Goal: Transaction & Acquisition: Purchase product/service

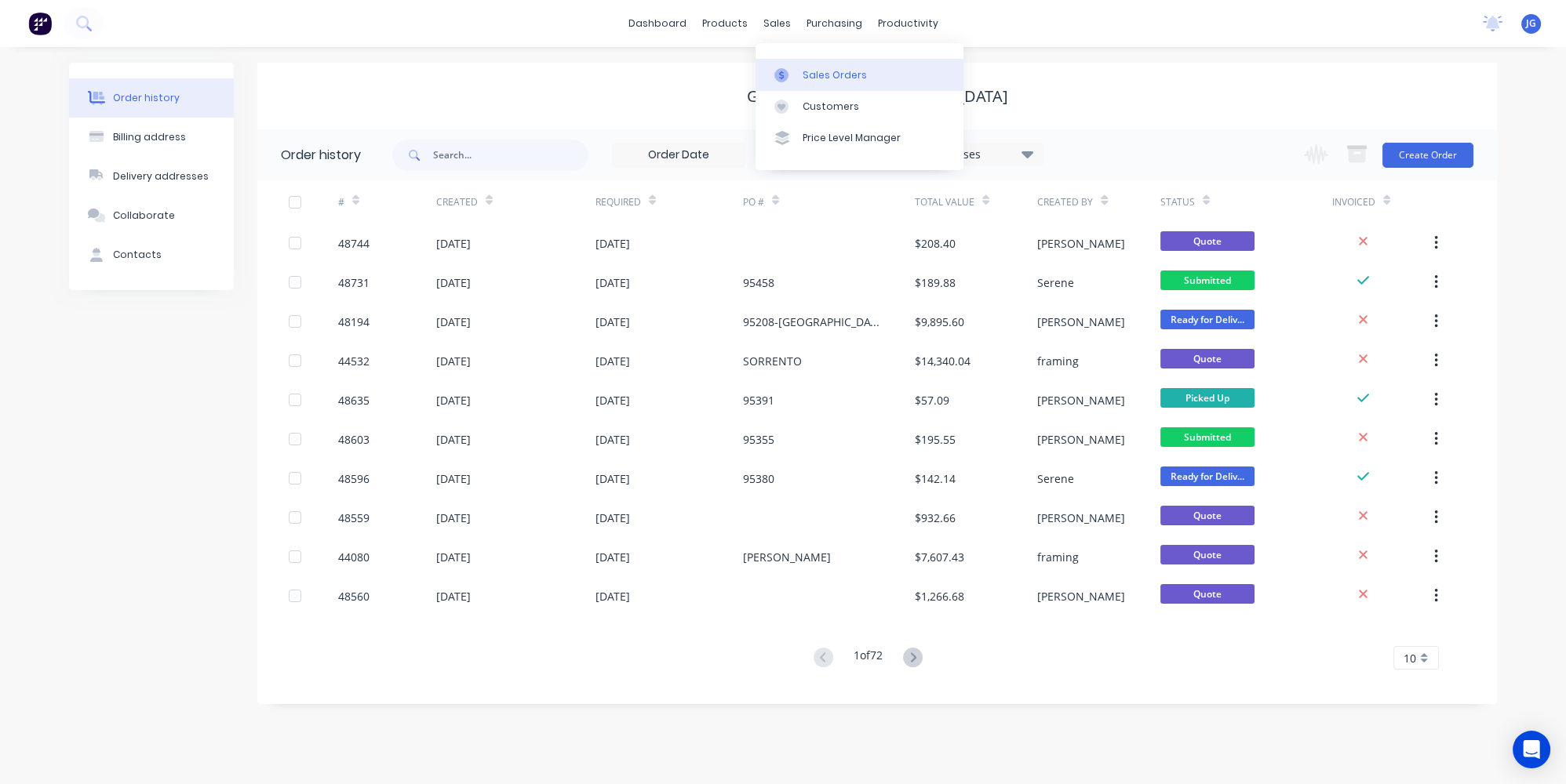
click at [778, 69] on icon at bounding box center [782, 76] width 14 height 14
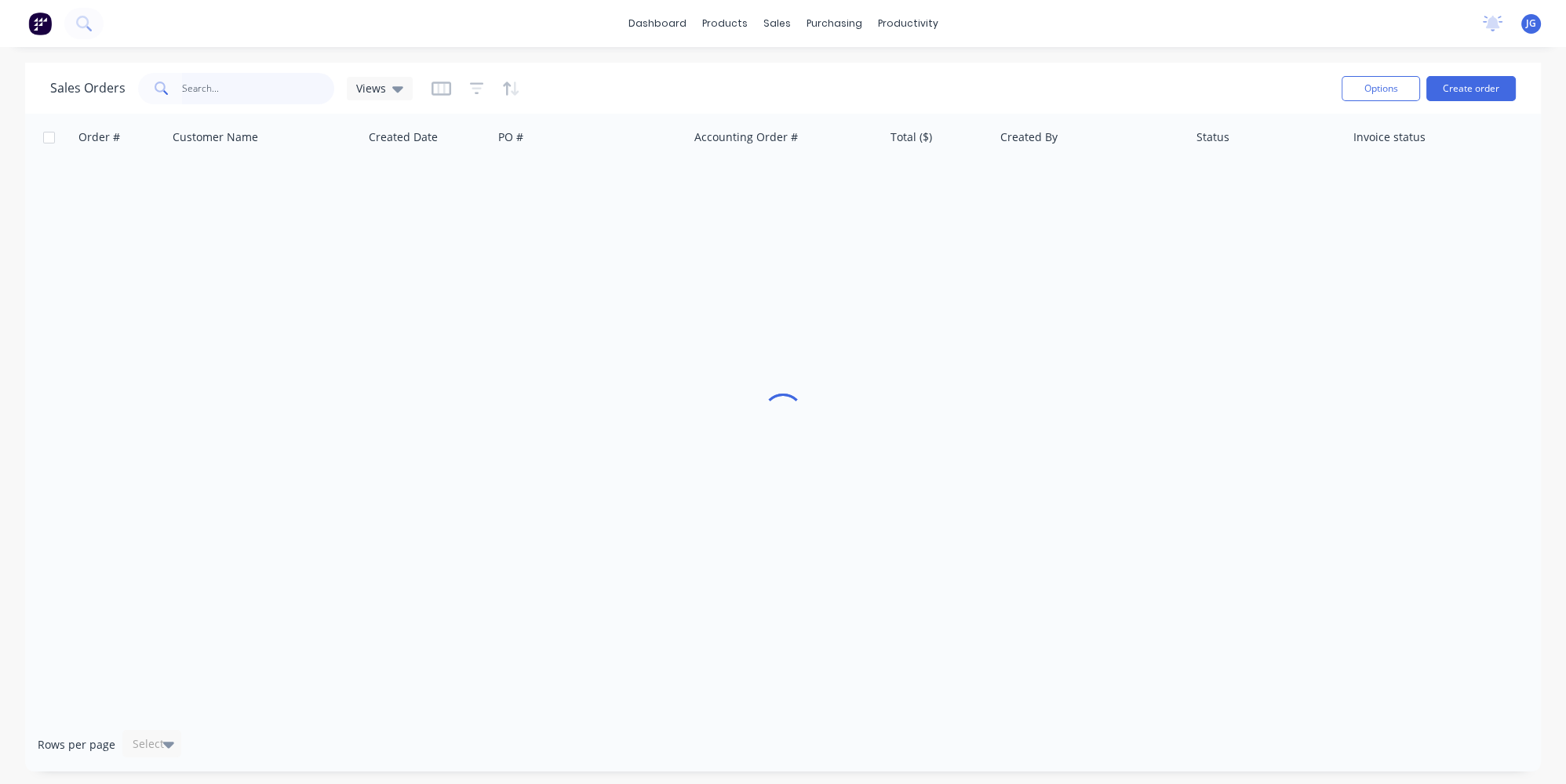
click at [241, 90] on input "text" at bounding box center [258, 88] width 153 height 31
drag, startPoint x: 263, startPoint y: 93, endPoint x: 243, endPoint y: 209, distance: 117.7
click at [214, 97] on input "429786935" at bounding box center [258, 88] width 153 height 31
type input "429786935"
click at [296, 335] on div "Order # Customer Name Created Date PO # Accounting Order # Total ($) Created By…" at bounding box center [783, 415] width 1516 height 603
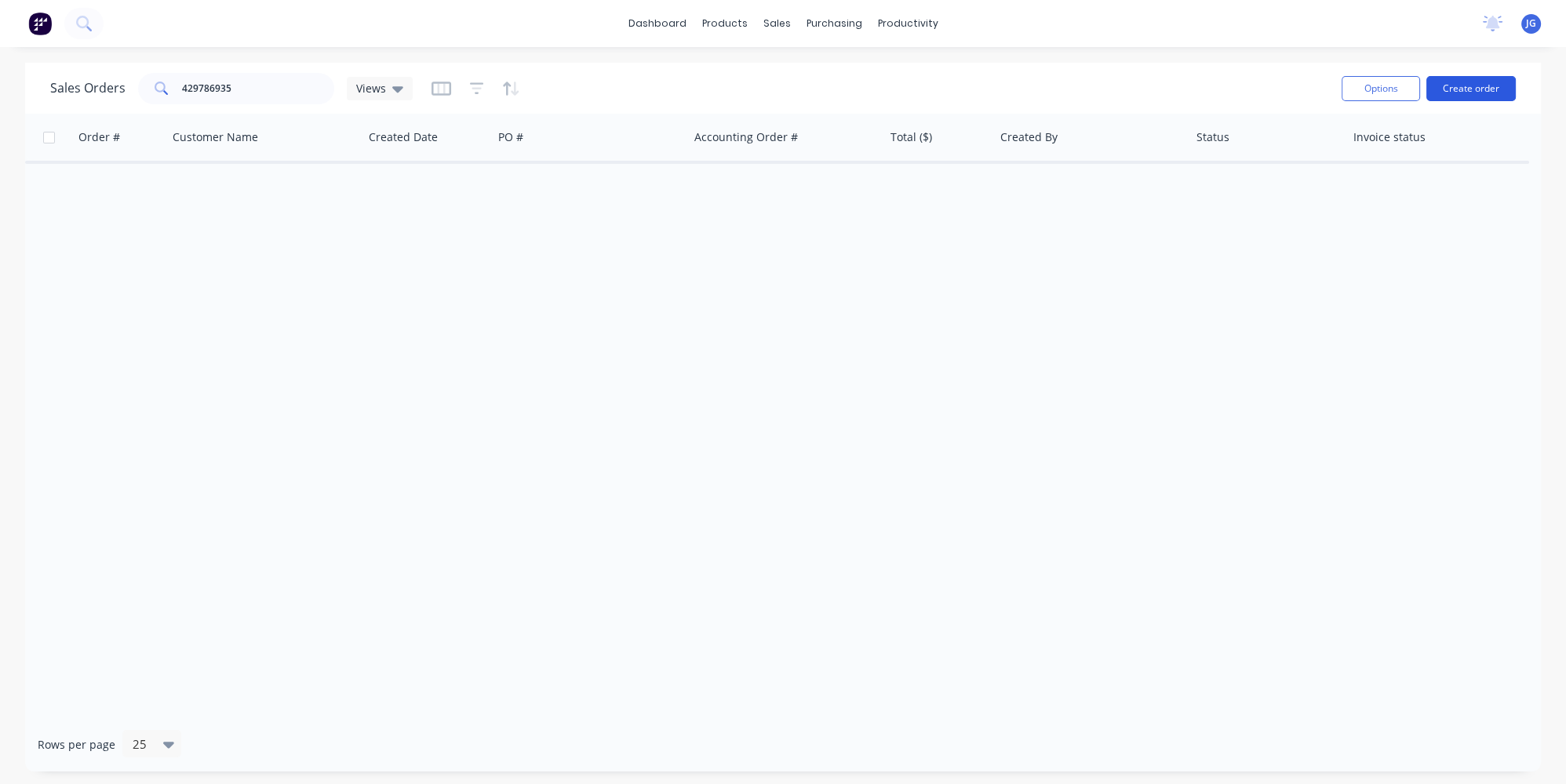
click at [1454, 84] on button "Create order" at bounding box center [1471, 89] width 89 height 26
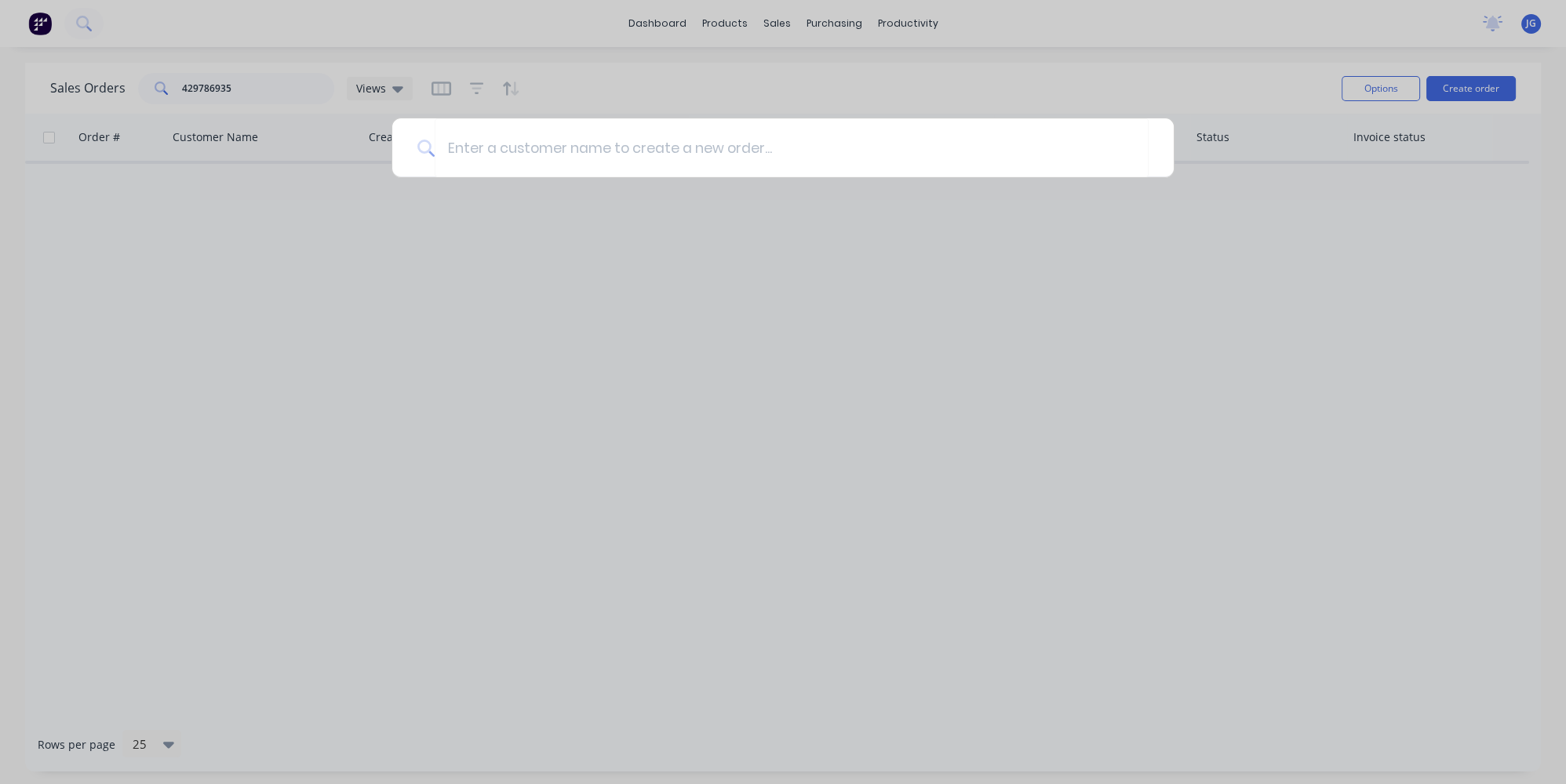
click at [677, 251] on div at bounding box center [783, 392] width 1566 height 784
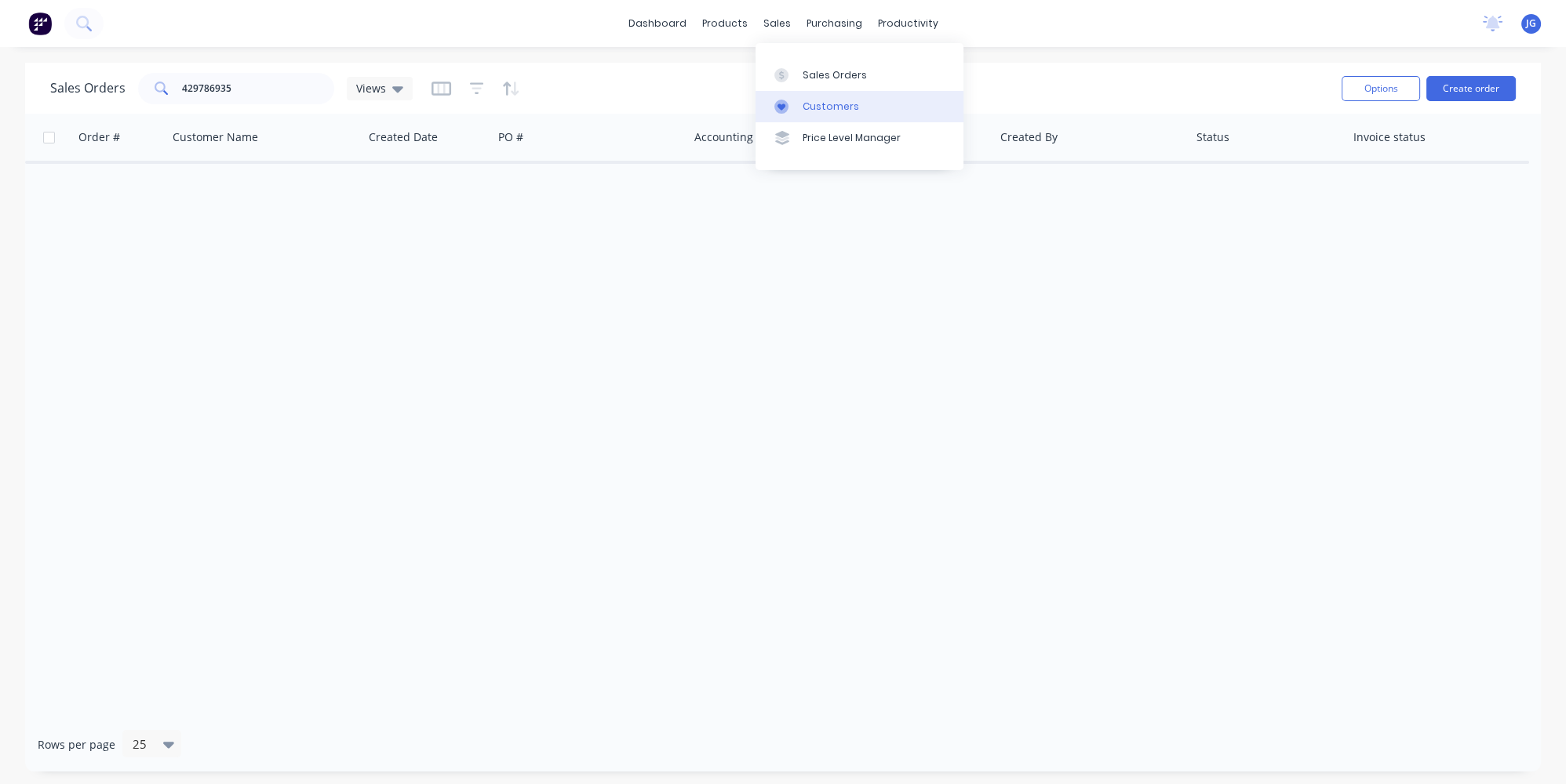
click at [792, 107] on div at bounding box center [786, 107] width 24 height 14
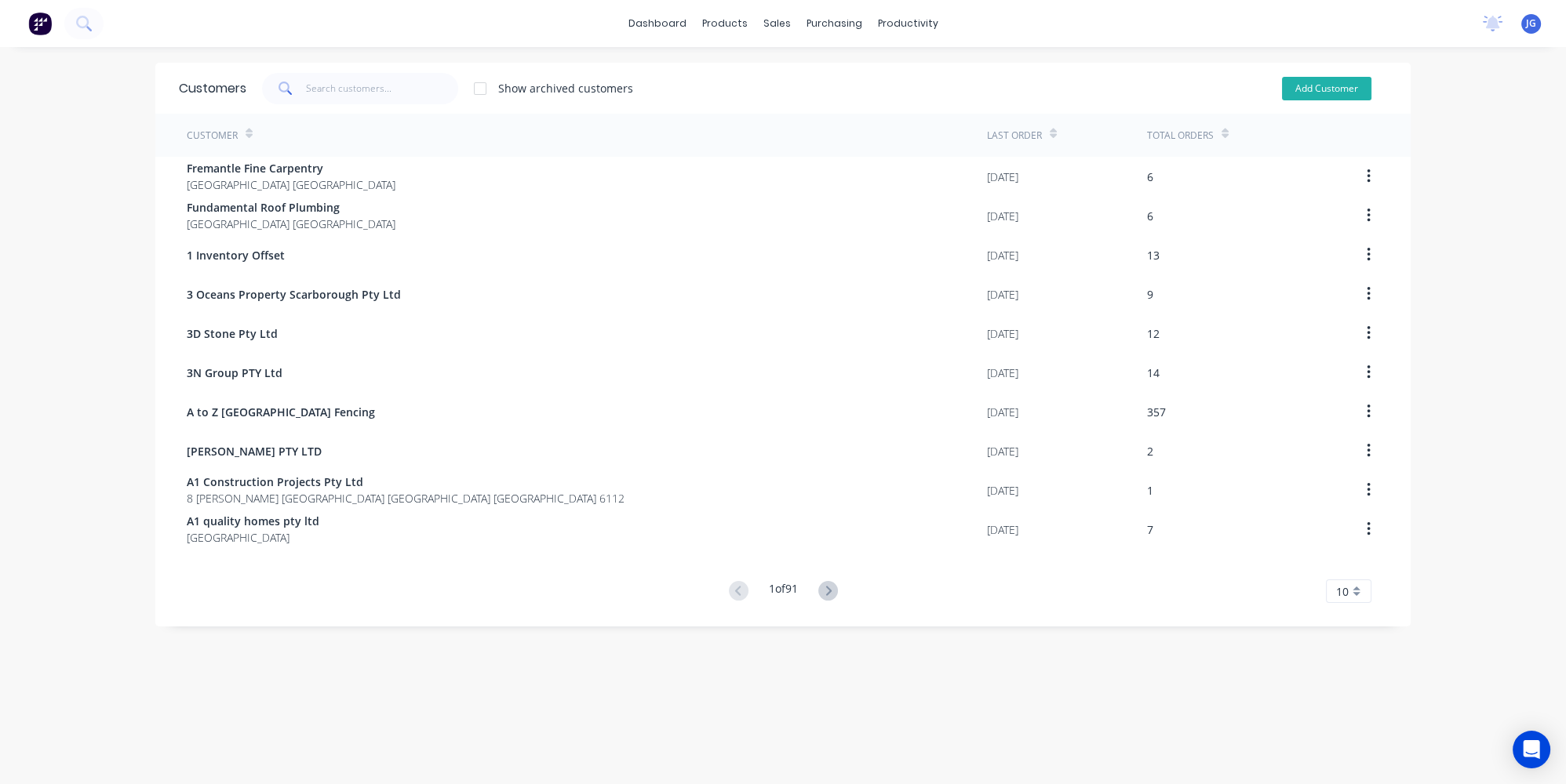
click at [1350, 83] on button "Add Customer" at bounding box center [1326, 88] width 89 height 24
select select "AU"
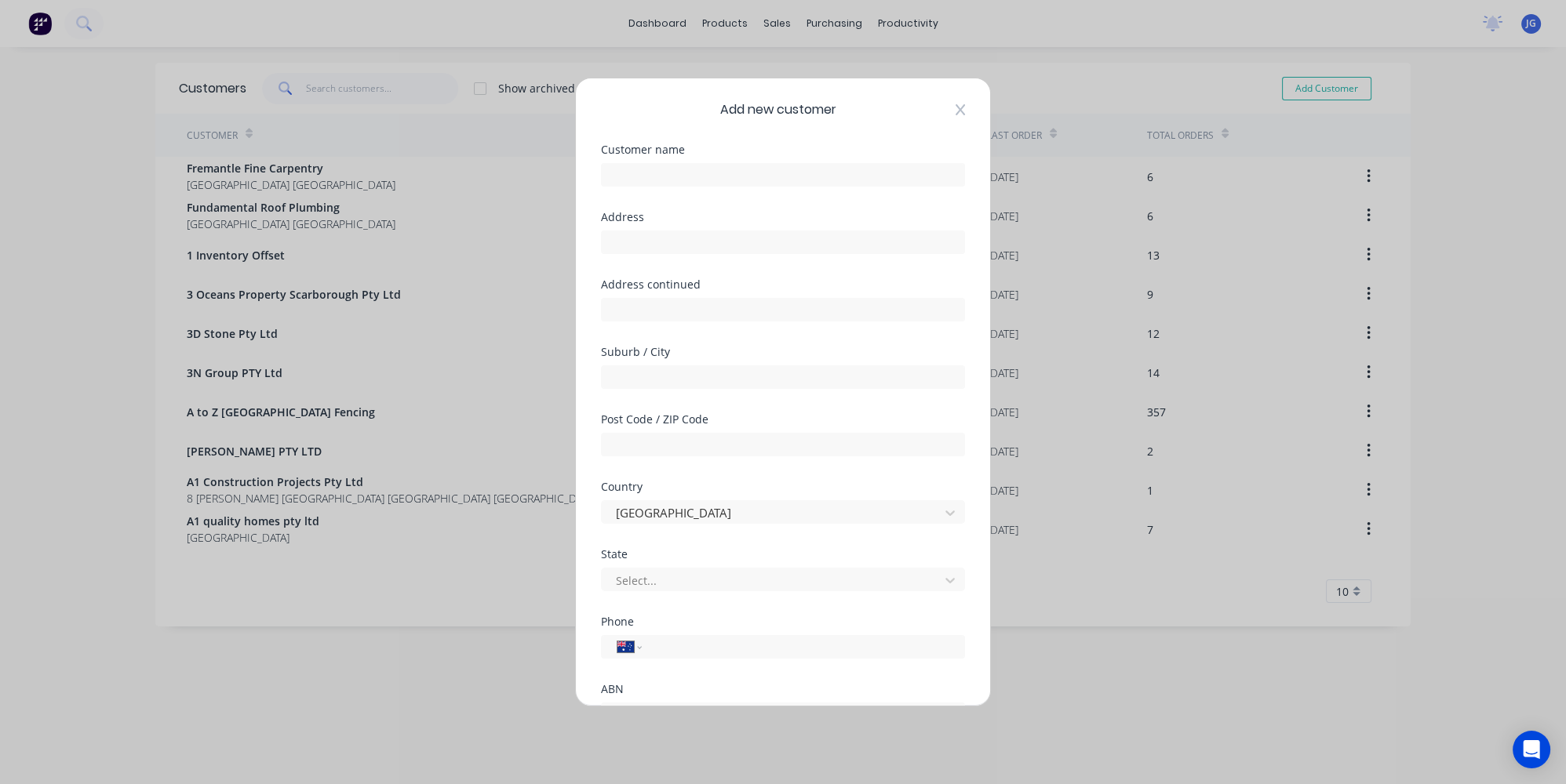
click at [956, 107] on icon at bounding box center [961, 110] width 10 height 13
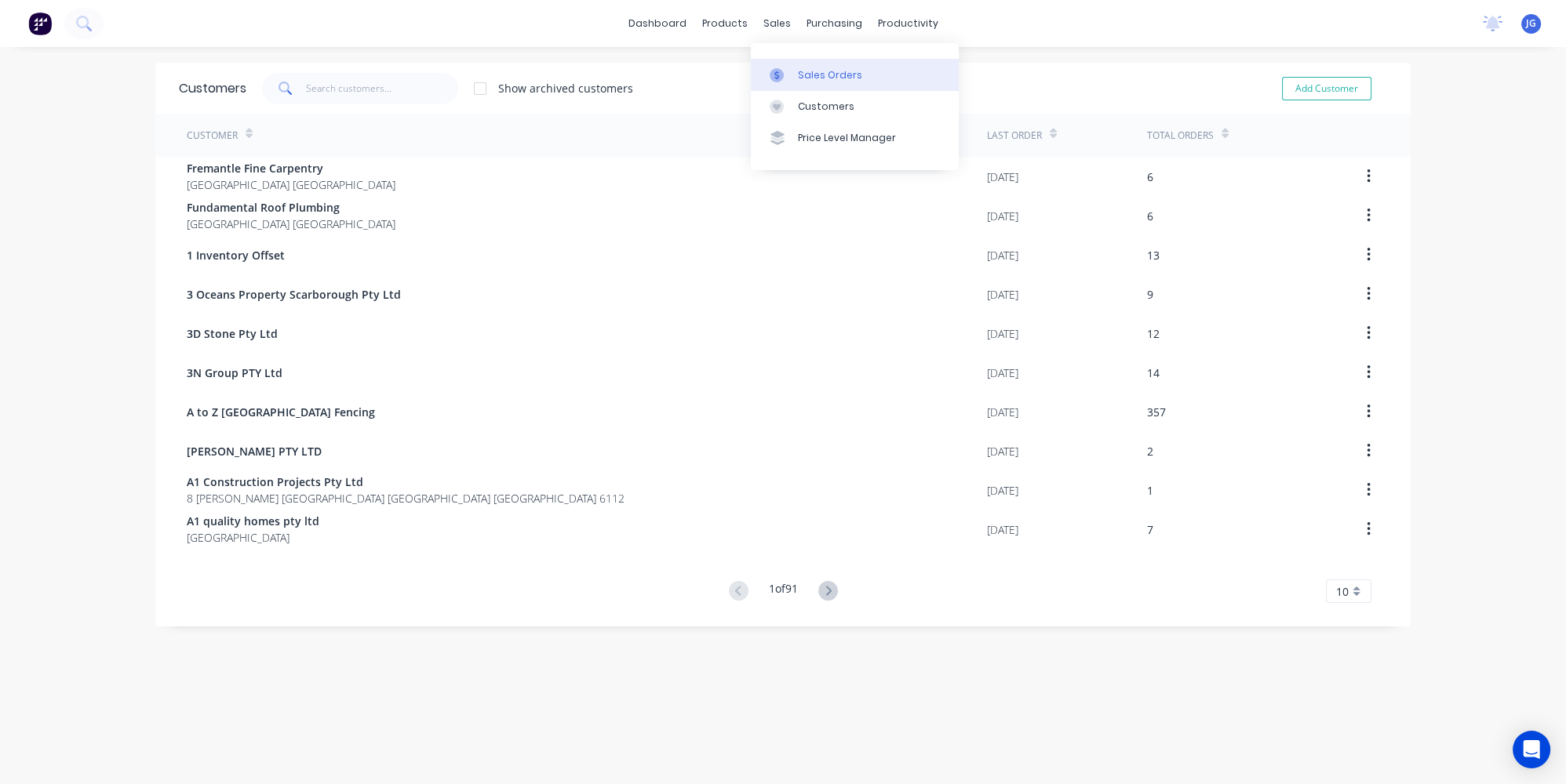
click at [783, 74] on icon at bounding box center [777, 76] width 14 height 14
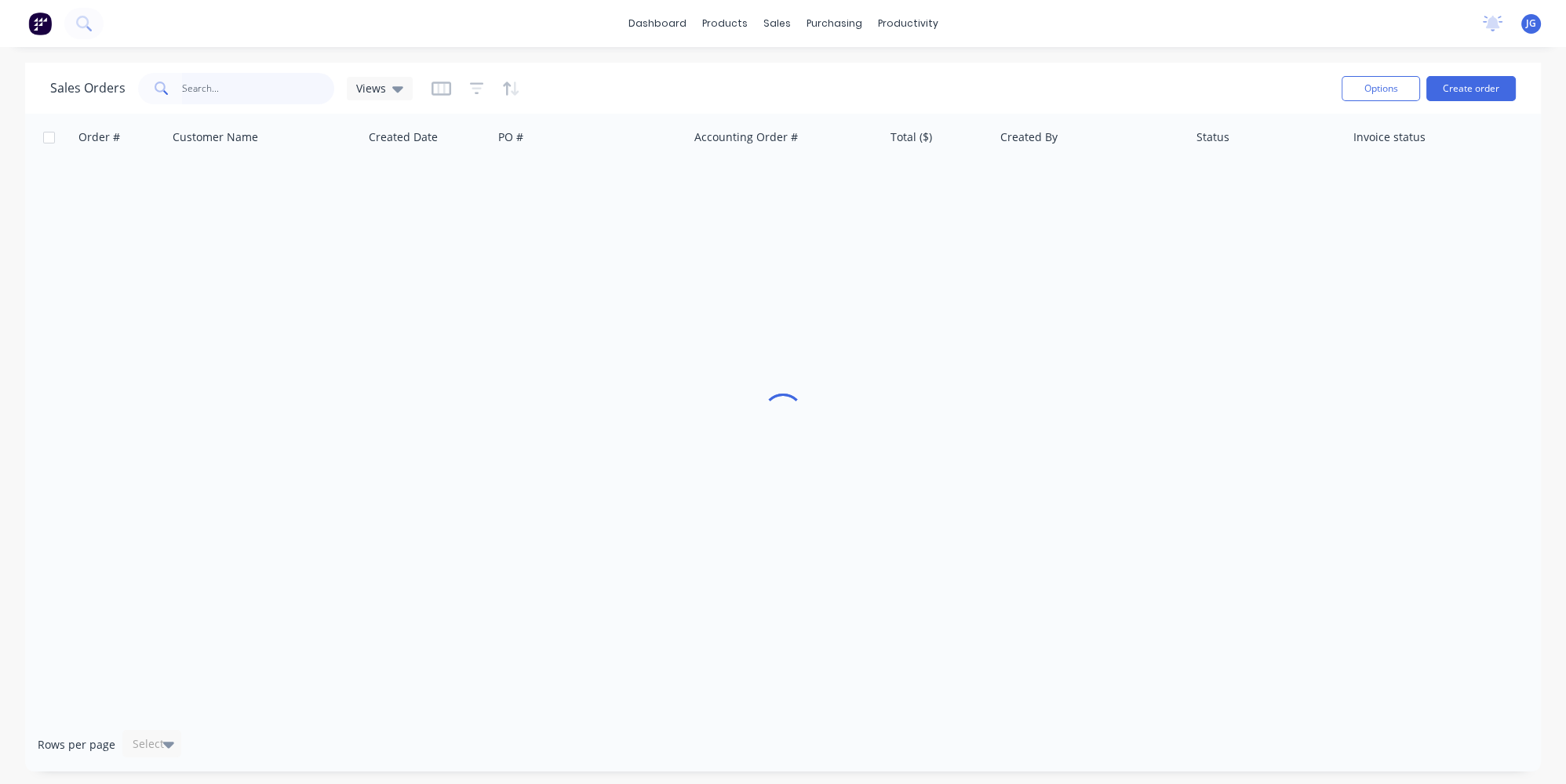
click at [272, 92] on input "text" at bounding box center [258, 88] width 153 height 31
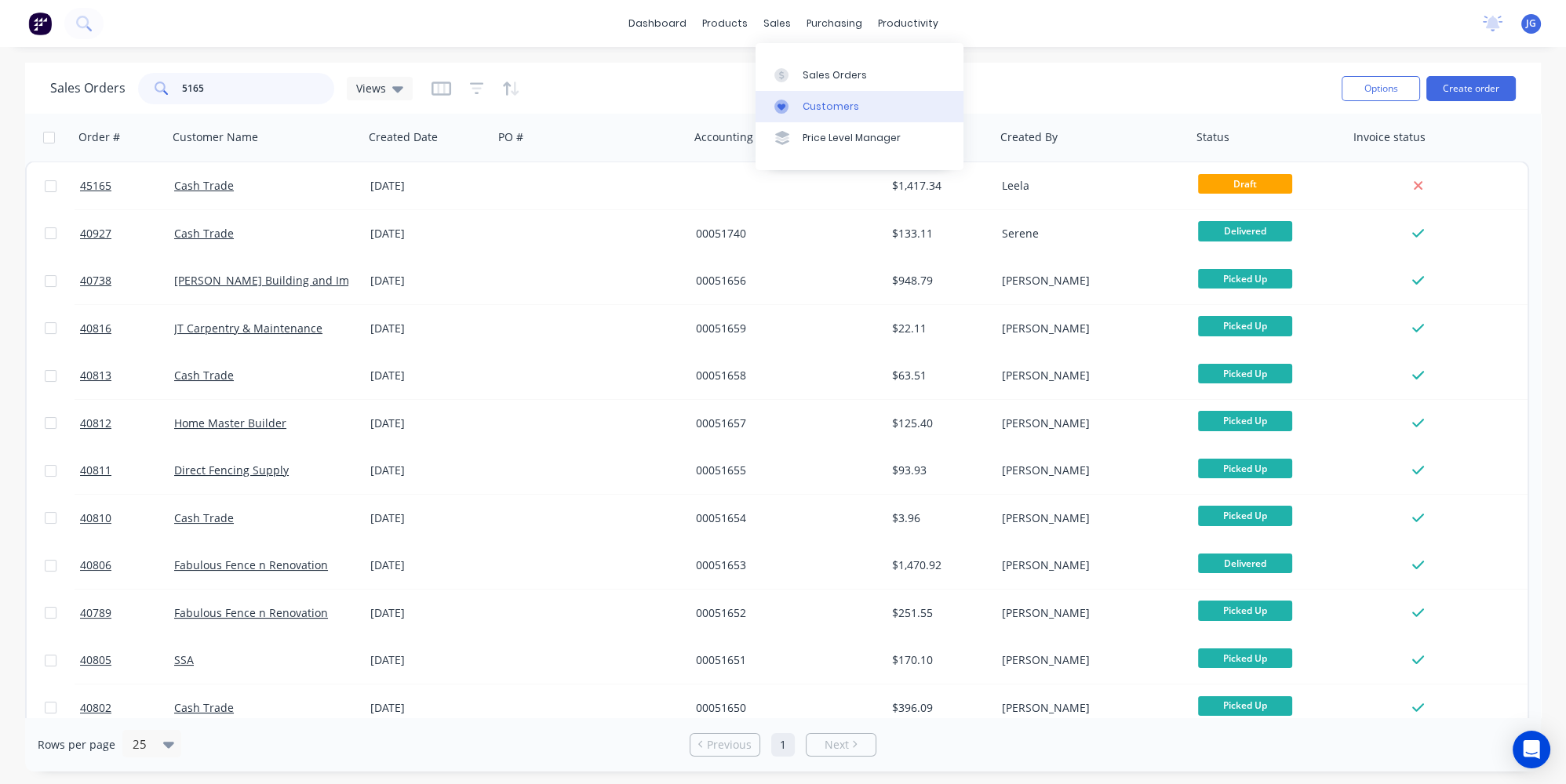
type input "5165"
click at [803, 107] on div "Customers" at bounding box center [832, 107] width 57 height 14
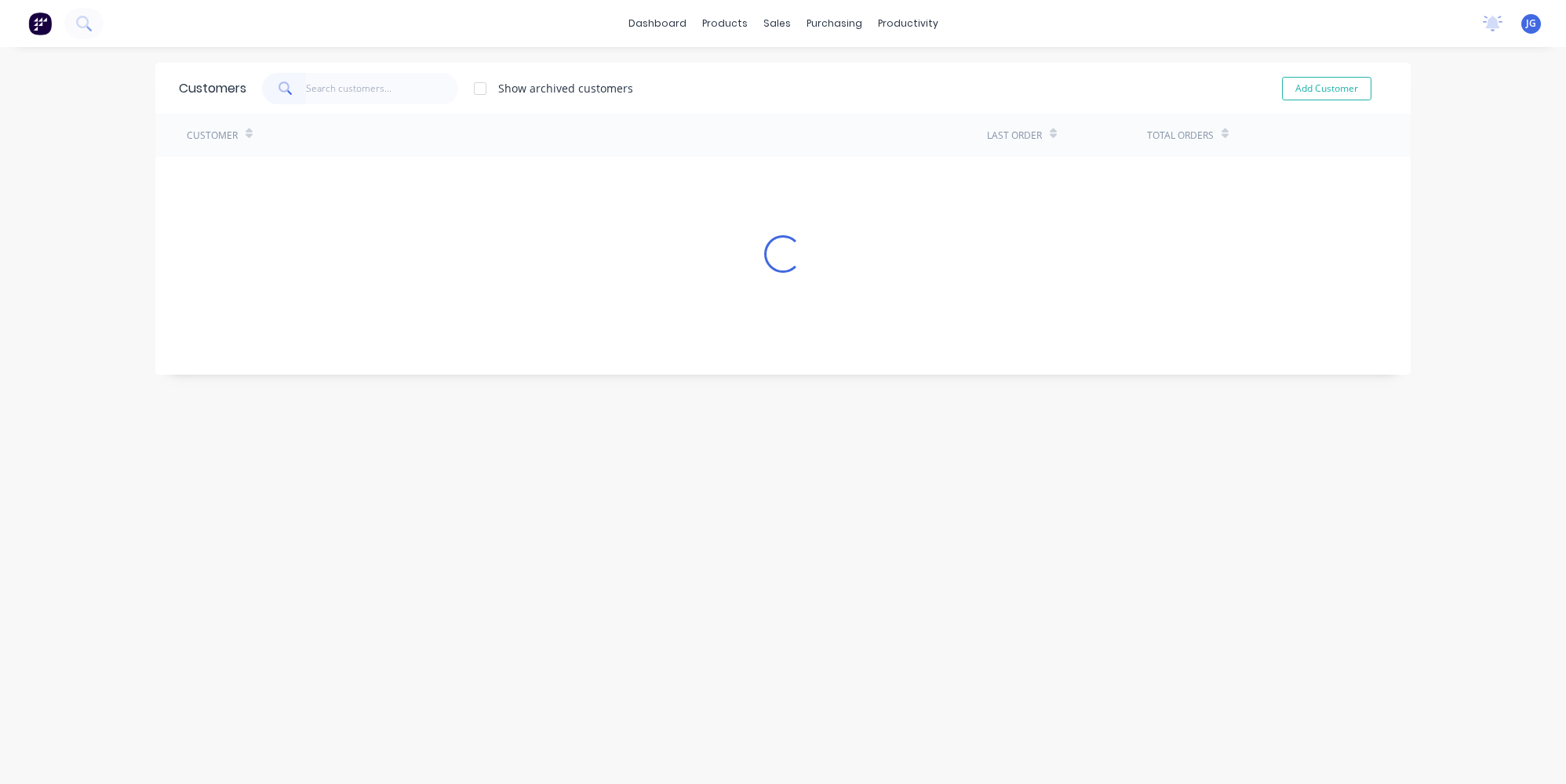
click at [343, 89] on input "text" at bounding box center [383, 88] width 153 height 31
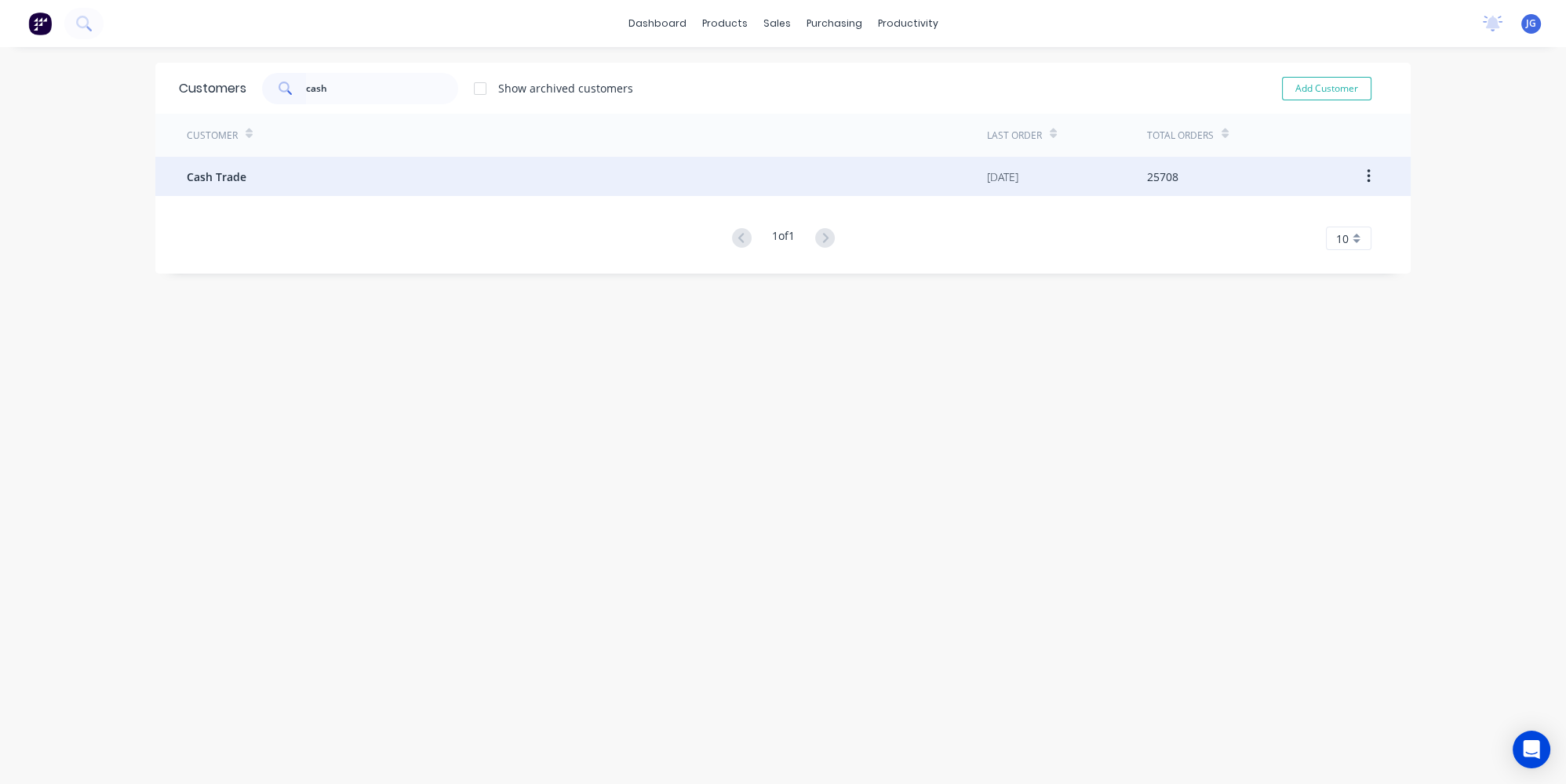
type input "cash"
click at [311, 172] on div "Cash Trade" at bounding box center [586, 177] width 800 height 39
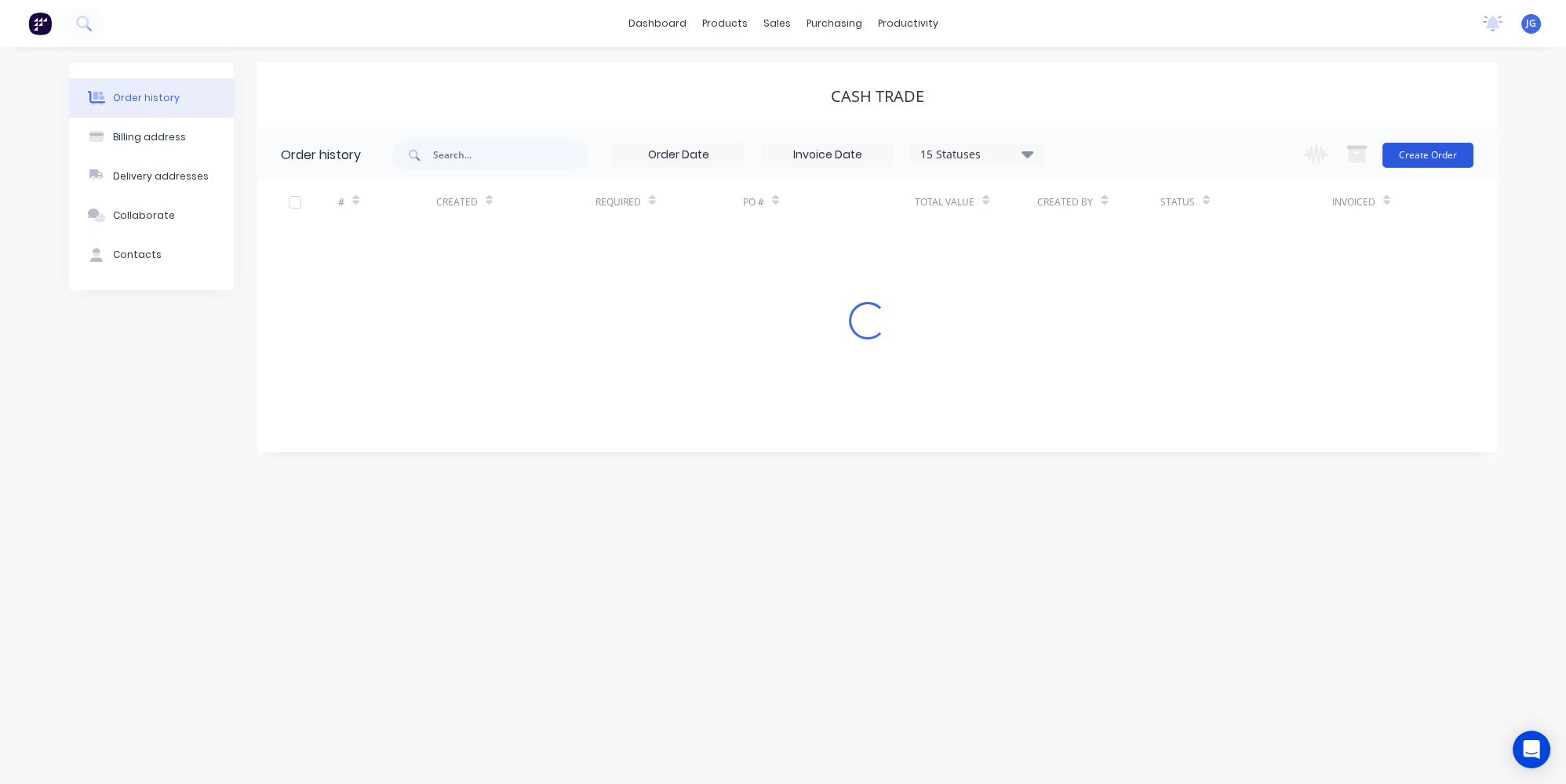
click at [1405, 151] on button "Create Order" at bounding box center [1428, 155] width 91 height 26
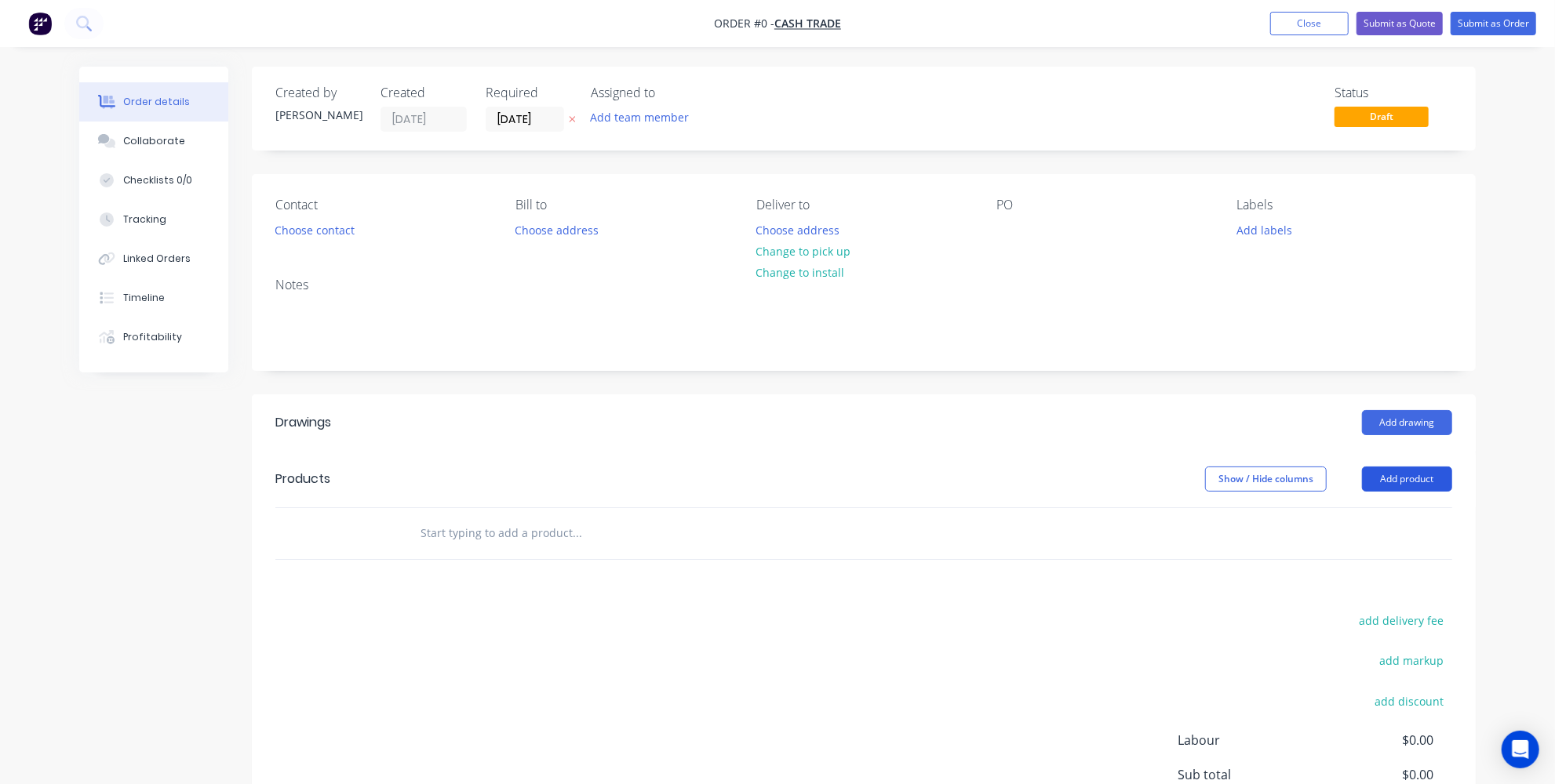
click at [1434, 476] on button "Add product" at bounding box center [1408, 480] width 90 height 26
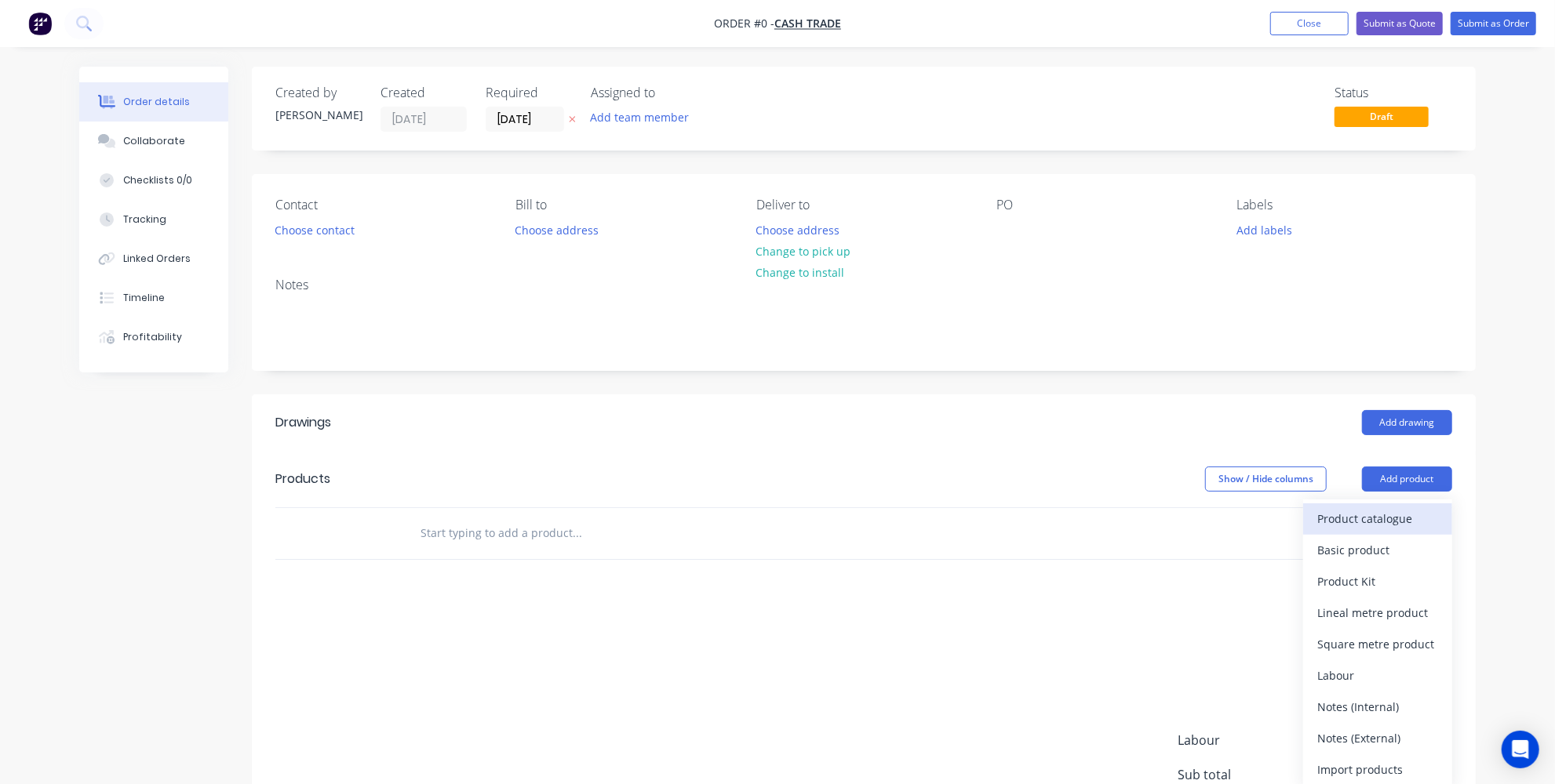
click at [1344, 523] on div "Product catalogue" at bounding box center [1377, 518] width 121 height 23
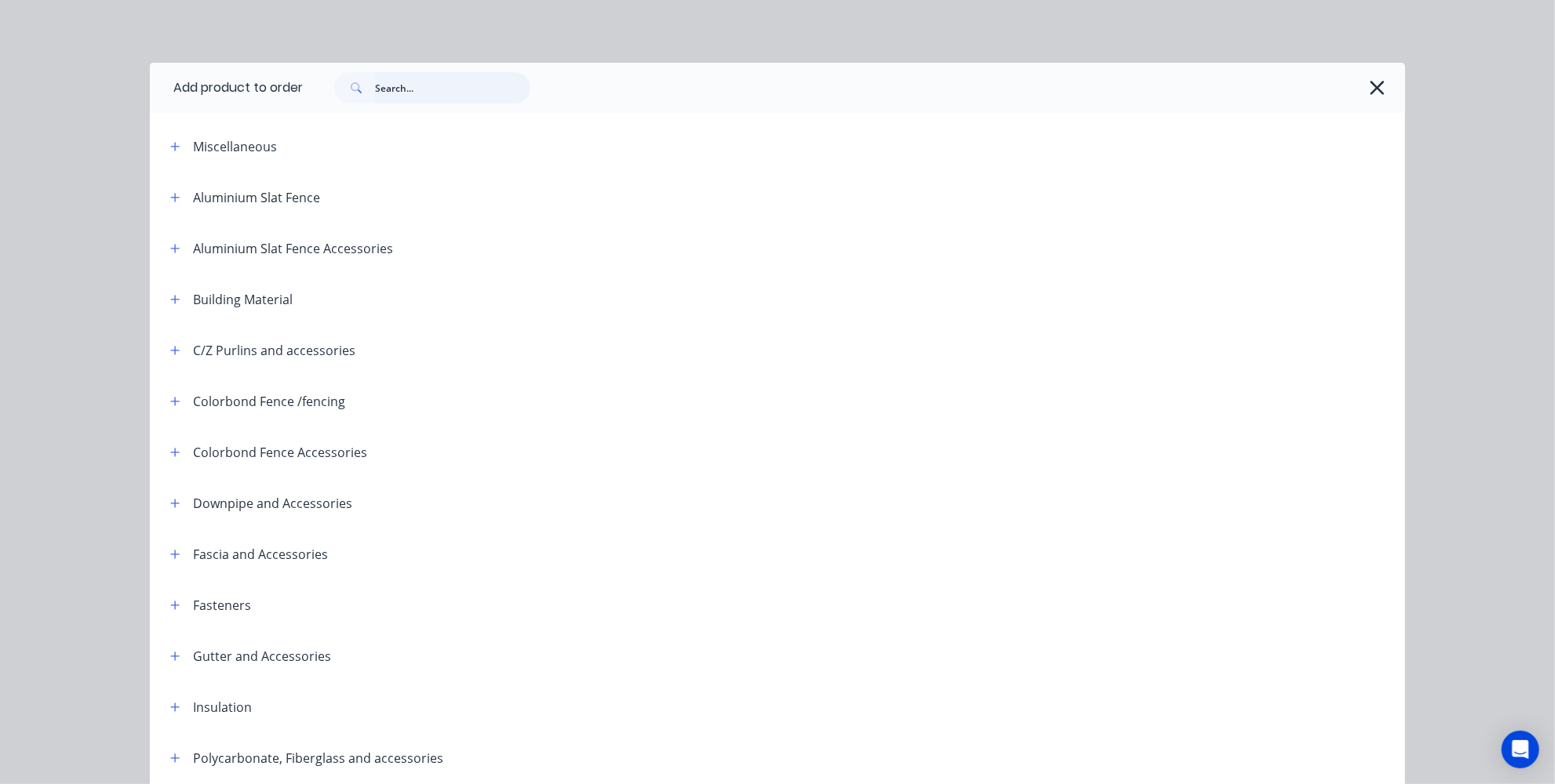
click at [437, 90] on input "text" at bounding box center [453, 88] width 155 height 31
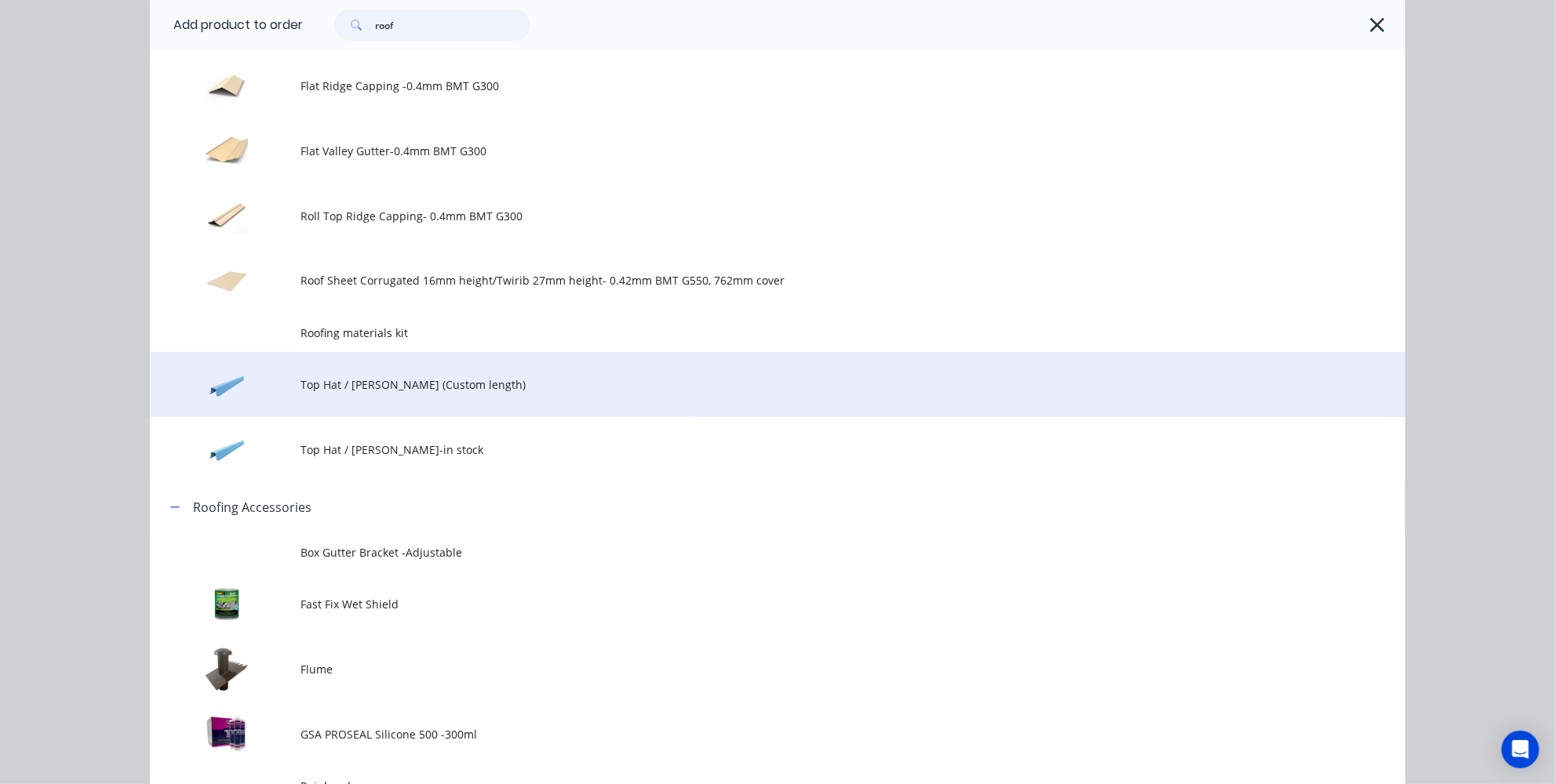
scroll to position [713, 0]
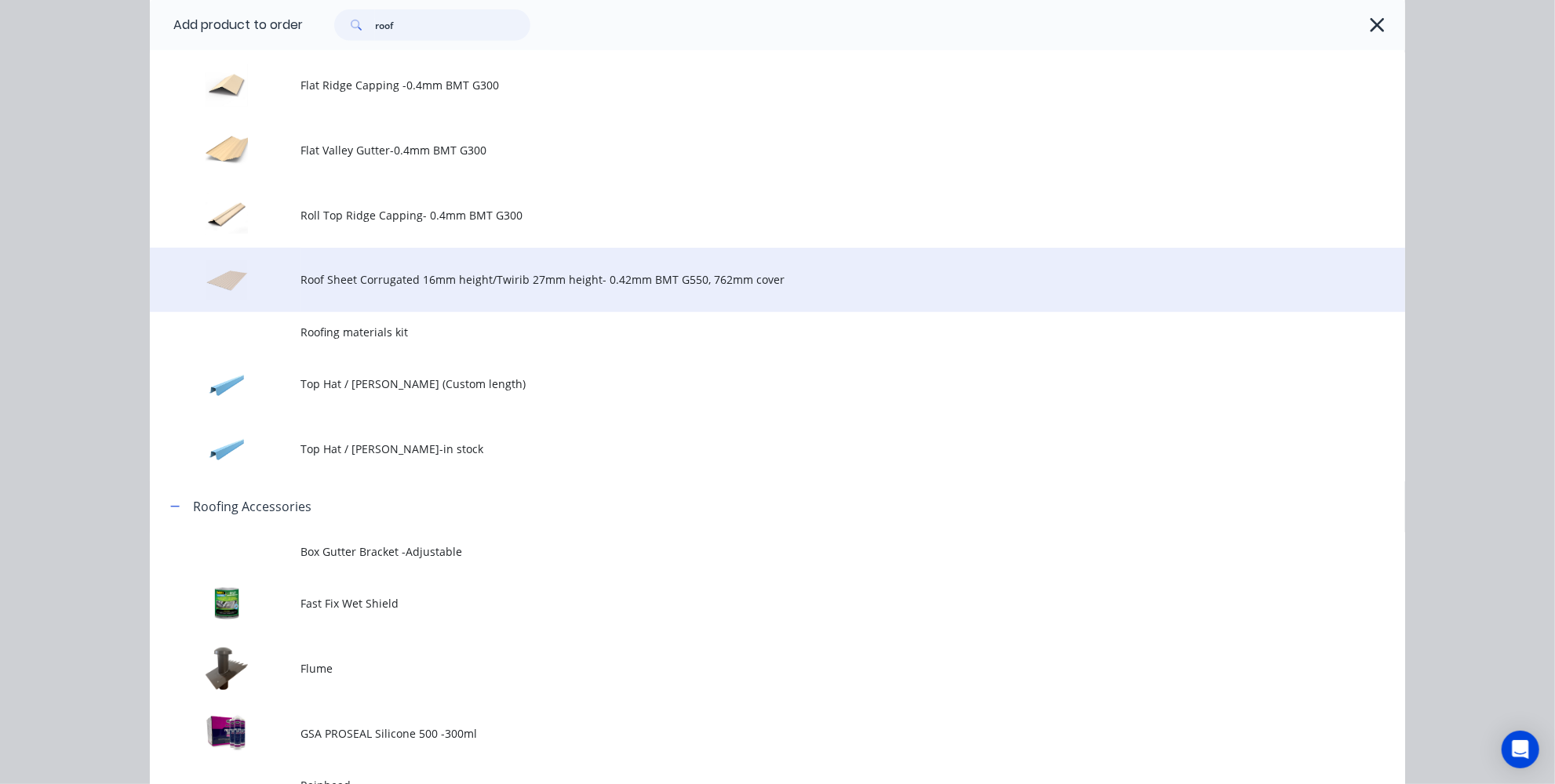
type input "roof"
click at [455, 291] on td "Roof Sheet Corrugated 16mm height/Twirib 27mm height- 0.42mm BMT G550, 762mm co…" at bounding box center [852, 281] width 1104 height 65
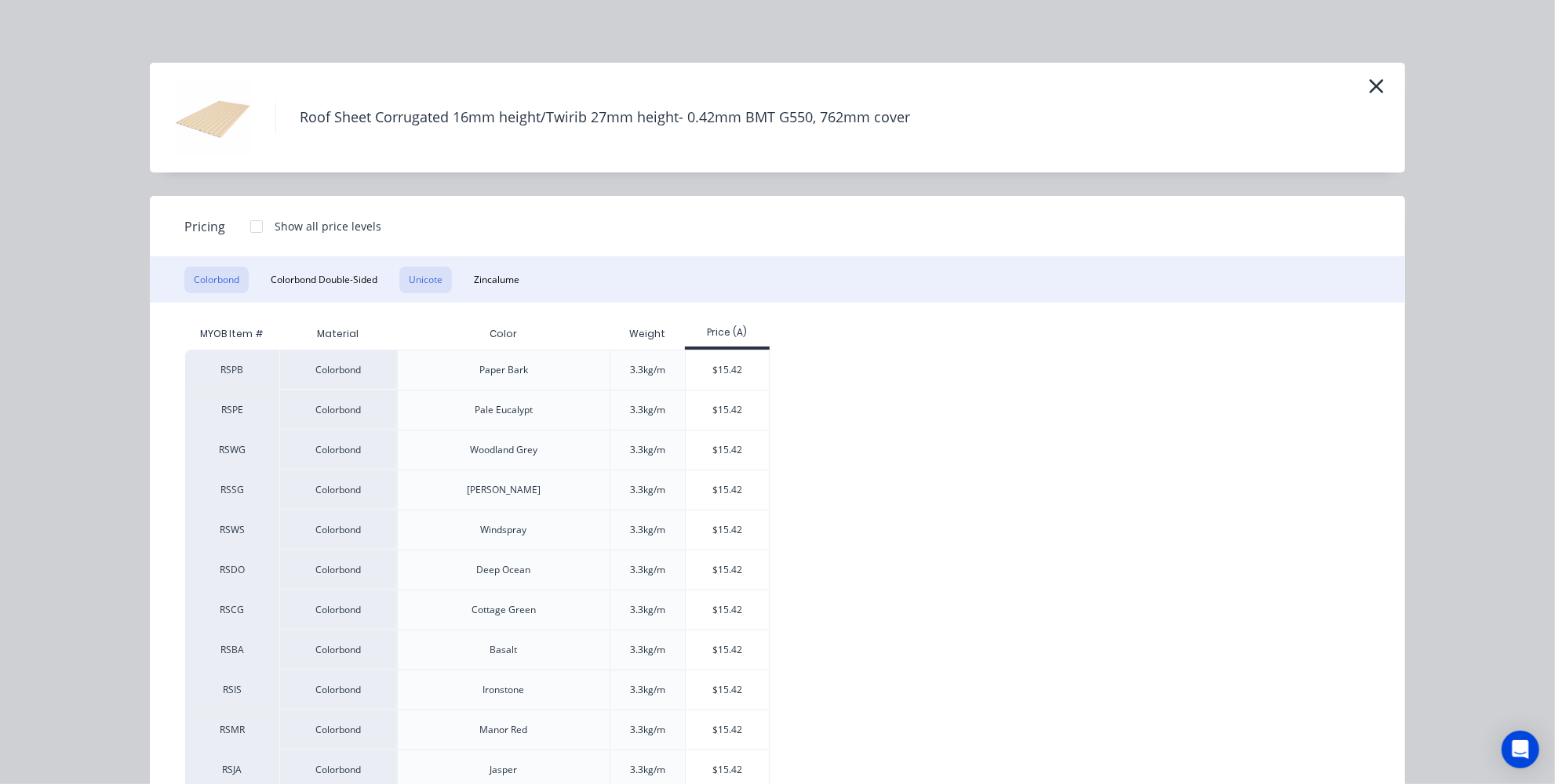
click at [425, 283] on button "Unicote" at bounding box center [426, 280] width 53 height 26
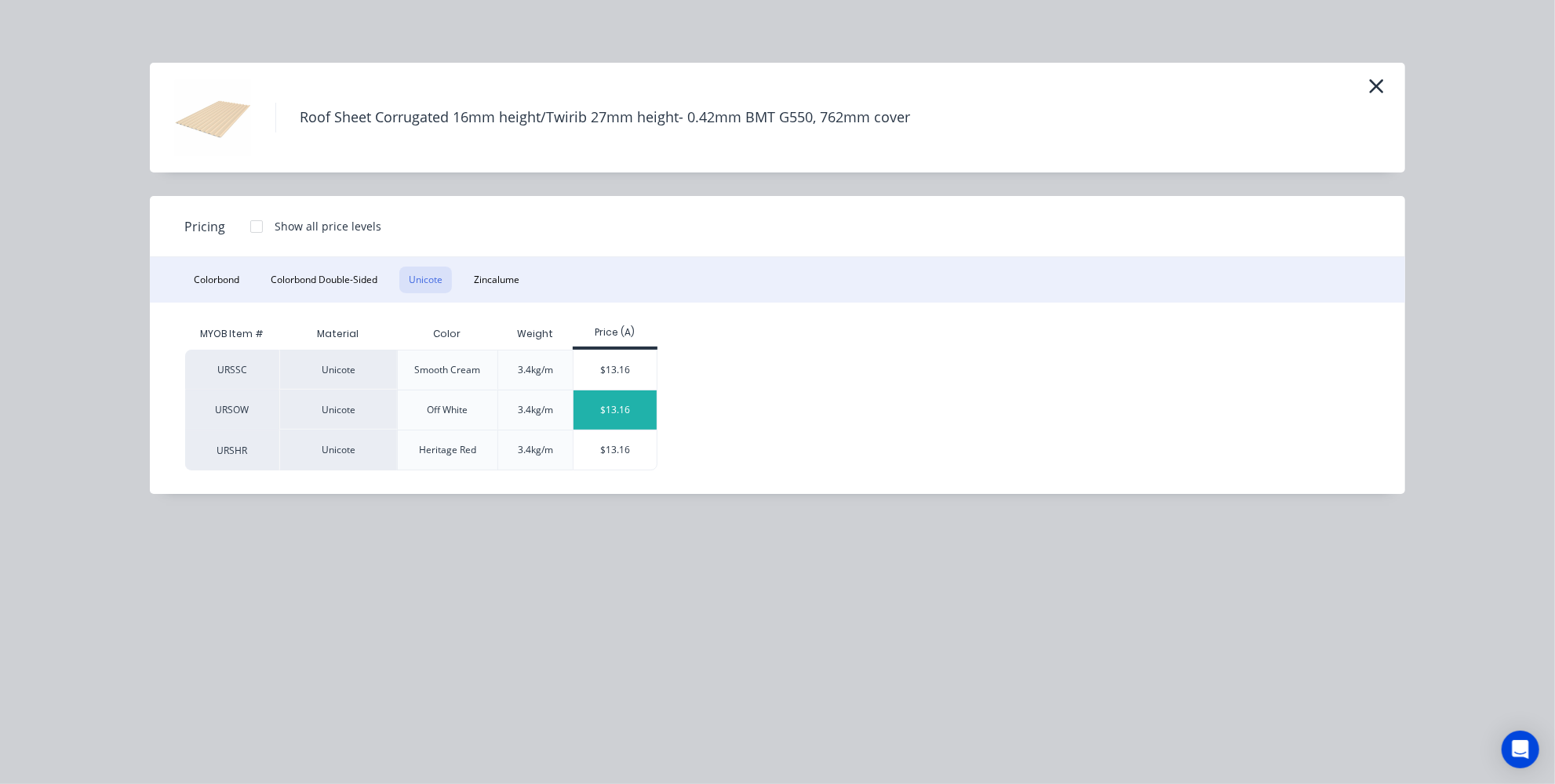
click at [621, 414] on div "$13.16" at bounding box center [616, 410] width 84 height 39
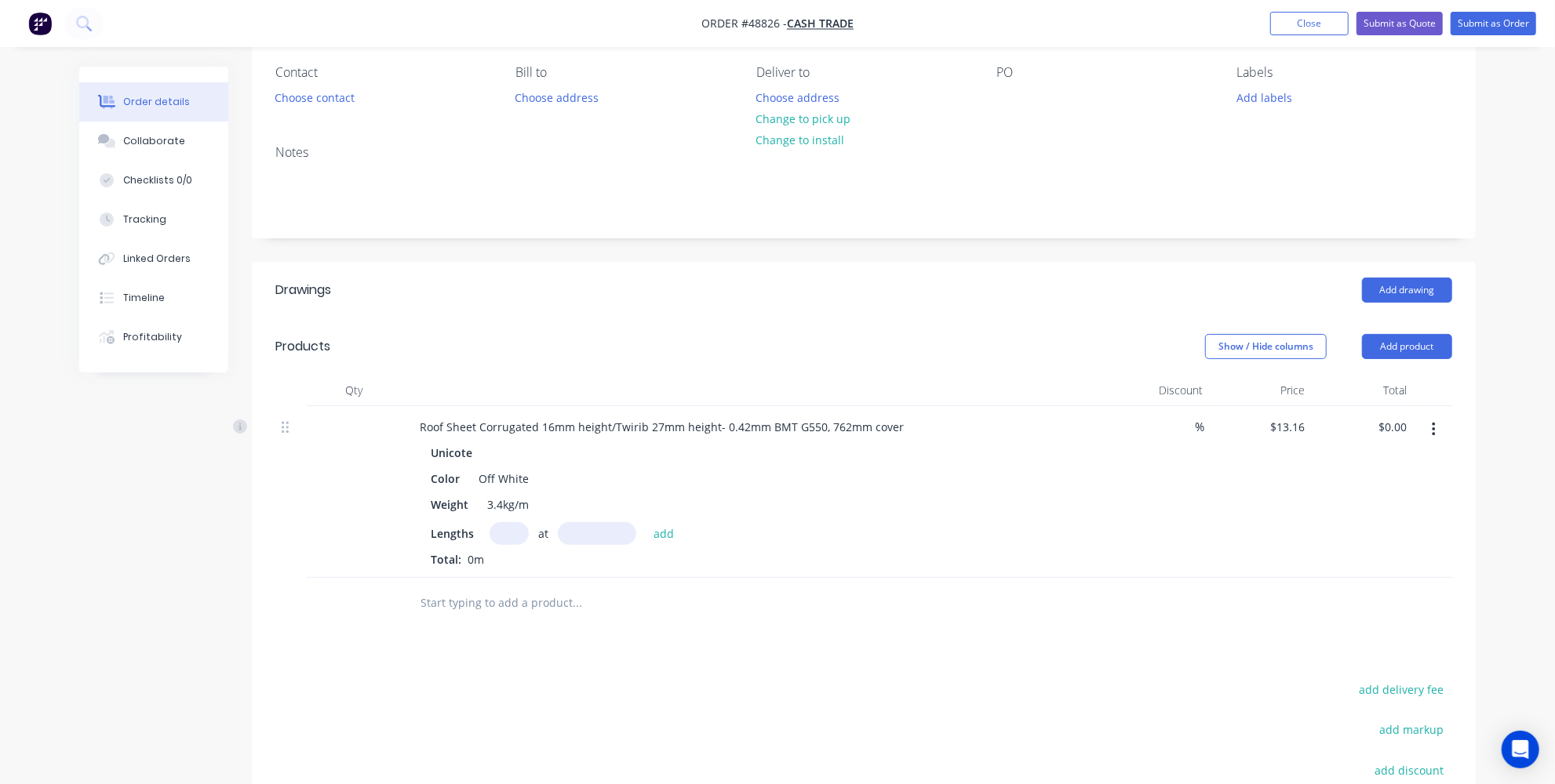
scroll to position [285, 0]
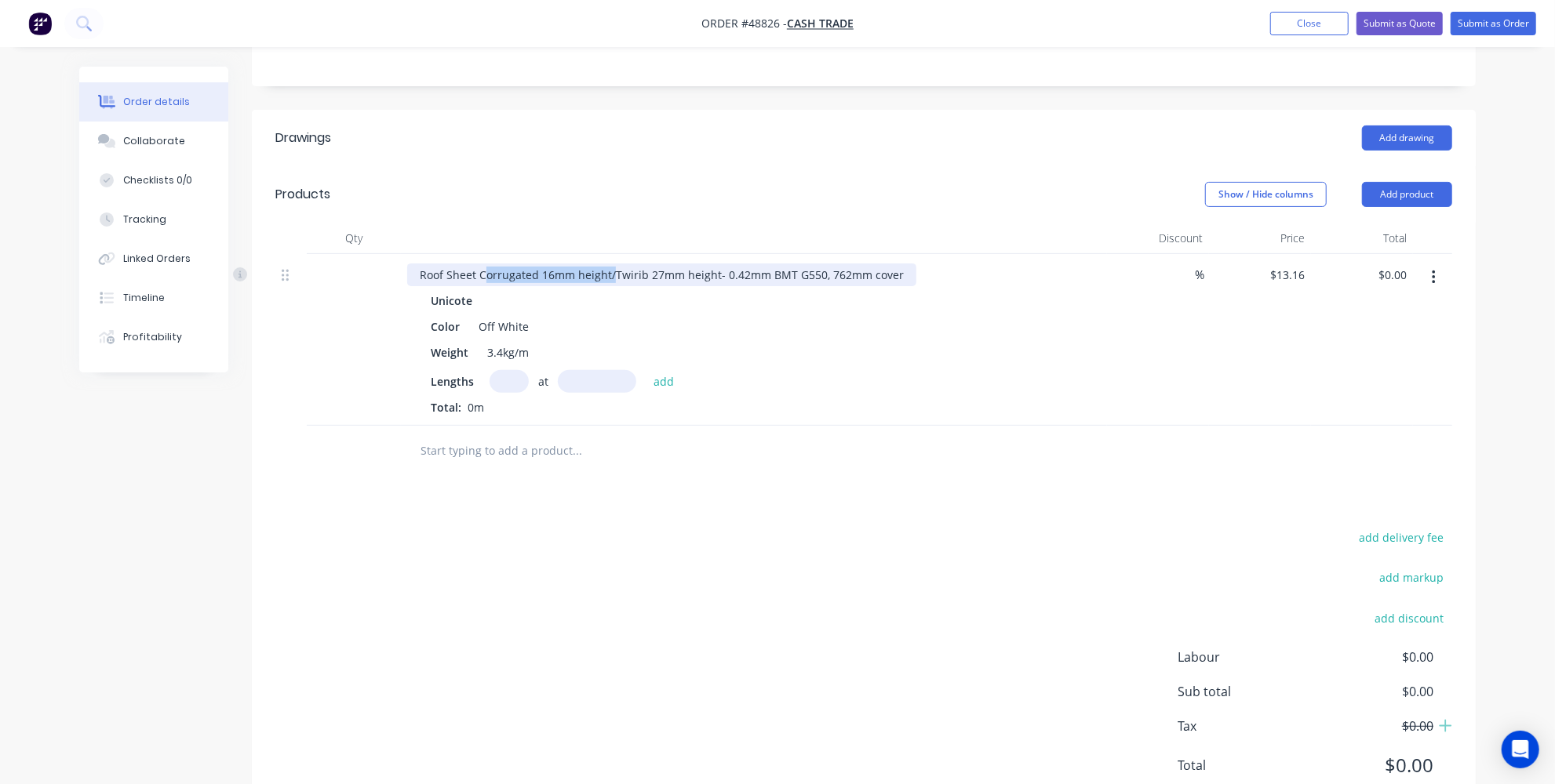
drag, startPoint x: 580, startPoint y: 269, endPoint x: 483, endPoint y: 272, distance: 97.0
click at [483, 272] on div "Roof Sheet Corrugated 16mm height/Twirib 27mm height- 0.42mm BMT G550, 762mm co…" at bounding box center [662, 275] width 509 height 23
click at [501, 383] on input "text" at bounding box center [509, 381] width 39 height 23
type input "6"
click at [595, 372] on input "text" at bounding box center [597, 381] width 79 height 23
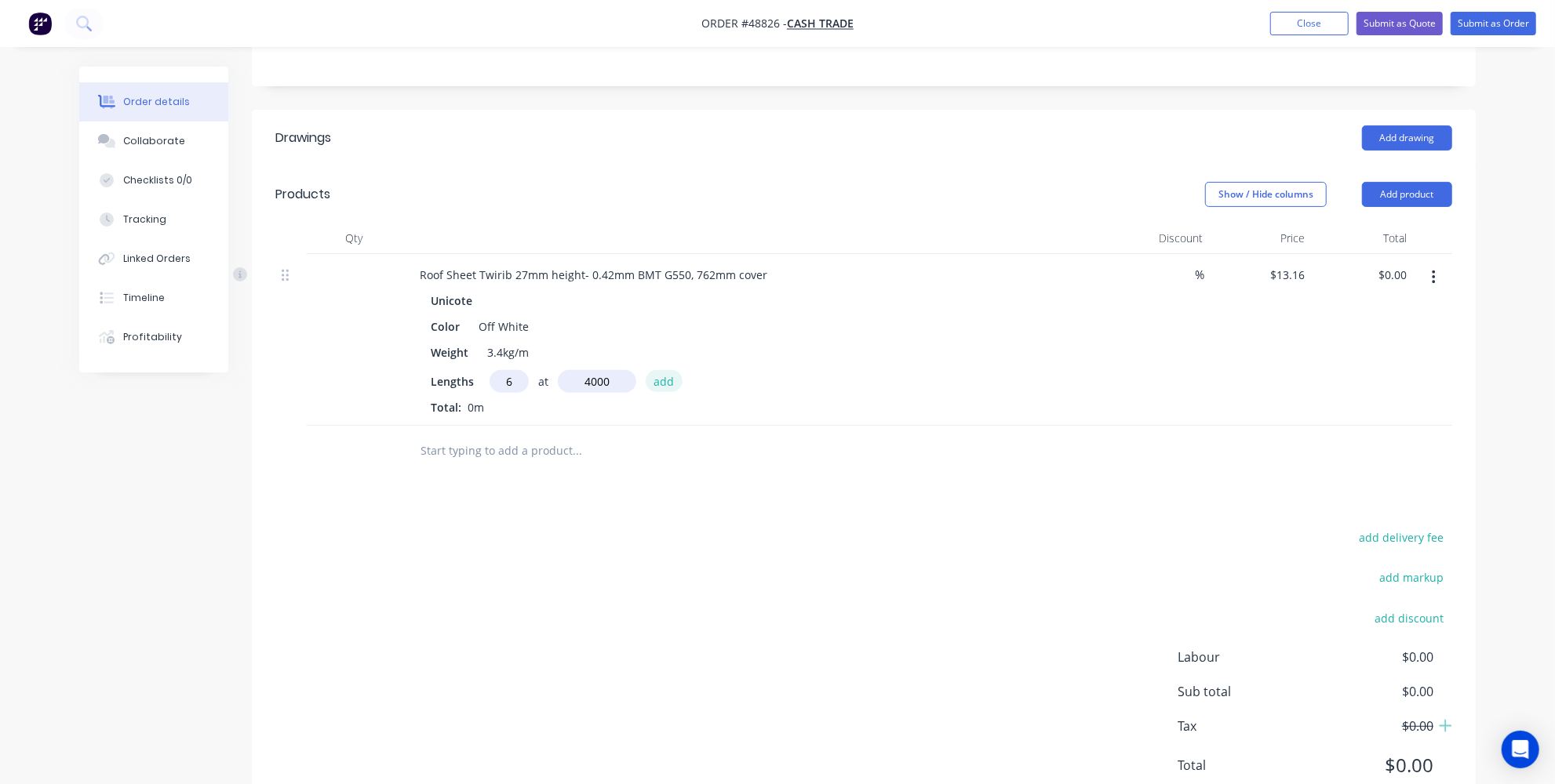
type input "4000mm"
click at [663, 375] on button "add" at bounding box center [665, 381] width 37 height 22
type input "$315.84"
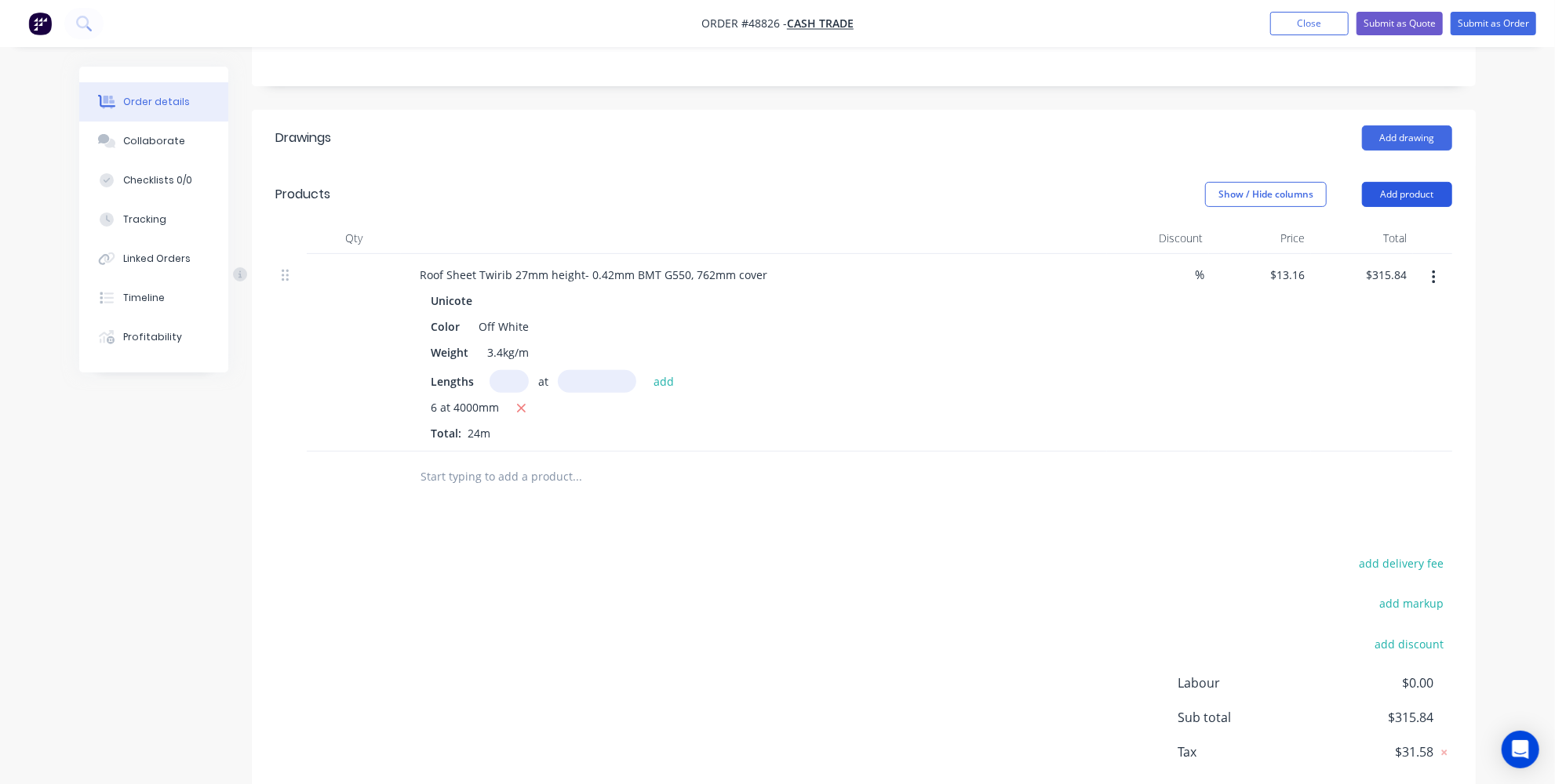
click at [1397, 191] on button "Add product" at bounding box center [1408, 194] width 90 height 26
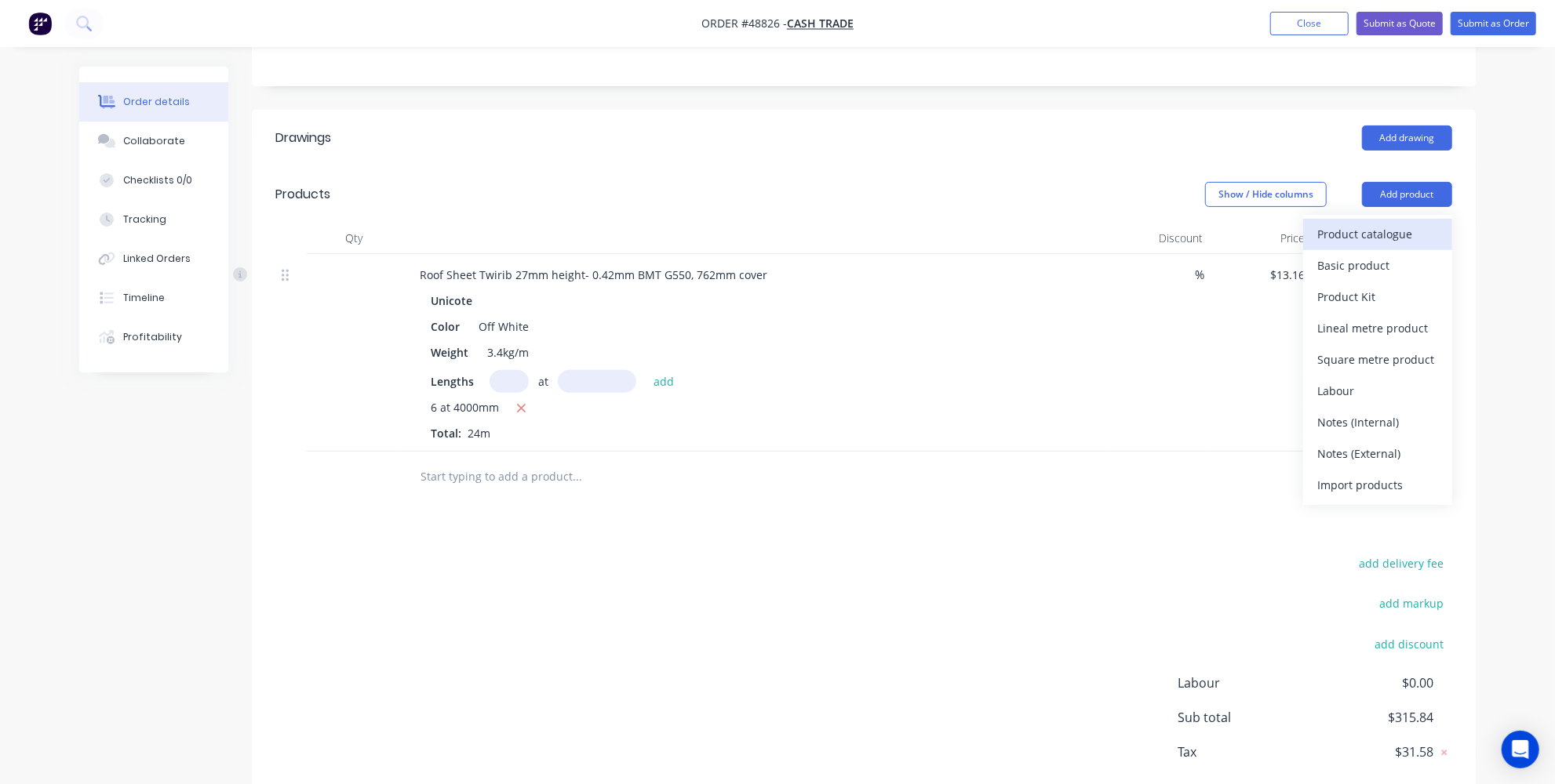
click at [1332, 232] on div "Product catalogue" at bounding box center [1377, 234] width 121 height 23
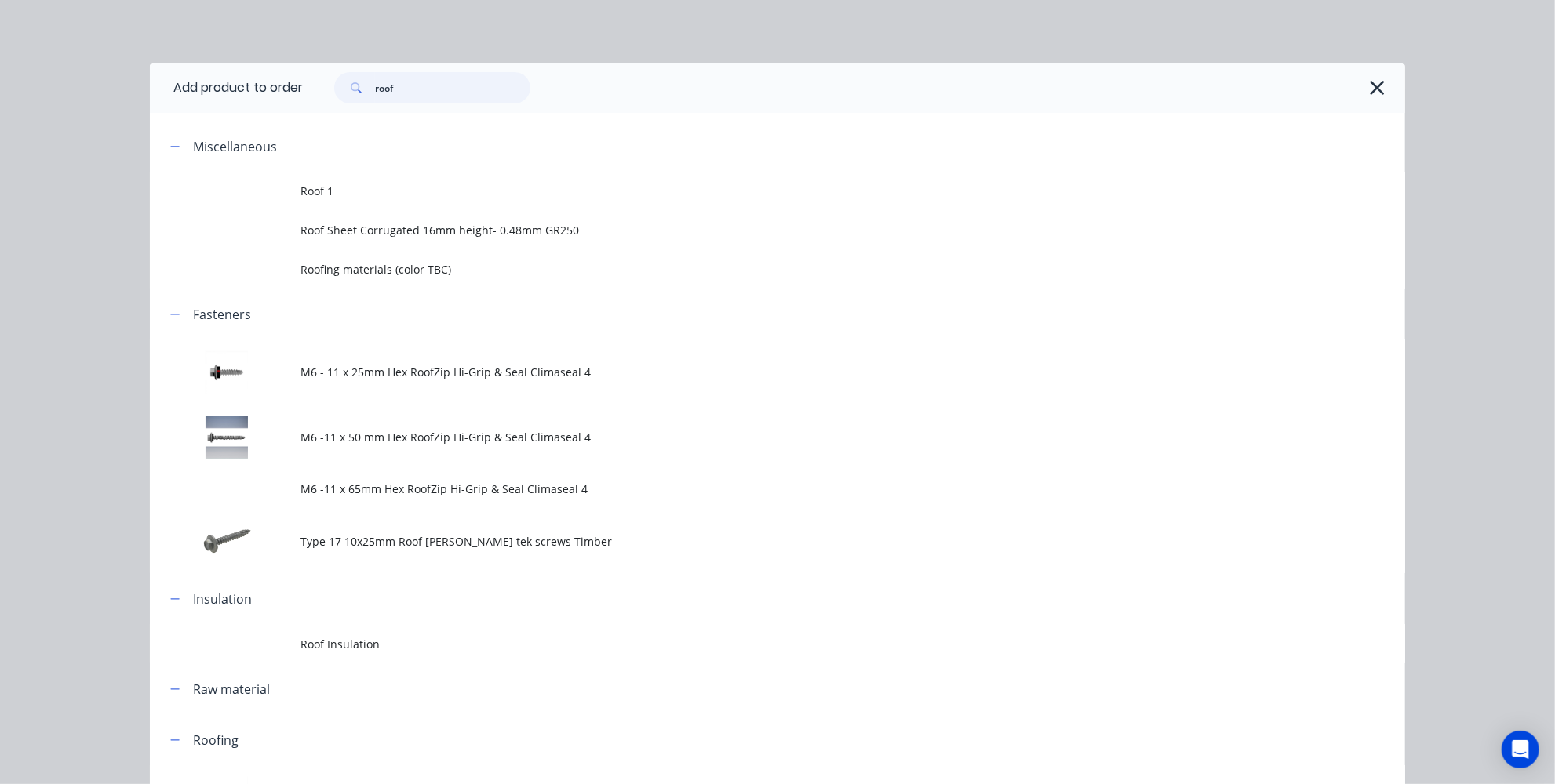
drag, startPoint x: 469, startPoint y: 87, endPoint x: 298, endPoint y: 93, distance: 171.1
click at [303, 93] on div "roof" at bounding box center [846, 88] width 1087 height 31
type input "s"
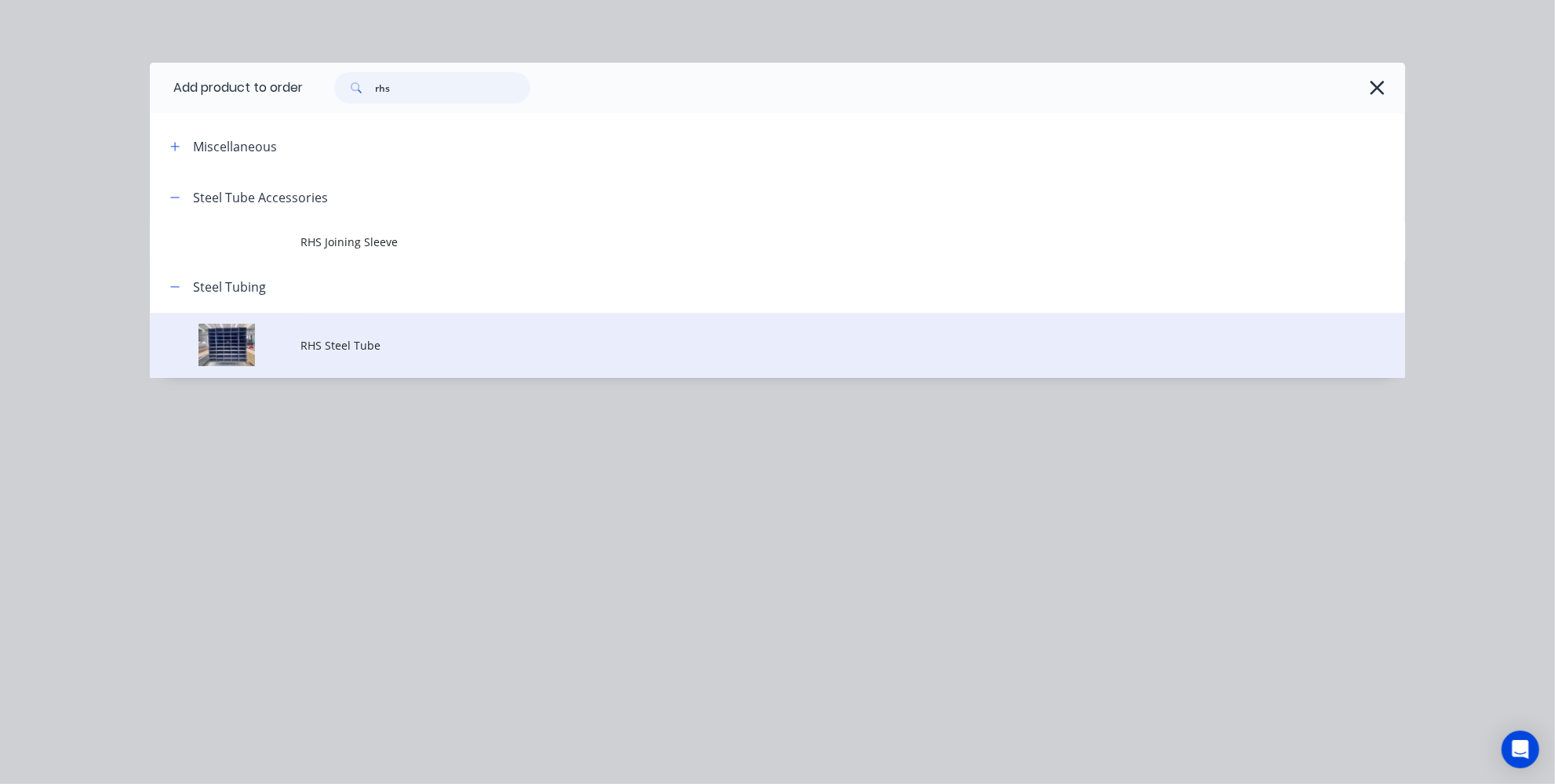
type input "rhs"
click at [315, 334] on td "RHS Steel Tube" at bounding box center [852, 345] width 1104 height 65
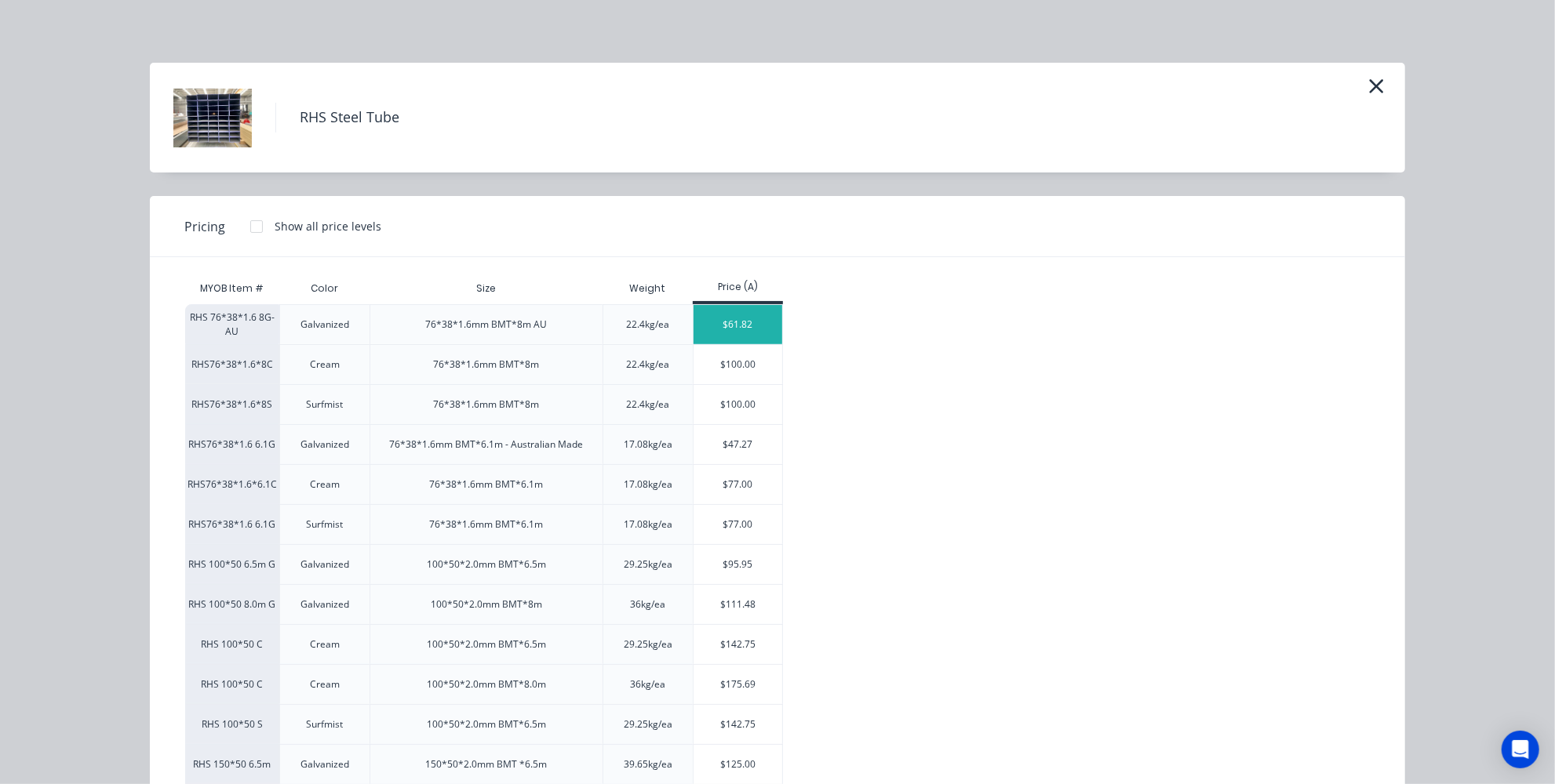
click at [706, 330] on div "$61.82" at bounding box center [738, 325] width 88 height 39
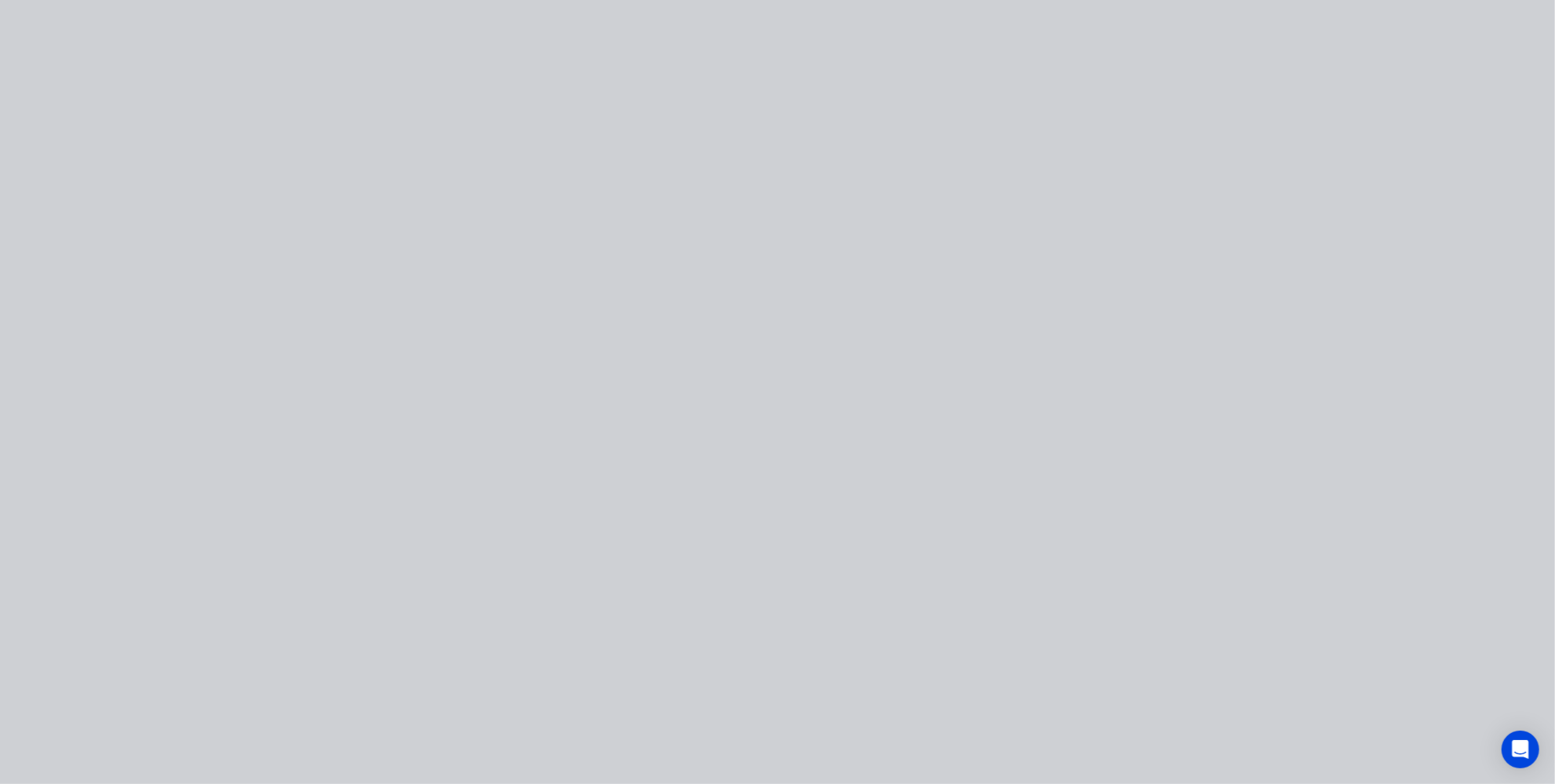
type input "$61.82"
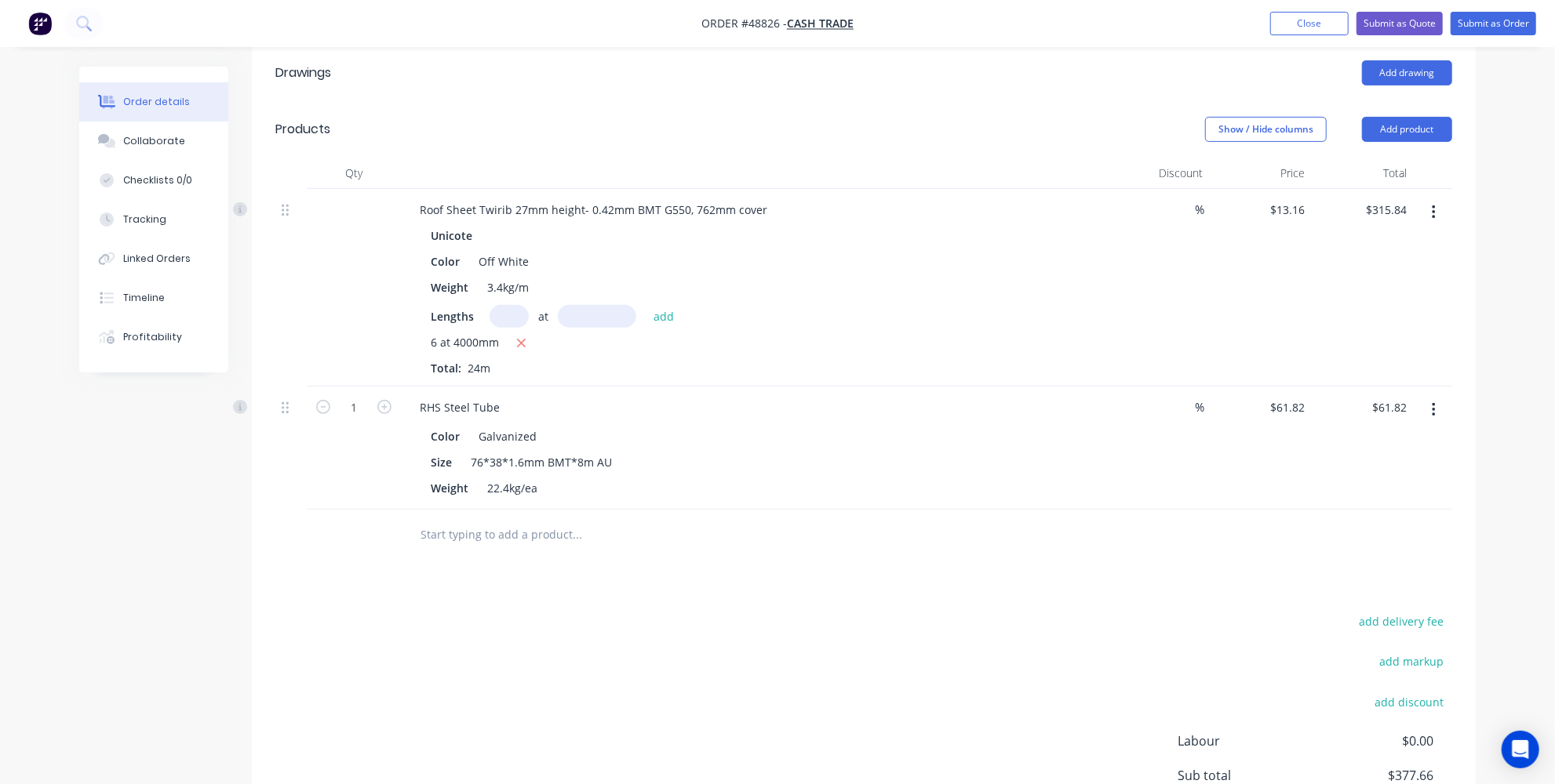
scroll to position [428, 0]
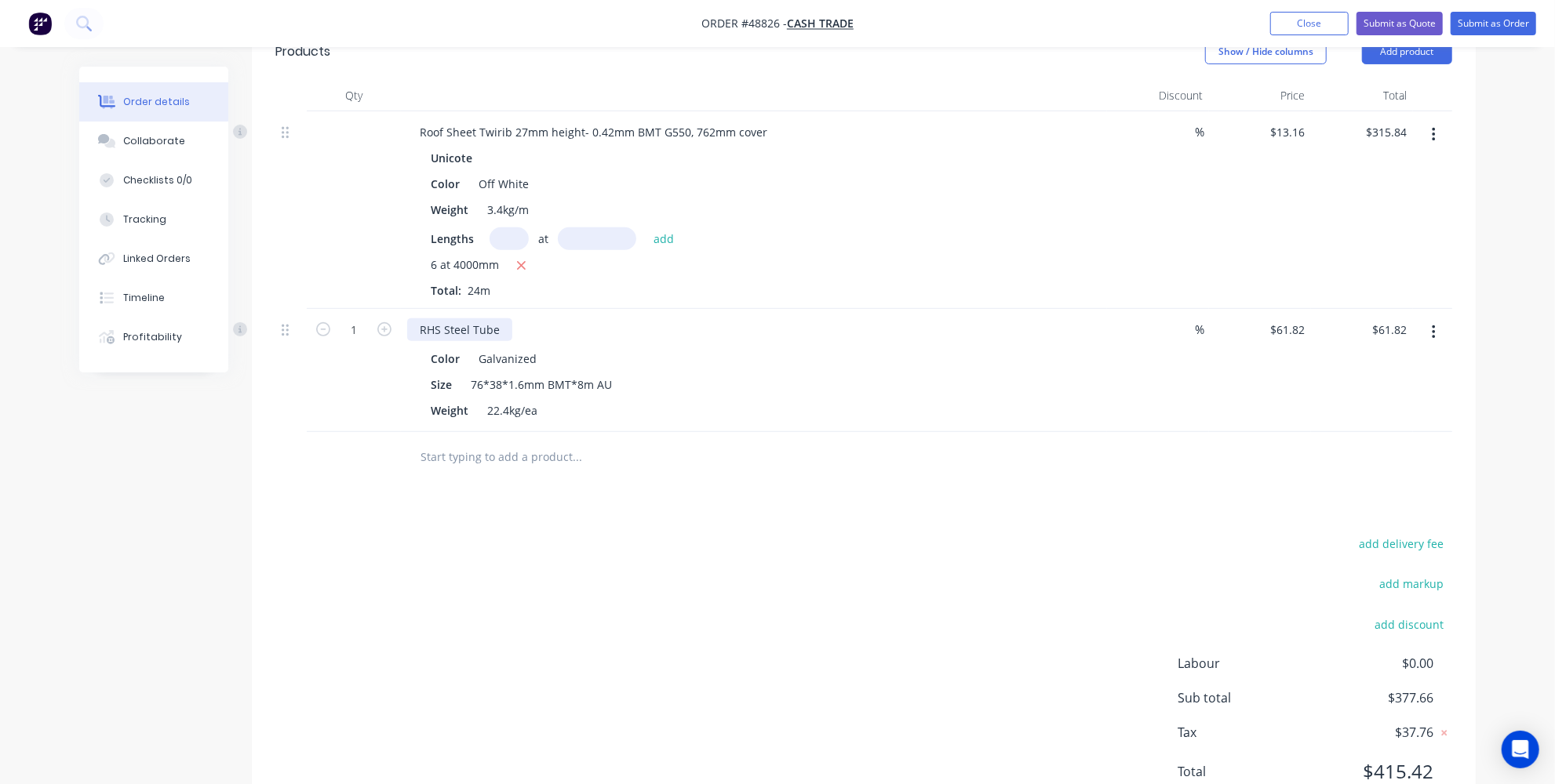
click at [497, 327] on div "RHS Steel Tube" at bounding box center [459, 330] width 105 height 23
click at [379, 330] on icon "button" at bounding box center [384, 329] width 14 height 14
type input "2"
type input "$123.64"
click at [379, 330] on icon "button" at bounding box center [384, 329] width 14 height 14
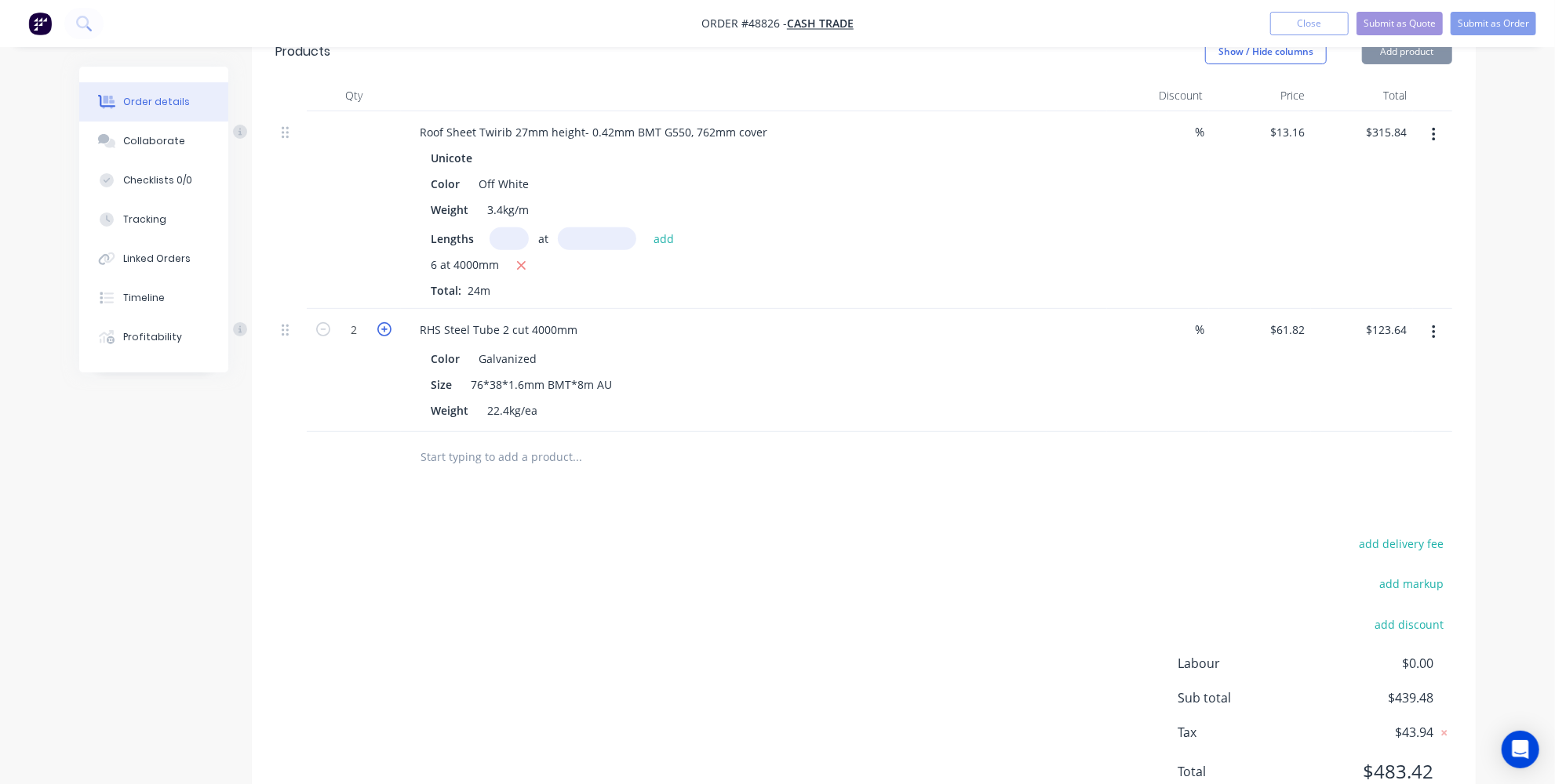
type input "3"
type input "$185.46"
click at [464, 526] on div "Drawings Add drawing Products Show / Hide columns Add product Qty Discount Pric…" at bounding box center [864, 395] width 1224 height 858
click at [505, 459] on input "text" at bounding box center [577, 457] width 314 height 31
click at [504, 325] on div "RHS Steel Tube 2 cut 4000mm" at bounding box center [499, 330] width 183 height 23
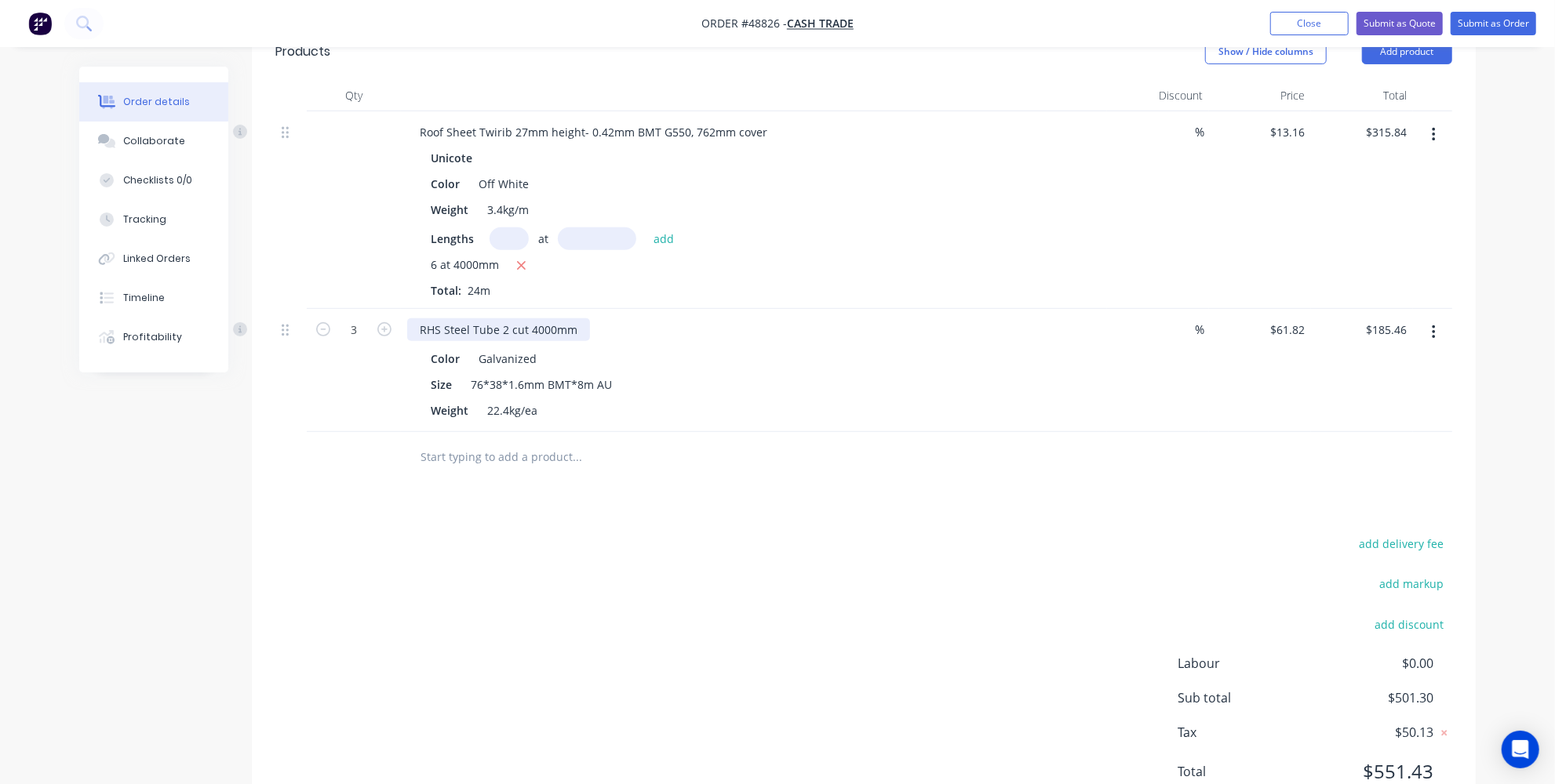
click at [528, 326] on div "RHS Steel Tube 2 cut 4000mm" at bounding box center [499, 330] width 183 height 23
click at [508, 330] on div "RHS Steel Tube 2 cut 4000mm" at bounding box center [499, 330] width 183 height 23
drag, startPoint x: 536, startPoint y: 326, endPoint x: 709, endPoint y: 259, distance: 185.5
click at [537, 327] on div "RHS Steel Tube 2 x cut 4000mm" at bounding box center [503, 330] width 191 height 23
click at [584, 442] on input "text" at bounding box center [577, 457] width 314 height 31
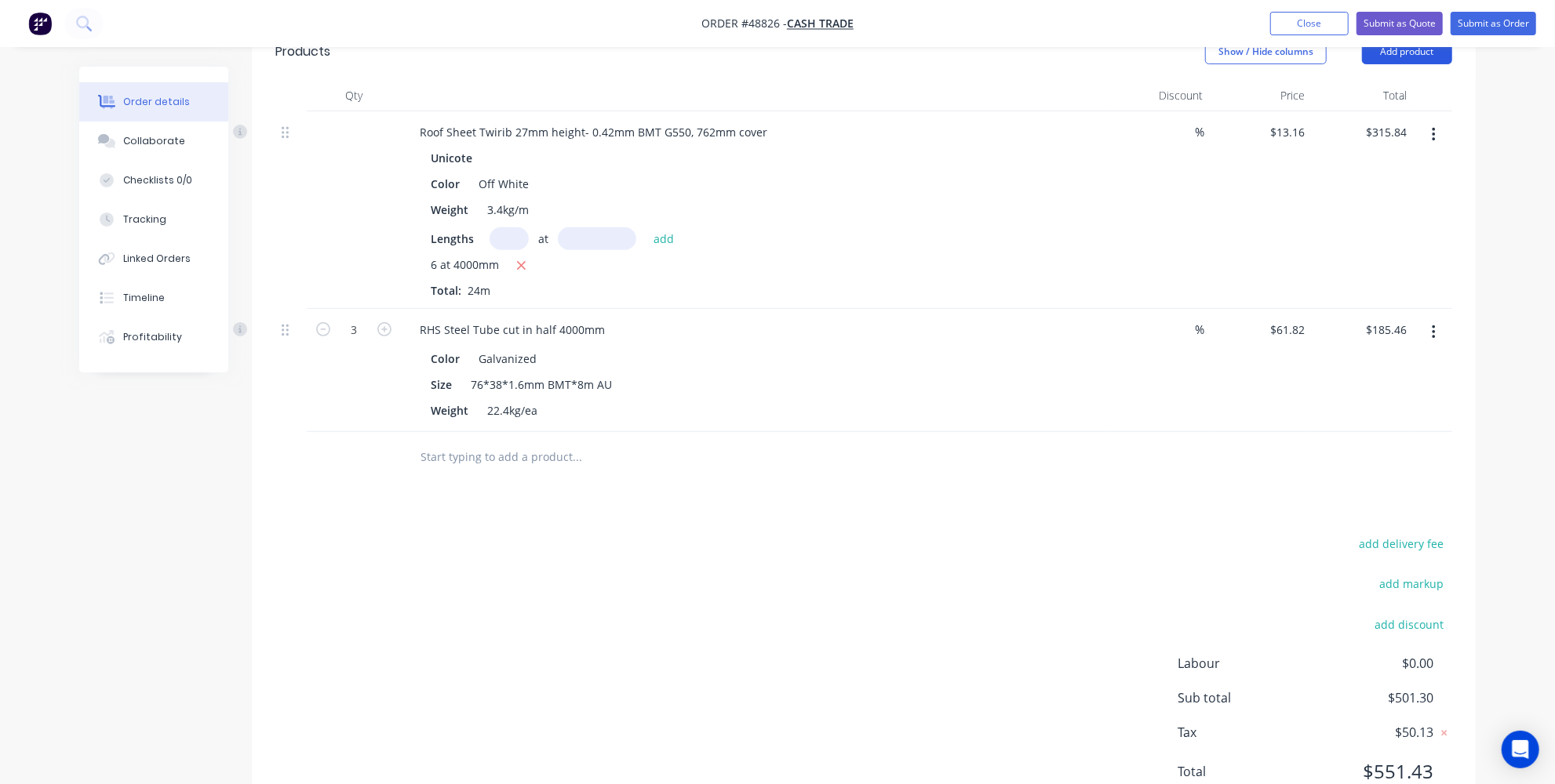
drag, startPoint x: 1385, startPoint y: 56, endPoint x: 1374, endPoint y: 63, distance: 13.0
click at [1385, 56] on button "Add product" at bounding box center [1408, 52] width 90 height 26
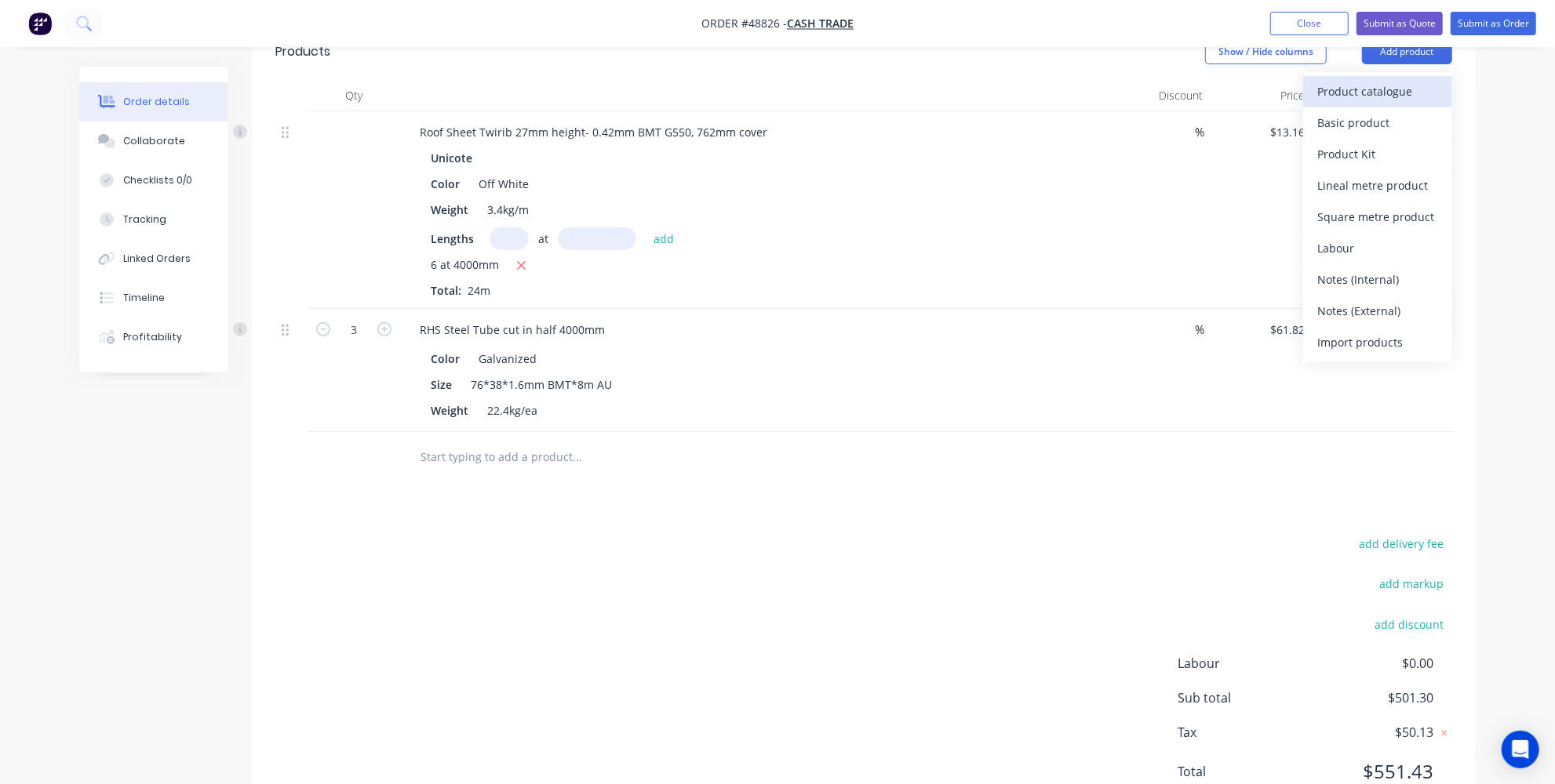
click at [1315, 92] on button "Product catalogue" at bounding box center [1378, 92] width 149 height 31
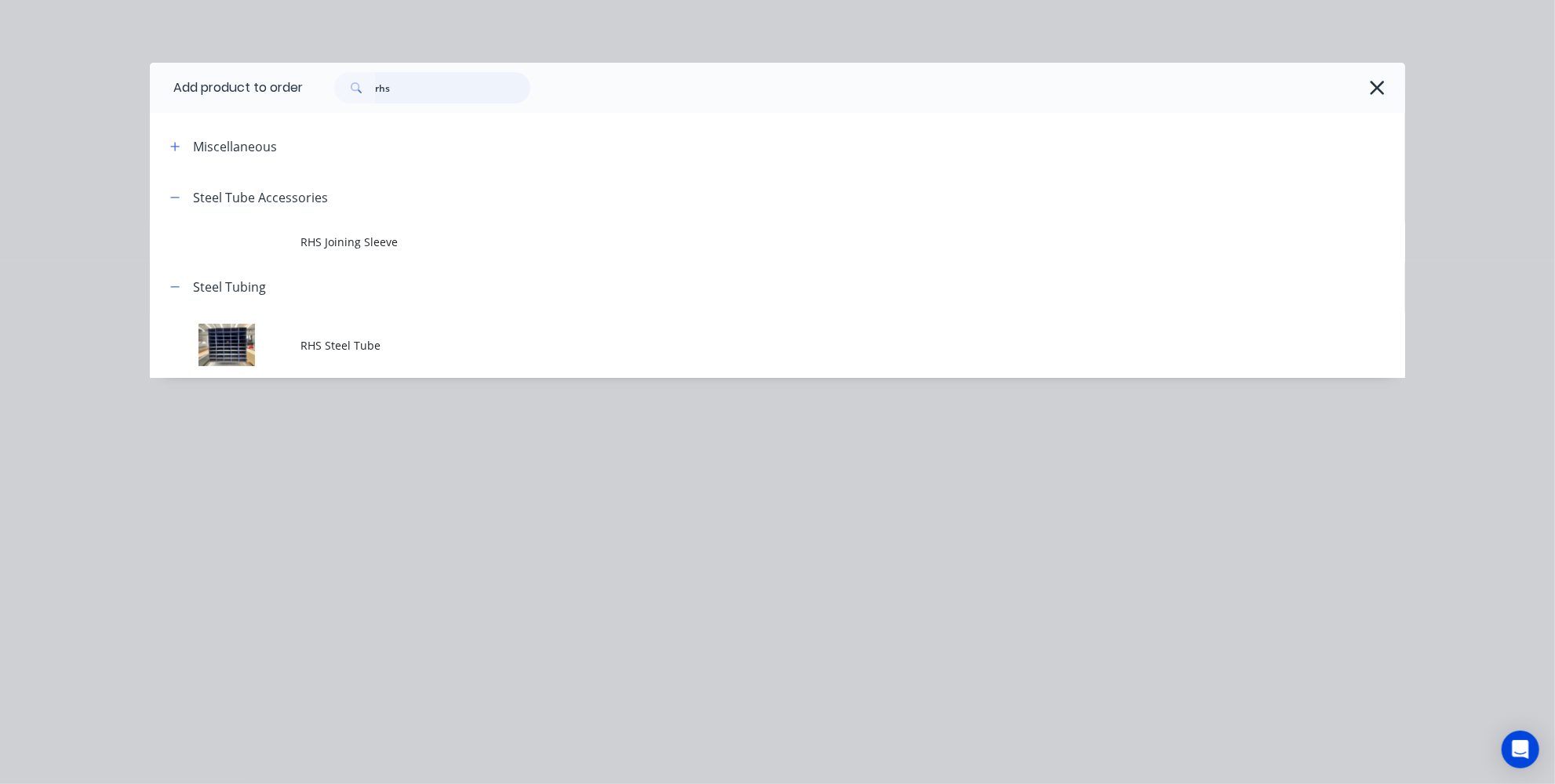
drag, startPoint x: 450, startPoint y: 87, endPoint x: 0, endPoint y: 102, distance: 450.2
click at [0, 103] on div "Add product to order rhs Miscellaneous Steel Tube Accessories RHS Joining Sleev…" at bounding box center [778, 392] width 1555 height 784
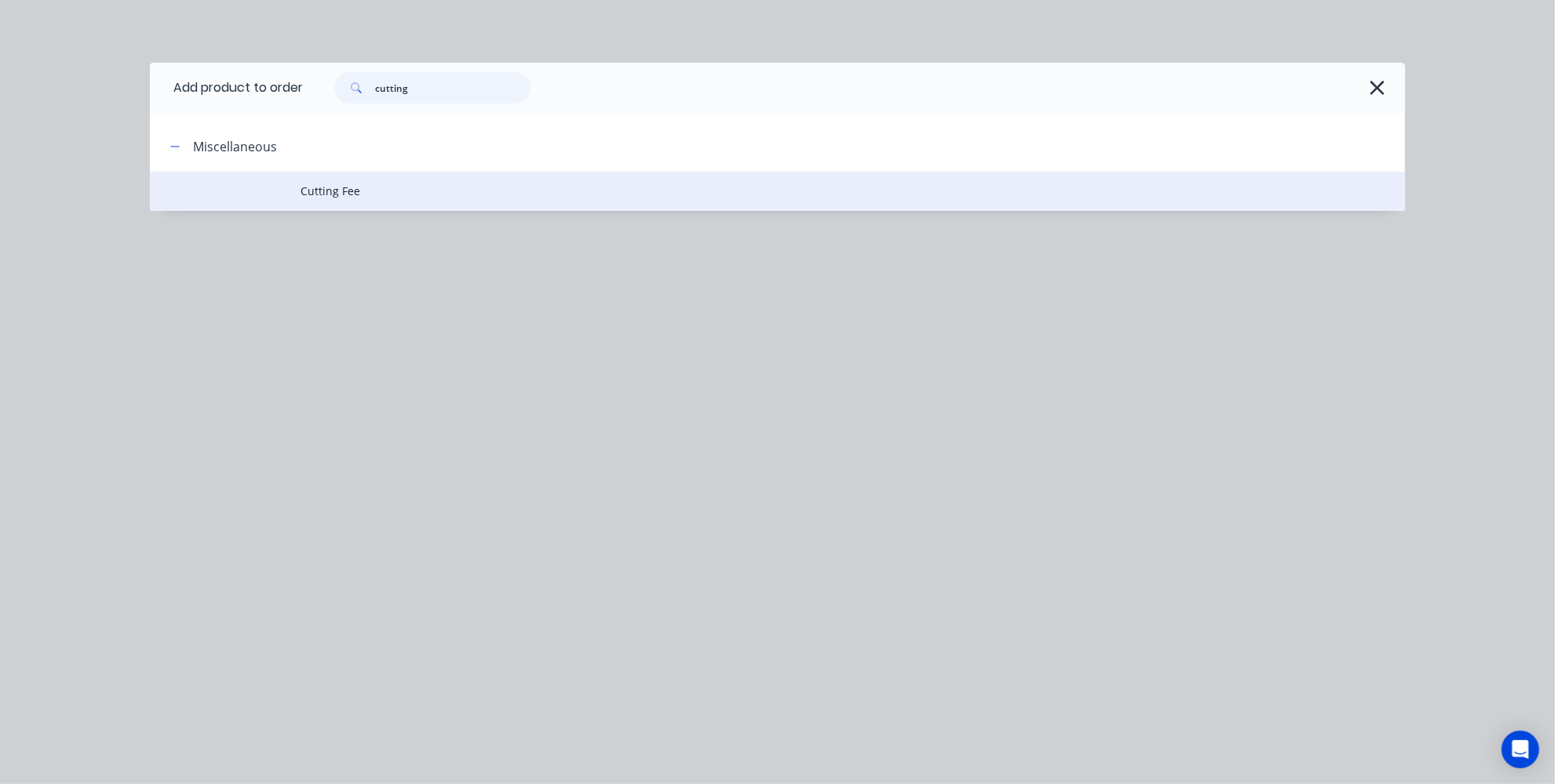
type input "cutting"
click at [328, 203] on td "Cutting Fee" at bounding box center [852, 191] width 1104 height 39
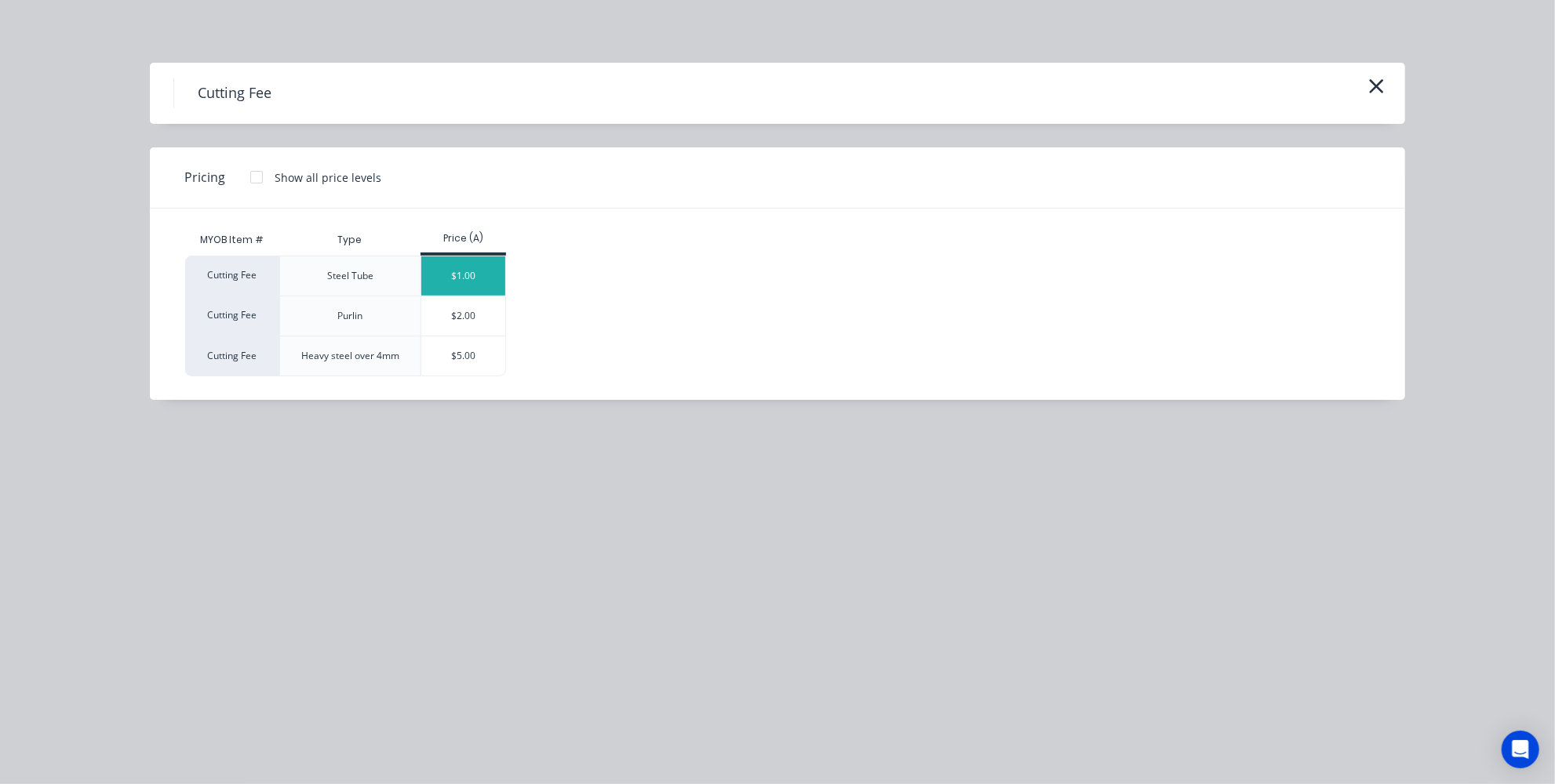
click at [448, 279] on div "$1.00" at bounding box center [463, 276] width 84 height 39
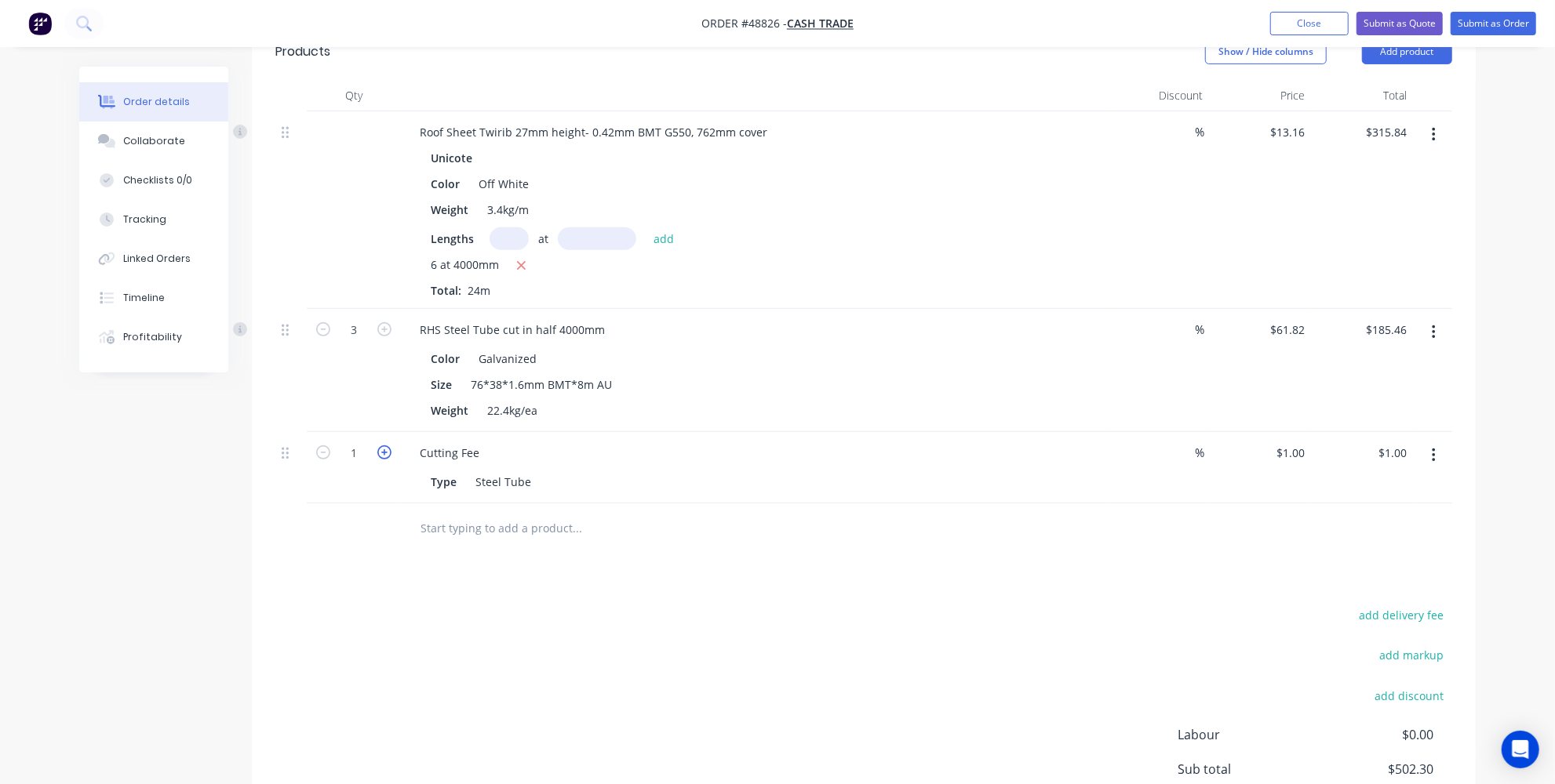
click at [385, 445] on icon "button" at bounding box center [384, 452] width 14 height 14
type input "2"
type input "$2.00"
click at [385, 445] on icon "button" at bounding box center [384, 452] width 14 height 14
type input "3"
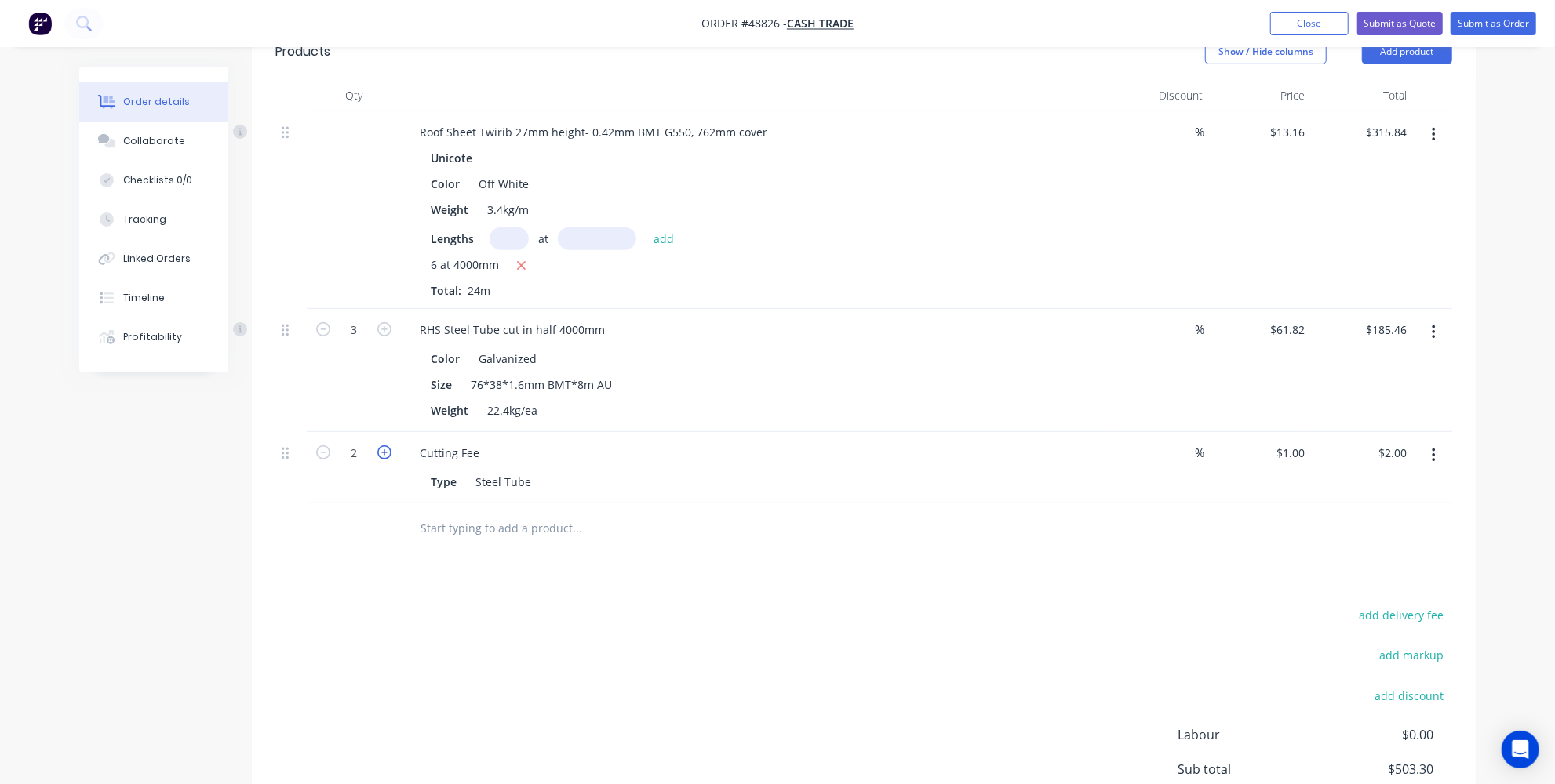
type input "$3.00"
click at [568, 599] on div "Drawings Add drawing Products Show / Hide columns Add product Qty Discount Pric…" at bounding box center [864, 431] width 1224 height 929
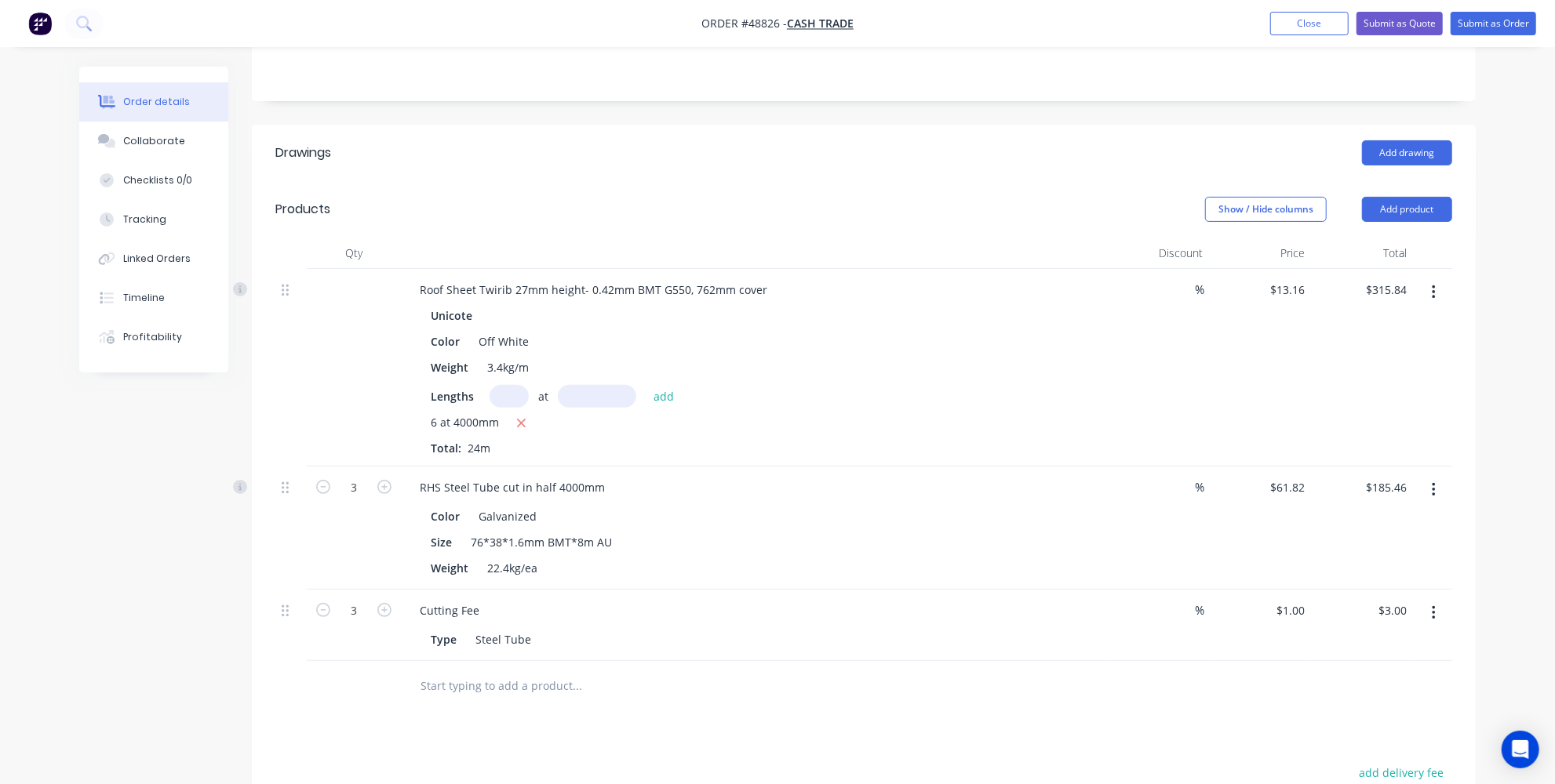
scroll to position [142, 0]
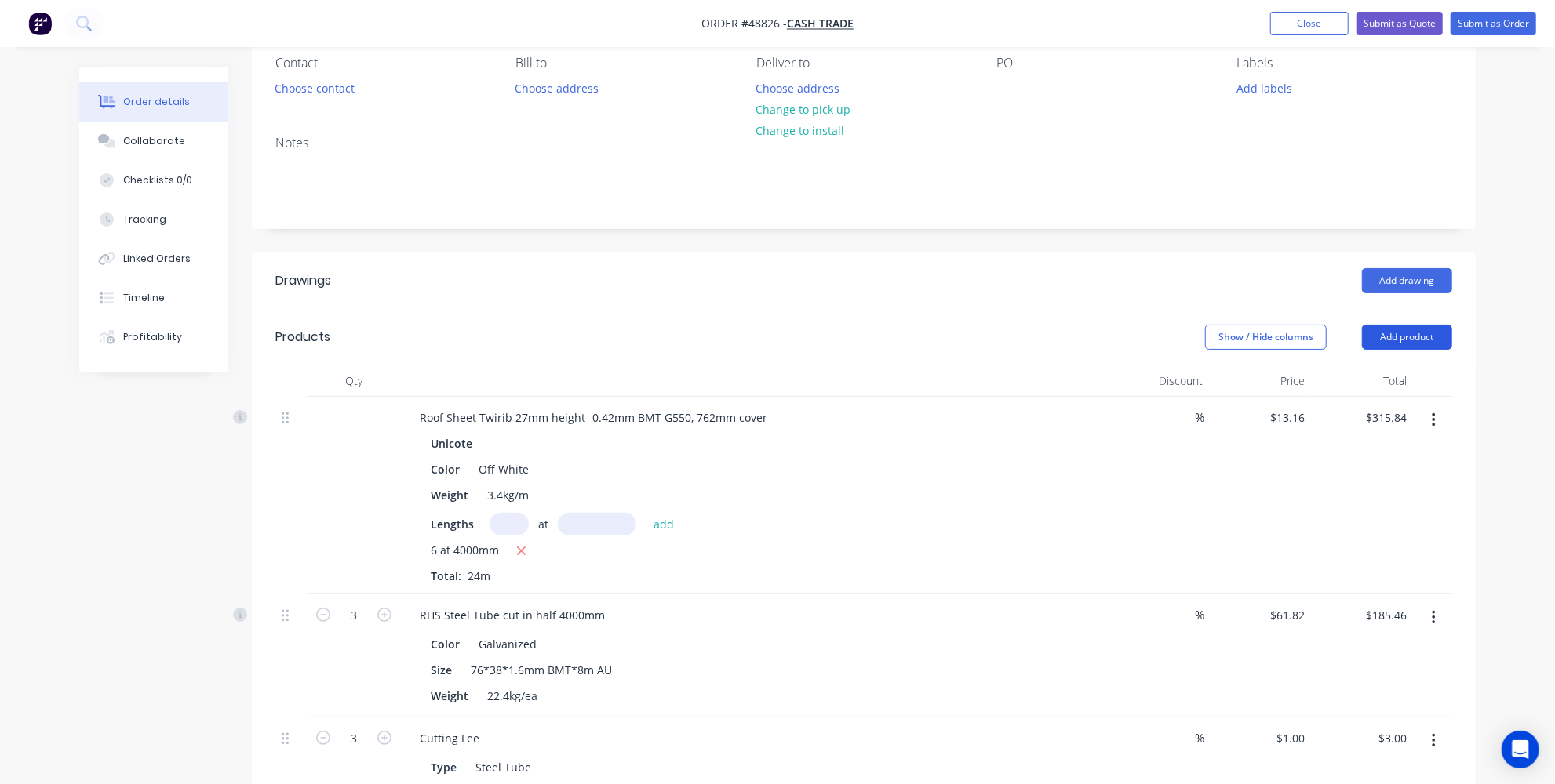
click at [1403, 340] on button "Add product" at bounding box center [1408, 338] width 90 height 26
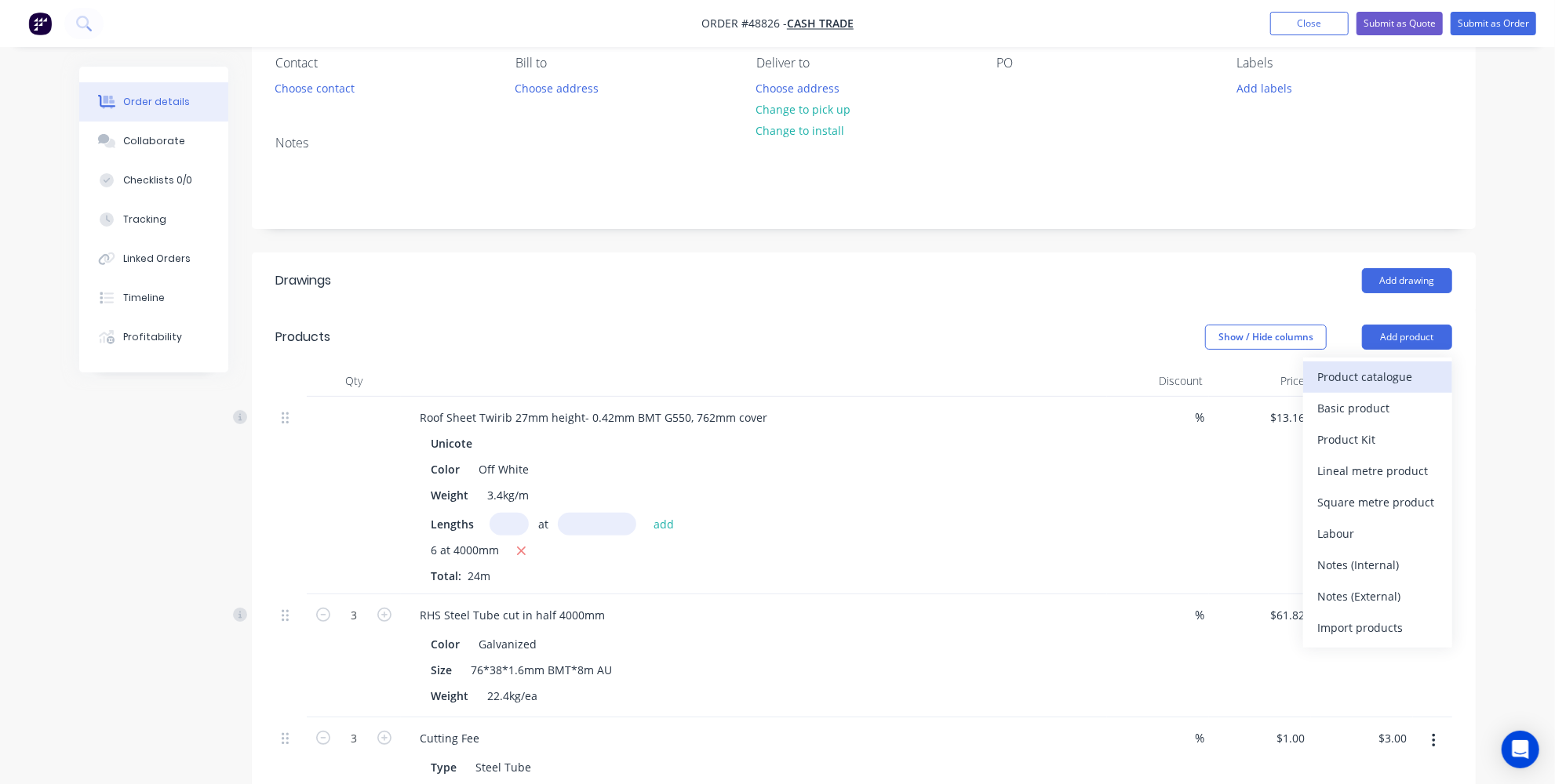
click at [1336, 369] on div "Product catalogue" at bounding box center [1377, 376] width 121 height 23
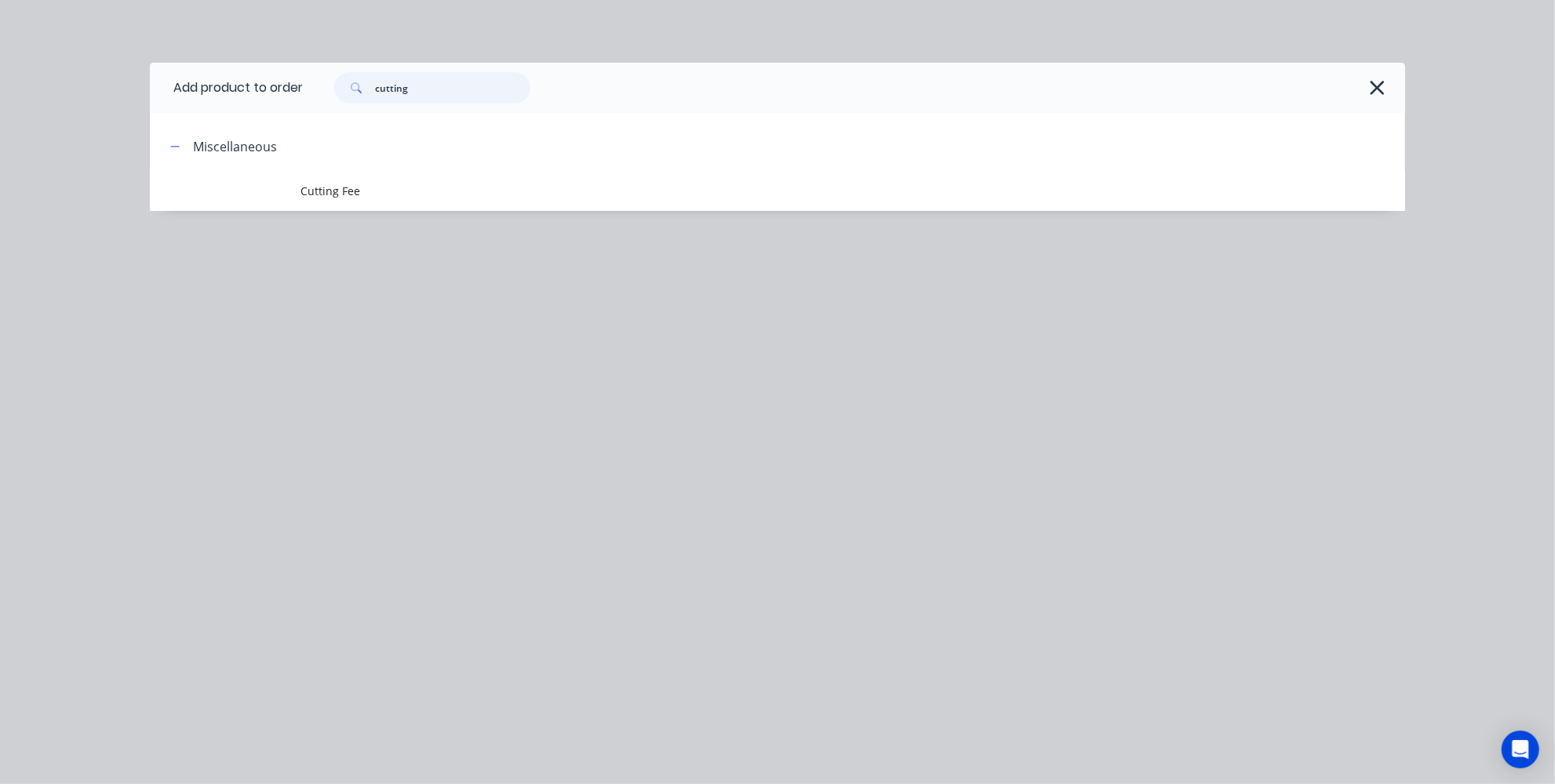
drag, startPoint x: 469, startPoint y: 89, endPoint x: 276, endPoint y: 72, distance: 193.7
click at [326, 71] on div "cutting" at bounding box center [854, 87] width 1102 height 50
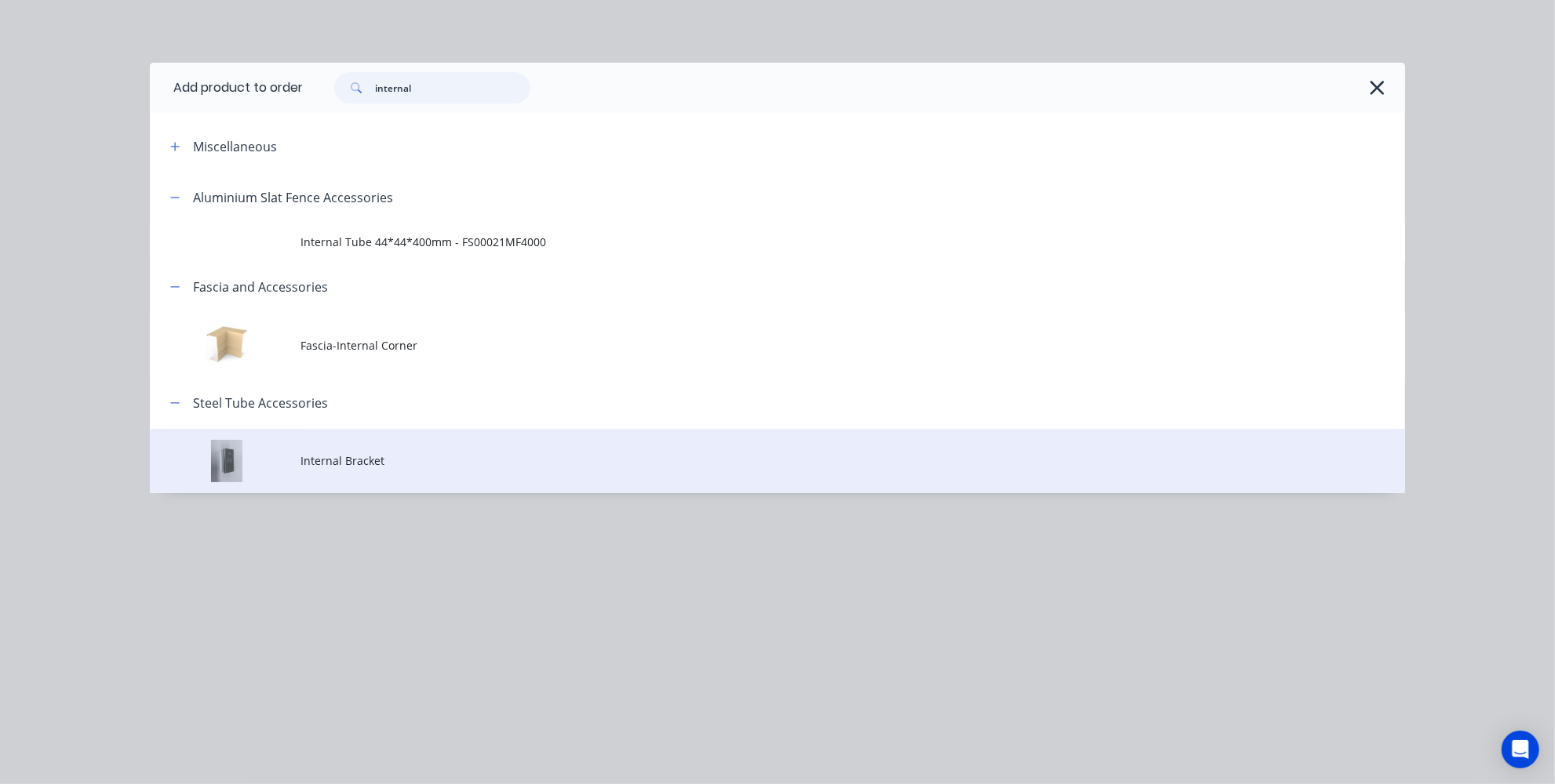
type input "internal"
click at [353, 456] on span "Internal Bracket" at bounding box center [742, 460] width 884 height 17
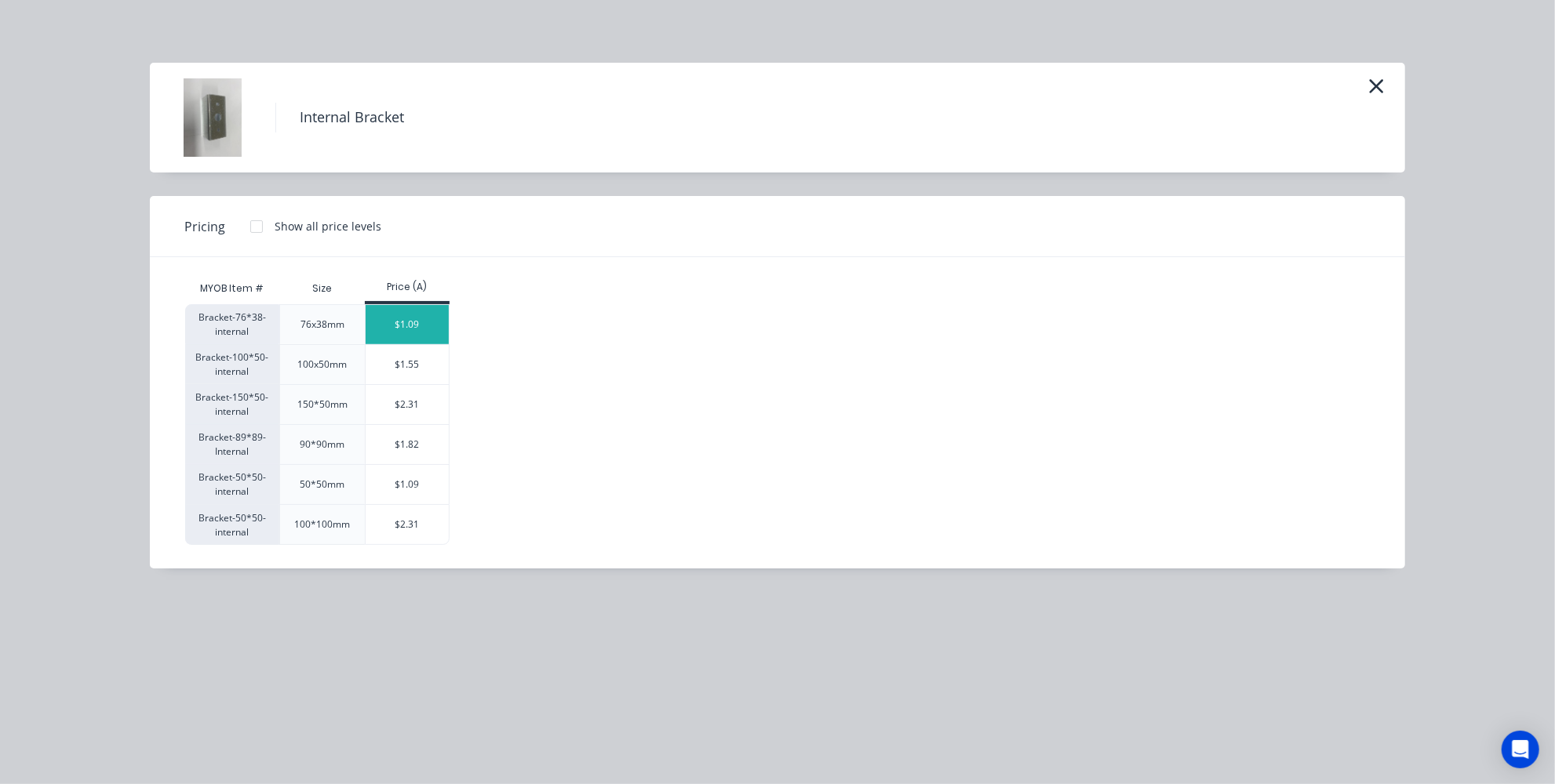
click at [397, 324] on div "$1.09" at bounding box center [407, 325] width 84 height 39
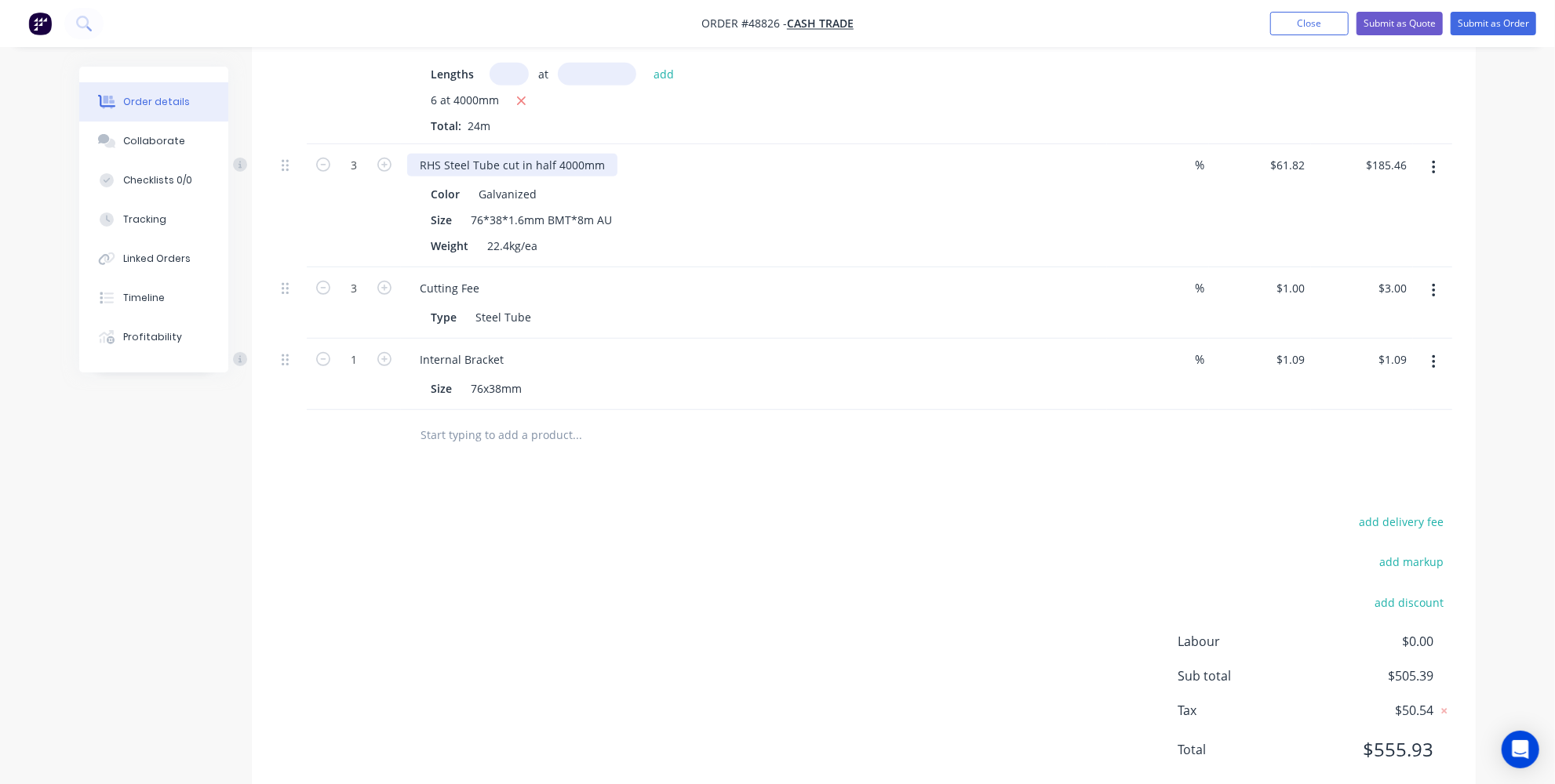
scroll to position [631, 0]
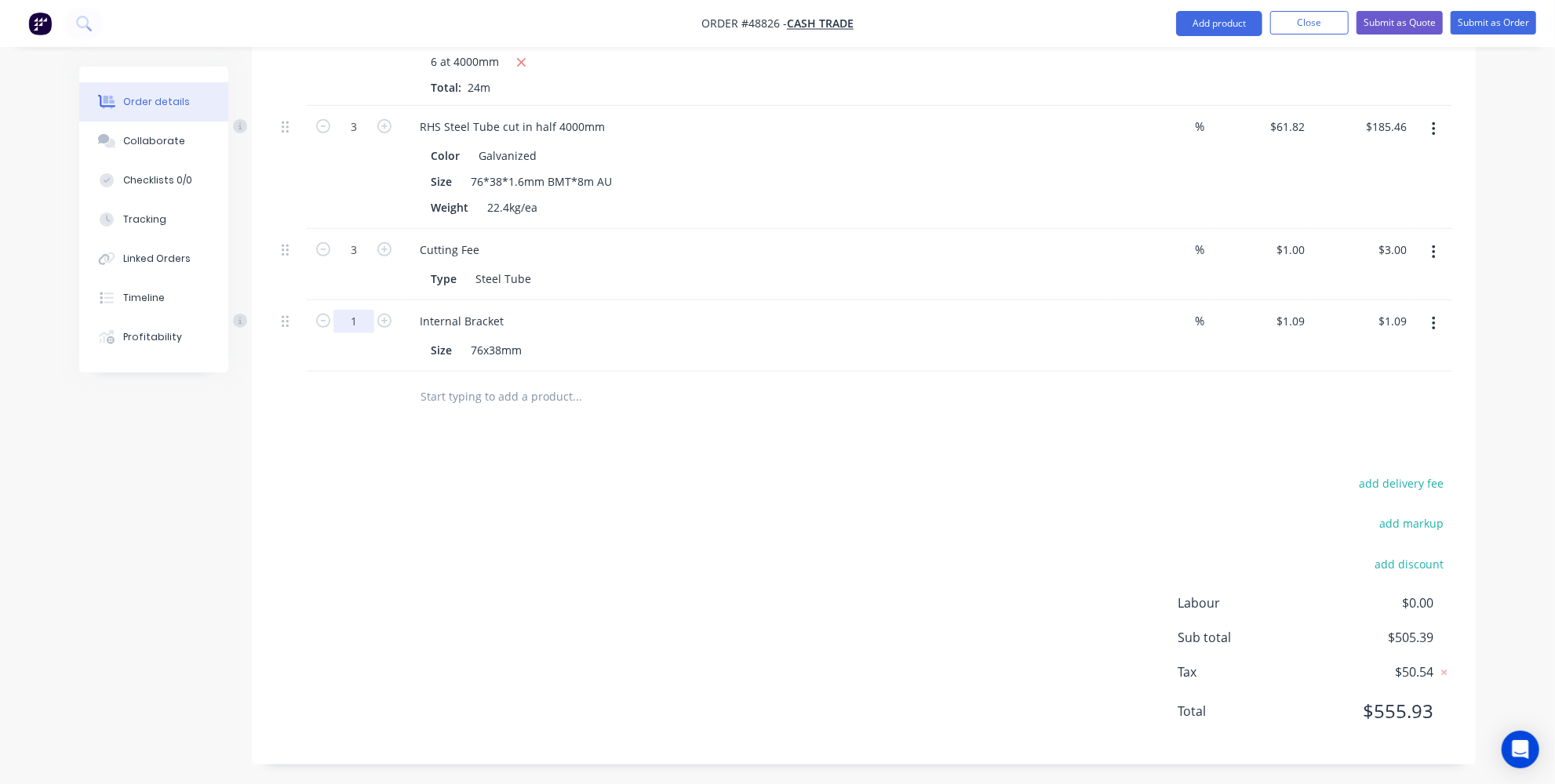
click at [367, 138] on input "1" at bounding box center [354, 127] width 41 height 24
type input "15"
type input "$16.35"
click at [511, 502] on div "add delivery fee add markup add discount Labour $0.00 Sub total $505.39 Tax $50…" at bounding box center [864, 606] width 1177 height 268
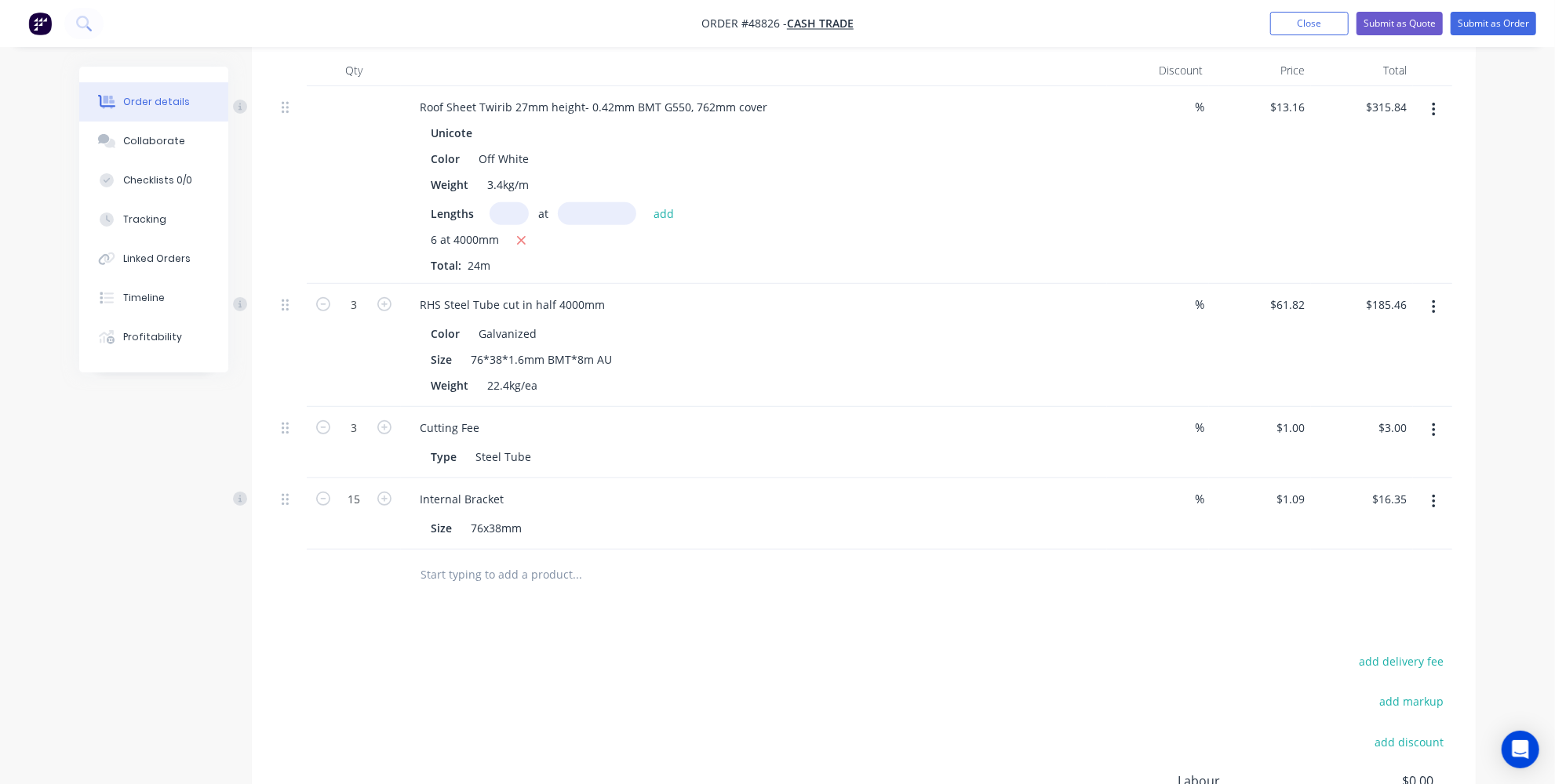
scroll to position [416, 0]
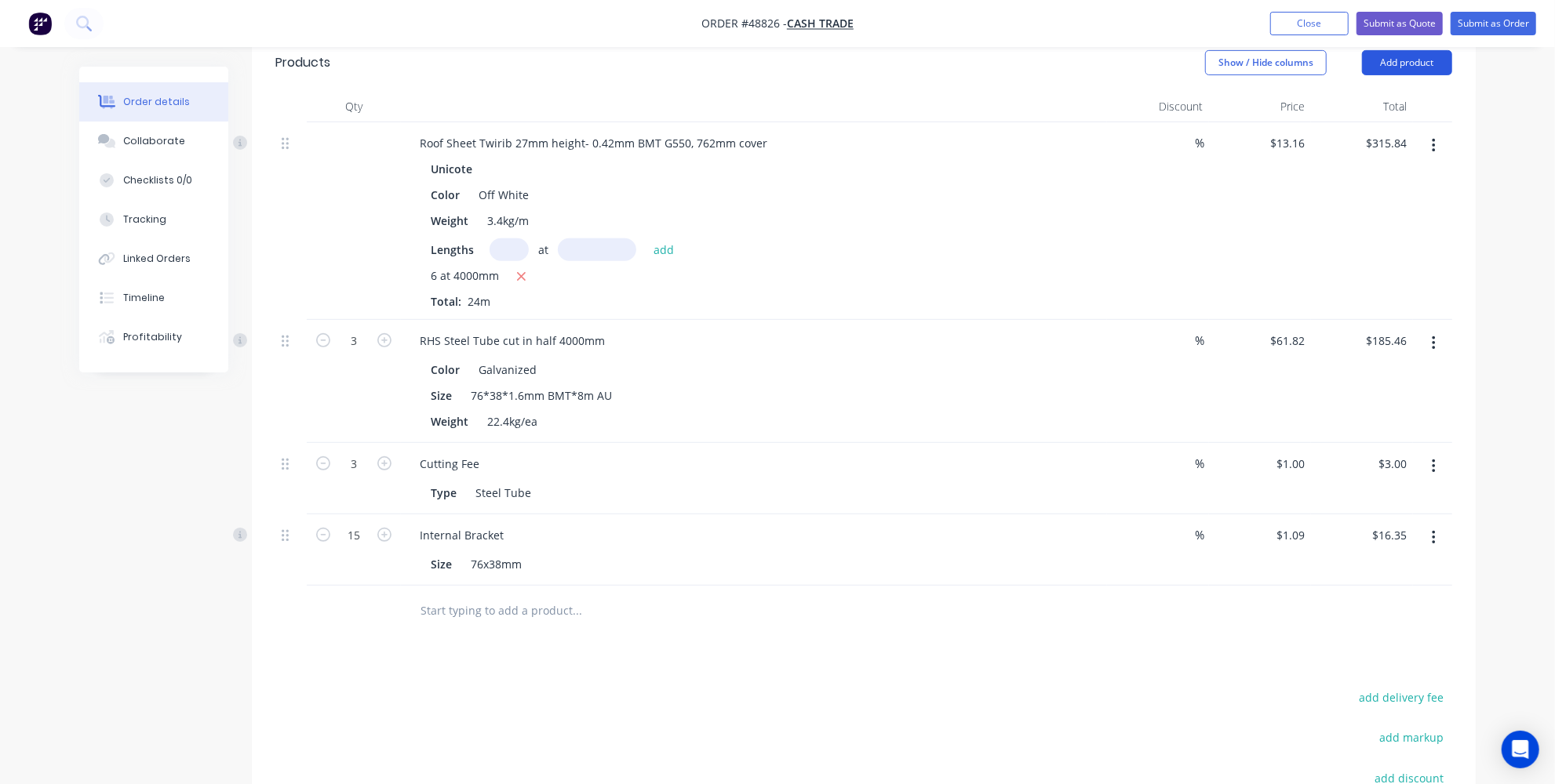
click at [1385, 60] on button "Add product" at bounding box center [1408, 63] width 90 height 26
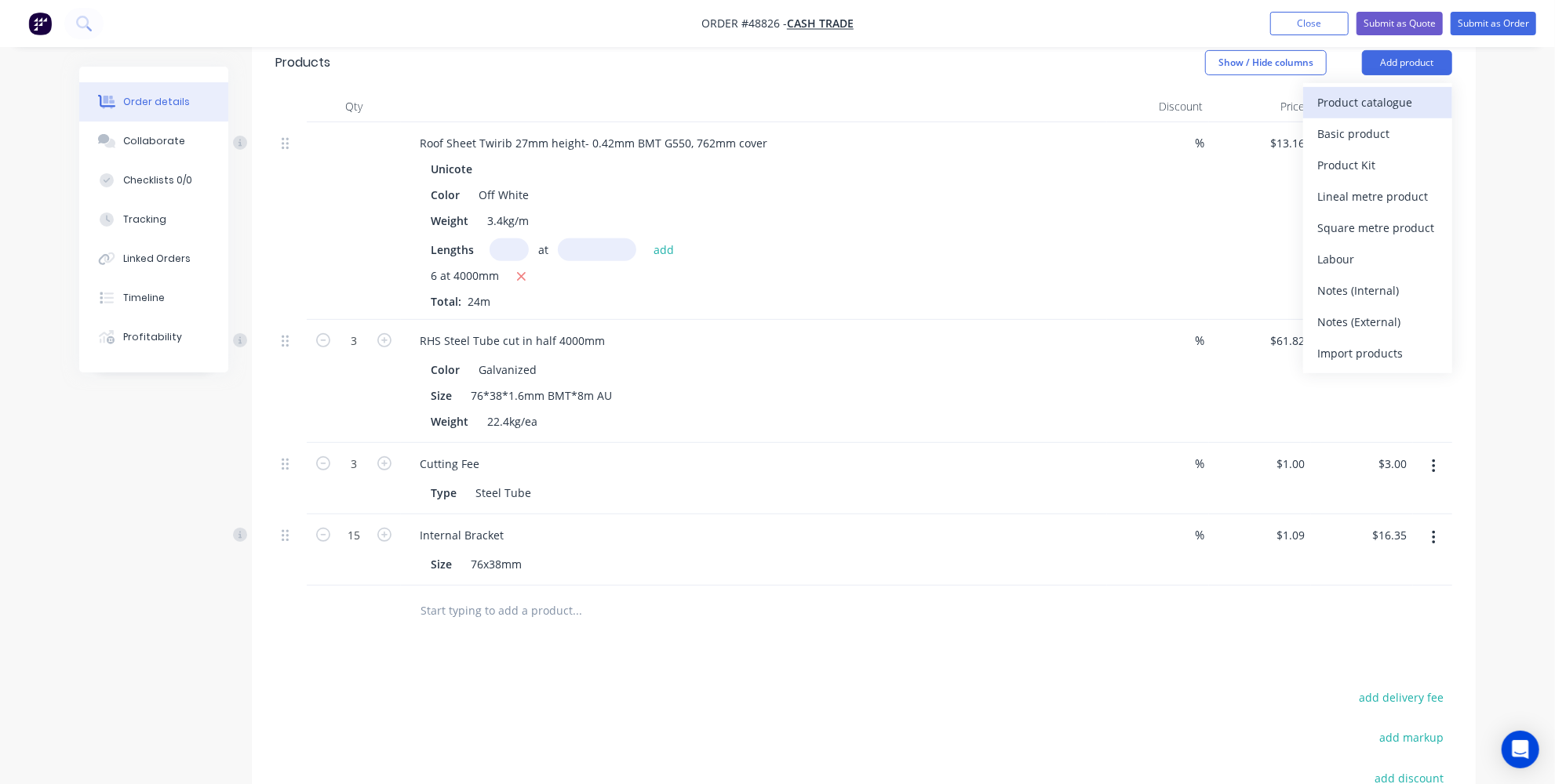
click at [1322, 103] on div "Product catalogue" at bounding box center [1377, 102] width 121 height 23
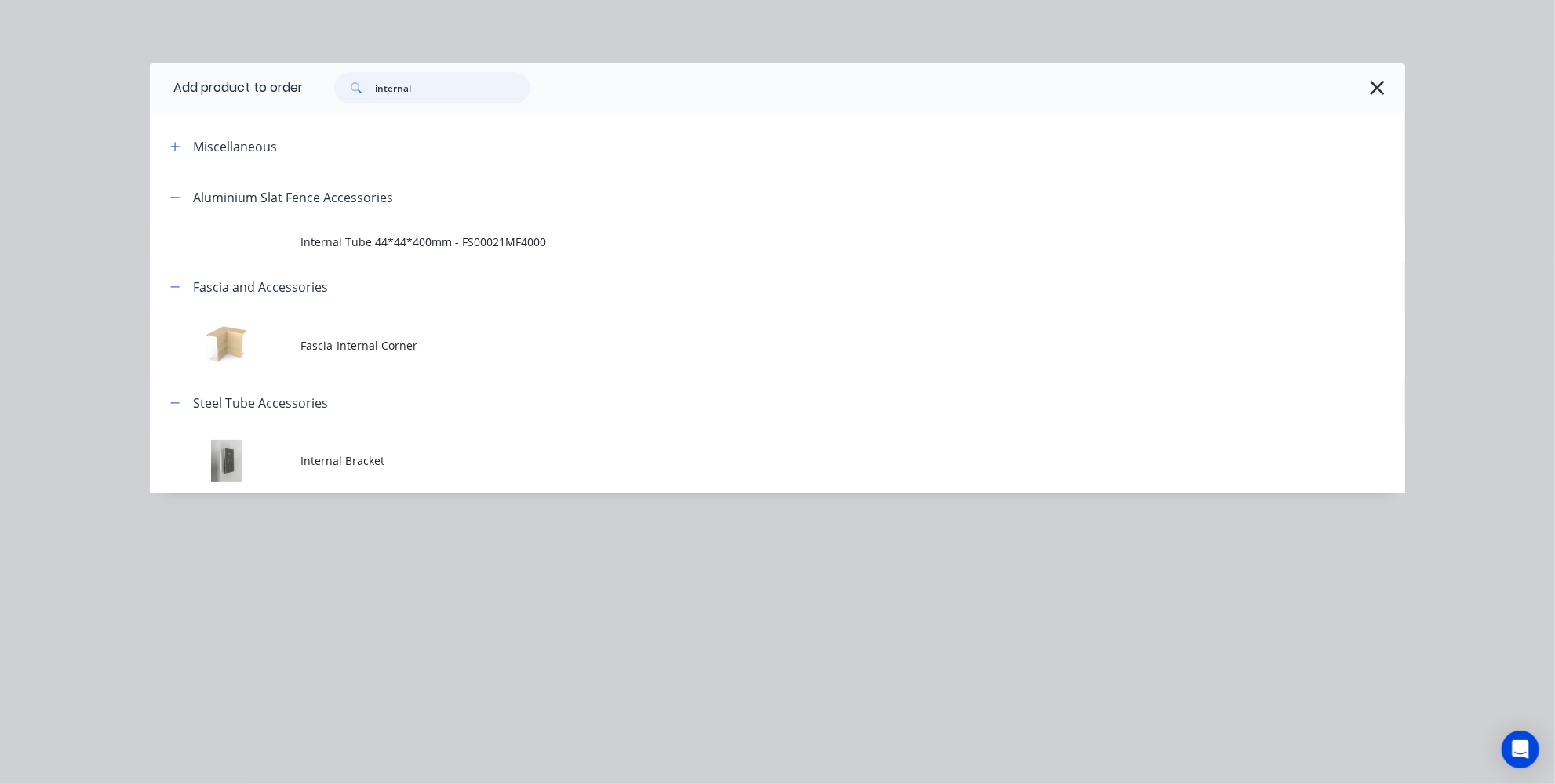
drag, startPoint x: 480, startPoint y: 81, endPoint x: 226, endPoint y: 80, distance: 254.0
click at [227, 80] on header "Add product to order internal" at bounding box center [778, 87] width 1256 height 50
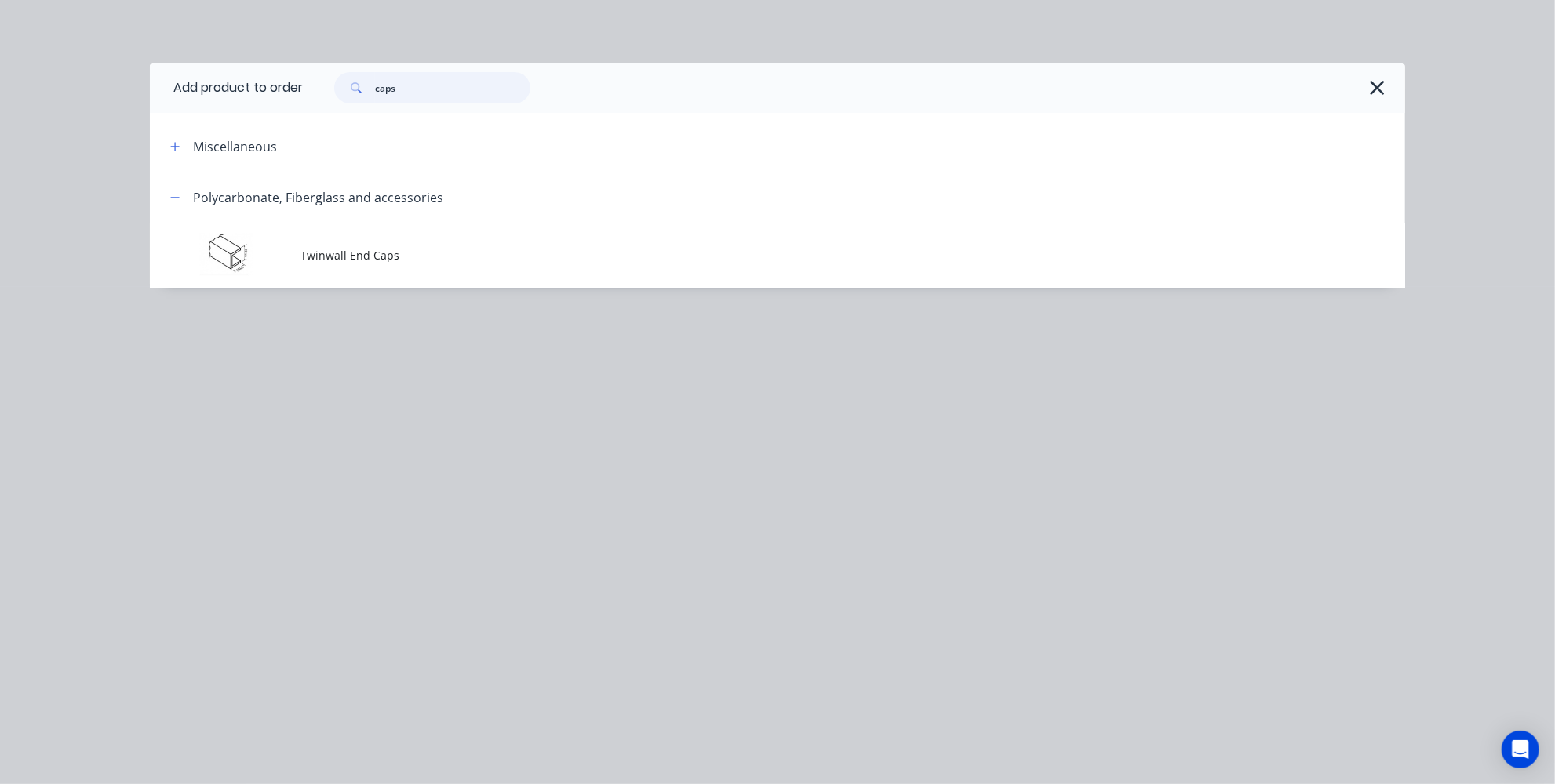
click at [412, 90] on input "caps" at bounding box center [453, 88] width 155 height 31
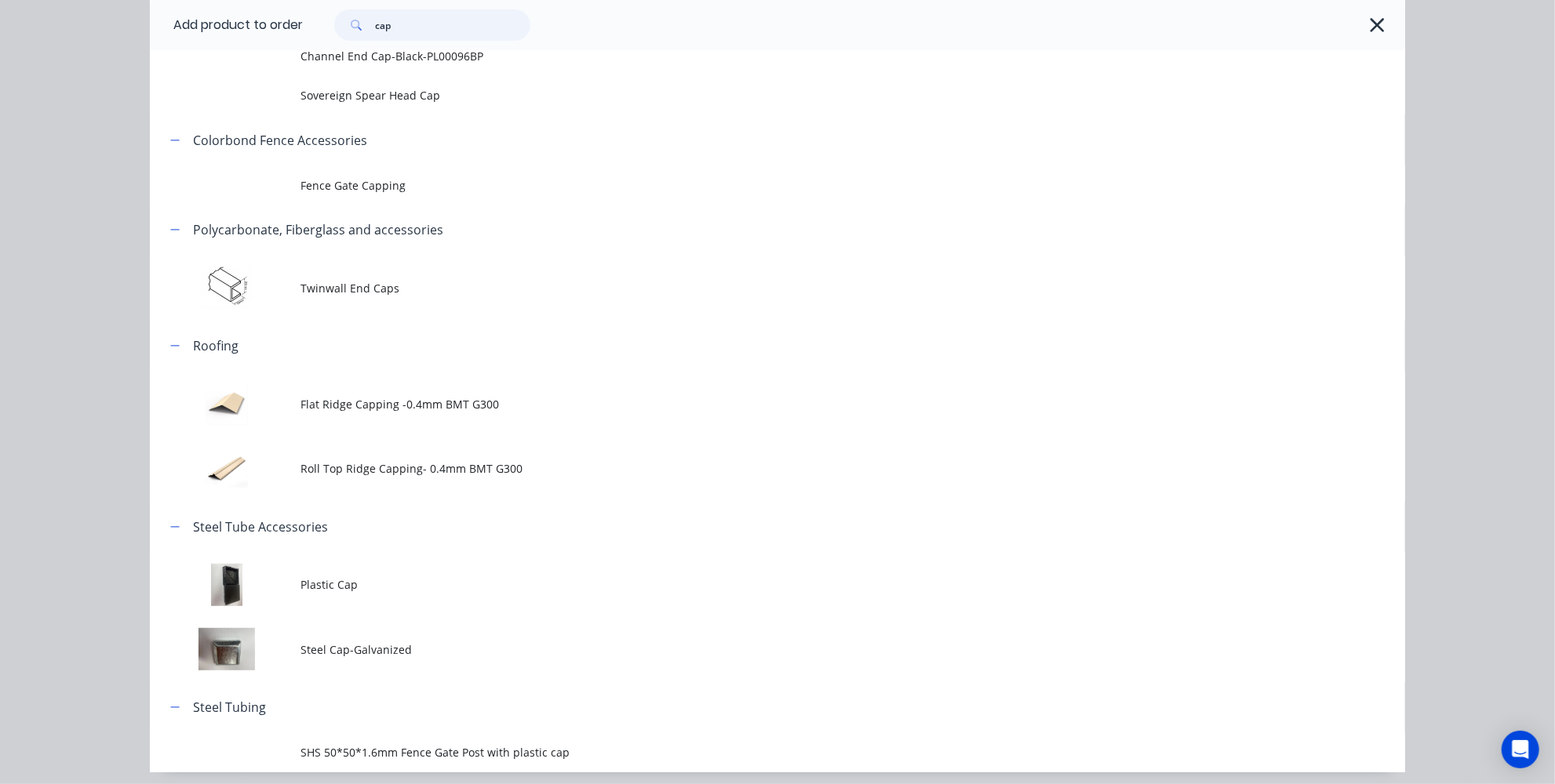
scroll to position [346, 0]
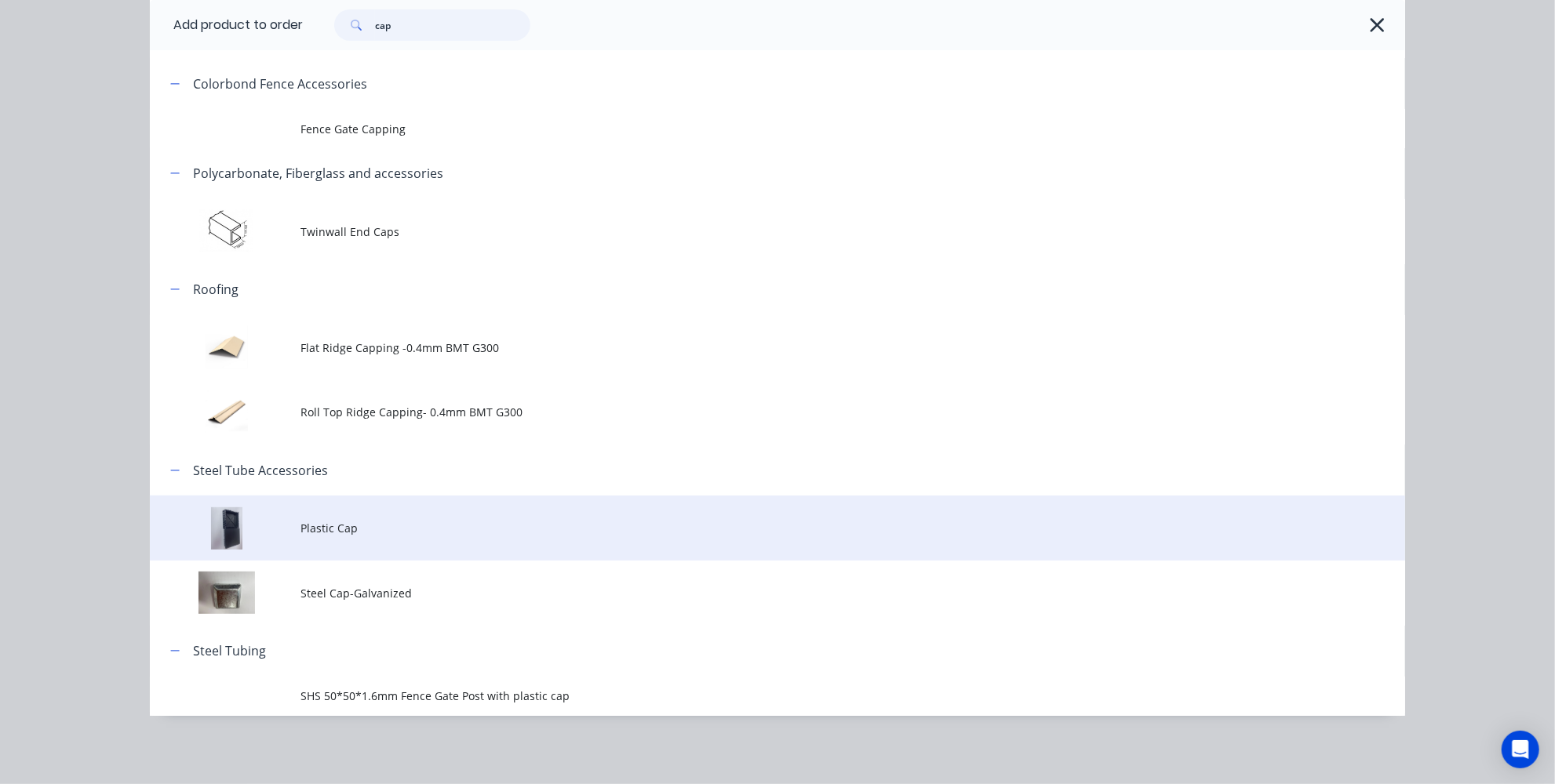
type input "cap"
click at [348, 541] on td "Plastic Cap" at bounding box center [852, 528] width 1104 height 65
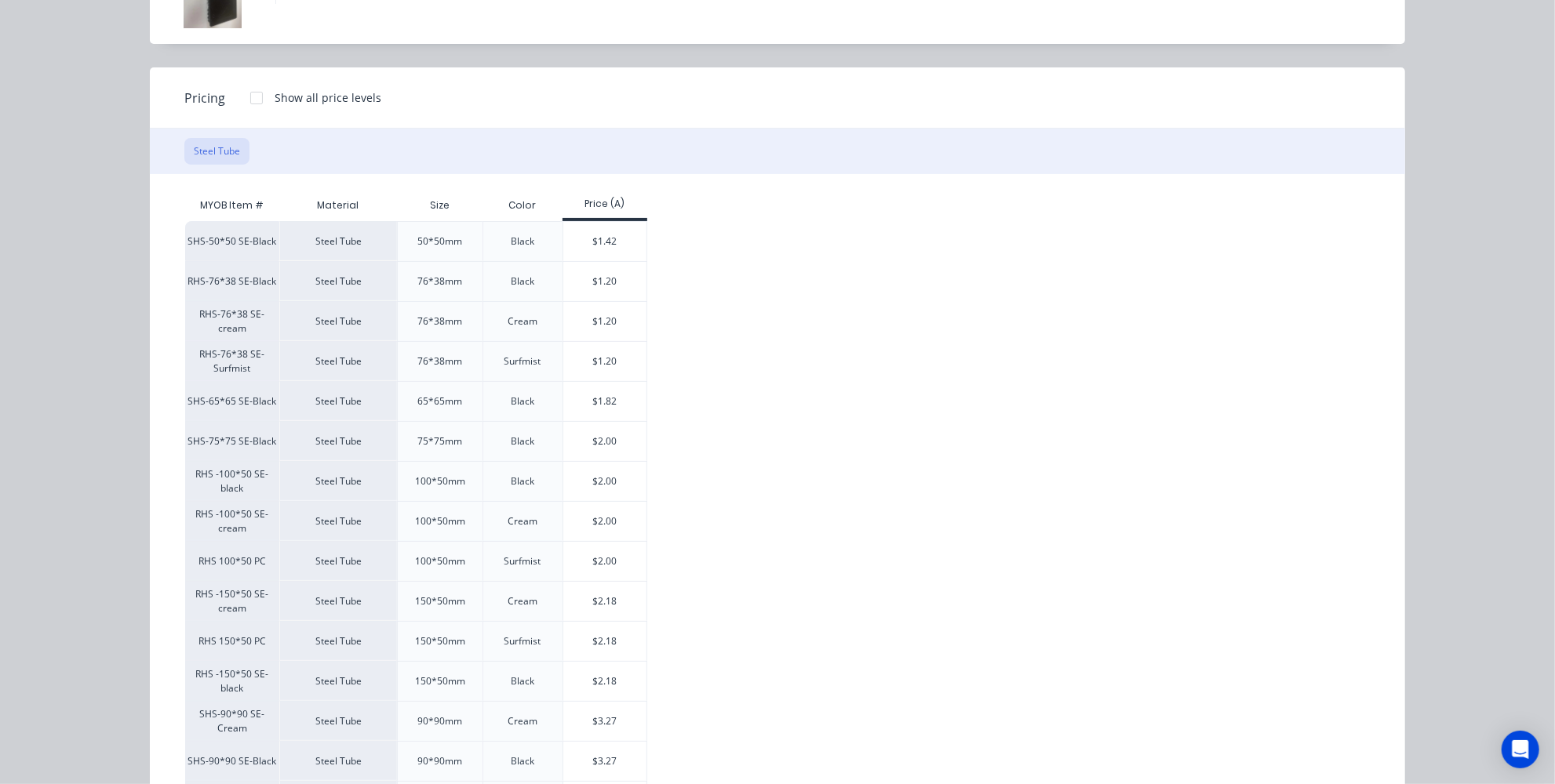
scroll to position [101, 0]
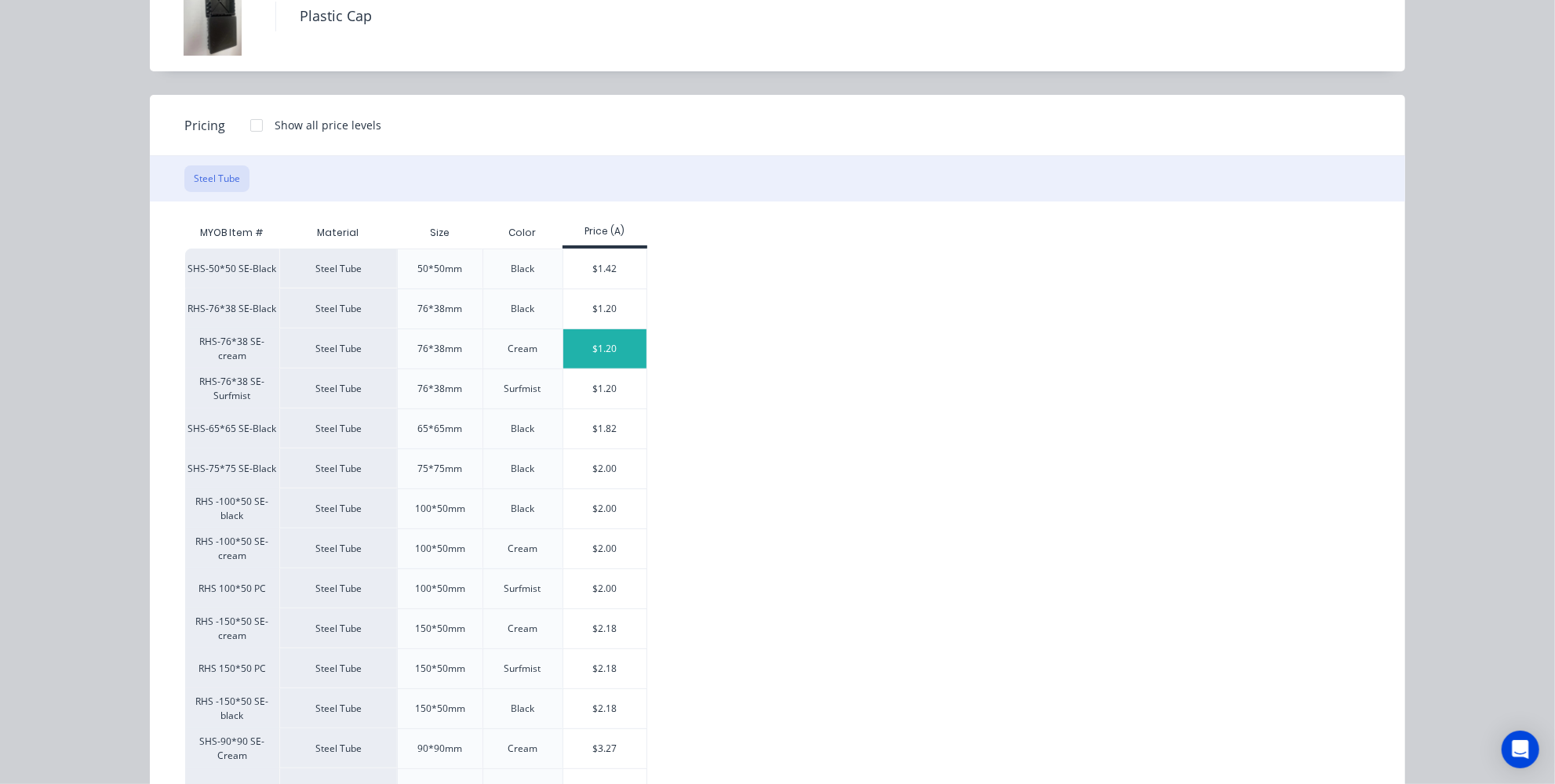
click at [588, 339] on div "$1.20" at bounding box center [606, 349] width 84 height 39
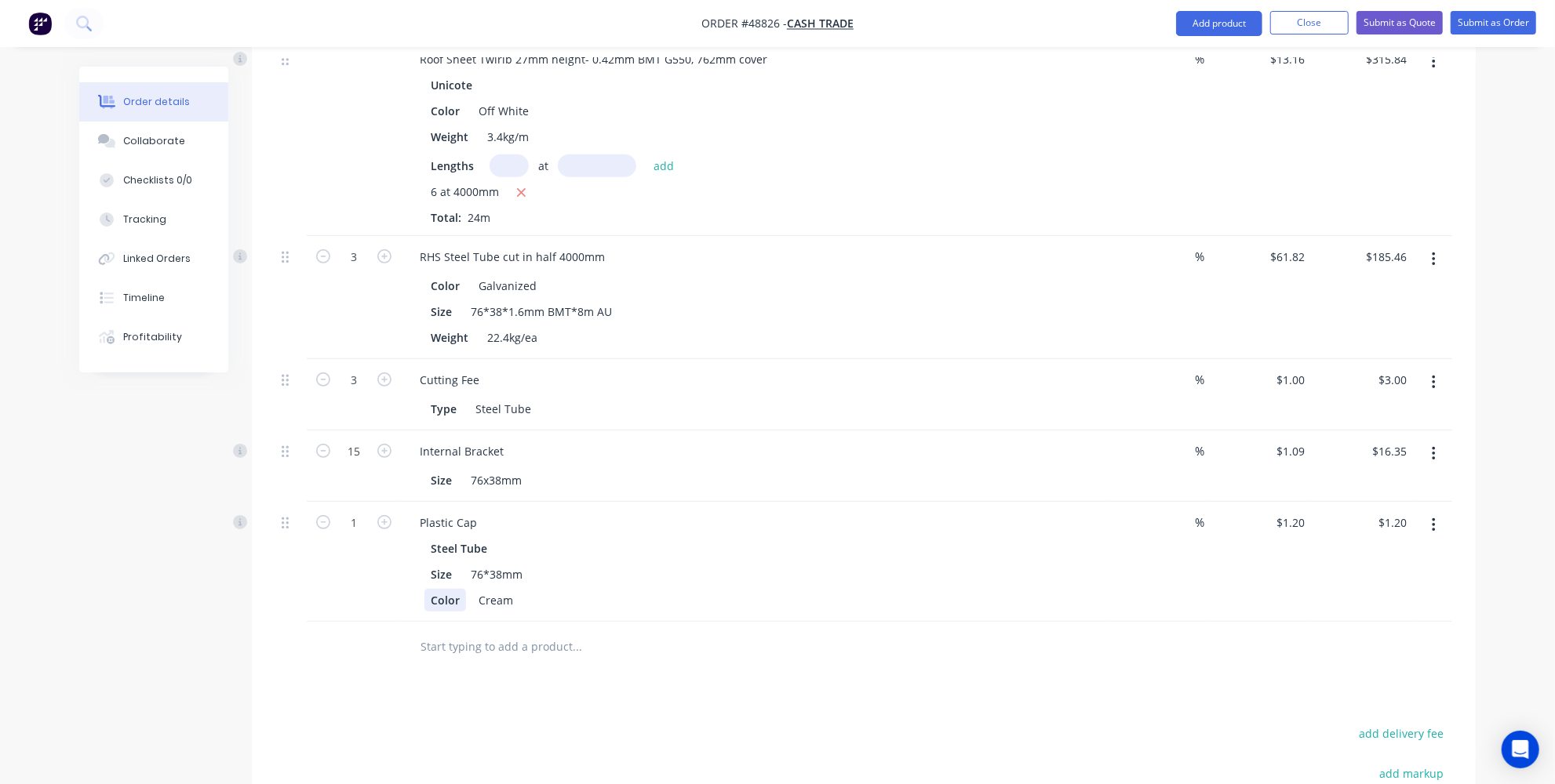
scroll to position [559, 0]
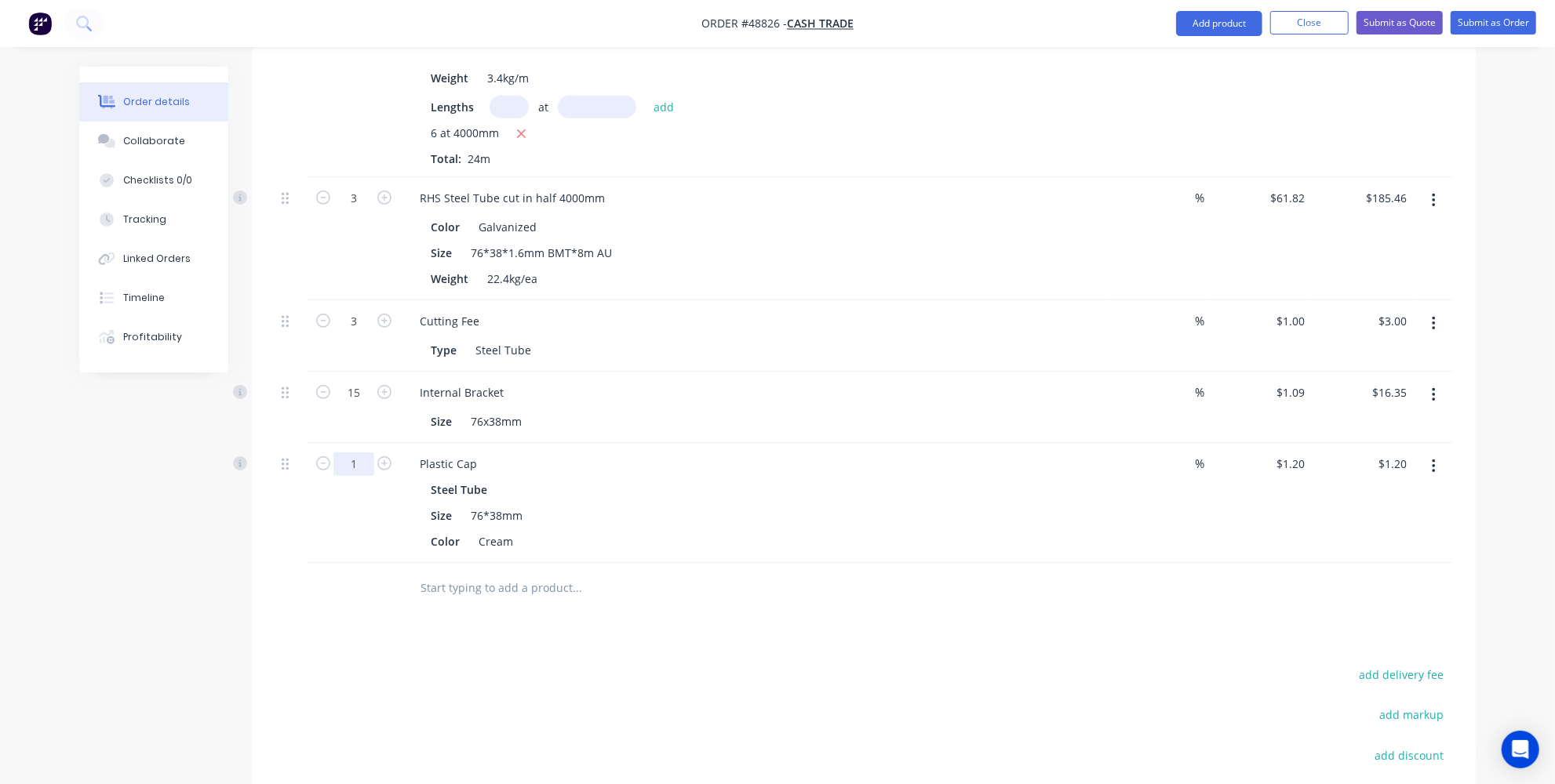
click at [358, 210] on input "1" at bounding box center [354, 198] width 41 height 24
type input "4"
type input "$4.80"
click at [551, 598] on input "text" at bounding box center [577, 588] width 314 height 31
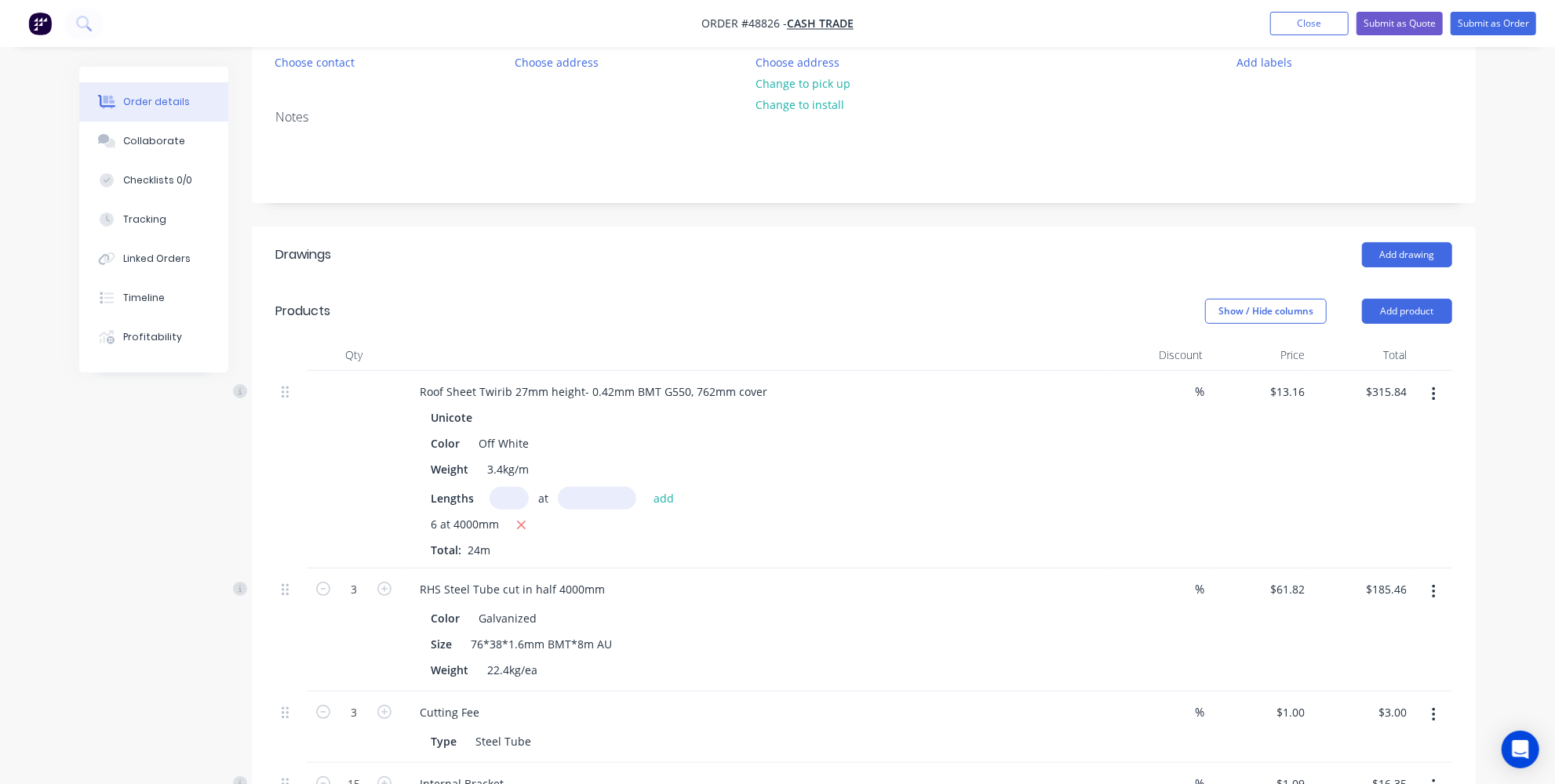
scroll to position [108, 0]
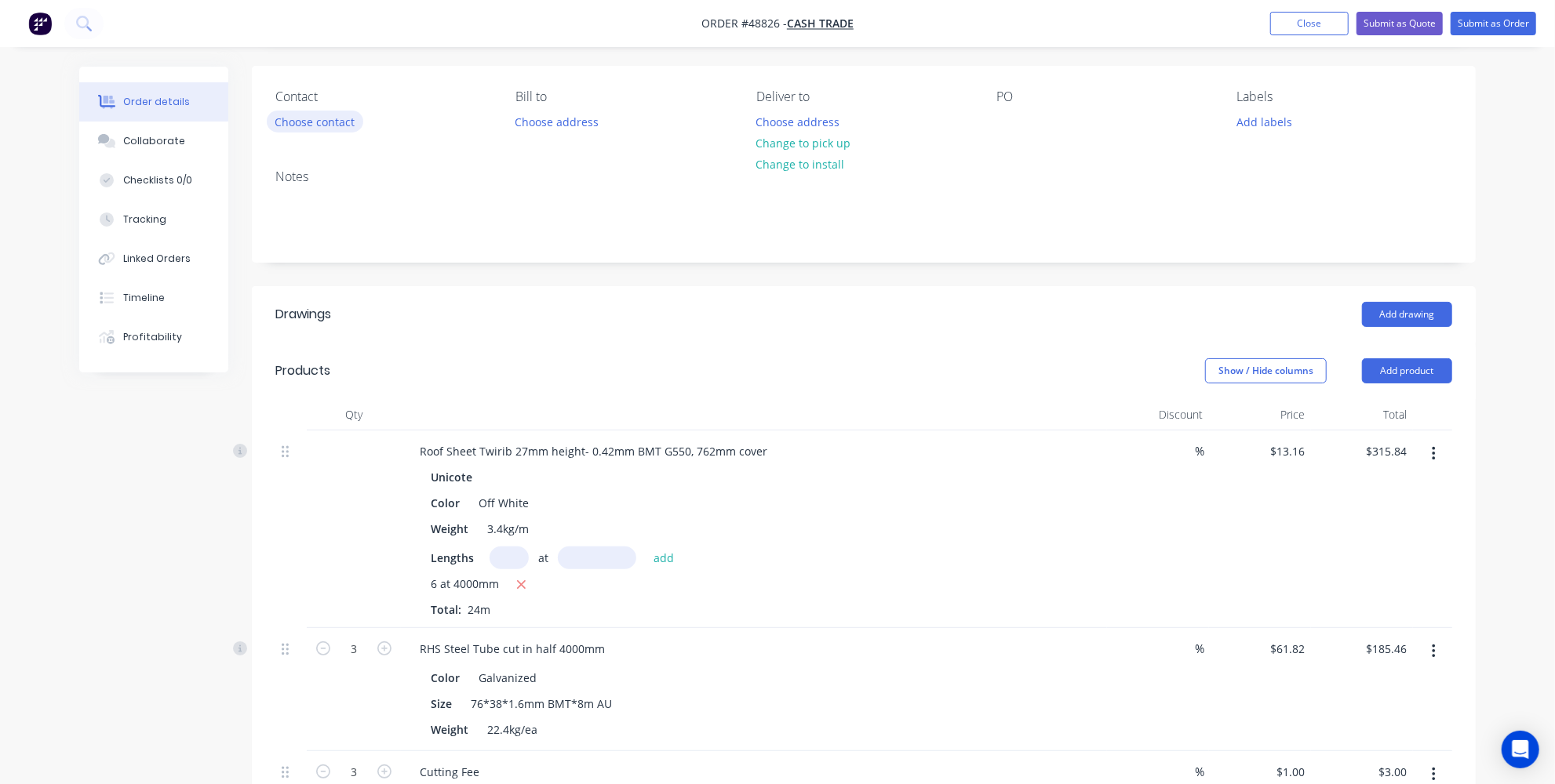
click at [319, 122] on button "Choose contact" at bounding box center [315, 122] width 96 height 22
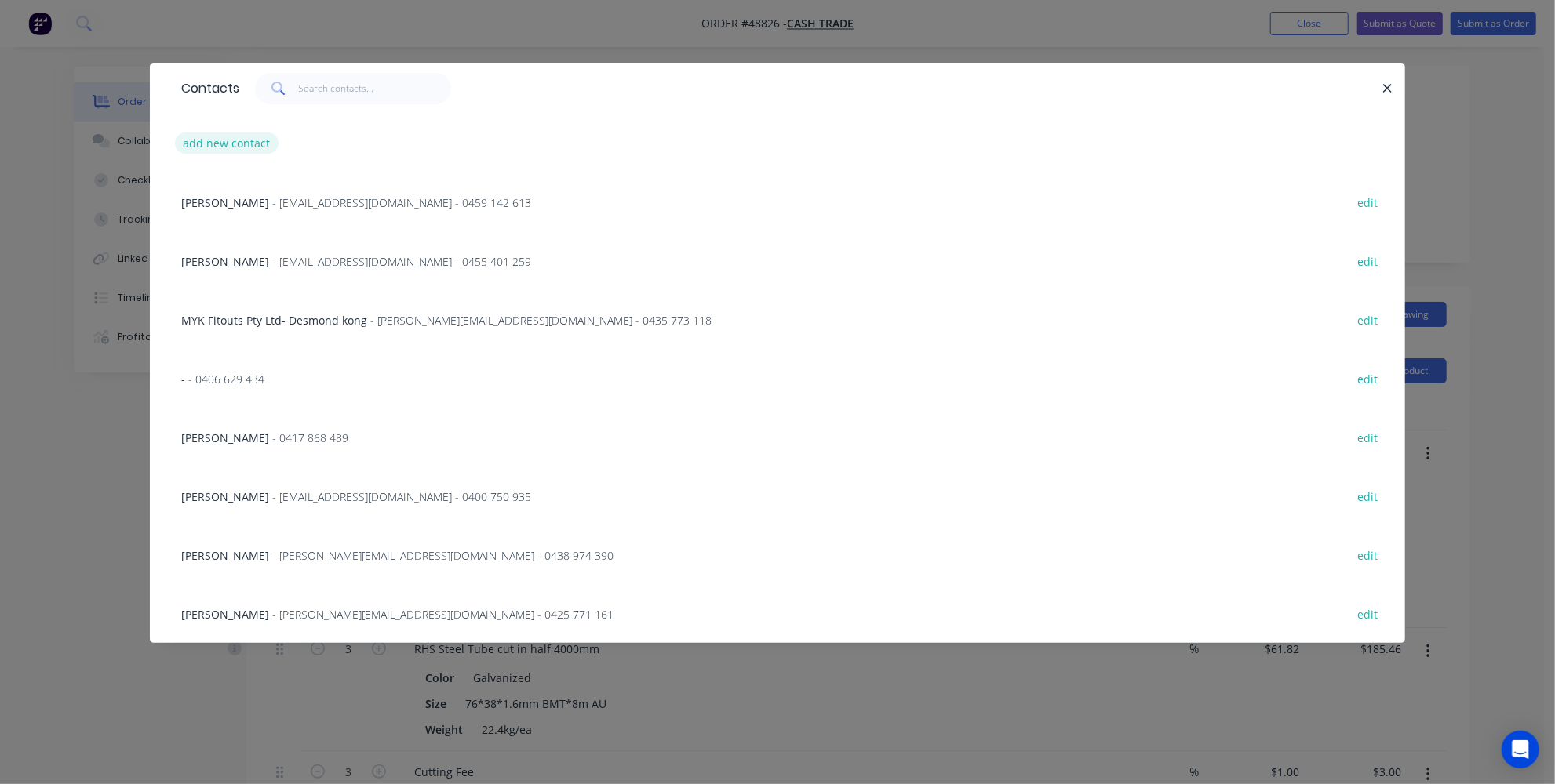
click at [248, 142] on button "add new contact" at bounding box center [227, 143] width 104 height 22
select select "AU"
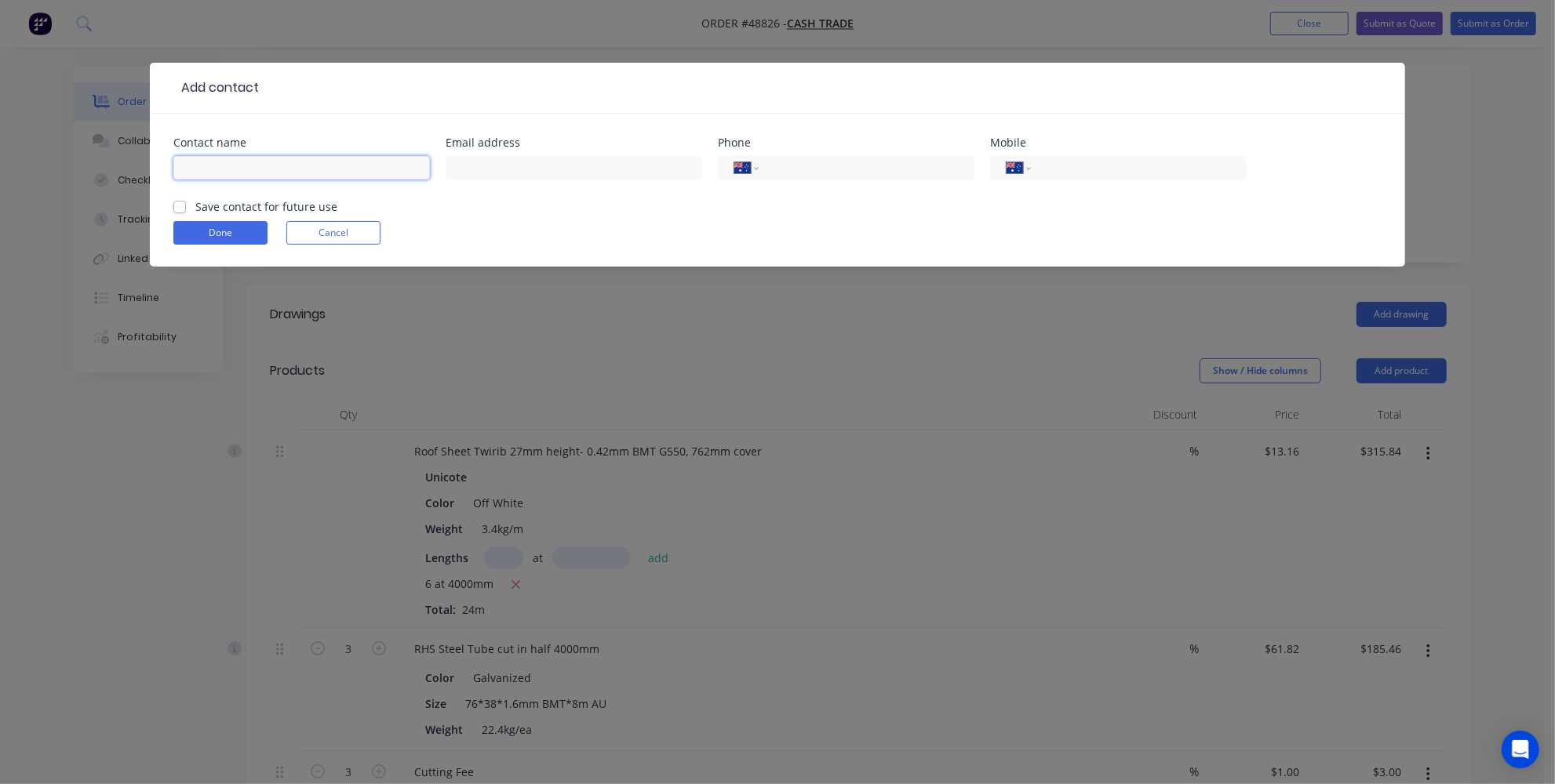
drag, startPoint x: 353, startPoint y: 166, endPoint x: 709, endPoint y: 155, distance: 356.2
click at [357, 166] on input "text" at bounding box center [301, 168] width 256 height 24
click at [811, 159] on input "tel" at bounding box center [864, 168] width 188 height 18
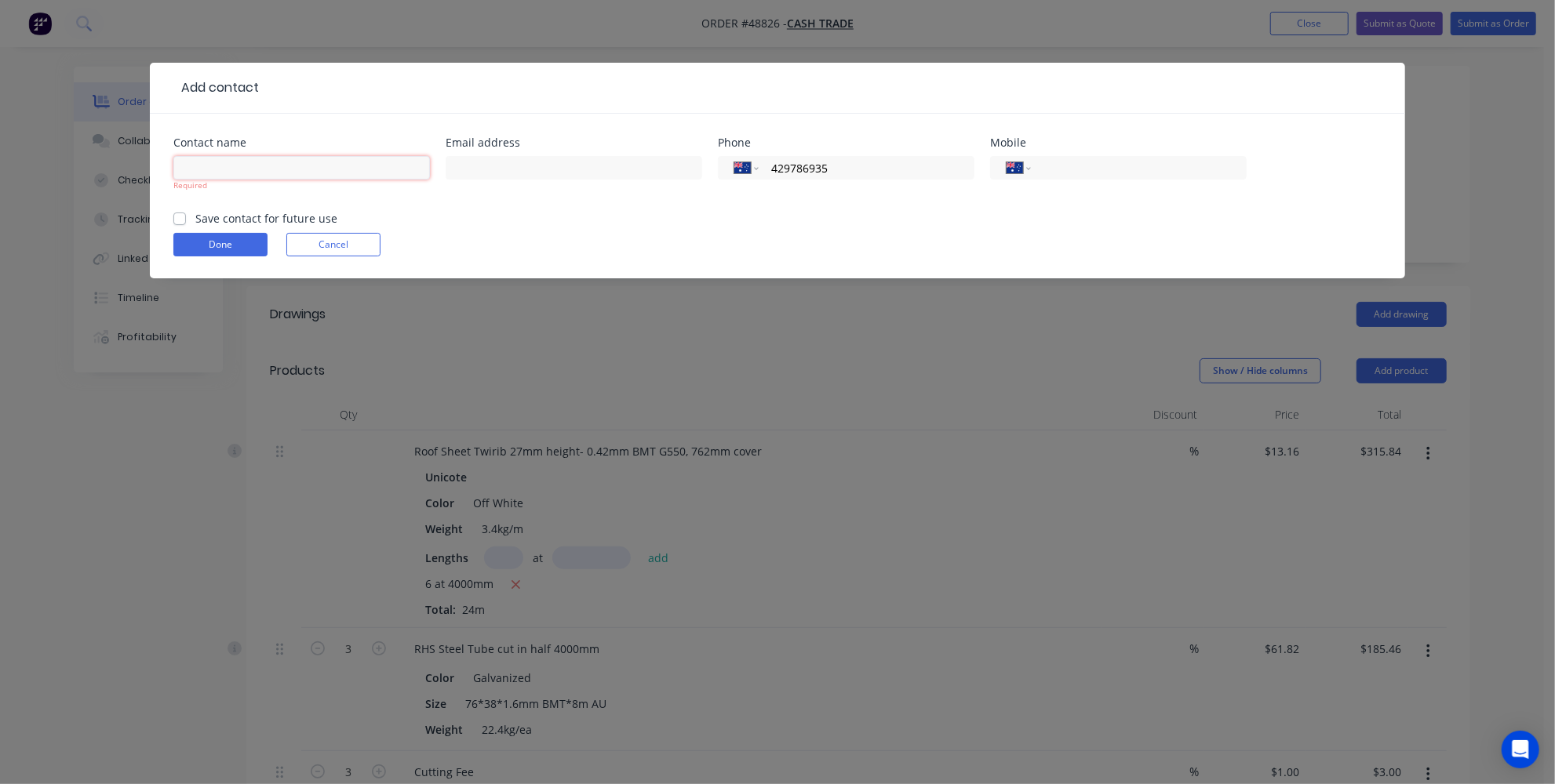
click at [340, 174] on input "text" at bounding box center [301, 168] width 256 height 24
click at [771, 167] on input "429786935" at bounding box center [864, 168] width 188 height 18
type input "0429 786 935"
click at [776, 209] on div "Phone International Afghanistan Åland Islands Albania Algeria American Samoa An…" at bounding box center [845, 174] width 256 height 73
click at [412, 165] on input "text" at bounding box center [301, 168] width 256 height 24
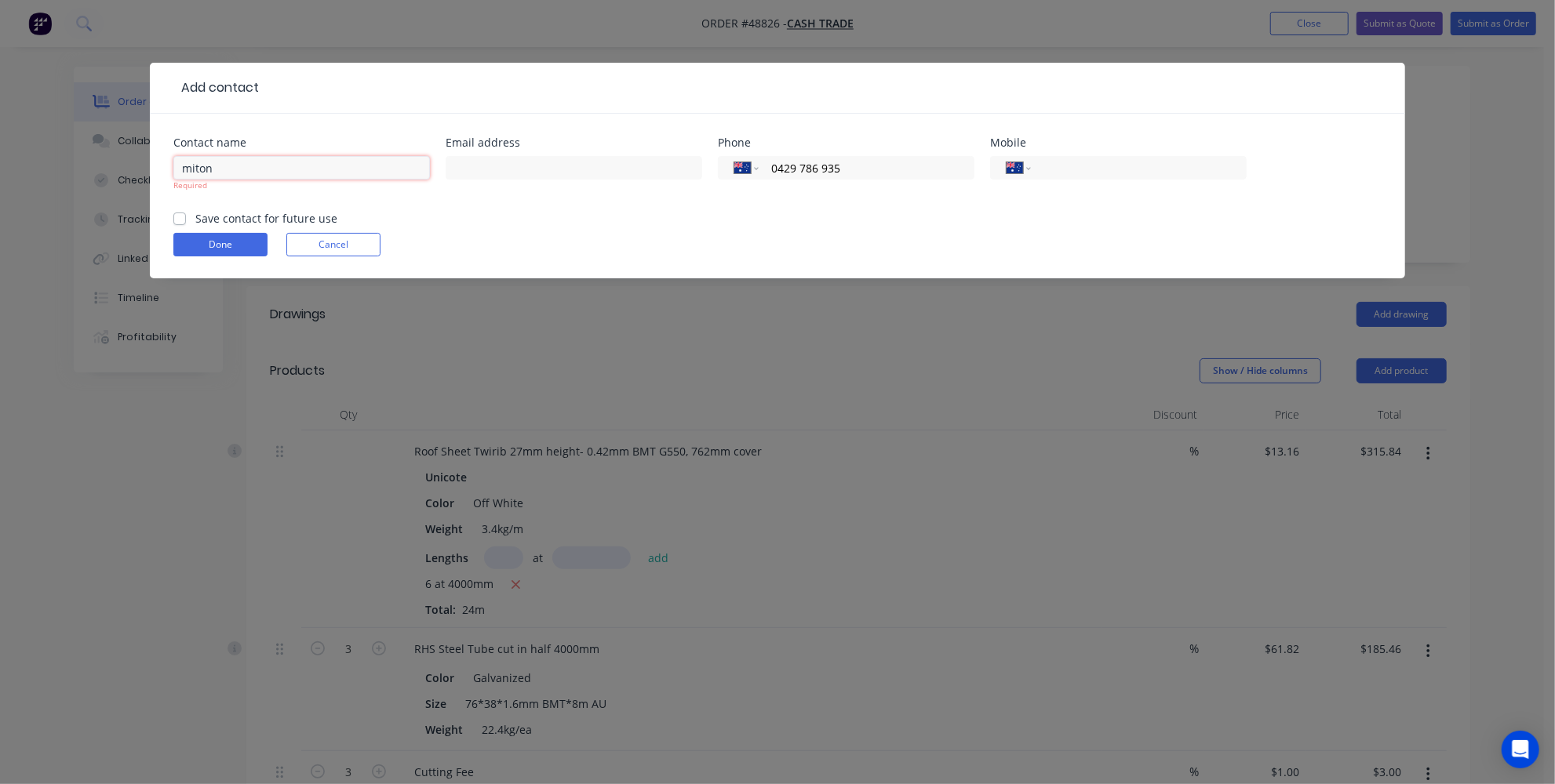
click at [194, 167] on input "miton" at bounding box center [301, 168] width 256 height 24
click at [182, 170] on input "milton" at bounding box center [301, 168] width 256 height 24
type input "Mike milton"
click at [566, 163] on input "text" at bounding box center [573, 168] width 256 height 24
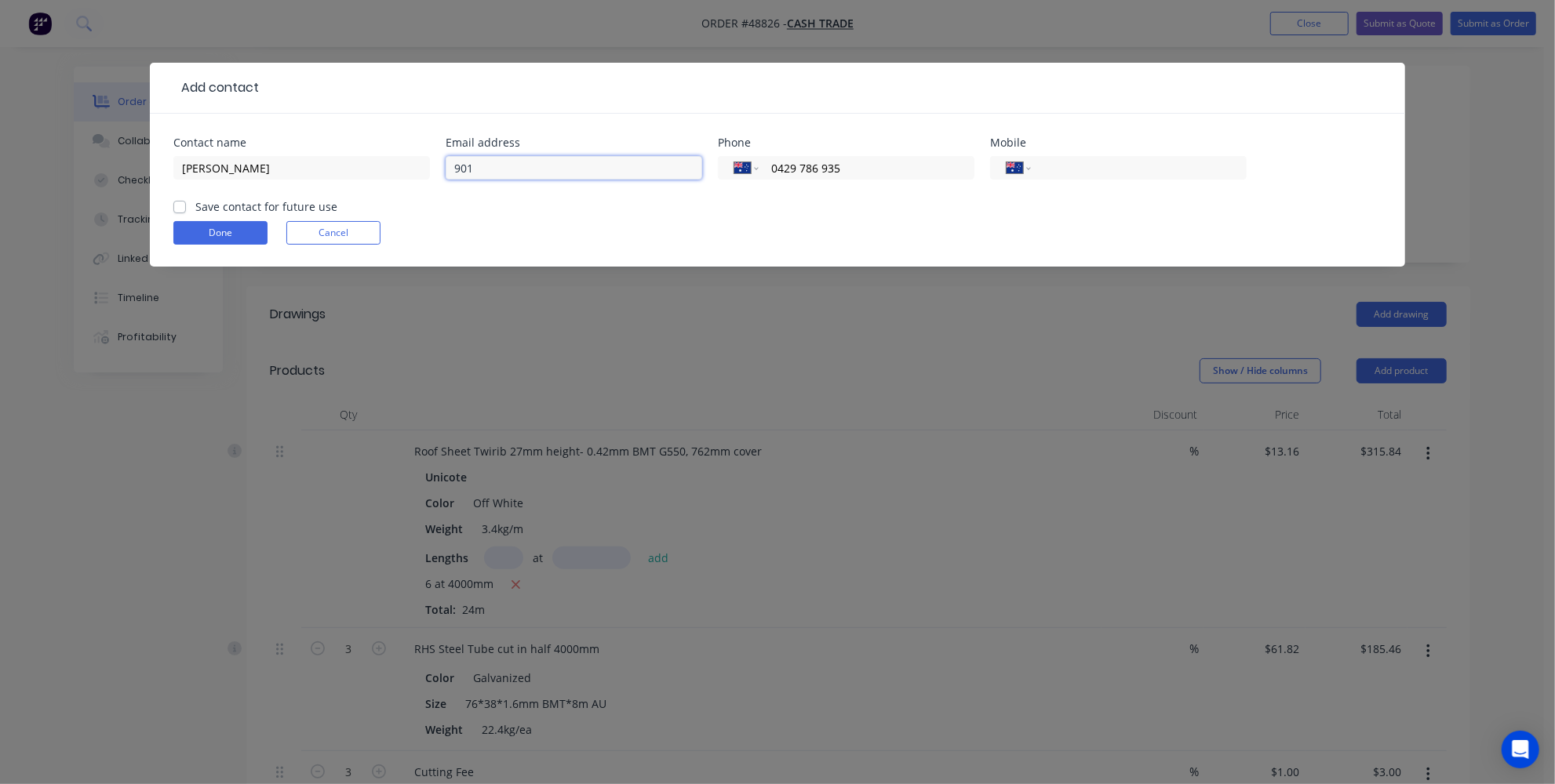
type input "901"
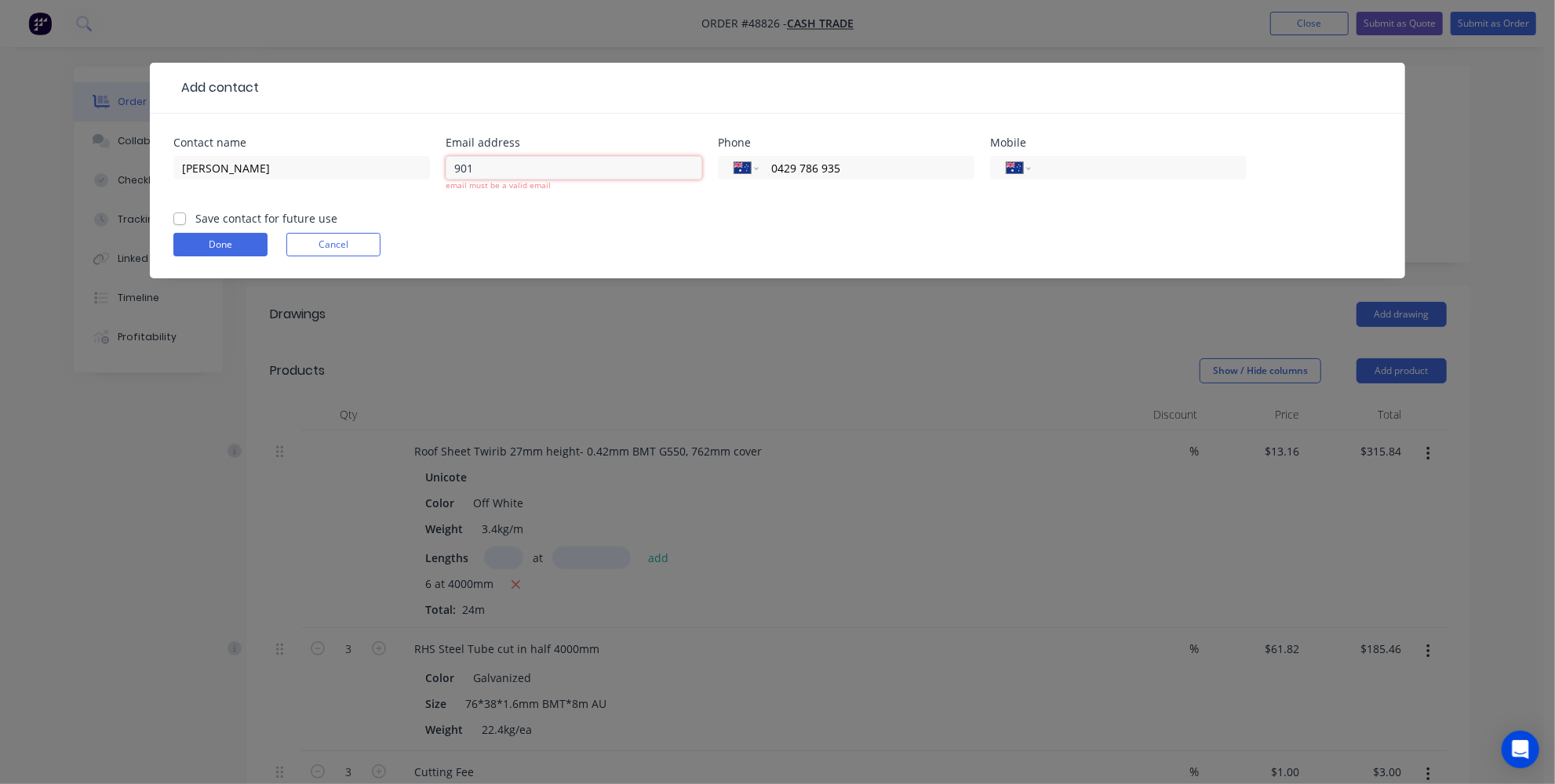
drag, startPoint x: 510, startPoint y: 167, endPoint x: 431, endPoint y: 167, distance: 79.0
click at [431, 167] on div "Contact name Mike milton Email address 901 email must be a valid email Phone In…" at bounding box center [778, 174] width 1208 height 73
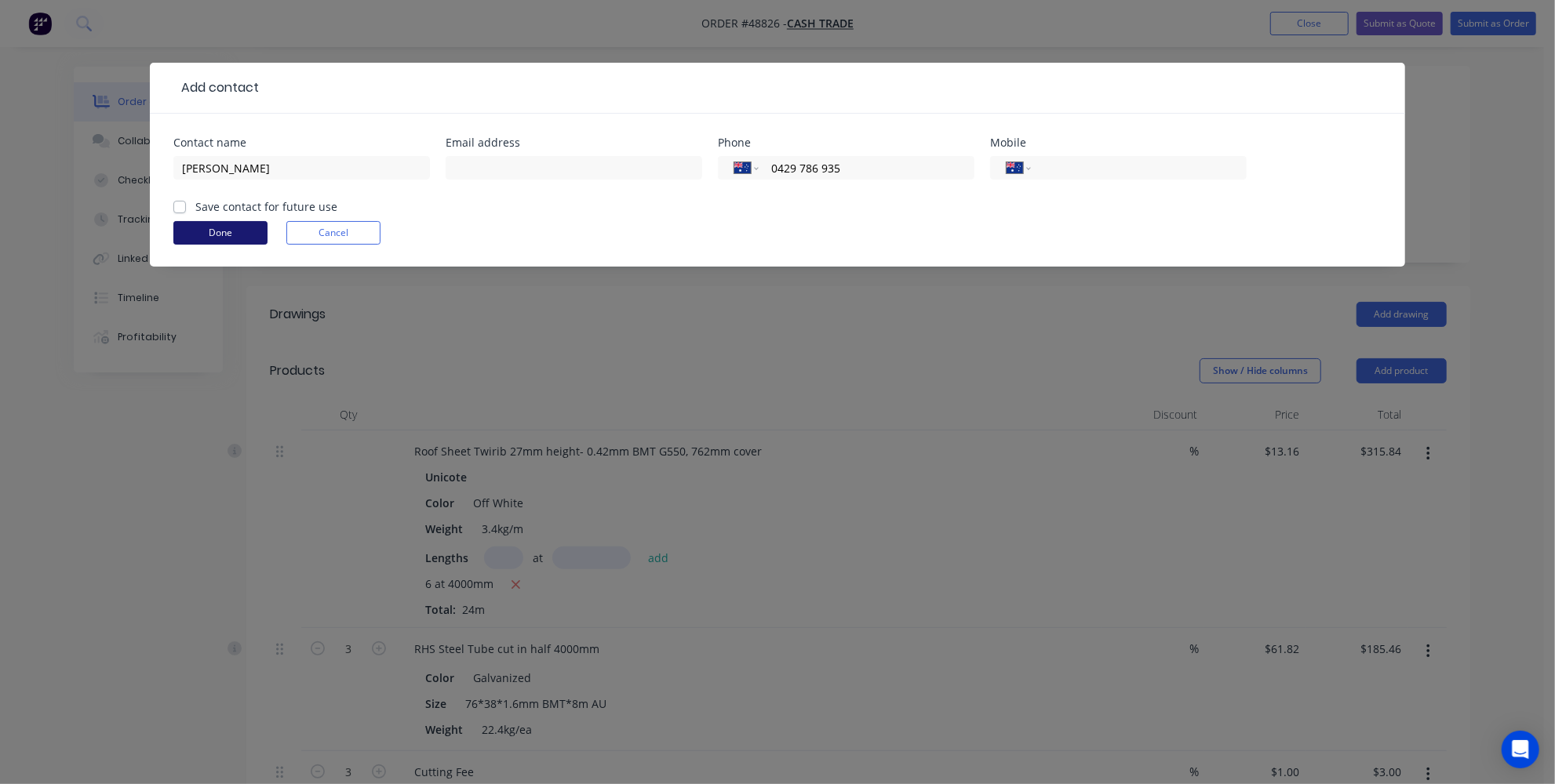
click at [237, 236] on button "Done" at bounding box center [221, 233] width 94 height 24
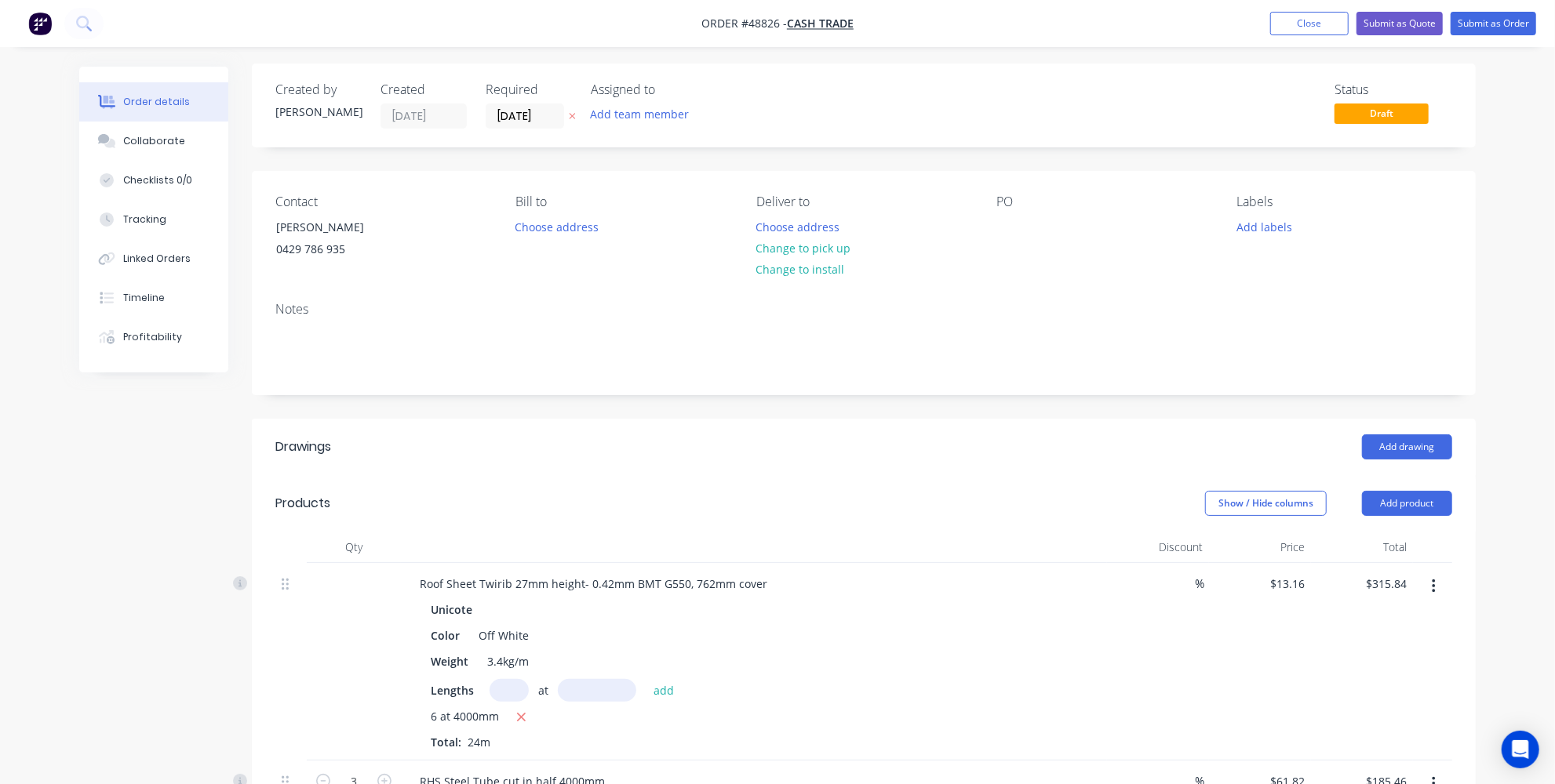
scroll to position [0, 0]
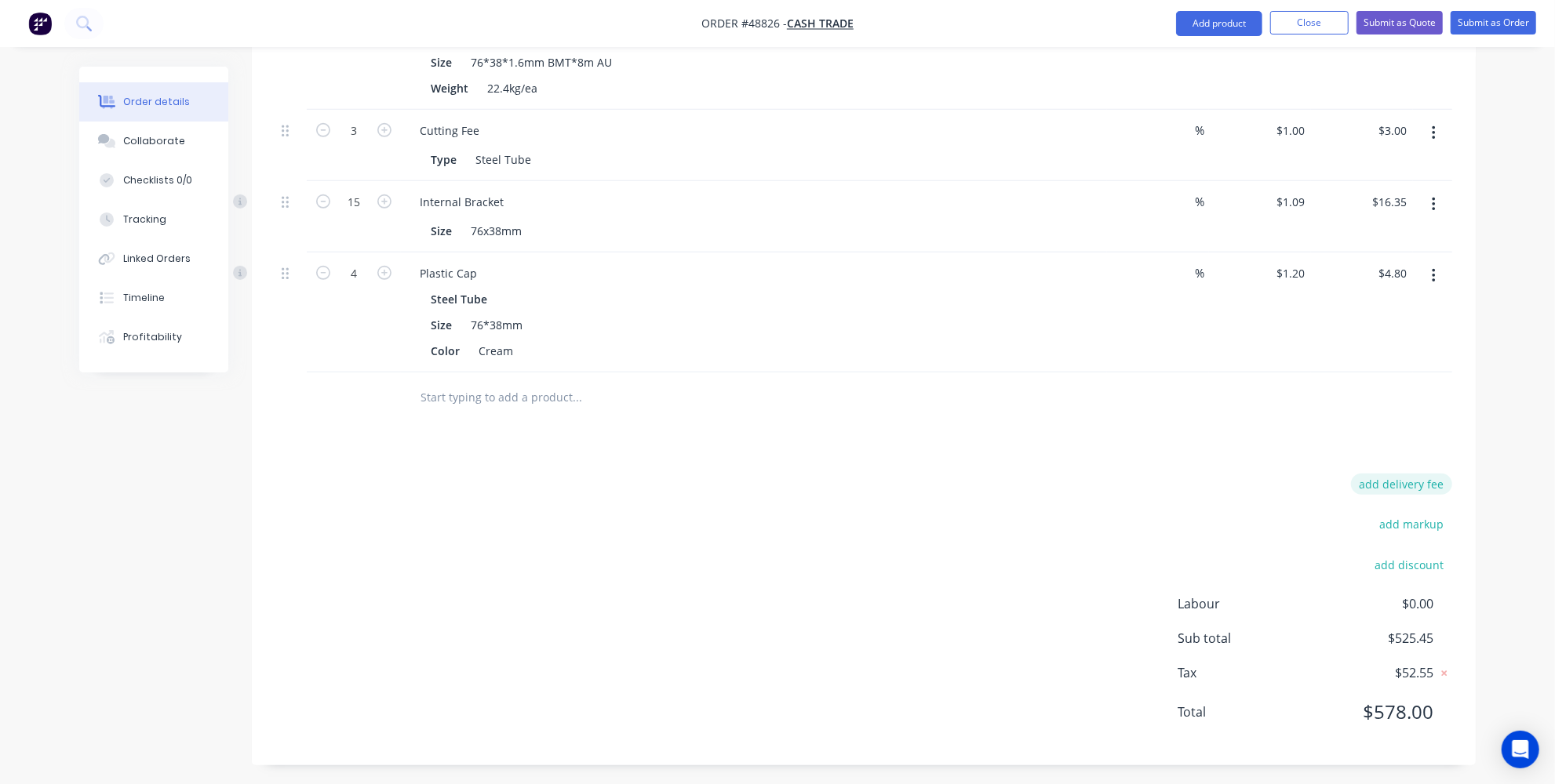
click at [1417, 480] on button "add delivery fee" at bounding box center [1401, 485] width 101 height 22
type input "65"
click at [1485, 451] on div "Order details Collaborate Checklists 0/0 Tracking Linked Orders Timeline Profit…" at bounding box center [778, 41] width 1428 height 1494
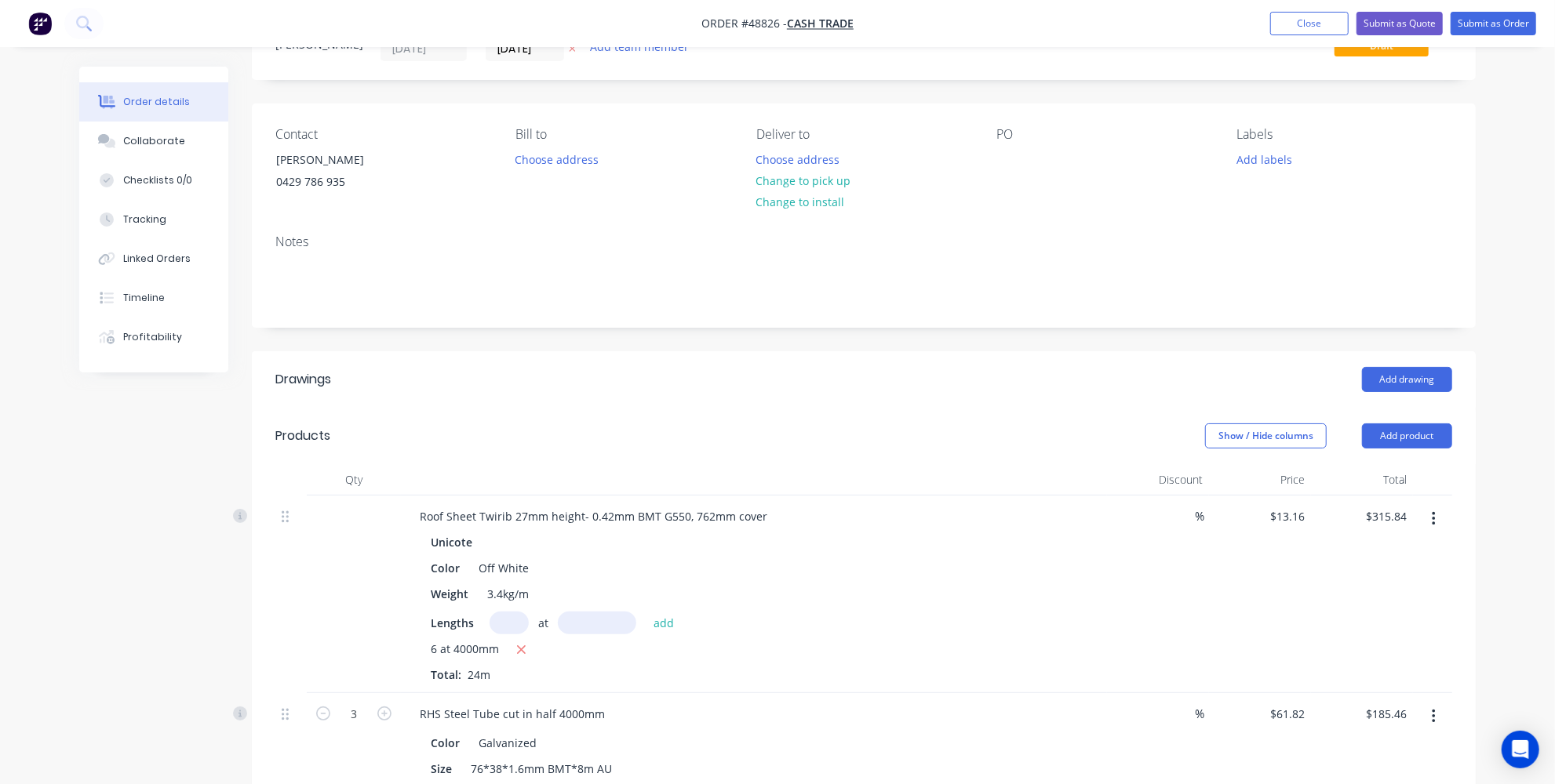
scroll to position [0, 0]
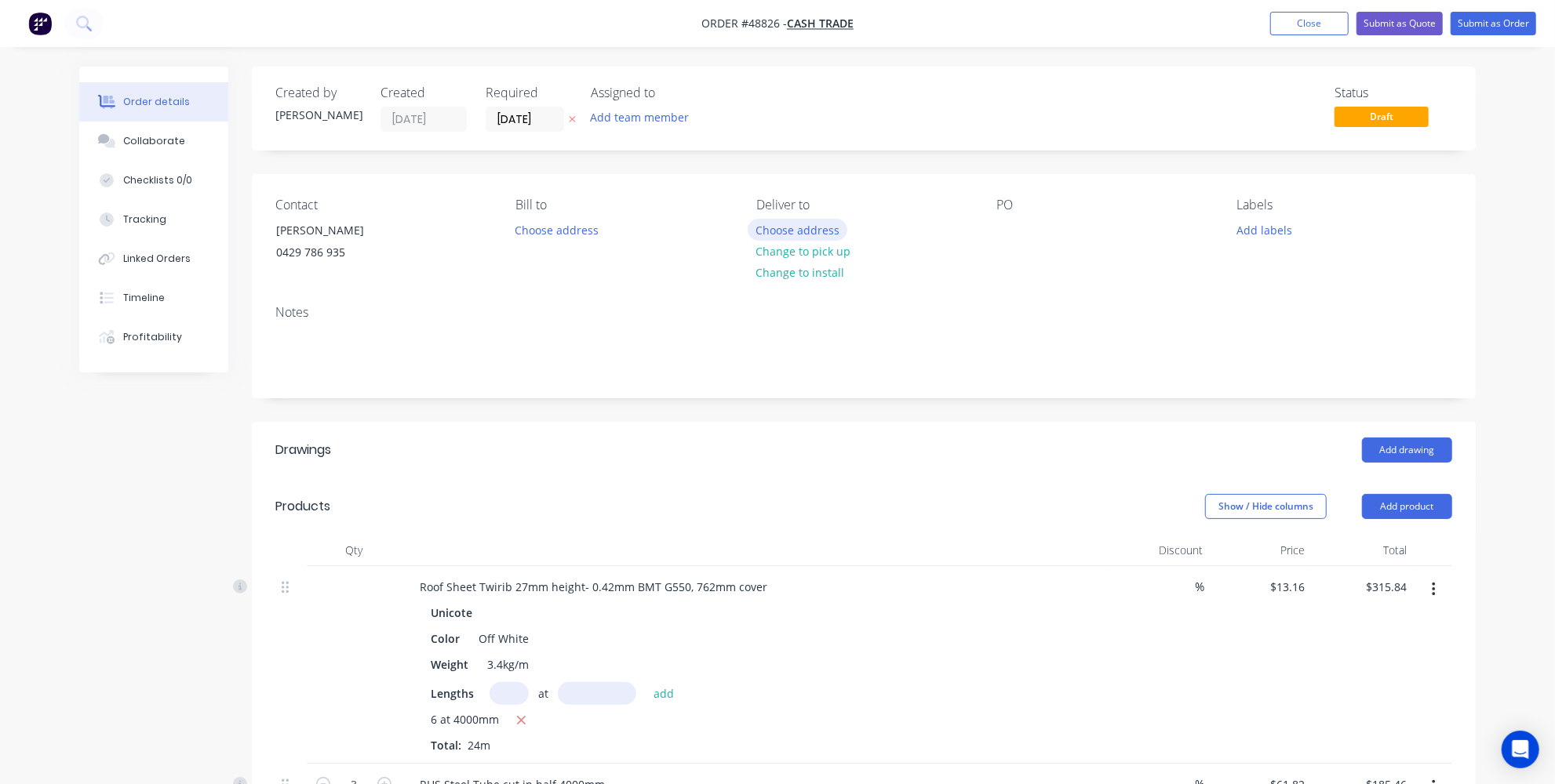
click at [781, 232] on button "Choose address" at bounding box center [798, 230] width 100 height 22
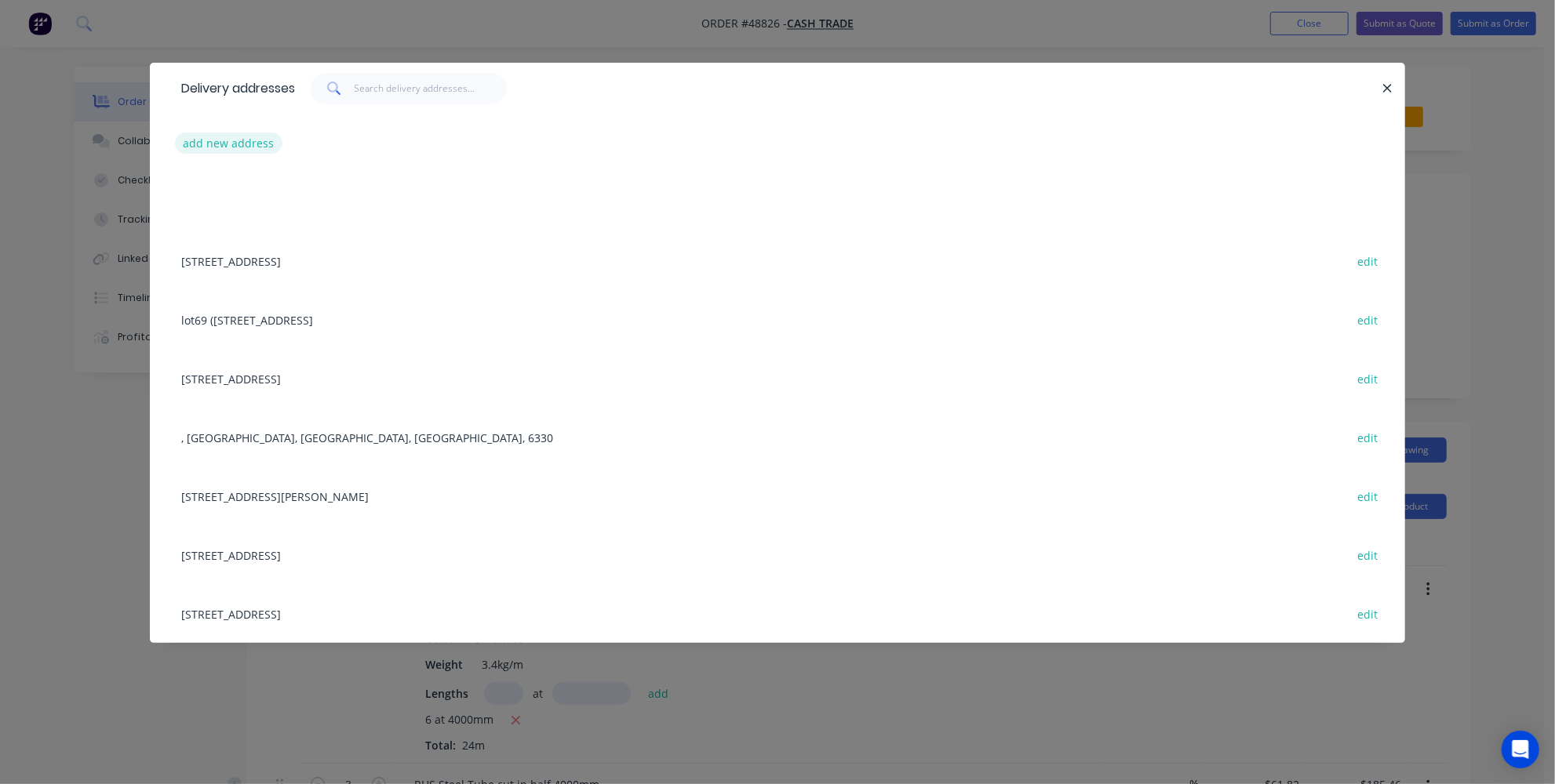
click at [201, 139] on button "add new address" at bounding box center [228, 143] width 107 height 22
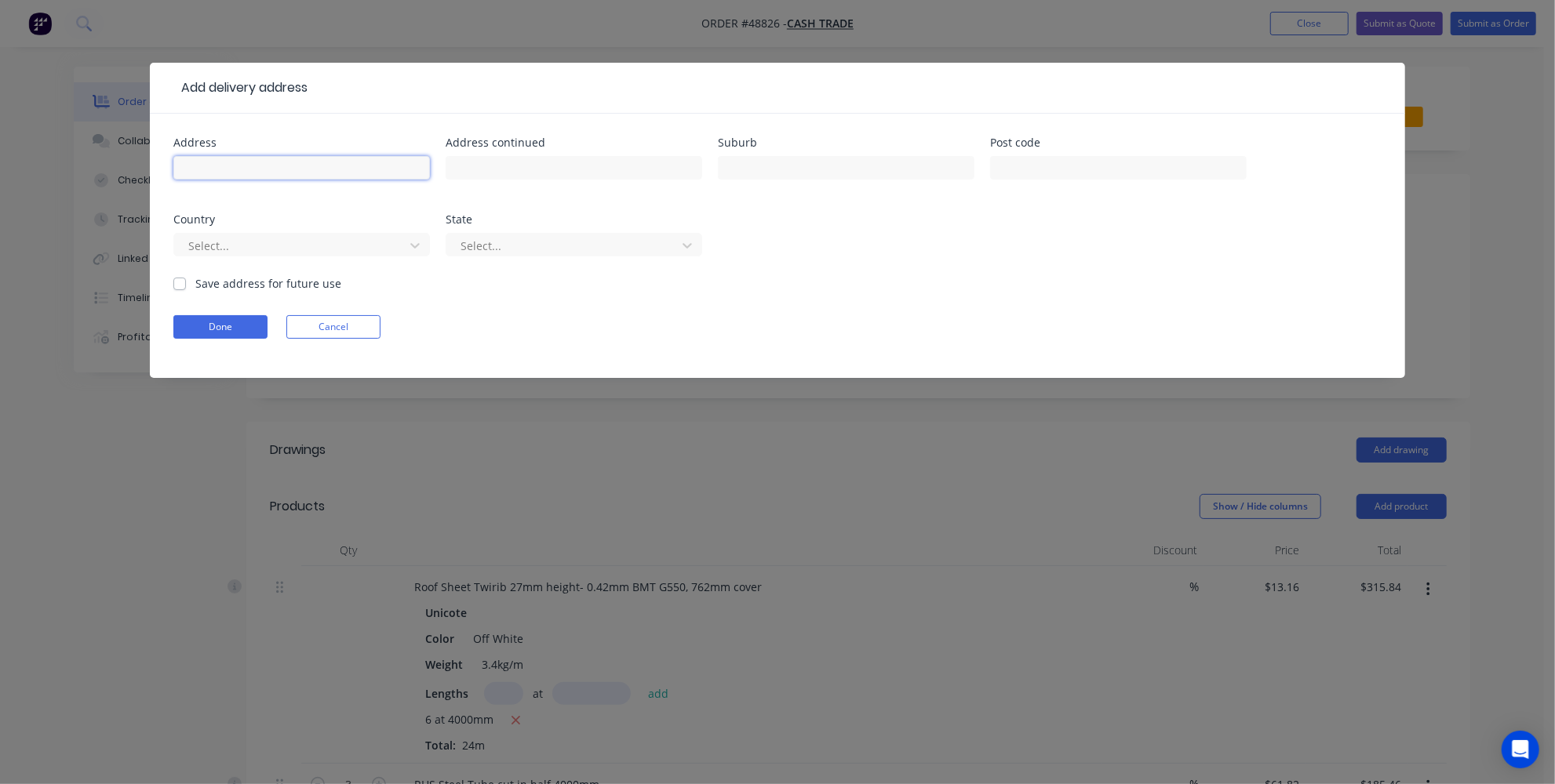
click at [379, 173] on input "text" at bounding box center [301, 168] width 256 height 24
paste input "901 S Western Hwy"
type input "901 S Western Hwy"
click at [812, 221] on div "Address 901 S Western Hwy Address continued Suburb Post code Country Select... …" at bounding box center [778, 206] width 1208 height 138
click at [814, 183] on div at bounding box center [845, 175] width 256 height 46
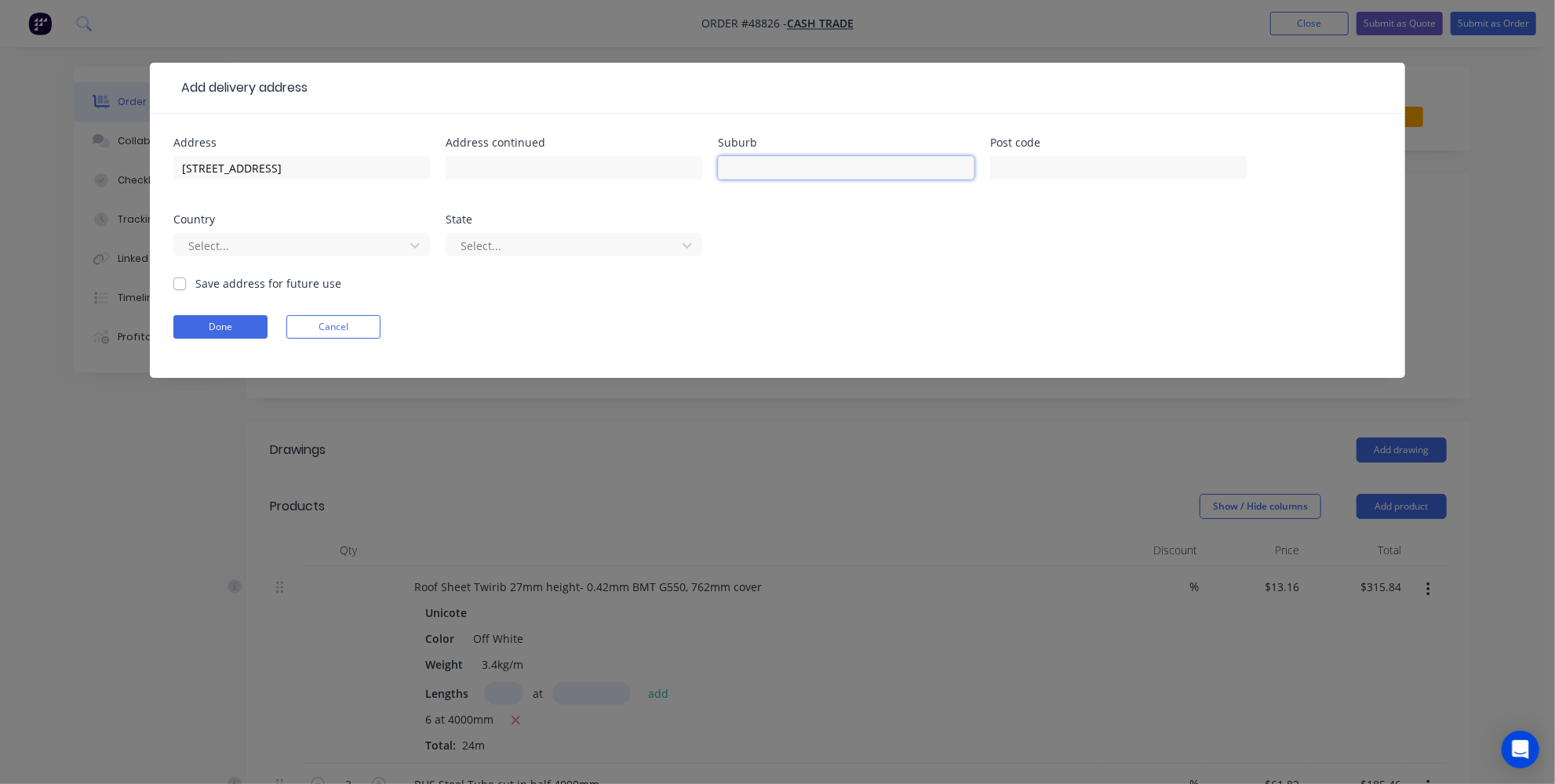
click at [815, 172] on input "text" at bounding box center [845, 168] width 256 height 24
paste input "Byford"
type input "Byford"
click at [324, 241] on div at bounding box center [291, 246] width 209 height 20
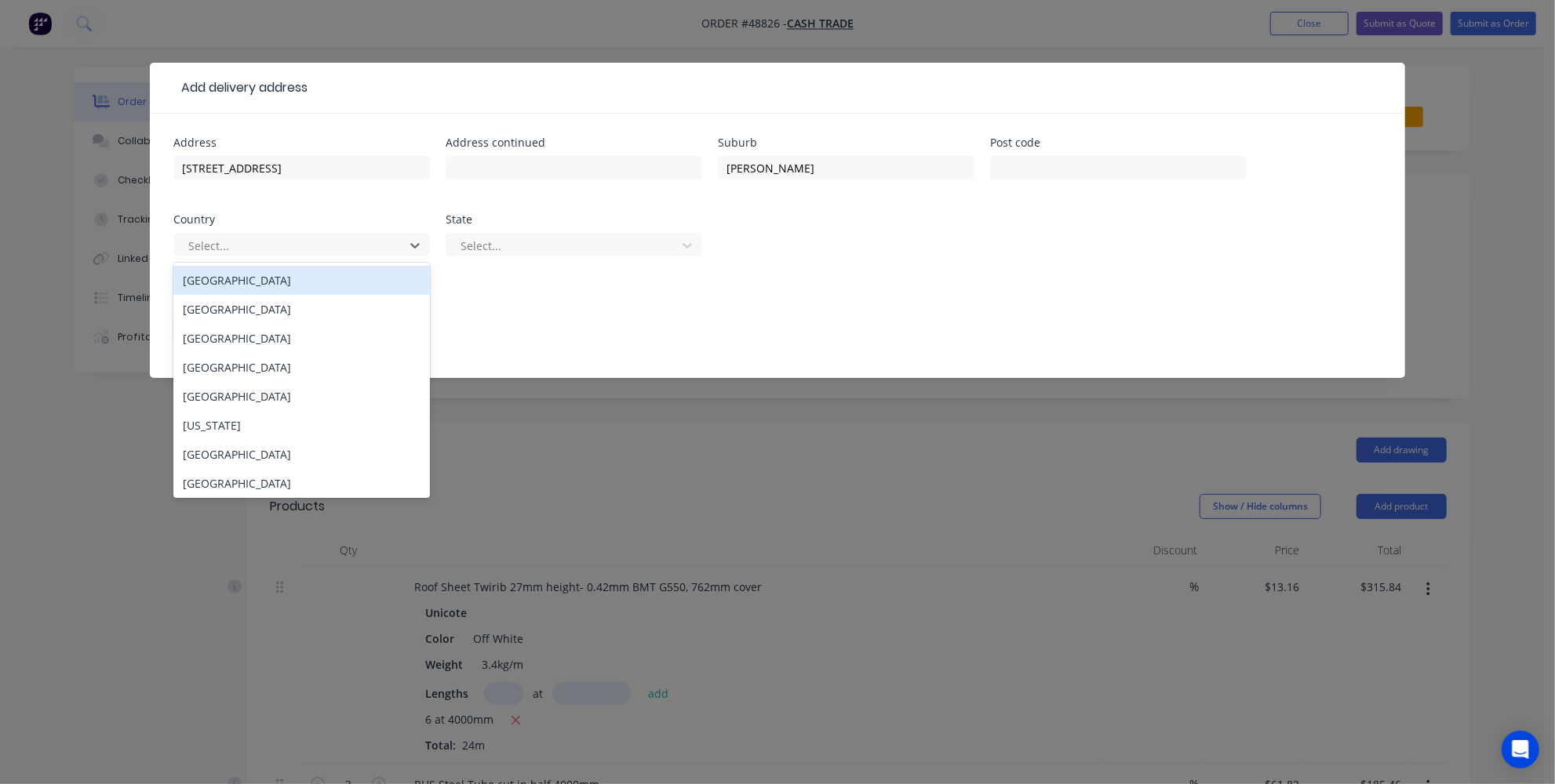
click at [281, 272] on div "Australia" at bounding box center [301, 281] width 256 height 29
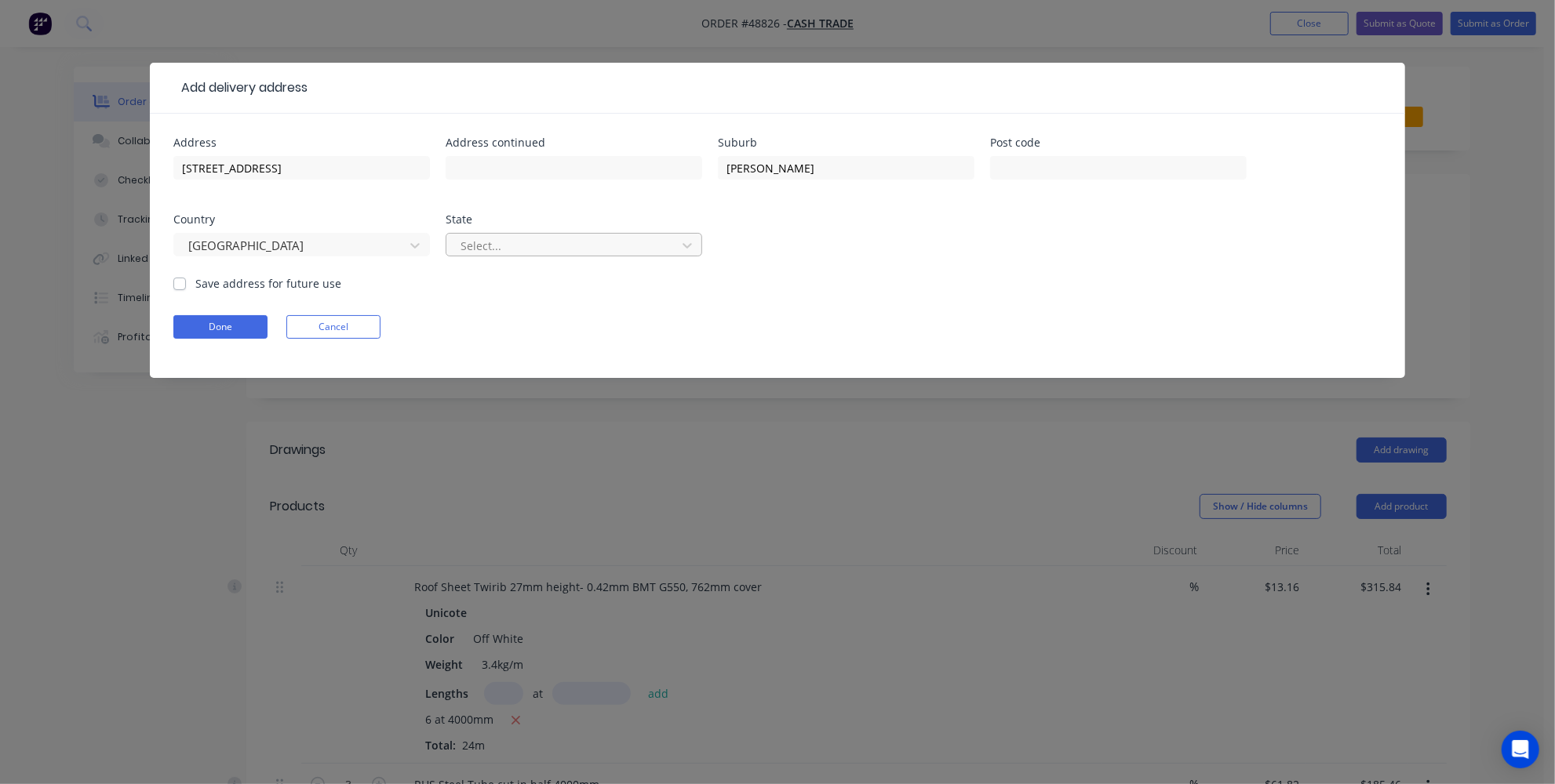
click at [624, 241] on div at bounding box center [563, 246] width 209 height 20
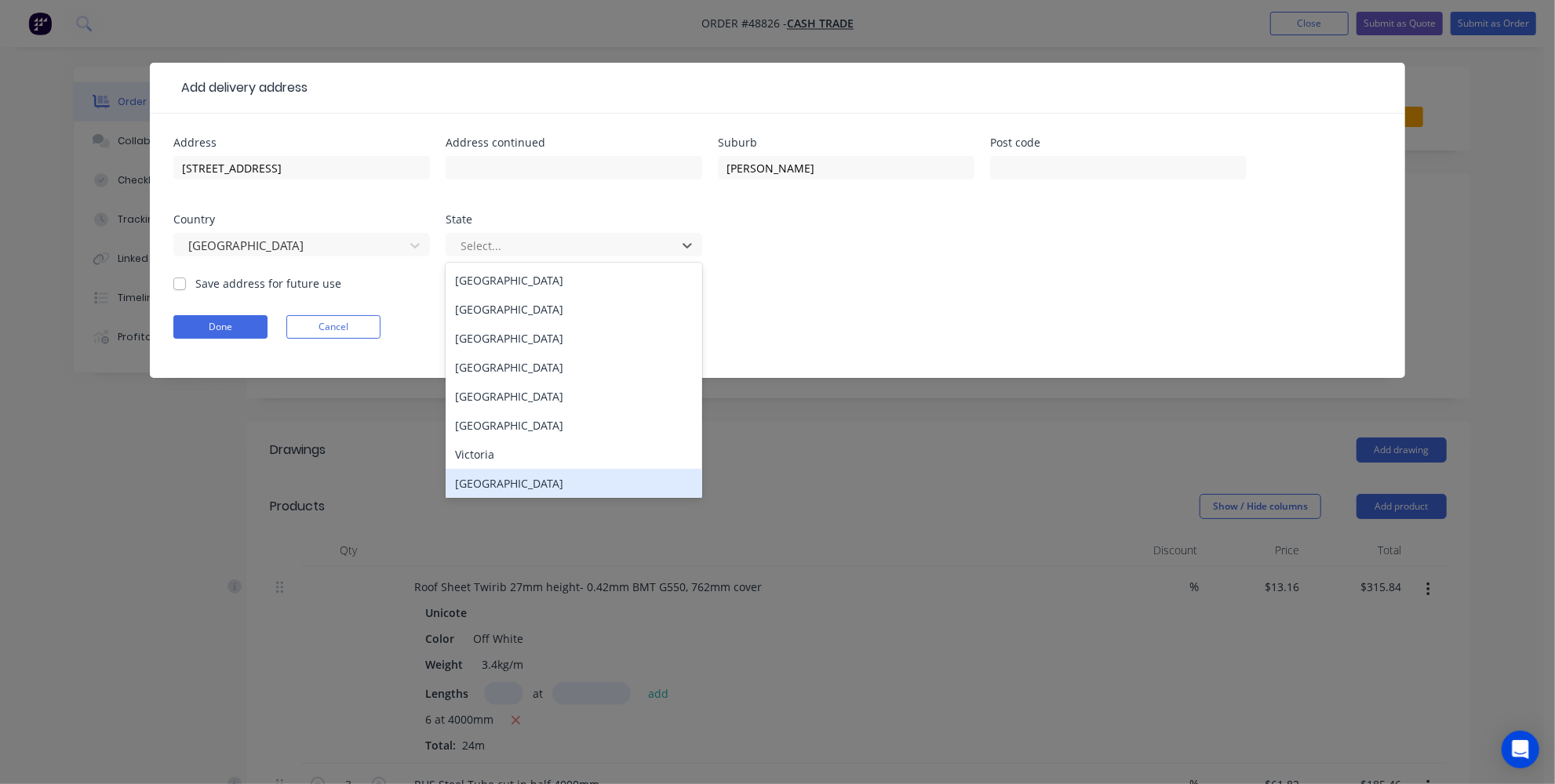
click at [499, 483] on div "Western Australia" at bounding box center [573, 484] width 256 height 29
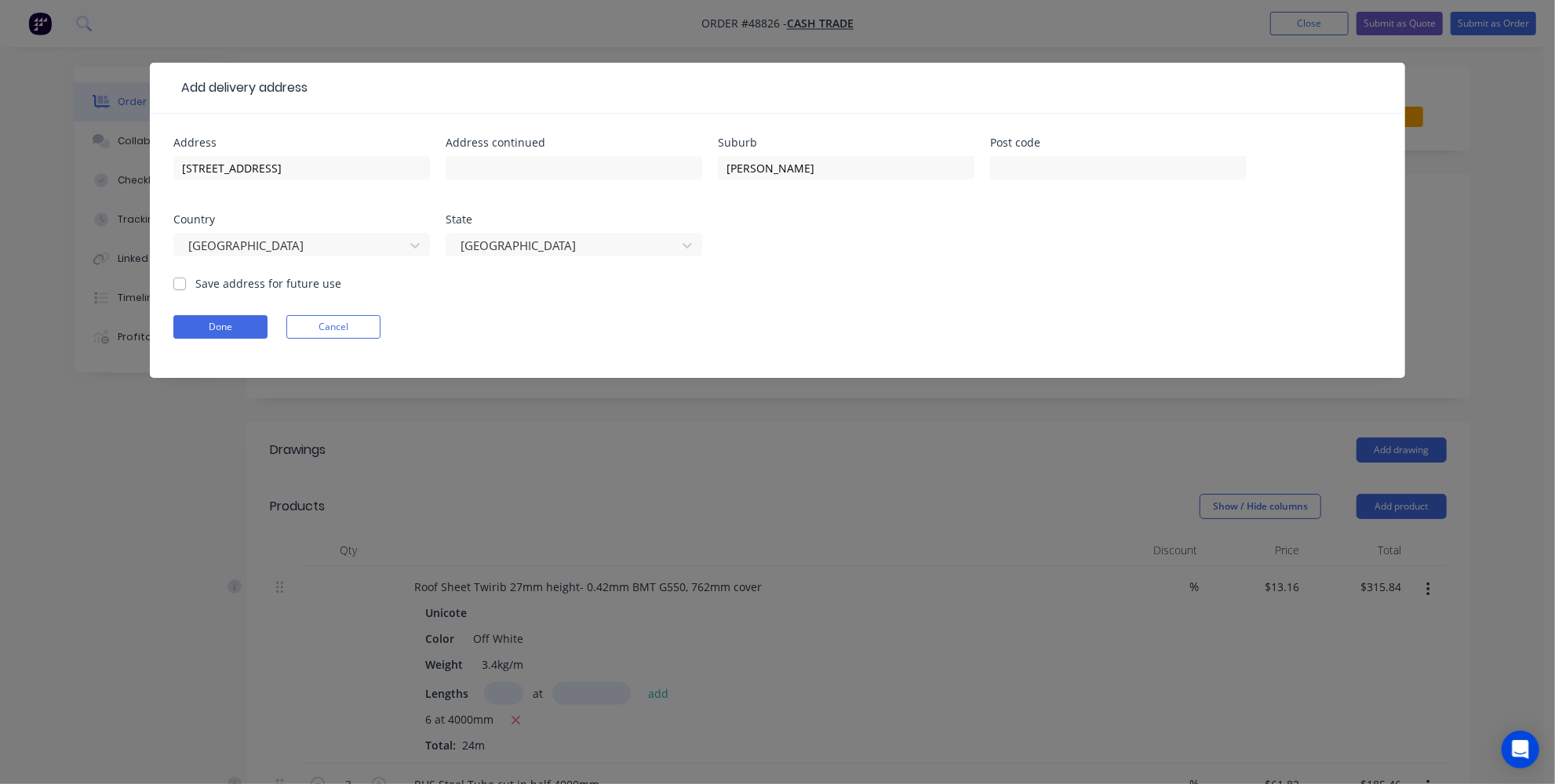
click at [609, 325] on div "Done Cancel" at bounding box center [778, 327] width 1208 height 24
click at [1083, 185] on div at bounding box center [1118, 175] width 256 height 46
click at [1074, 154] on div at bounding box center [1118, 175] width 256 height 46
click at [1057, 173] on input "text" at bounding box center [1118, 168] width 256 height 24
paste input "6122"
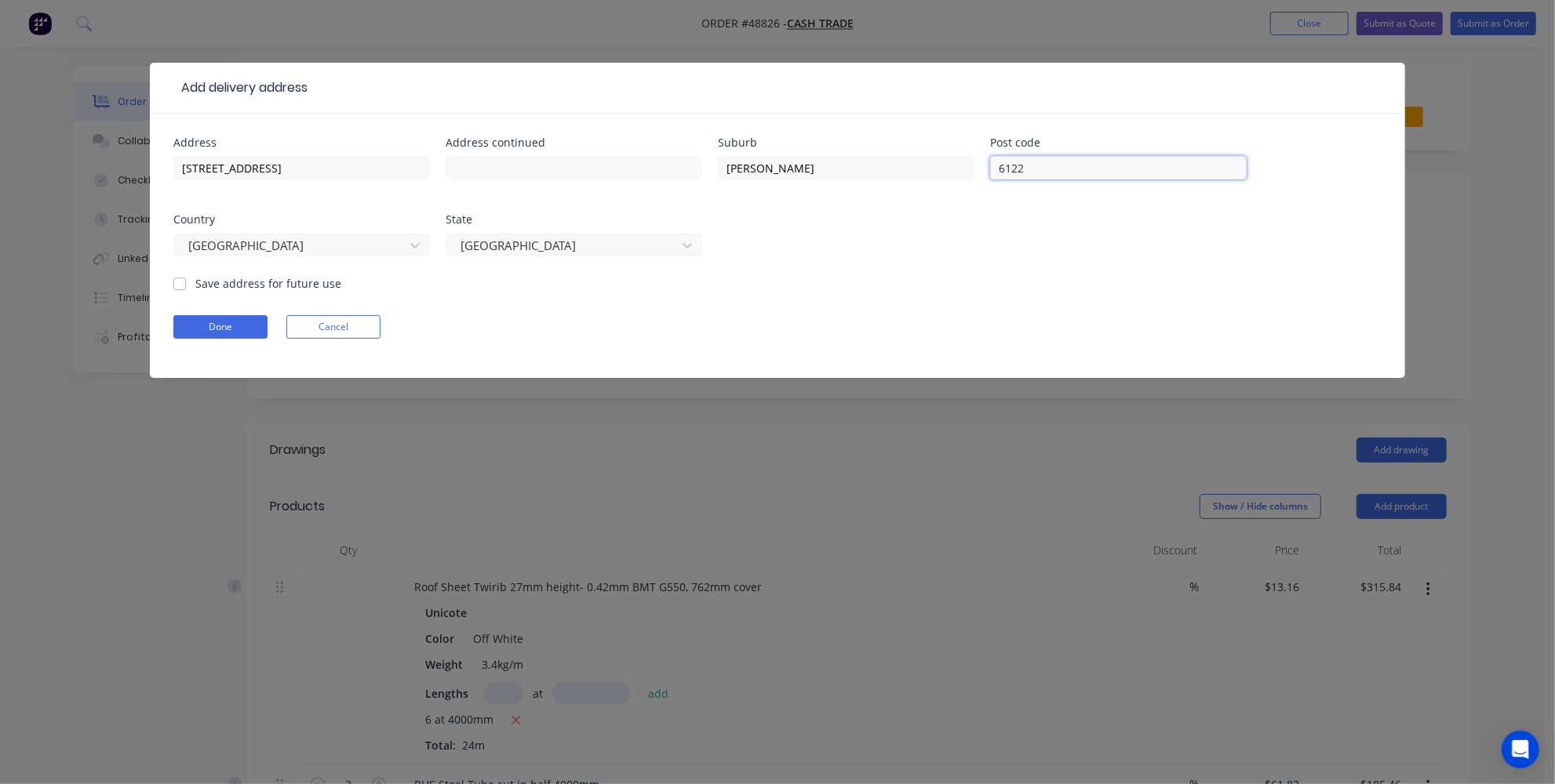
type input "6122"
click at [853, 281] on form "Address 901 S Western Hwy Address continued Suburb Byford Post code 6122 Countr…" at bounding box center [778, 257] width 1208 height 240
click at [206, 333] on button "Done" at bounding box center [221, 327] width 94 height 24
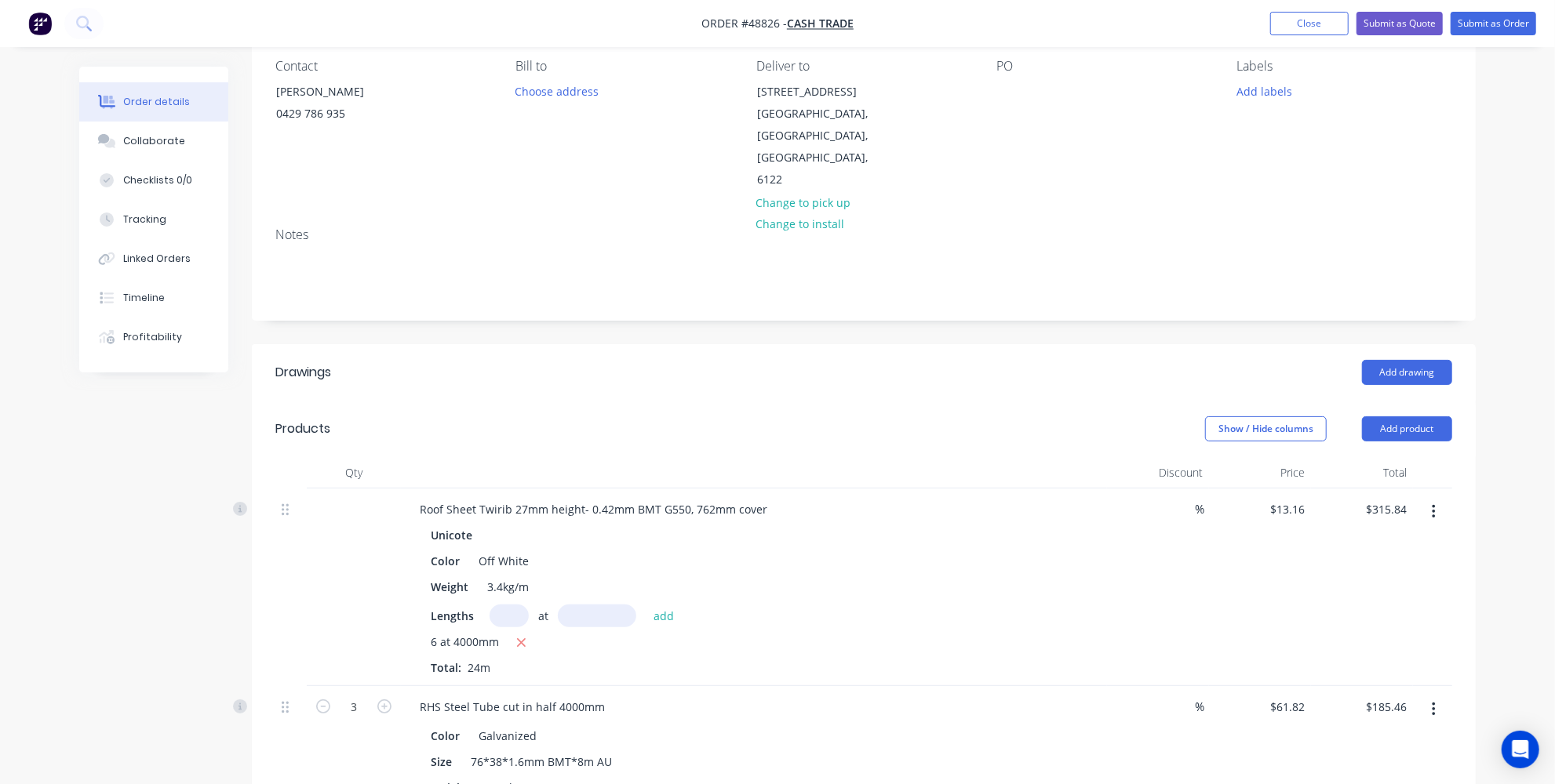
scroll to position [2, 0]
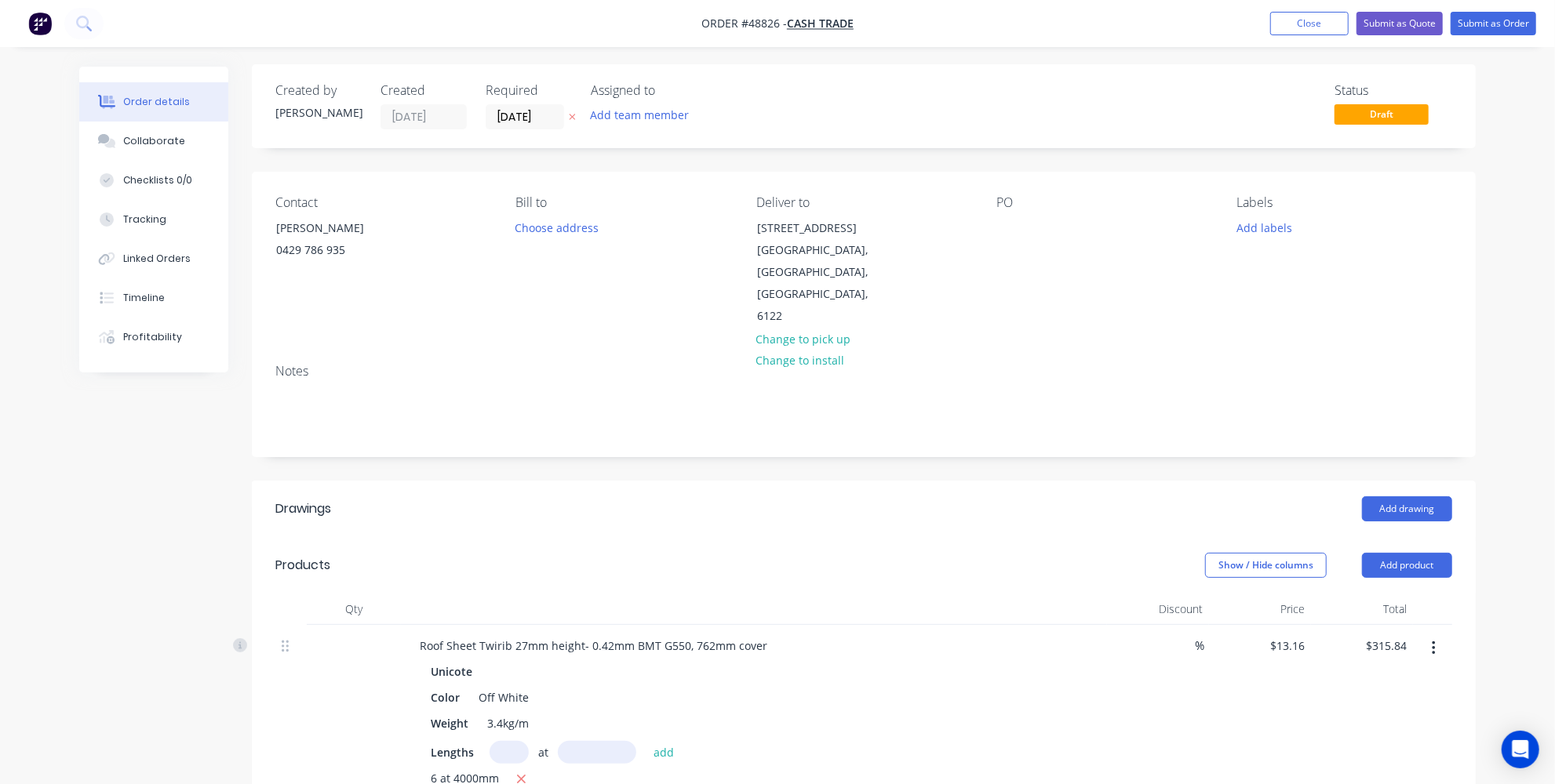
drag, startPoint x: 619, startPoint y: 499, endPoint x: 619, endPoint y: 445, distance: 54.0
click at [619, 537] on header "Products Show / Hide columns Add product" at bounding box center [864, 565] width 1224 height 57
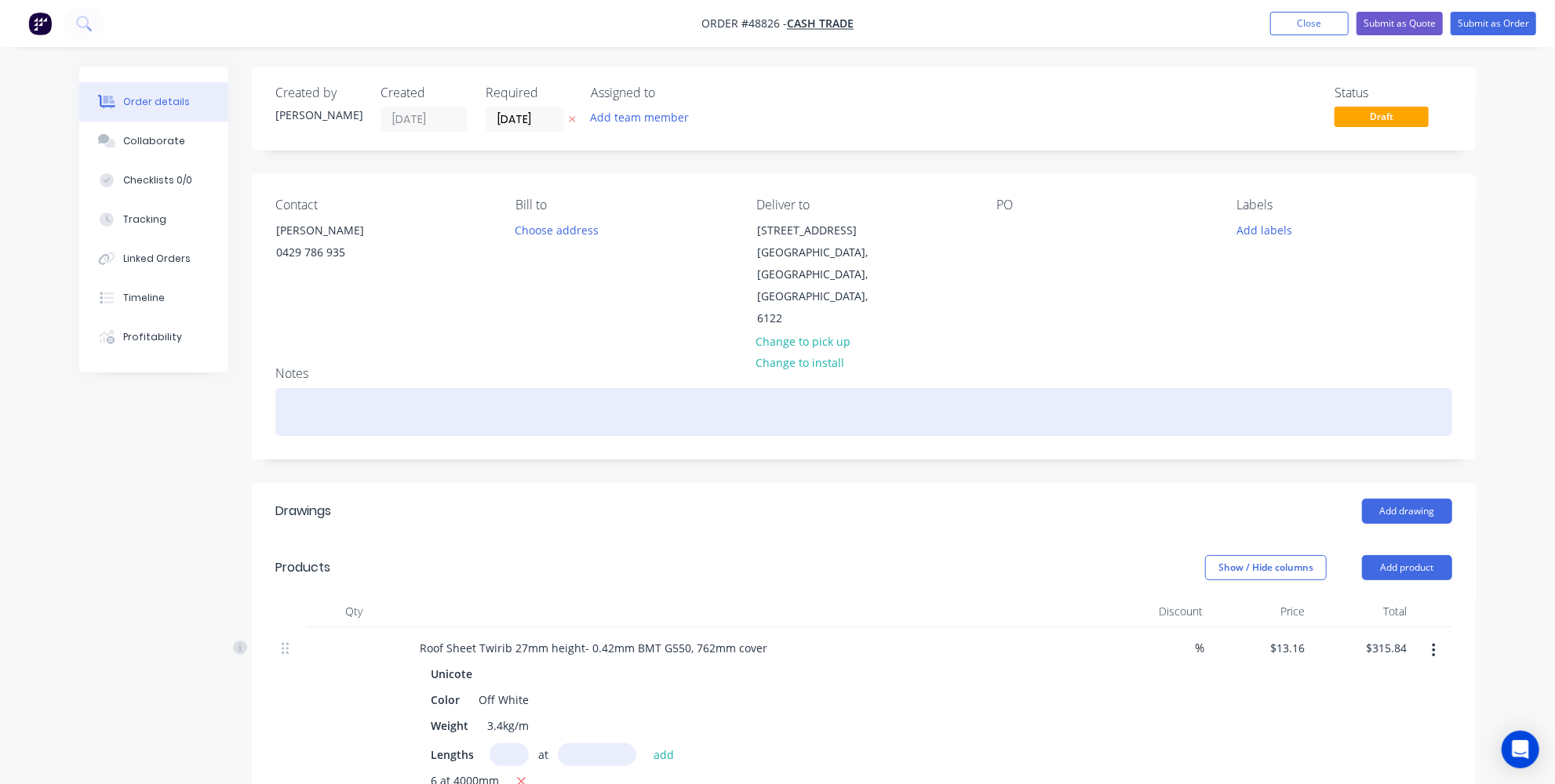
scroll to position [0, 0]
click at [372, 389] on div at bounding box center [864, 412] width 1177 height 48
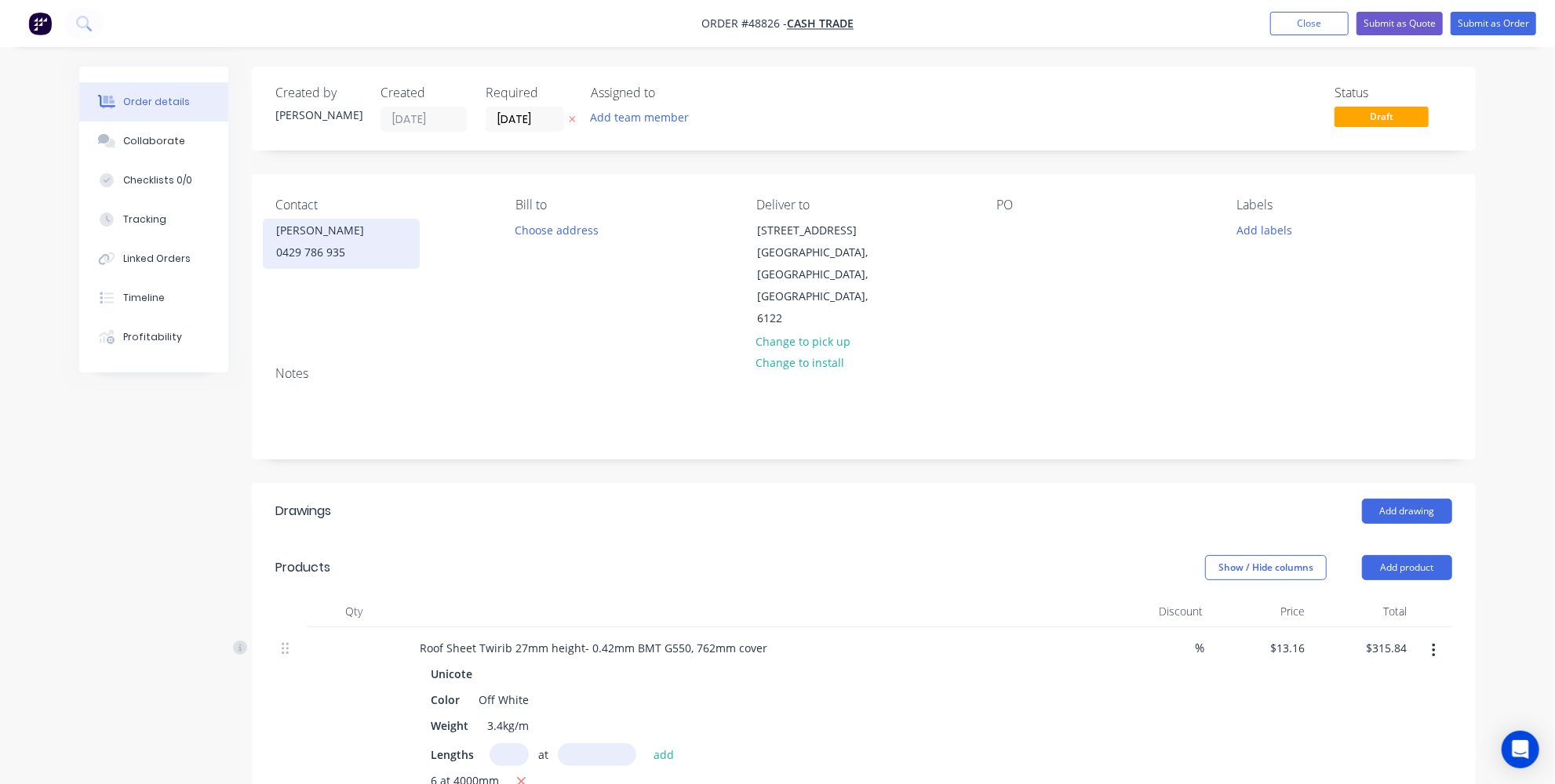
click at [346, 234] on div "Mike milton" at bounding box center [341, 231] width 131 height 22
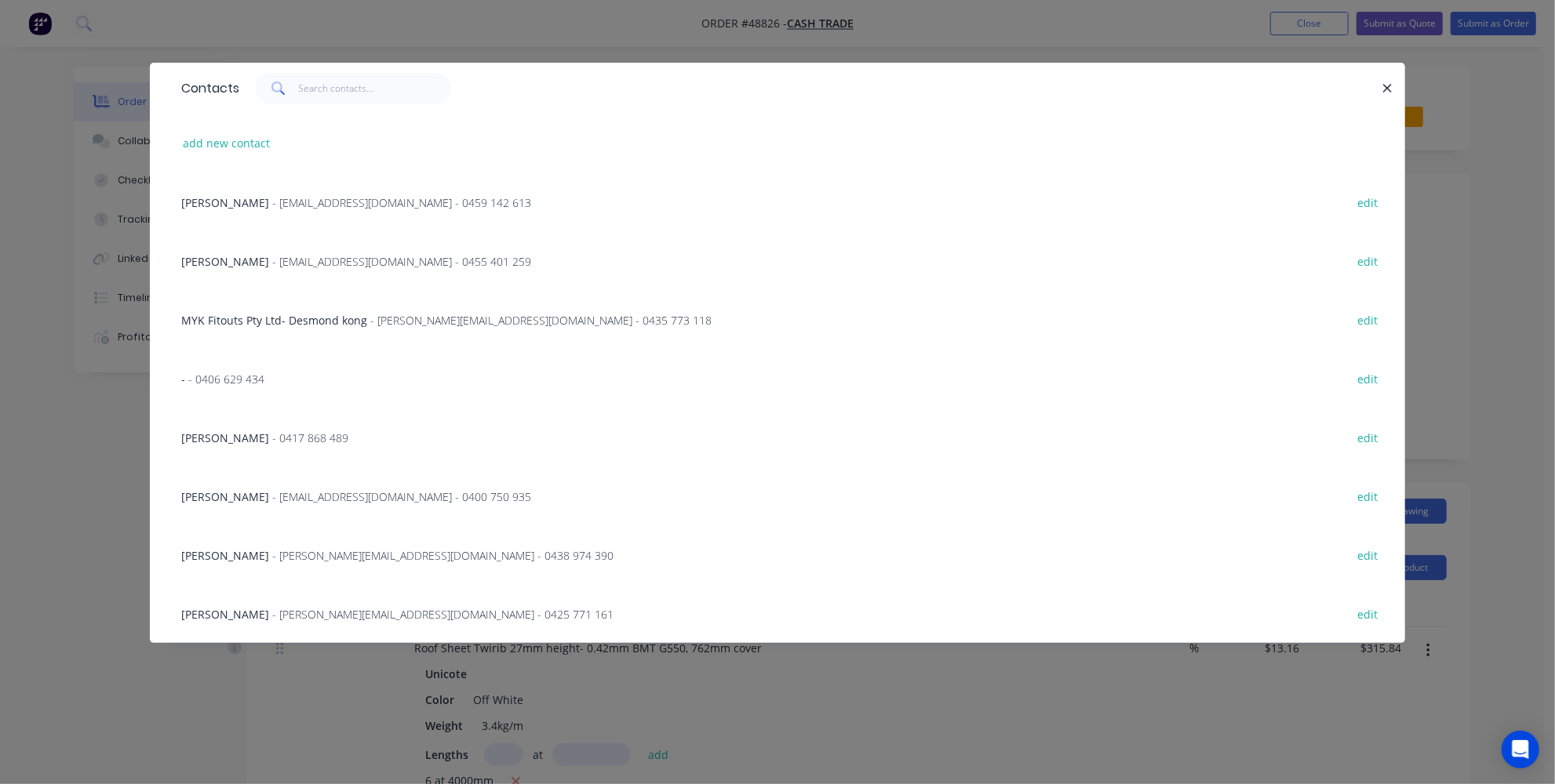
click at [142, 470] on div "Contacts add new contact Adrain - amcshedswa@gmail.com - 0459 142 613 edit Mich…" at bounding box center [778, 392] width 1555 height 784
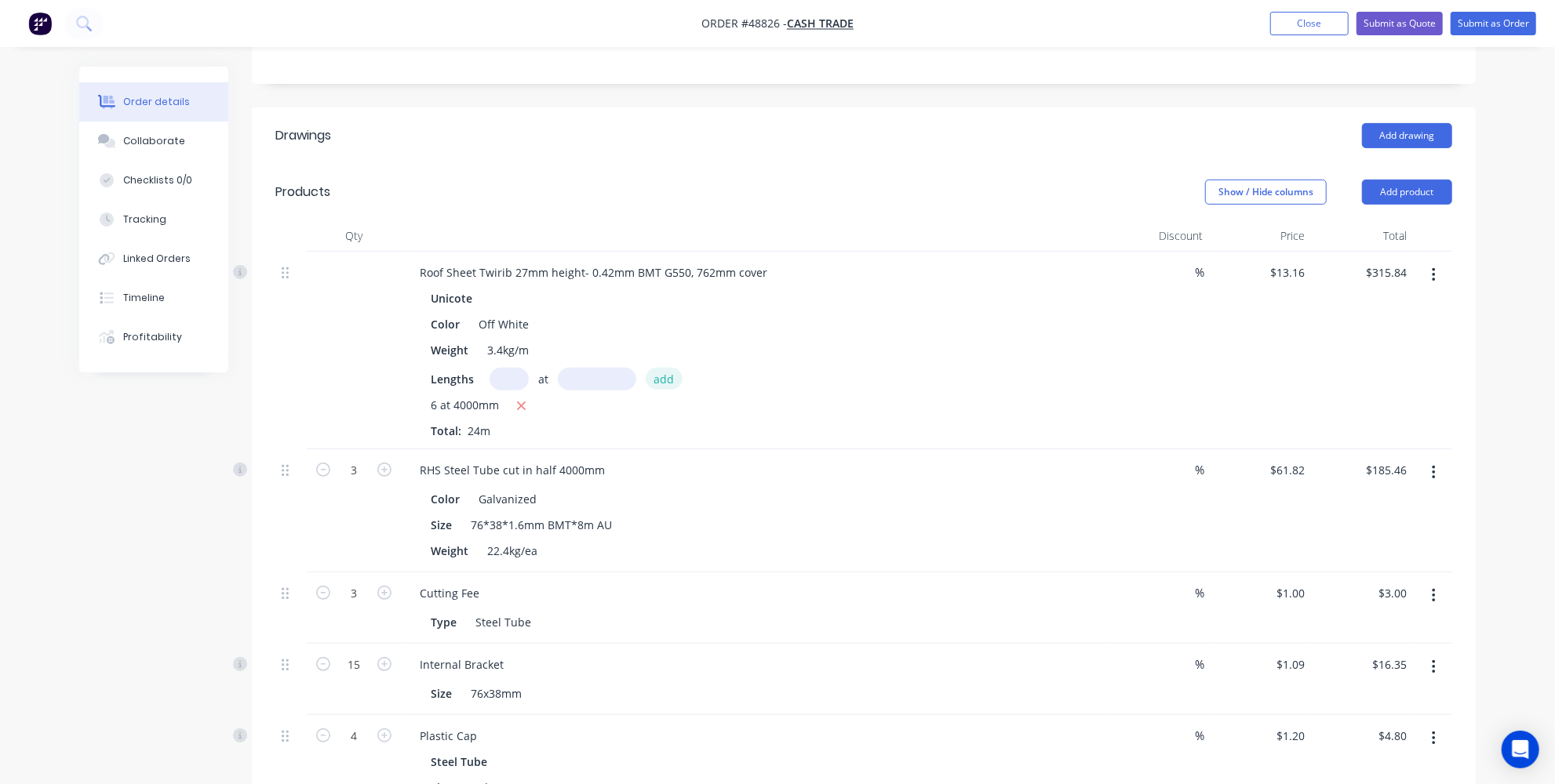
scroll to position [356, 0]
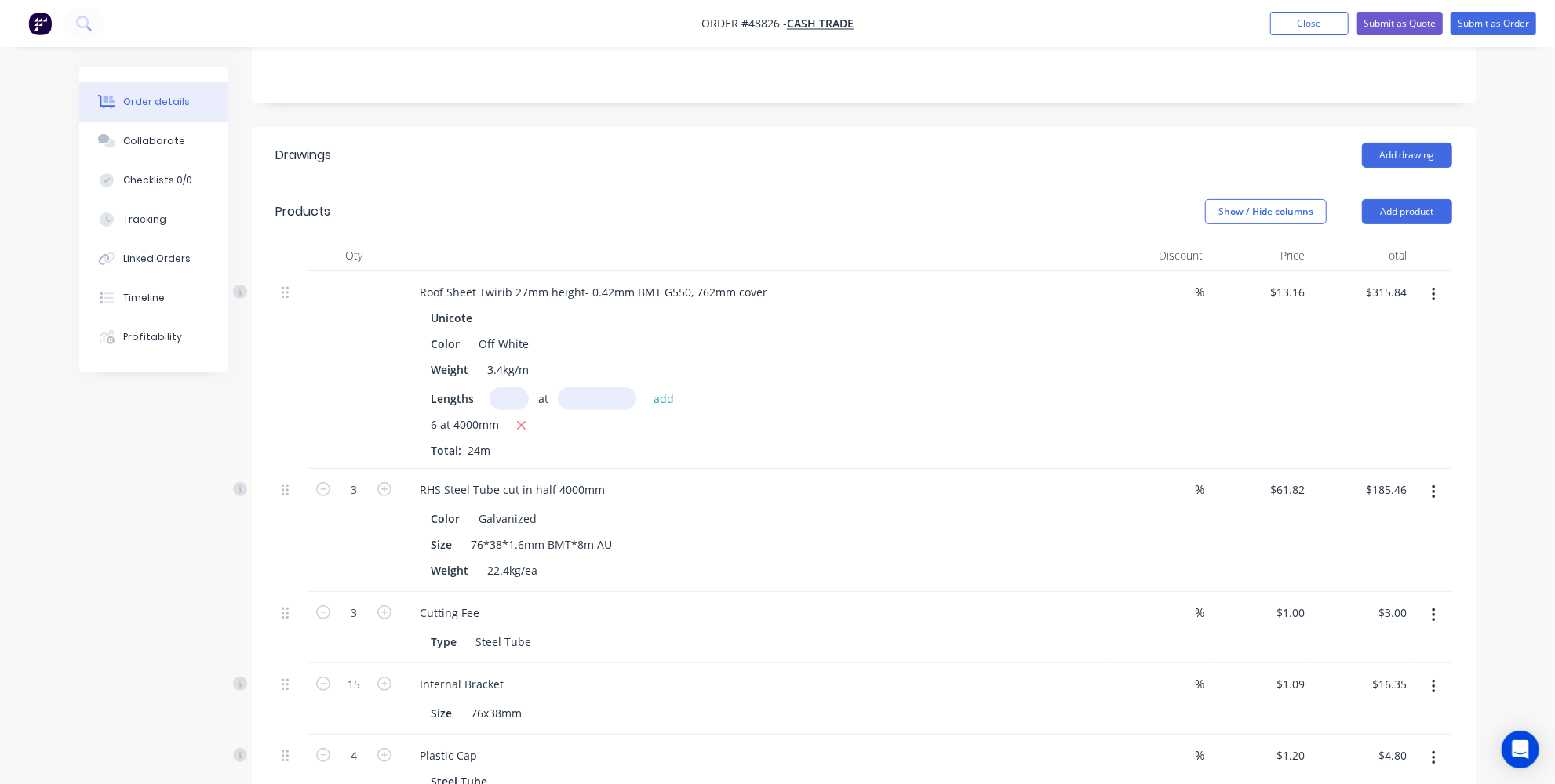
click at [448, 307] on div "Unicote" at bounding box center [455, 318] width 48 height 23
click at [471, 307] on div "Unicote" at bounding box center [455, 318] width 48 height 23
click at [467, 307] on div "Unicote" at bounding box center [455, 318] width 48 height 23
click at [563, 307] on div "Unicote" at bounding box center [754, 318] width 647 height 23
click at [549, 281] on div "Roof Sheet Twirib 27mm height- 0.42mm BMT G550, 762mm cover" at bounding box center [594, 291] width 373 height 23
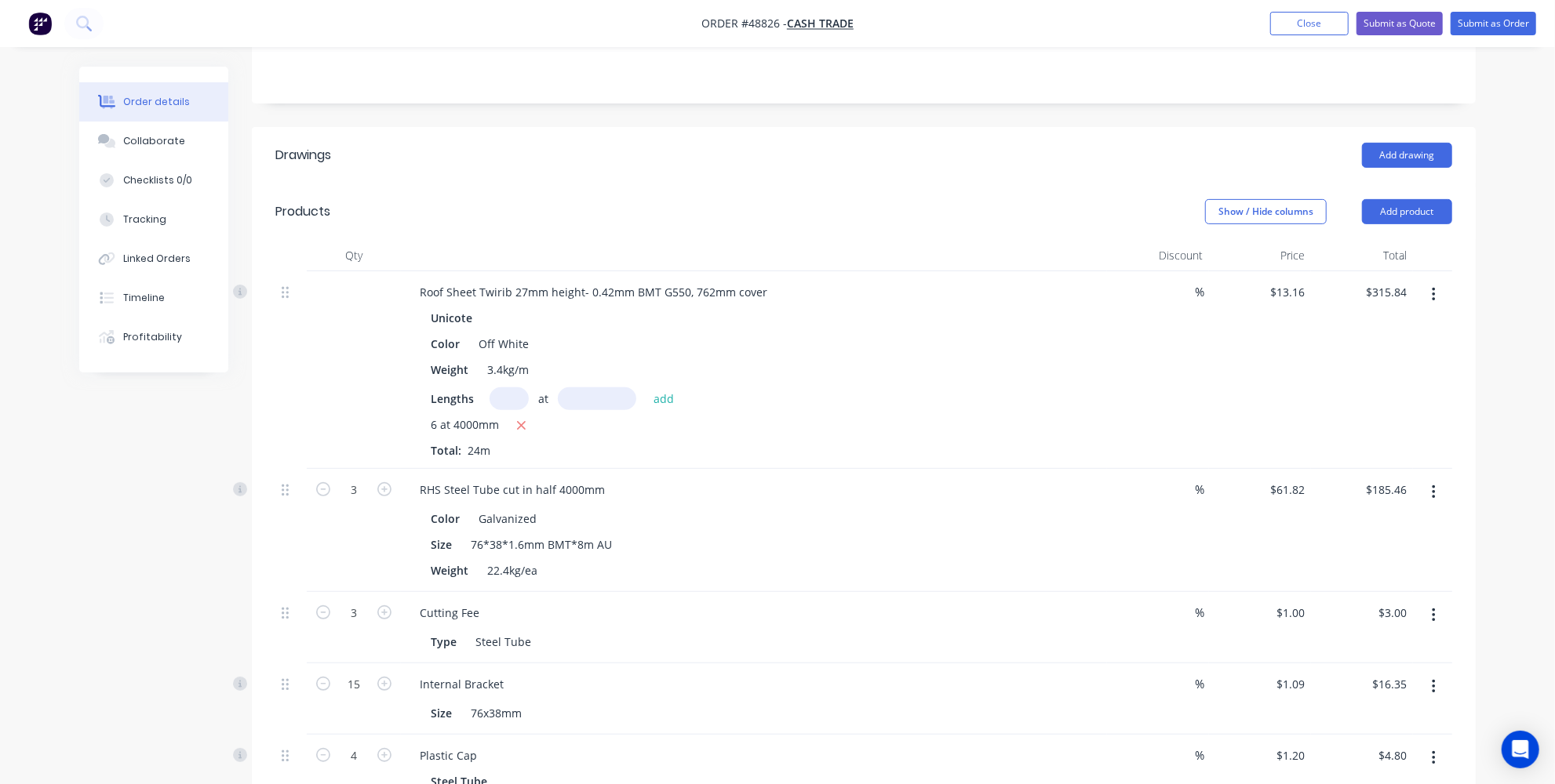
click at [471, 307] on div "Unicote" at bounding box center [455, 318] width 48 height 23
click at [448, 307] on div "Unicote" at bounding box center [455, 318] width 48 height 23
click at [506, 333] on div "Off White" at bounding box center [504, 343] width 63 height 23
click at [482, 333] on div "Off White" at bounding box center [504, 343] width 63 height 23
click at [636, 307] on div "Unicote Color Off White Weight 3.4kg/m Lengths at add 6 at 4000mm Total: 24m" at bounding box center [754, 383] width 694 height 152
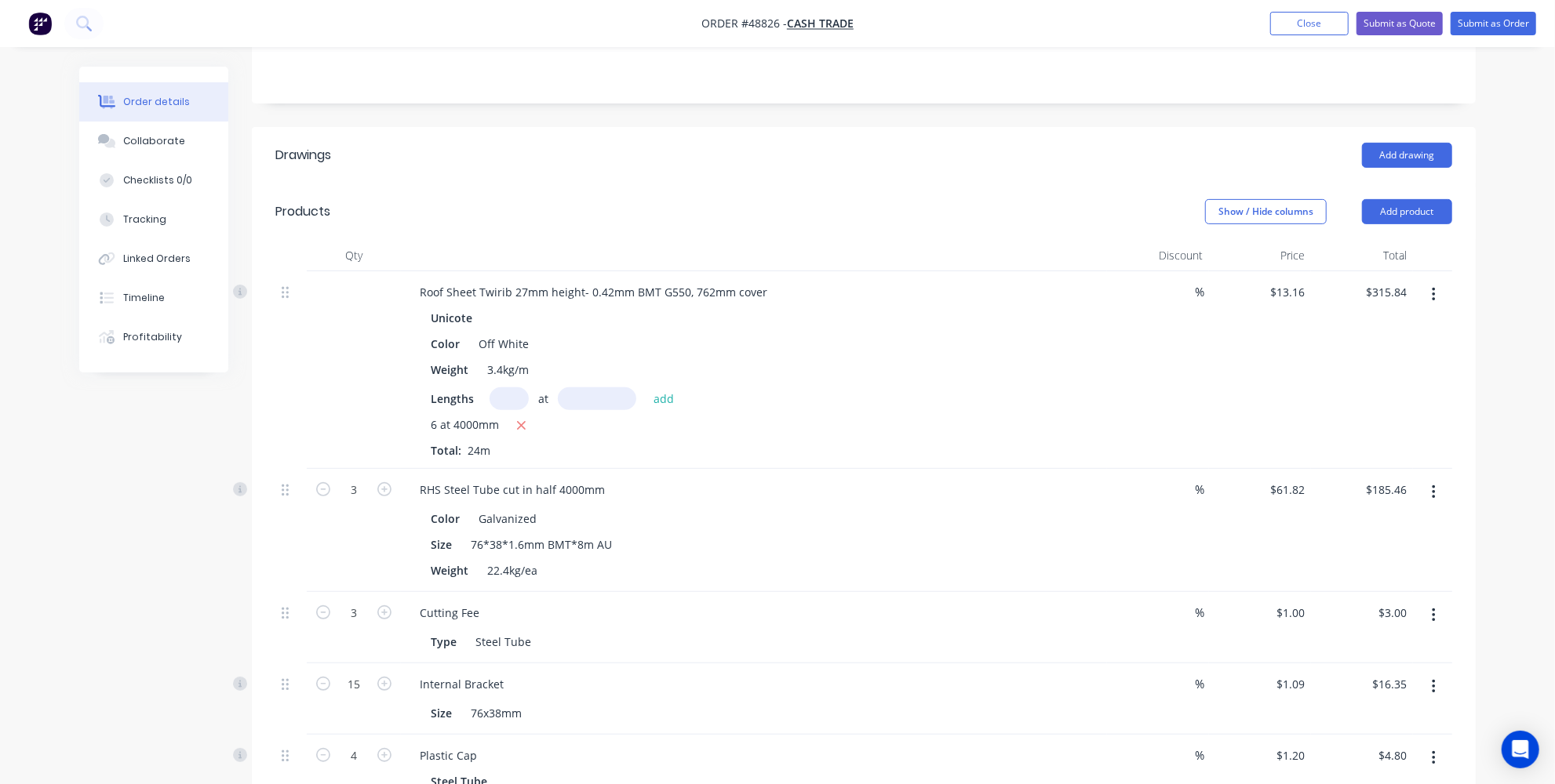
click at [616, 333] on div "Color Off White" at bounding box center [750, 343] width 653 height 23
click at [495, 193] on header "Products Show / Hide columns Add product" at bounding box center [864, 212] width 1224 height 57
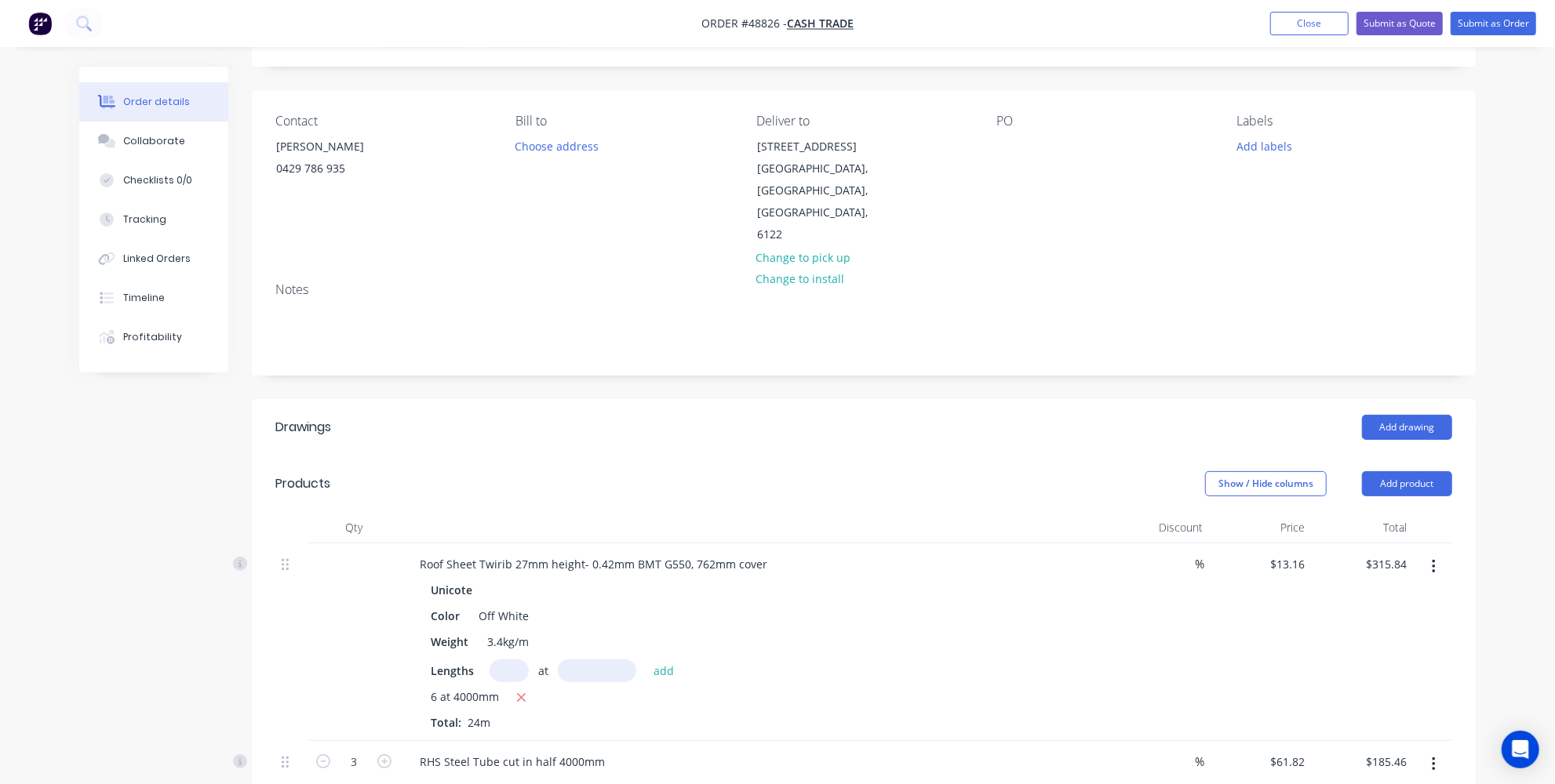
scroll to position [0, 0]
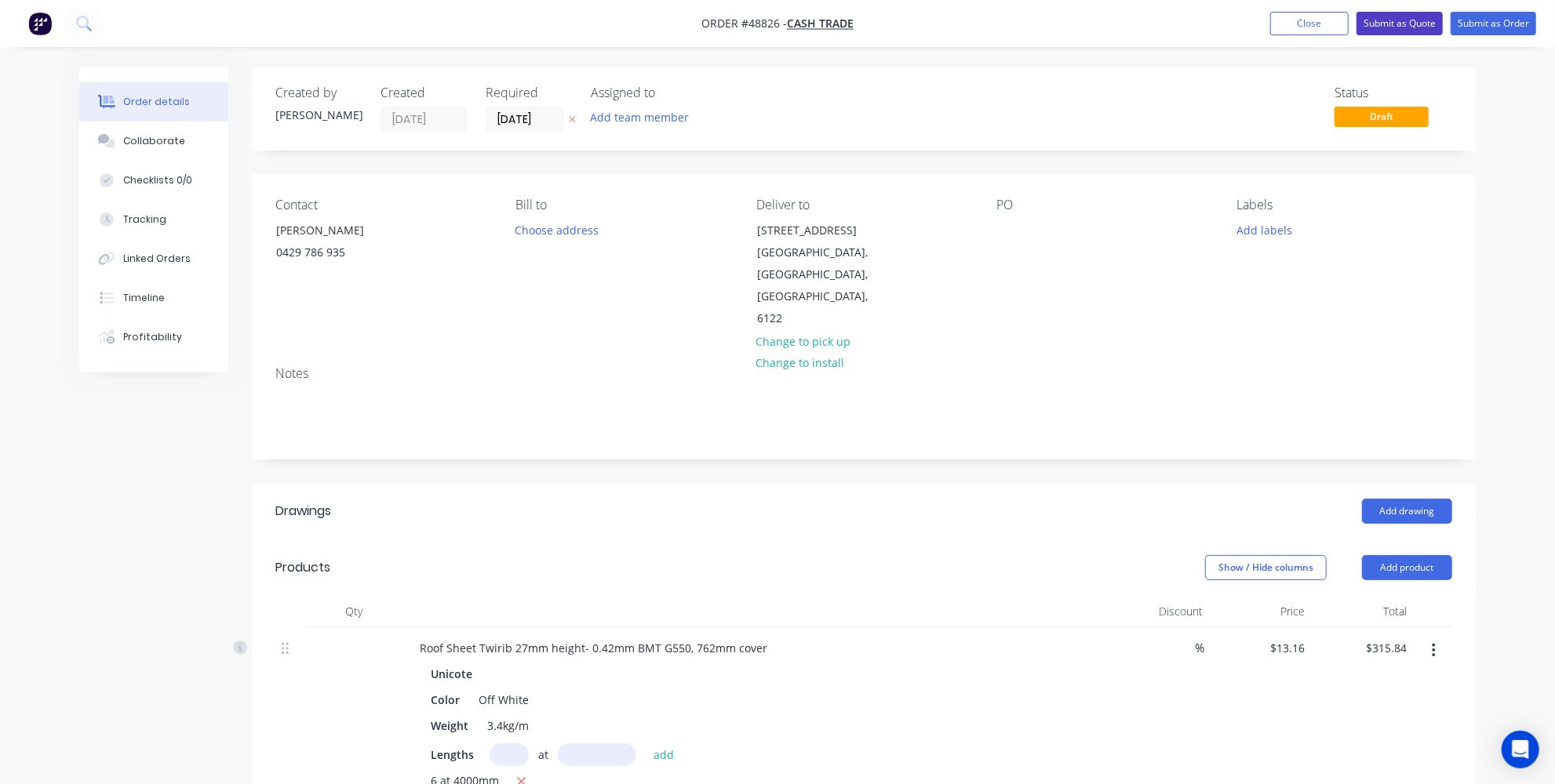
click at [1403, 26] on button "Submit as Quote" at bounding box center [1400, 24] width 86 height 24
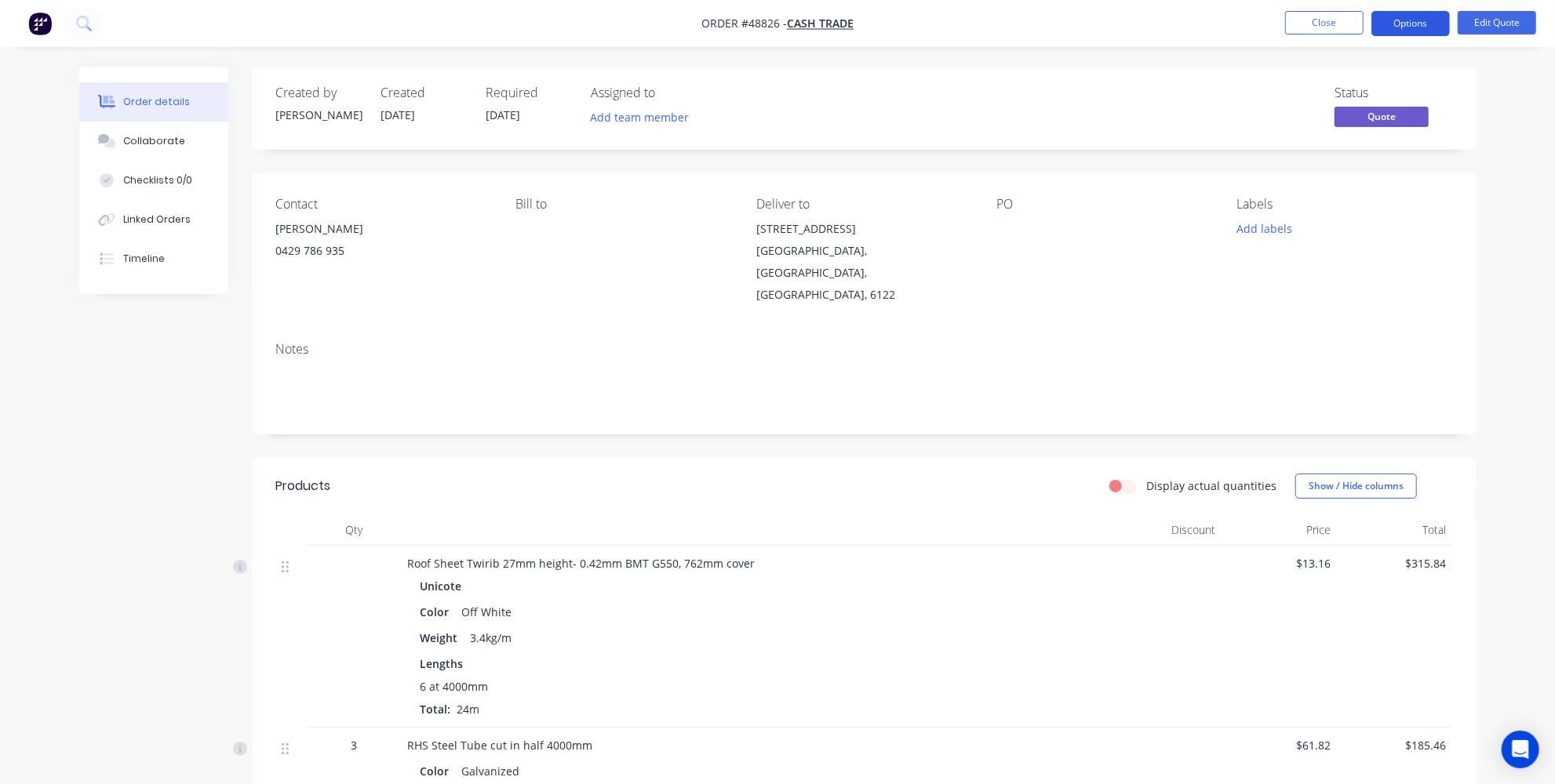
click at [1409, 22] on button "Options" at bounding box center [1411, 24] width 79 height 26
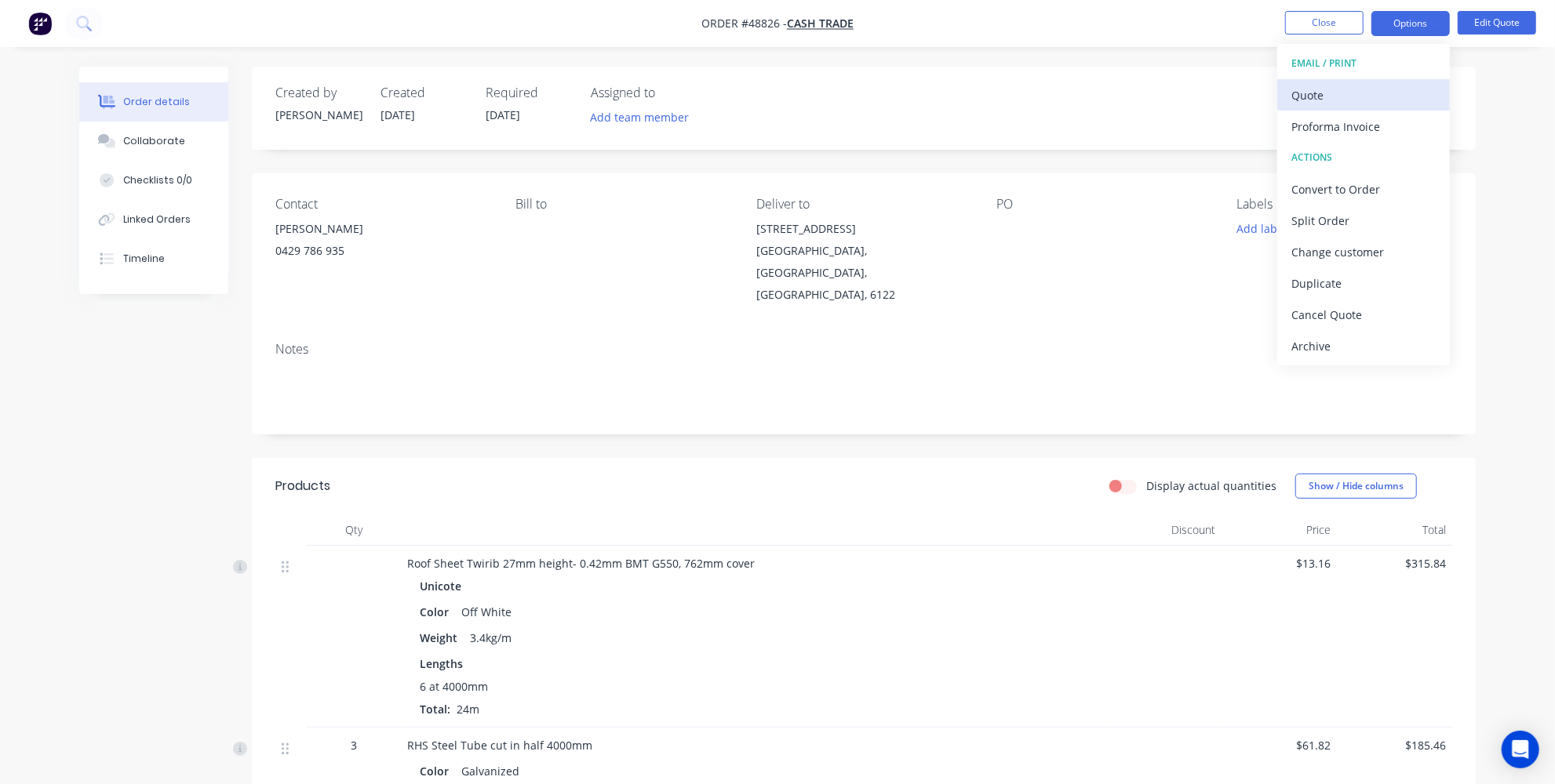
click at [1341, 90] on div "Quote" at bounding box center [1364, 95] width 144 height 23
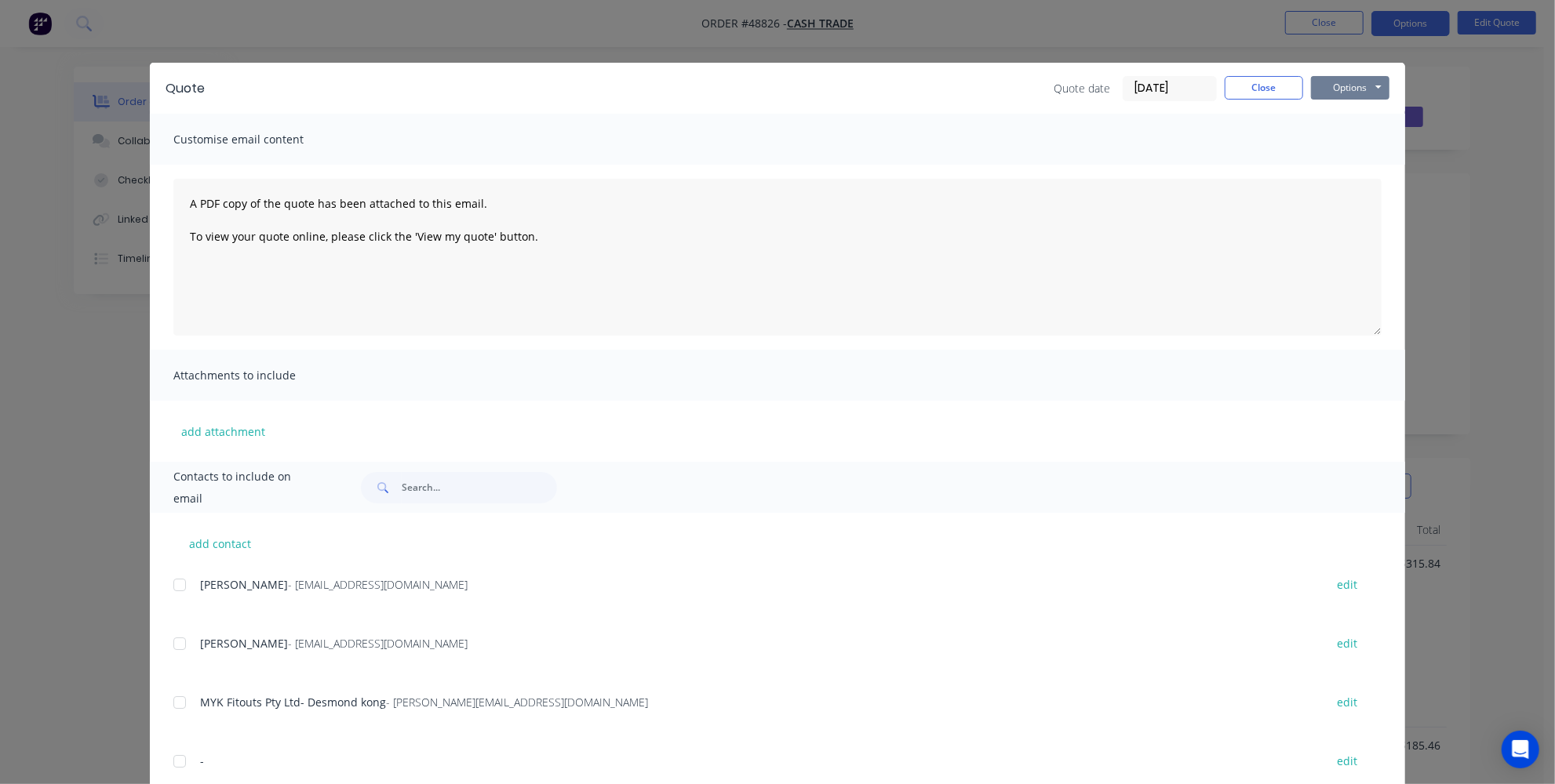
click at [1337, 94] on button "Options" at bounding box center [1351, 88] width 79 height 24
click at [1343, 137] on button "Print" at bounding box center [1362, 141] width 100 height 26
click at [1236, 79] on button "Close" at bounding box center [1264, 88] width 79 height 24
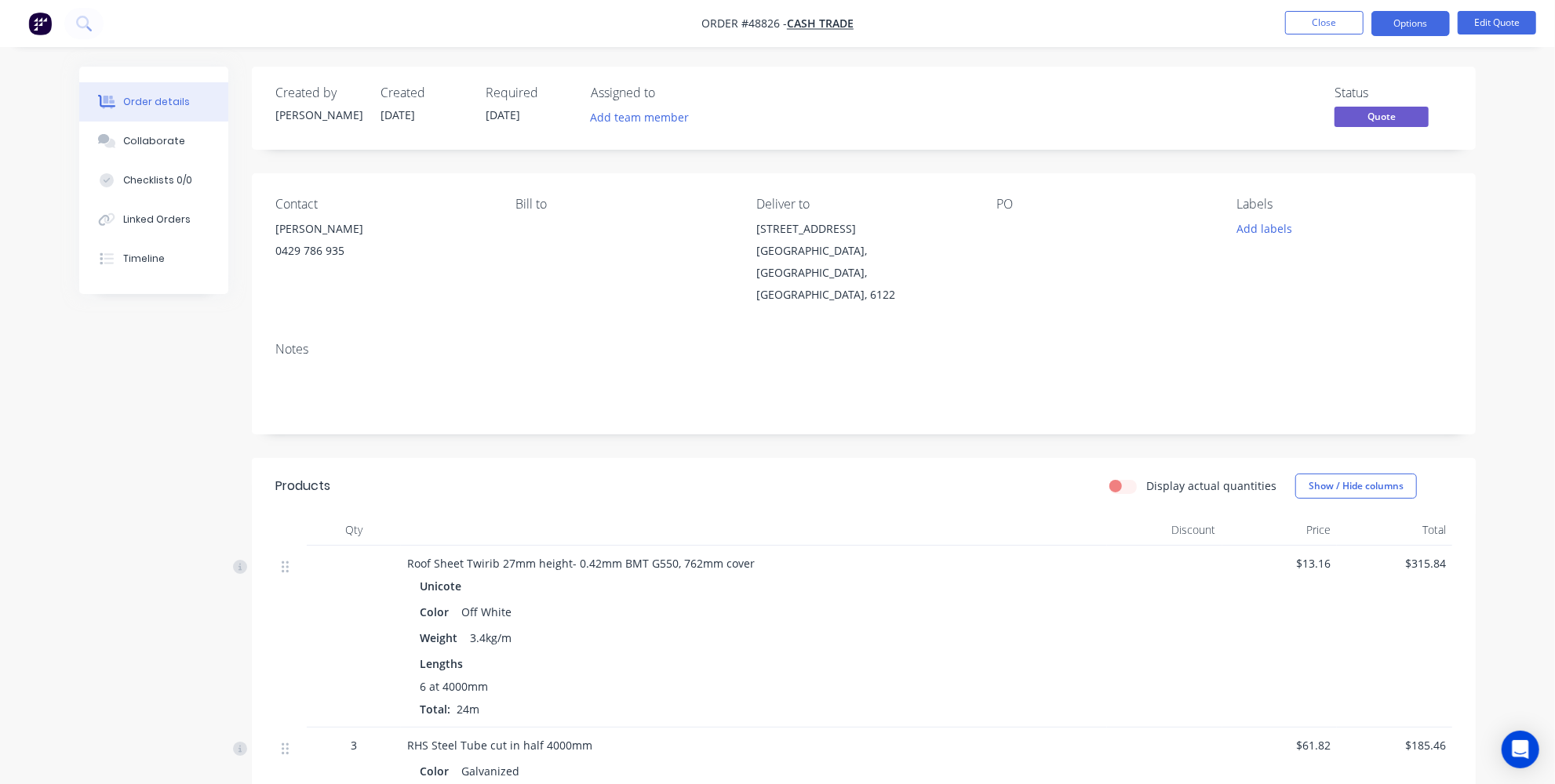
click at [811, 241] on div "Byford, Western Australia, Australia, 6122" at bounding box center [863, 273] width 215 height 66
click at [801, 238] on div "901 S Western Hwy" at bounding box center [863, 229] width 215 height 22
click at [1498, 17] on button "Edit Quote" at bounding box center [1497, 23] width 79 height 24
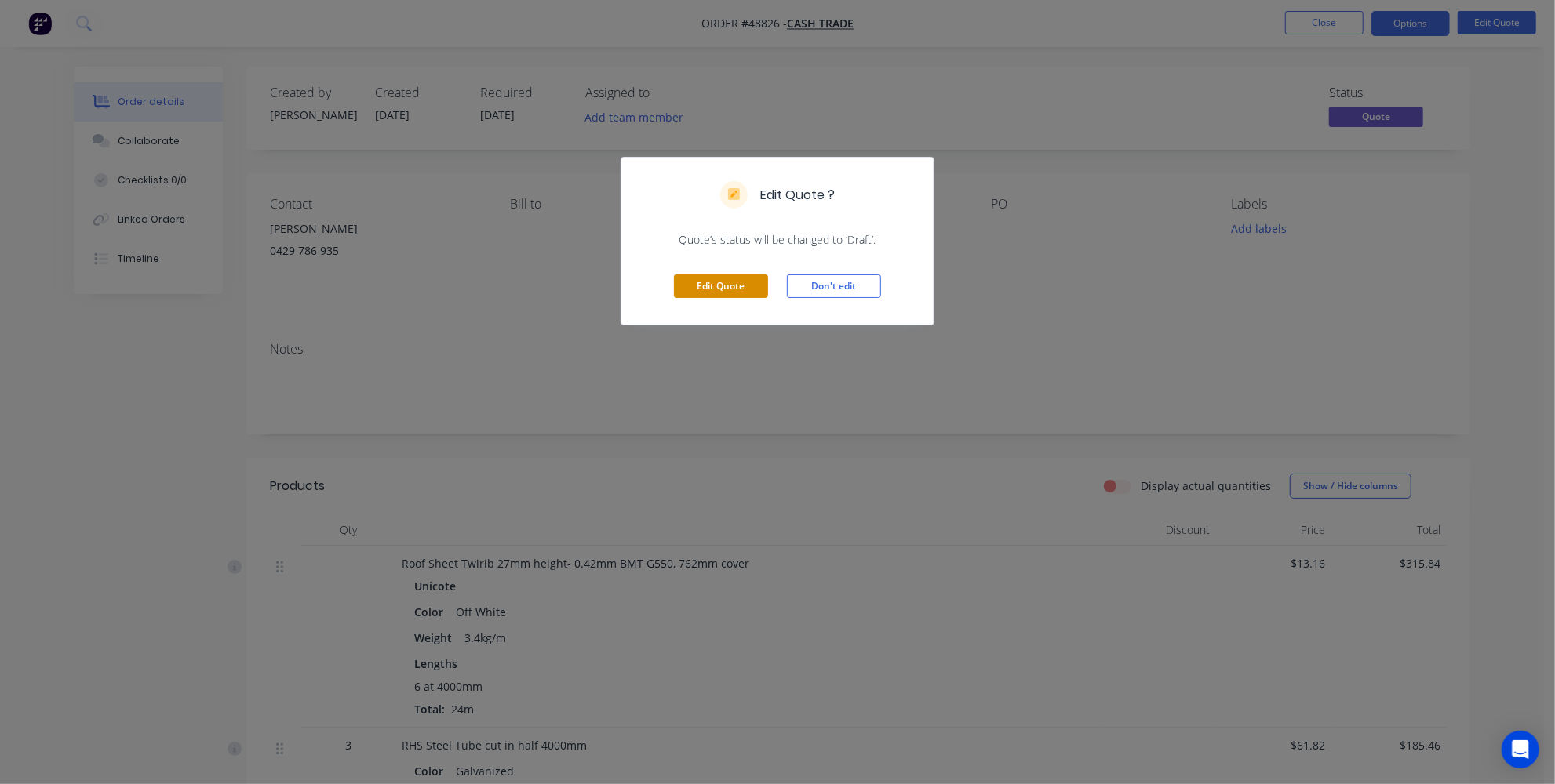
click at [714, 290] on button "Edit Quote" at bounding box center [722, 287] width 94 height 24
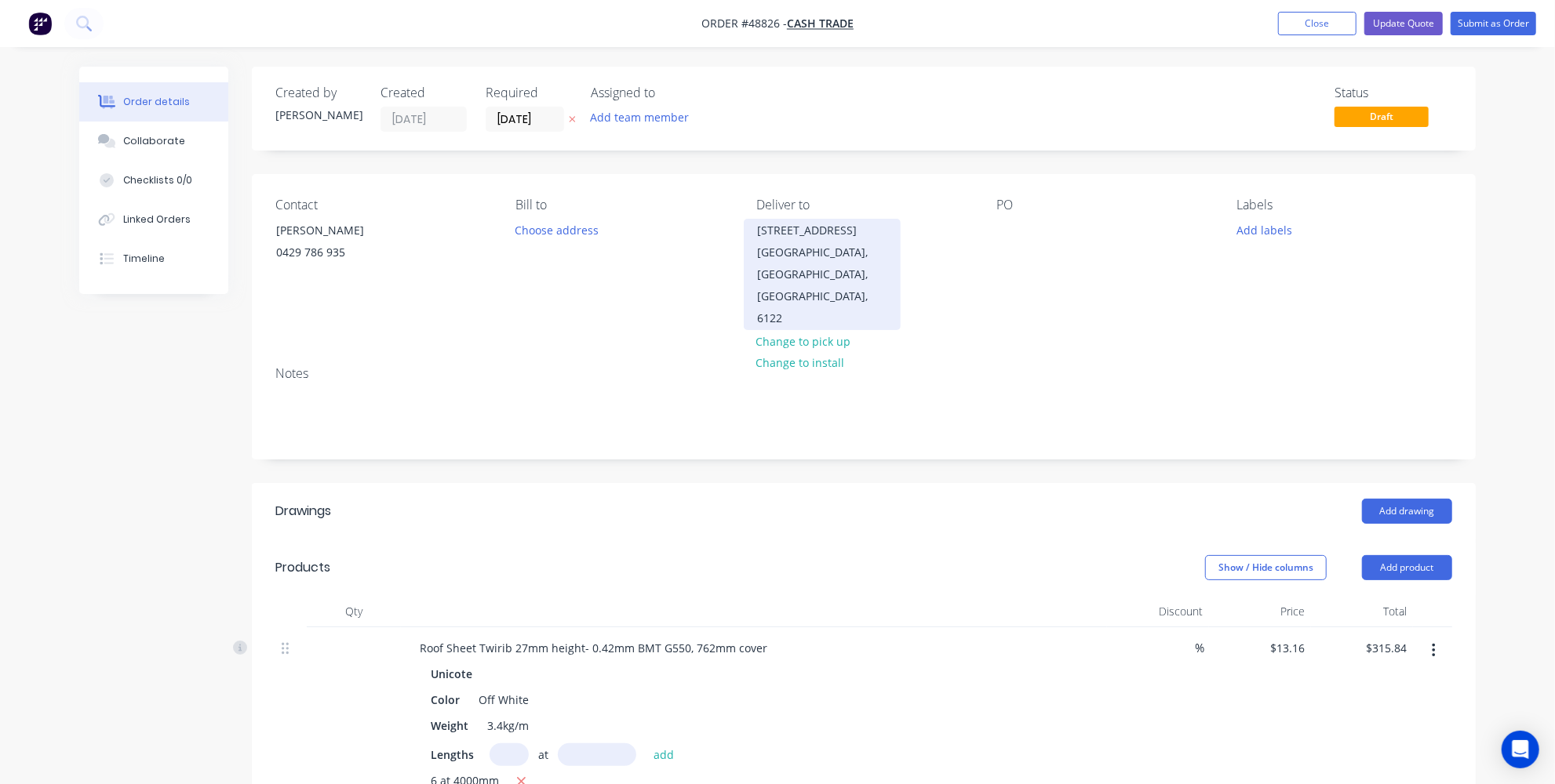
click at [789, 232] on div "901 S Western Hwy" at bounding box center [822, 231] width 131 height 22
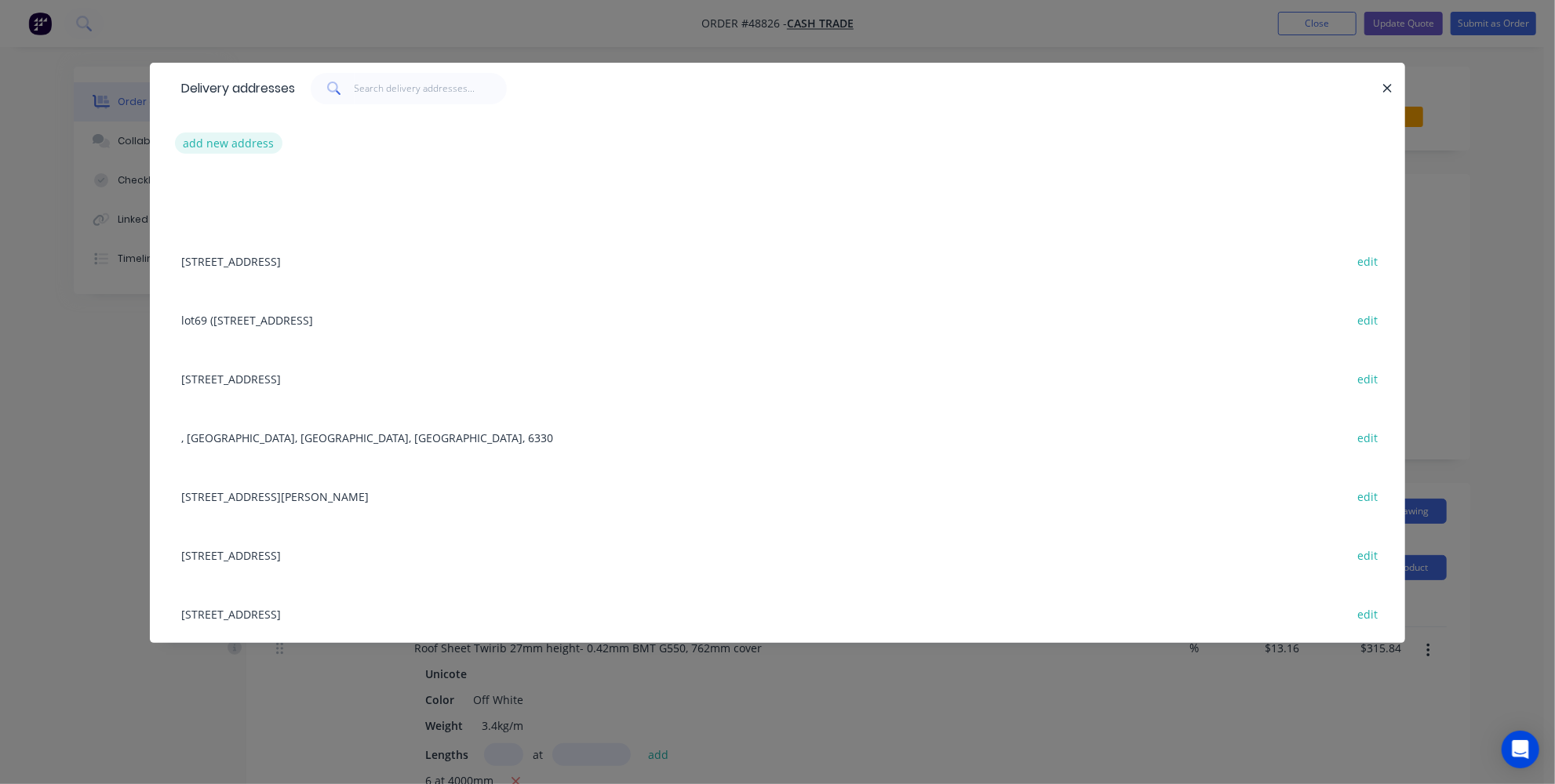
click at [241, 147] on button "add new address" at bounding box center [228, 143] width 107 height 22
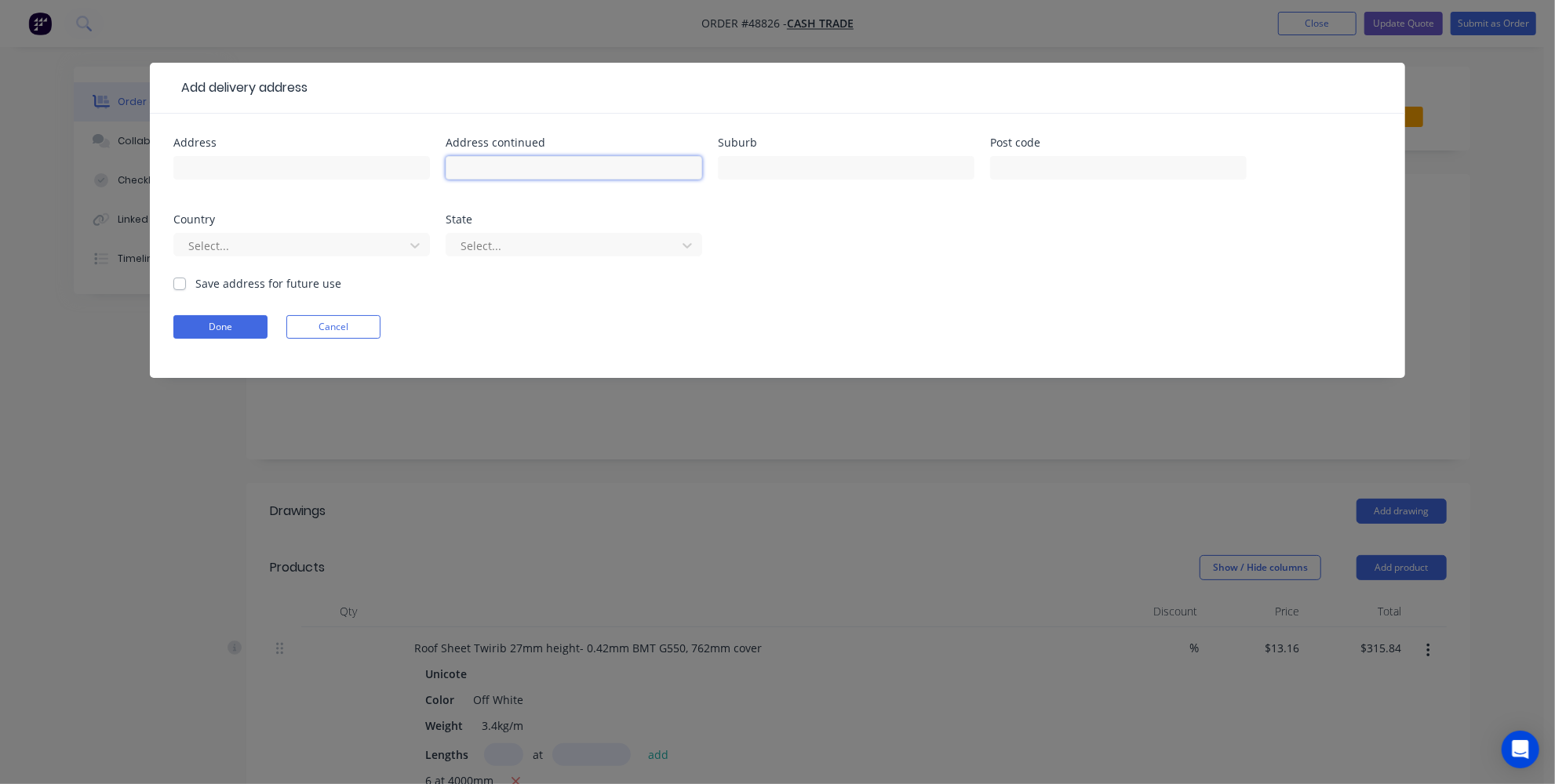
click at [523, 162] on input "text" at bounding box center [573, 168] width 256 height 24
click at [850, 313] on form "Address Address continued Suburb Post code Country Select... State Select... Sa…" at bounding box center [778, 257] width 1208 height 240
click at [326, 334] on button "Cancel" at bounding box center [334, 327] width 94 height 24
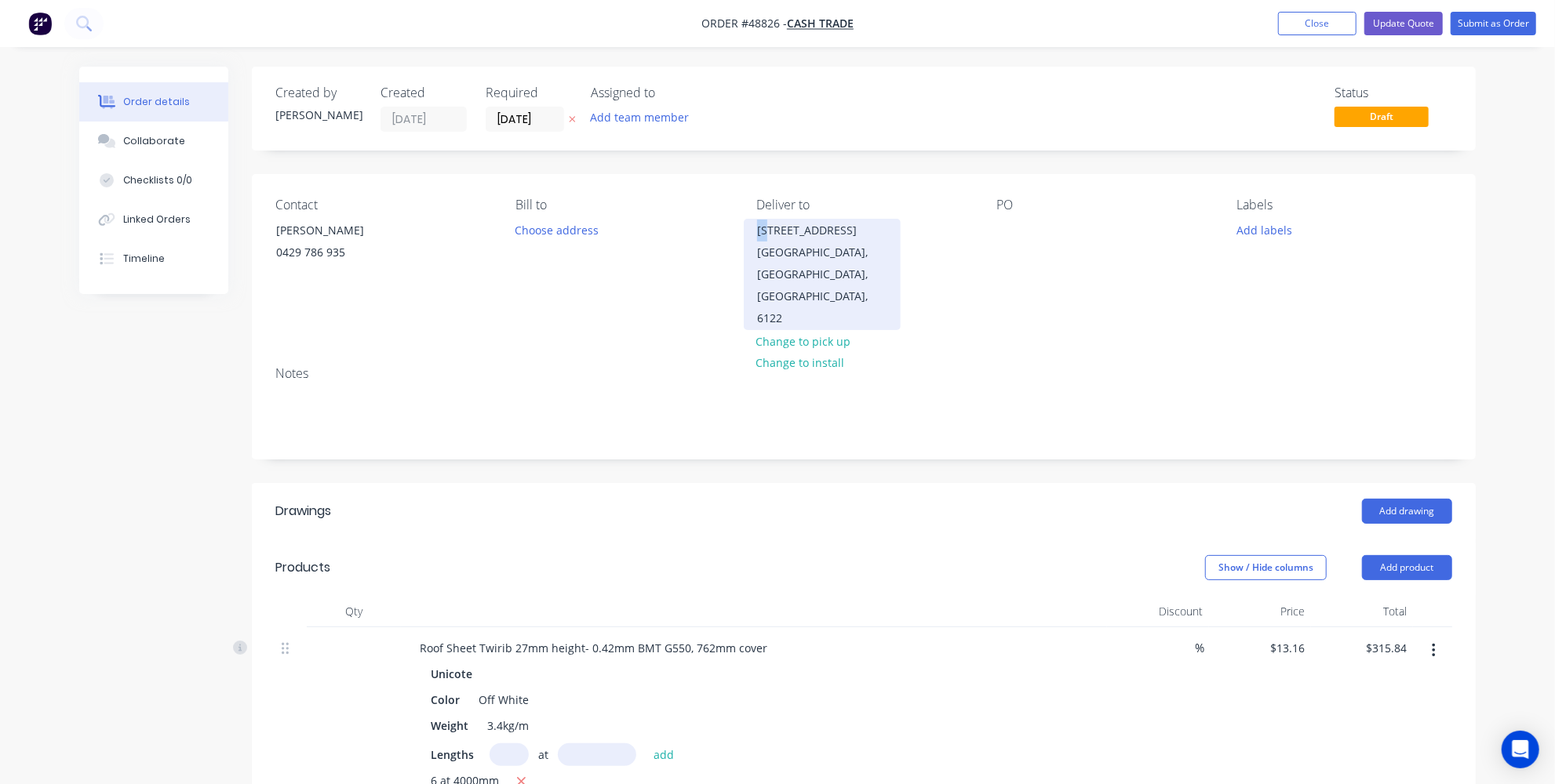
drag, startPoint x: 753, startPoint y: 230, endPoint x: 772, endPoint y: 233, distance: 19.2
click at [772, 233] on div "901 S Western Hwy Byford, Western Australia, Australia, 6122" at bounding box center [823, 274] width 157 height 111
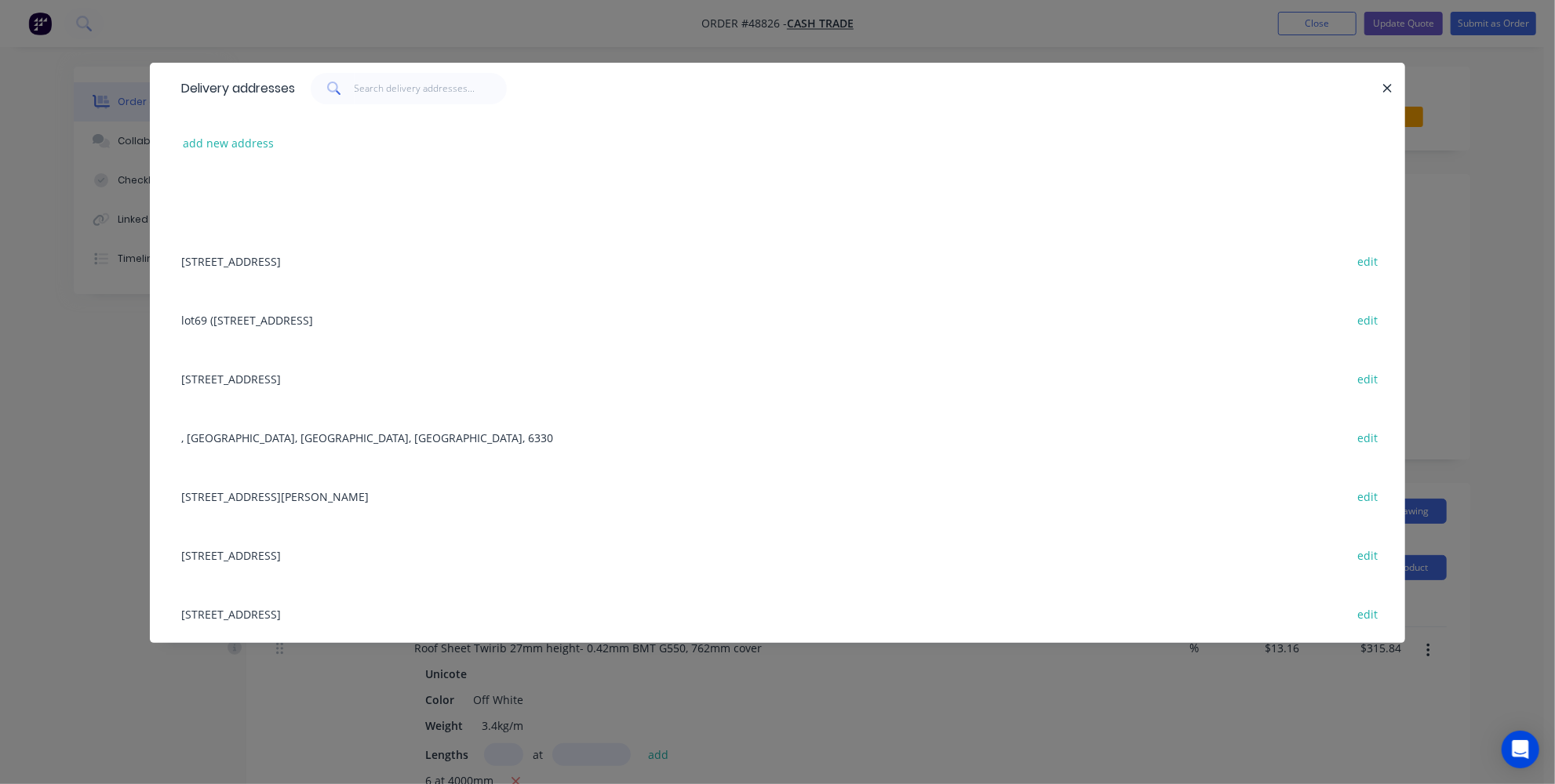
click at [1514, 154] on div "Delivery addresses add new address 31 Belvedaire Way, Lynwood WA 6147 edit lot6…" at bounding box center [778, 392] width 1555 height 784
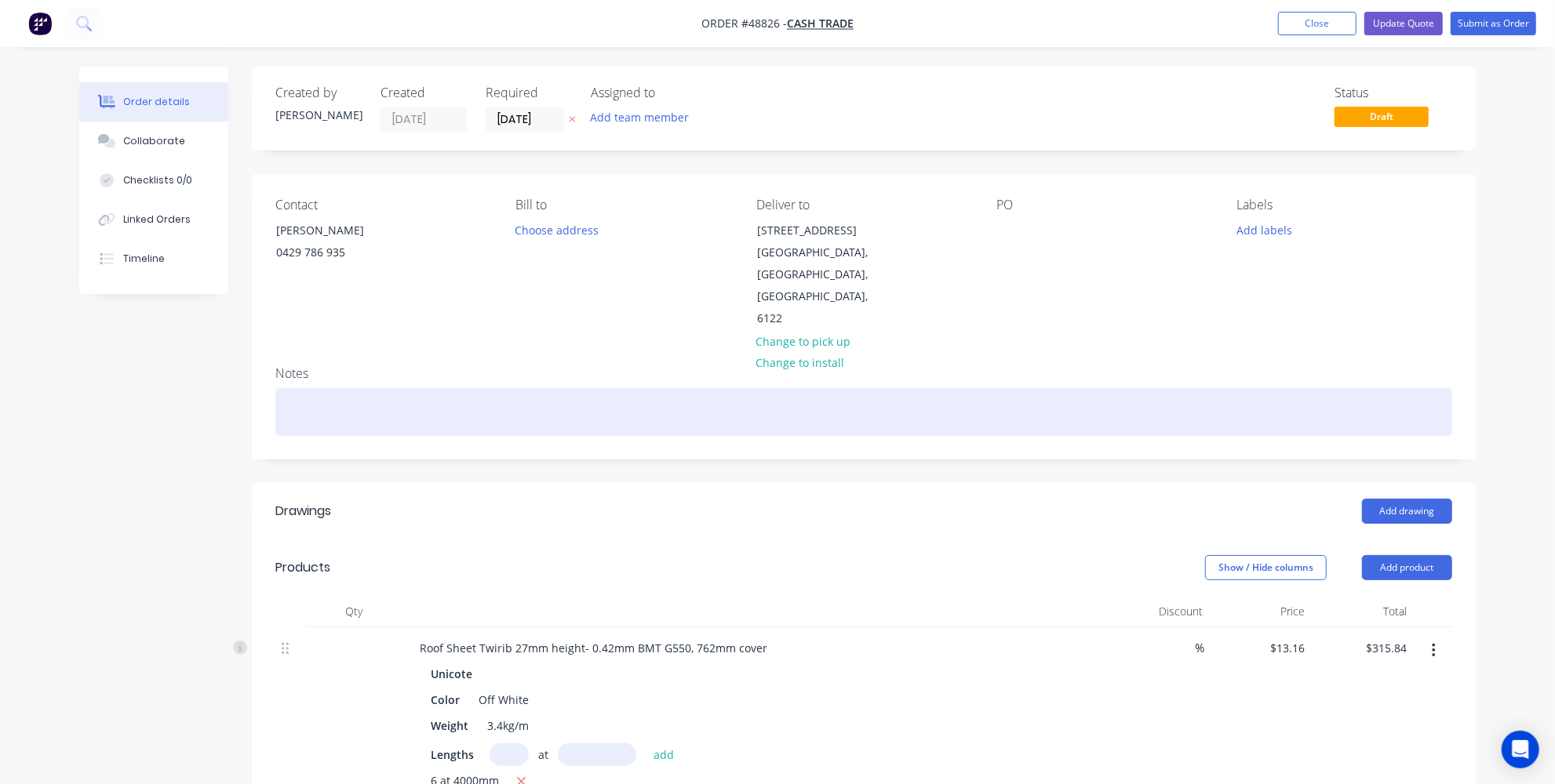
click at [419, 389] on div at bounding box center [864, 412] width 1177 height 48
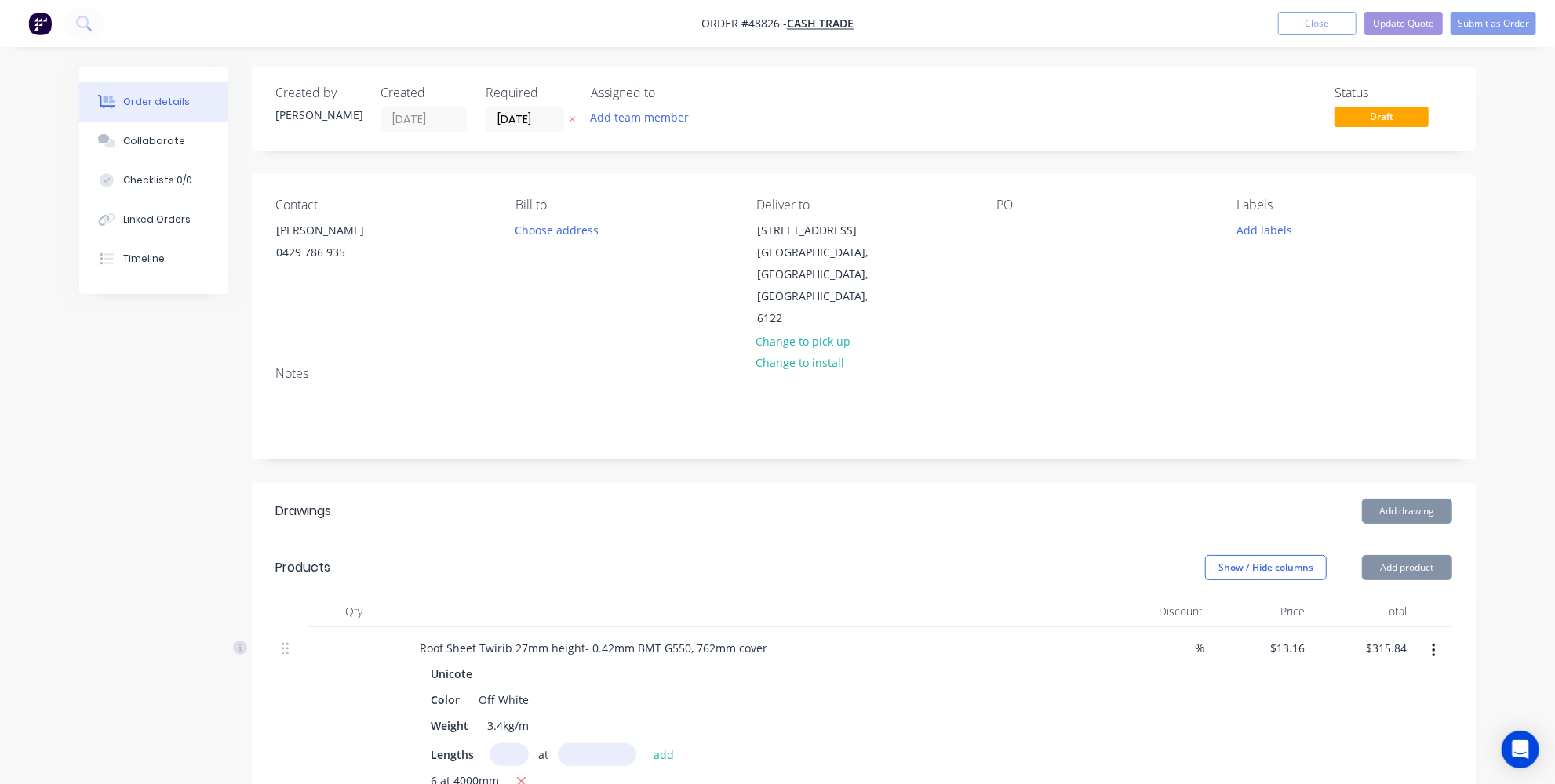
click at [971, 409] on div "Notes" at bounding box center [864, 405] width 1224 height 105
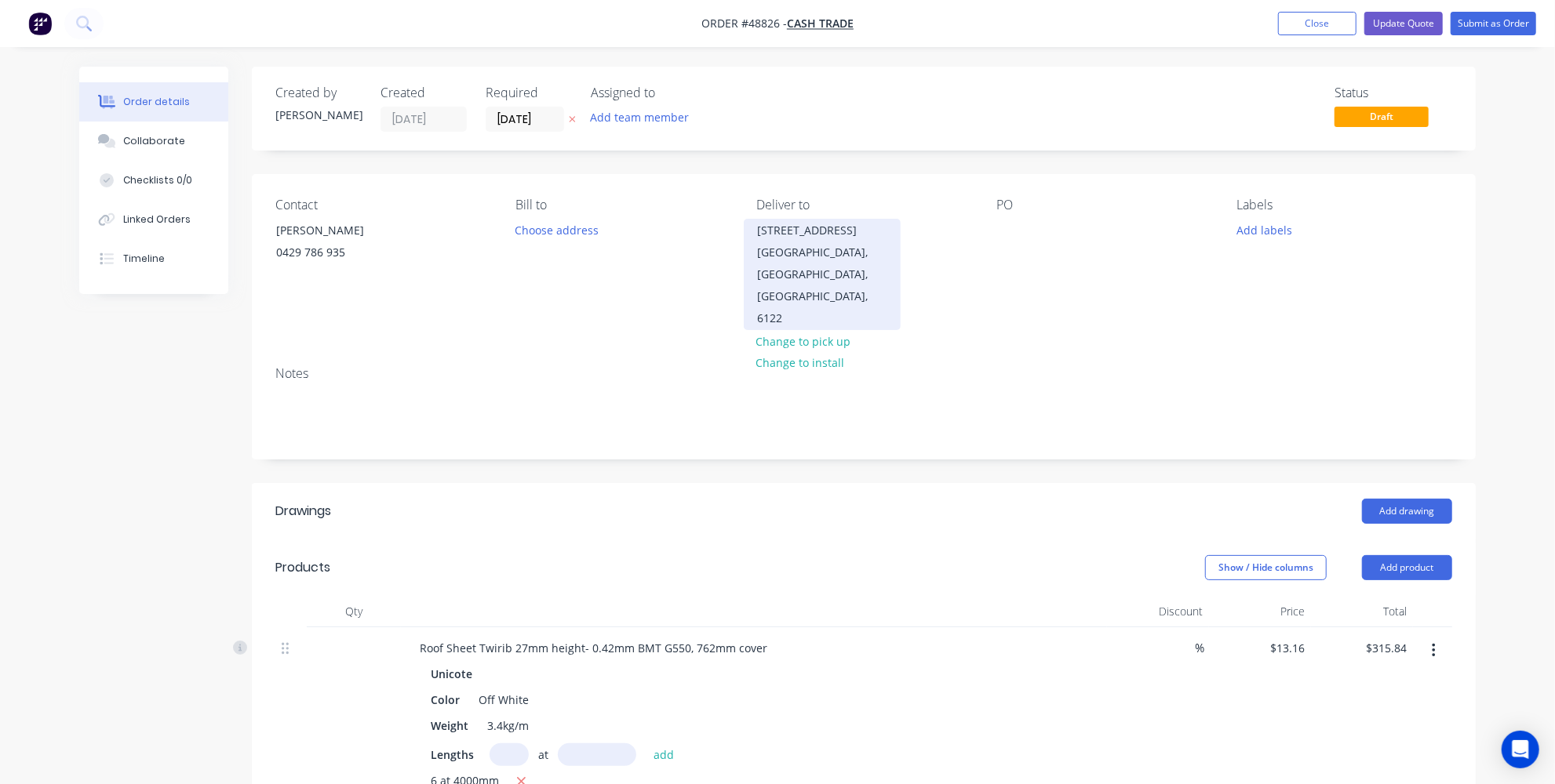
click at [832, 235] on div "901 S Western Hwy" at bounding box center [822, 231] width 131 height 22
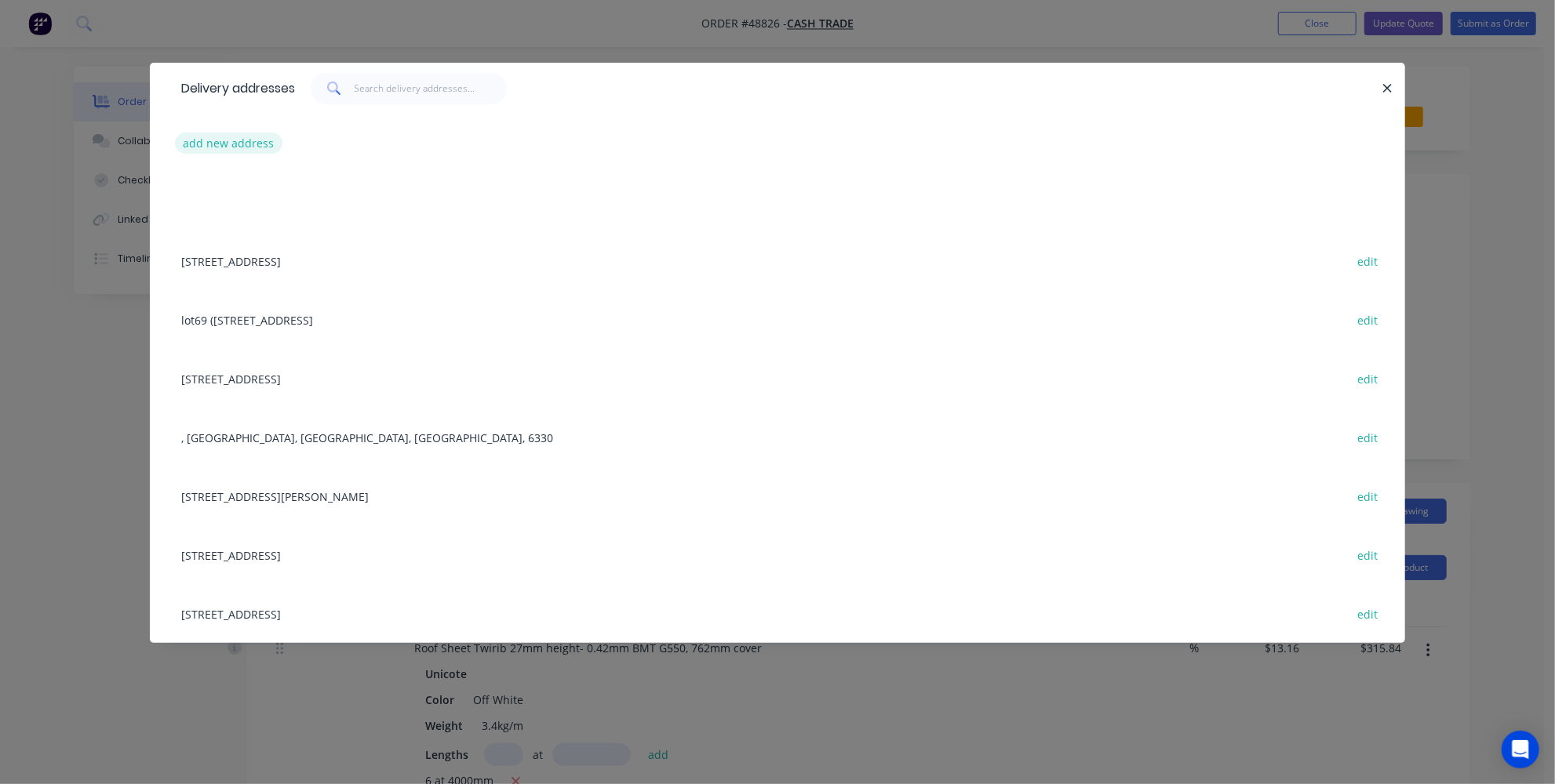
click at [241, 143] on button "add new address" at bounding box center [228, 143] width 107 height 22
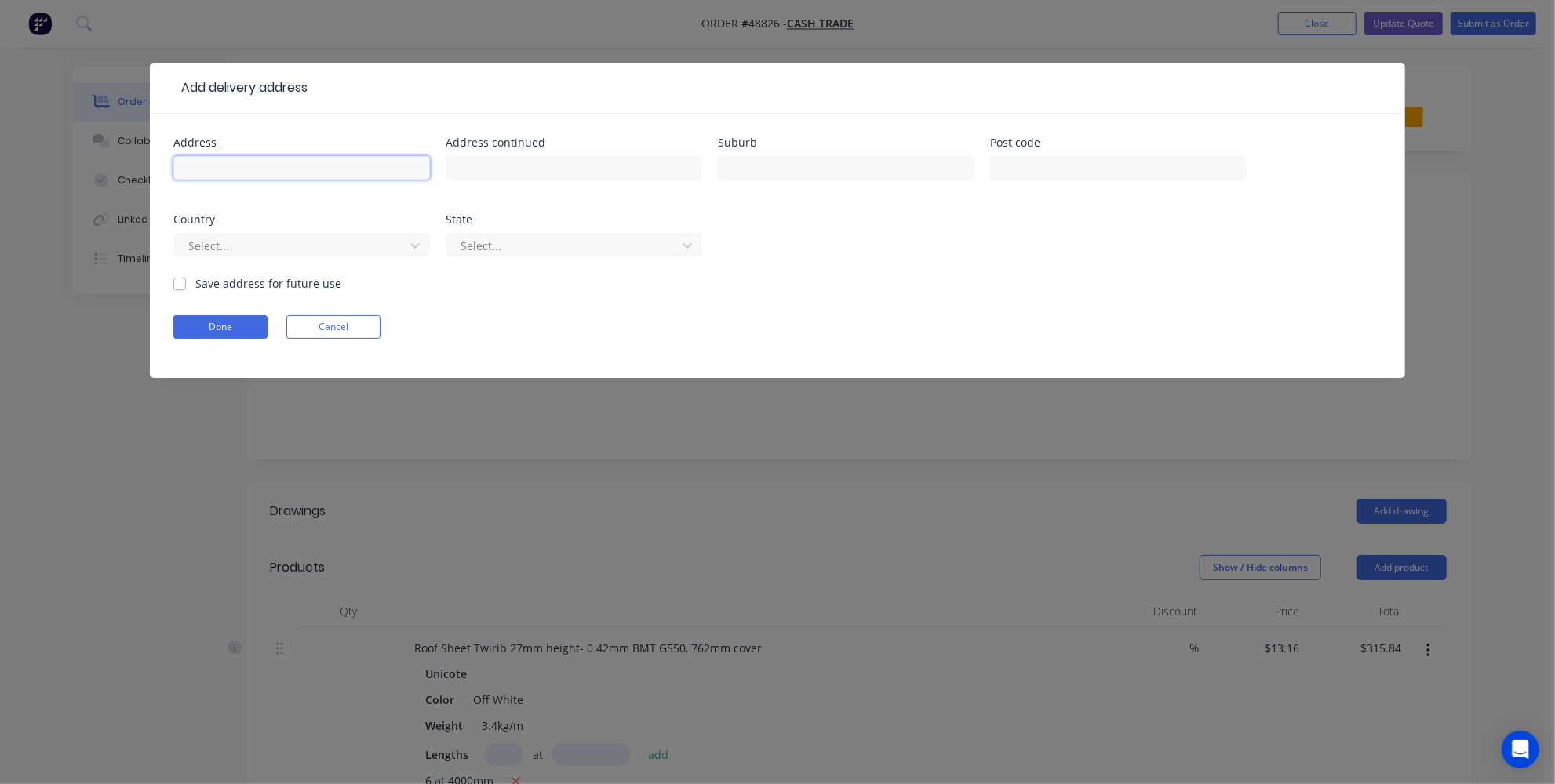
click at [280, 170] on input "text" at bounding box center [301, 168] width 256 height 24
paste input "901 S Western Hwy"
click at [210, 164] on input "901 S Western Hwy" at bounding box center [301, 168] width 256 height 24
type input "901 South Western Hwy"
click at [862, 165] on input "text" at bounding box center [845, 168] width 256 height 24
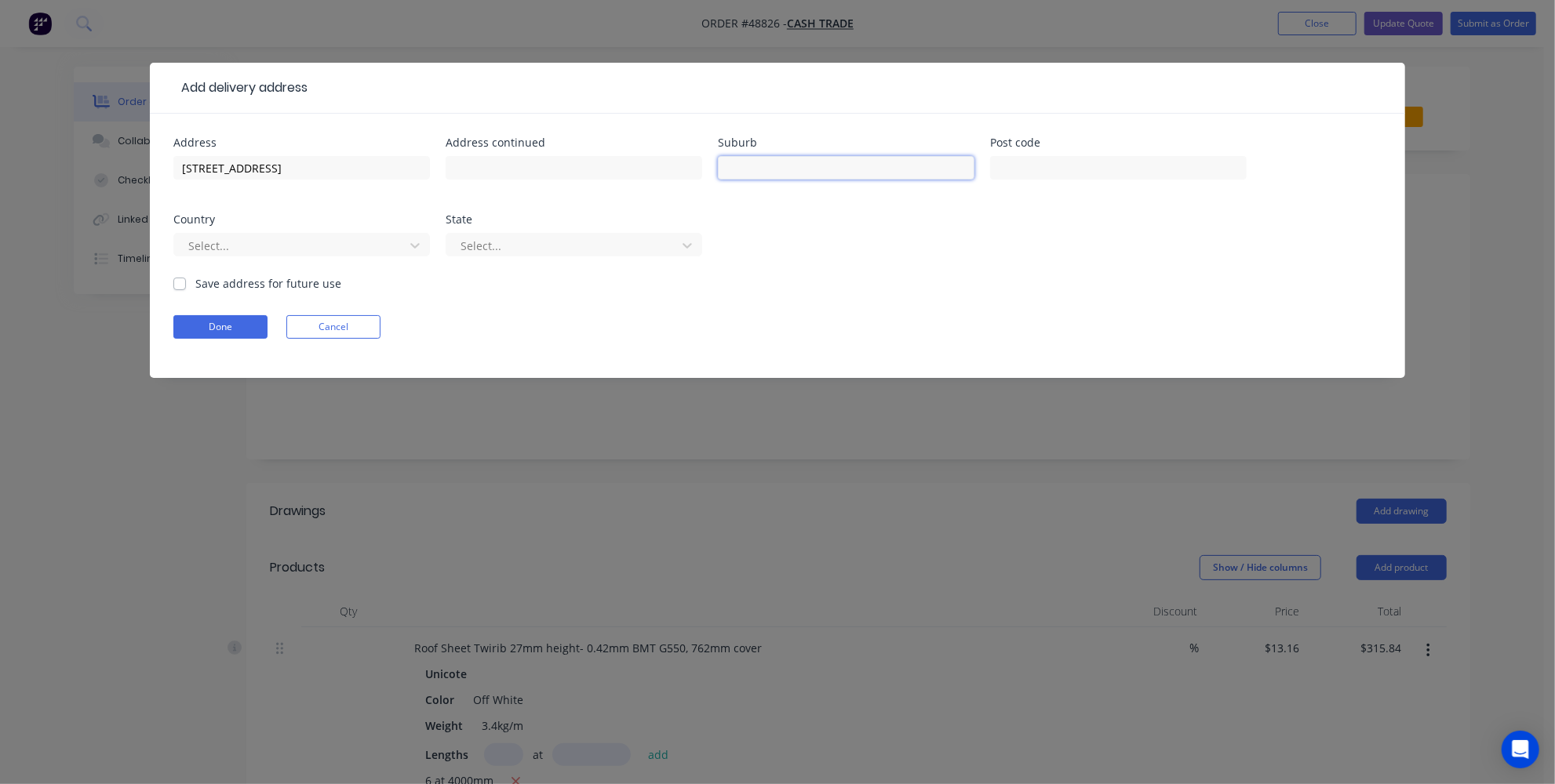
paste input "Byford"
type input "Byford"
drag, startPoint x: 1071, startPoint y: 158, endPoint x: 1120, endPoint y: 61, distance: 108.7
click at [1071, 158] on input "text" at bounding box center [1118, 168] width 256 height 24
paste input "6122"
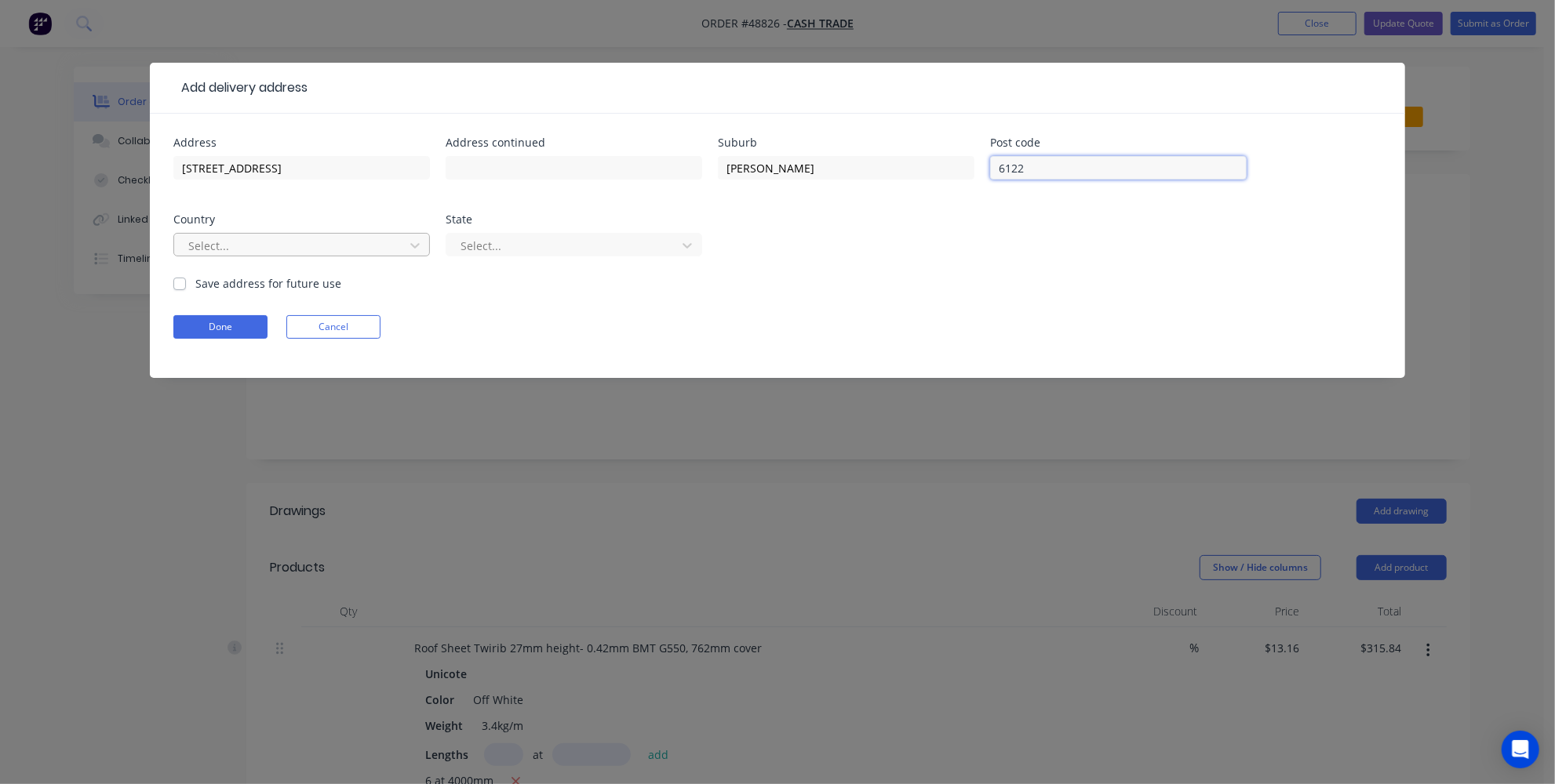
type input "6122"
click at [276, 238] on div at bounding box center [291, 246] width 209 height 20
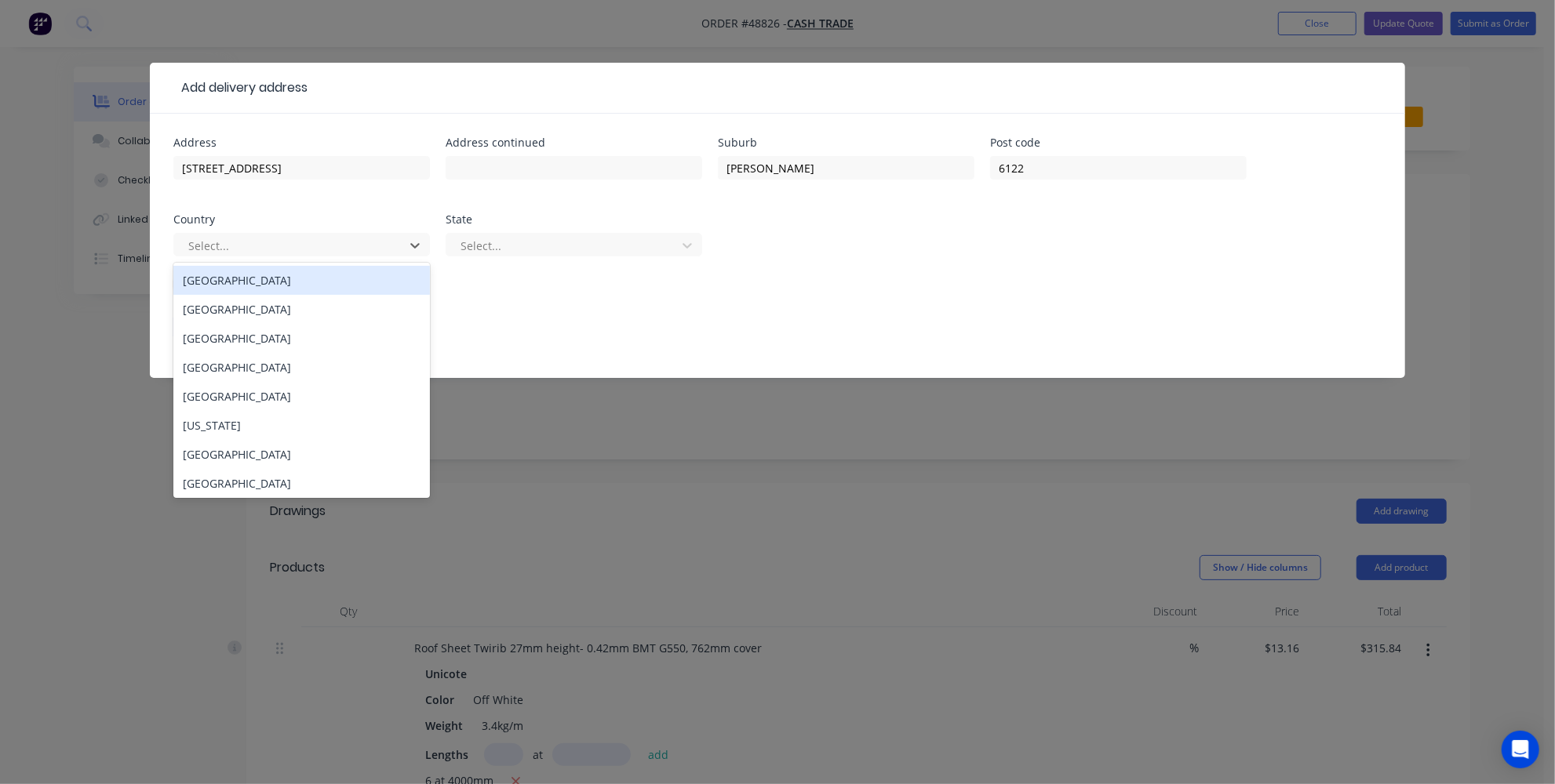
click at [209, 280] on div "Australia" at bounding box center [301, 281] width 256 height 29
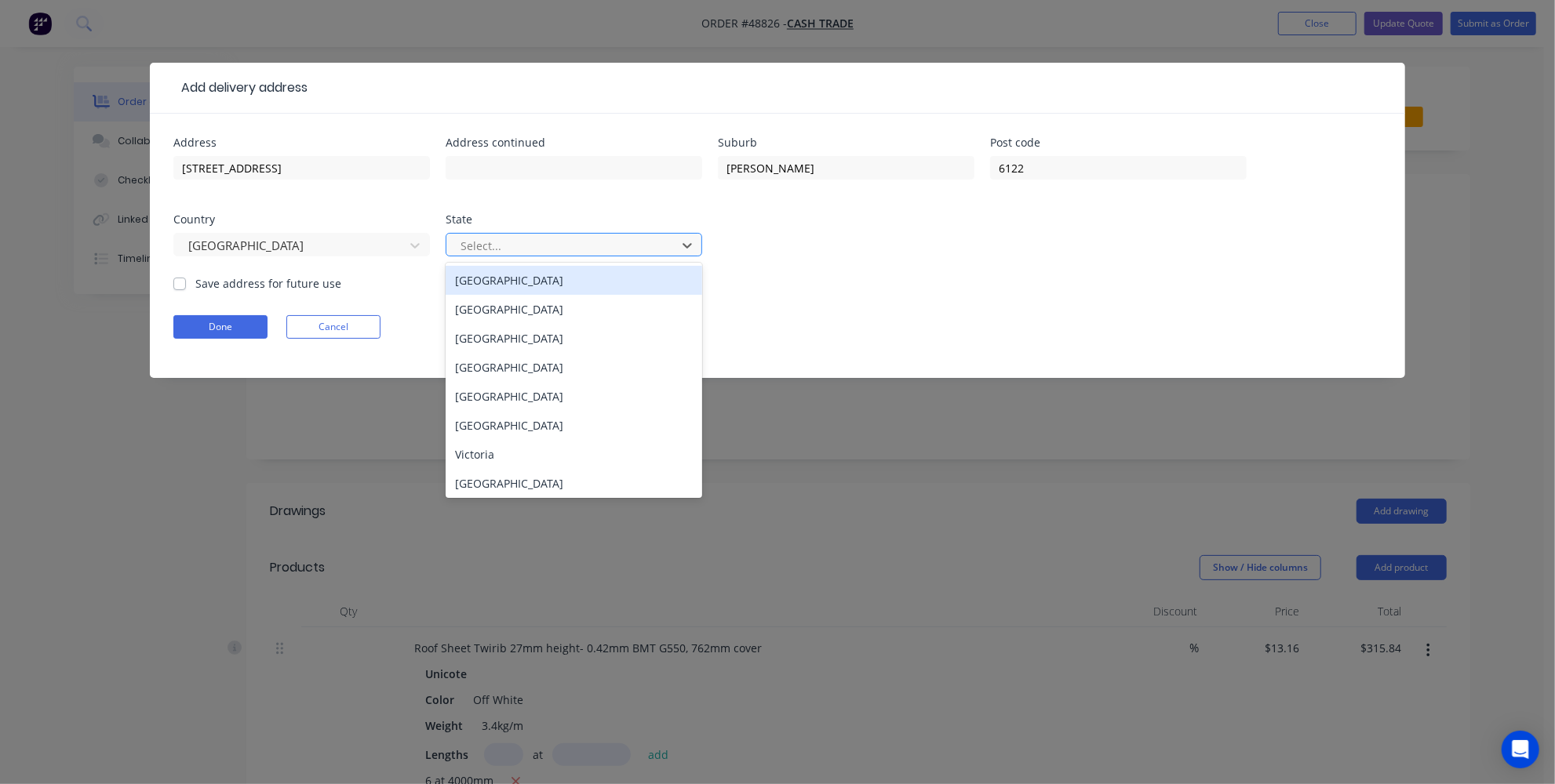
click at [533, 233] on div "Select..." at bounding box center [573, 244] width 256 height 24
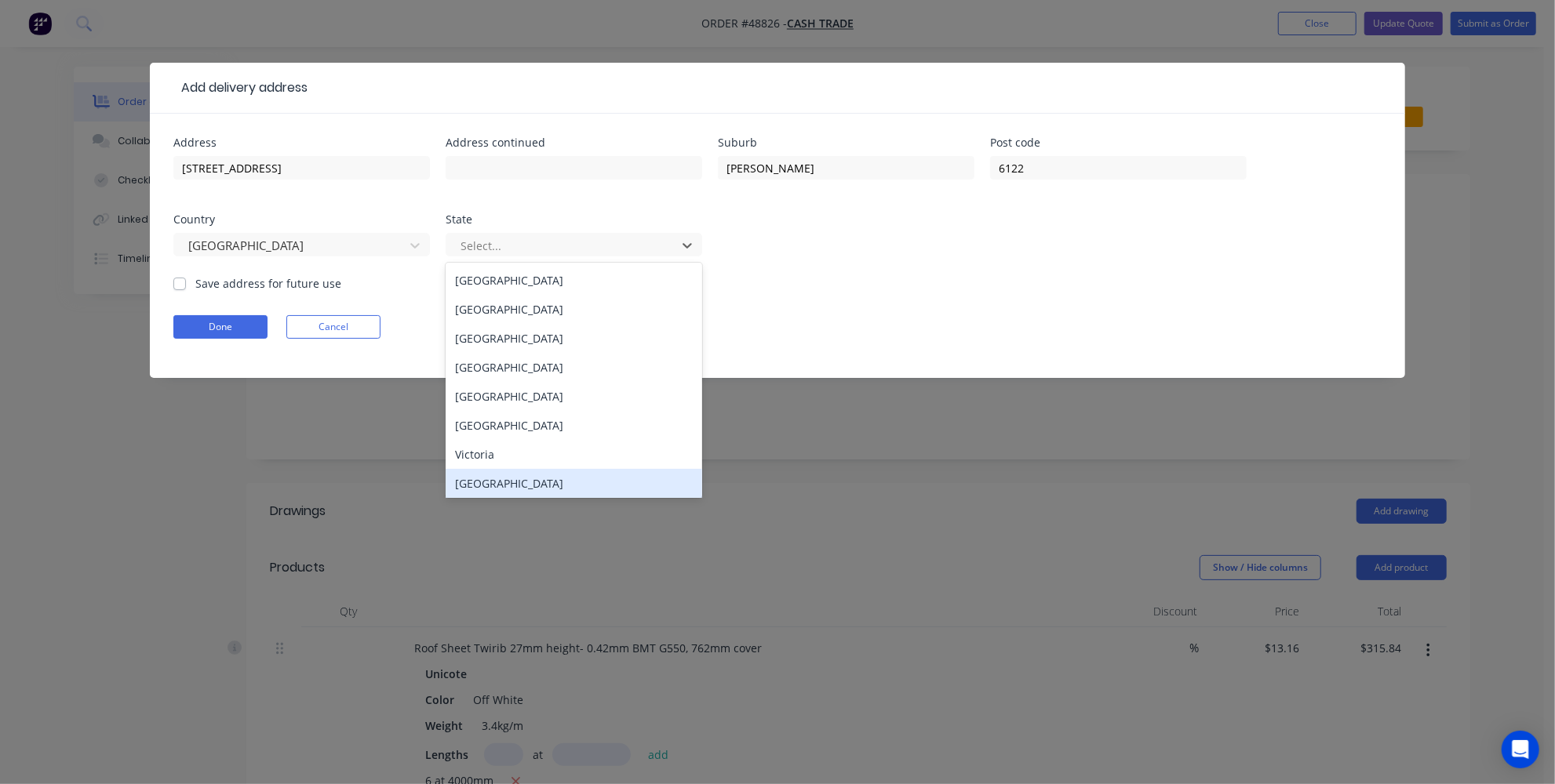
click at [494, 477] on div "Western Australia" at bounding box center [573, 484] width 256 height 29
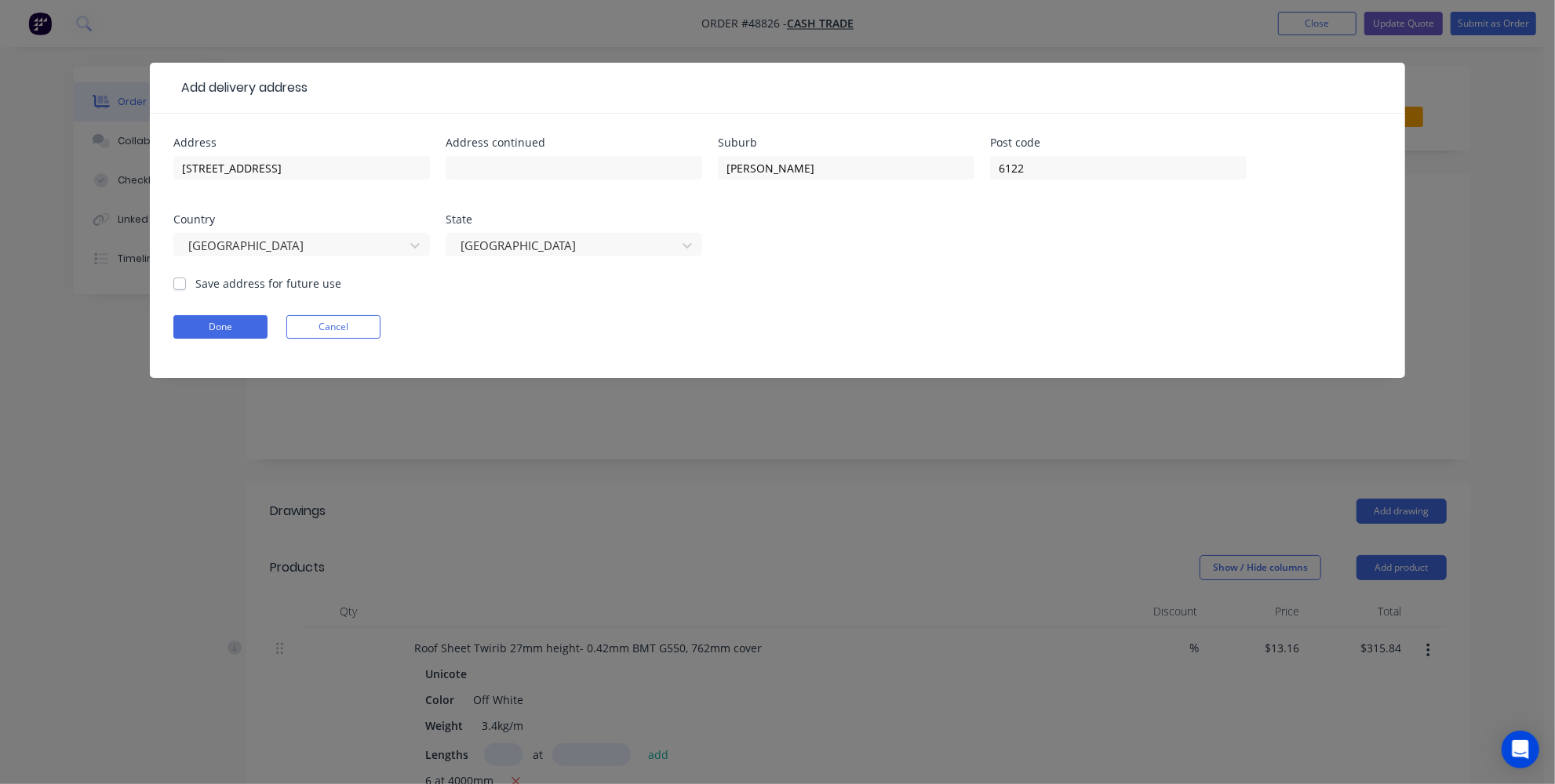
drag, startPoint x: 499, startPoint y: 282, endPoint x: 441, endPoint y: 291, distance: 58.7
click at [499, 282] on form "Address 901 South Western Hwy Address continued Suburb Byford Post code 6122 Co…" at bounding box center [778, 257] width 1208 height 240
click at [228, 327] on button "Done" at bounding box center [221, 327] width 94 height 24
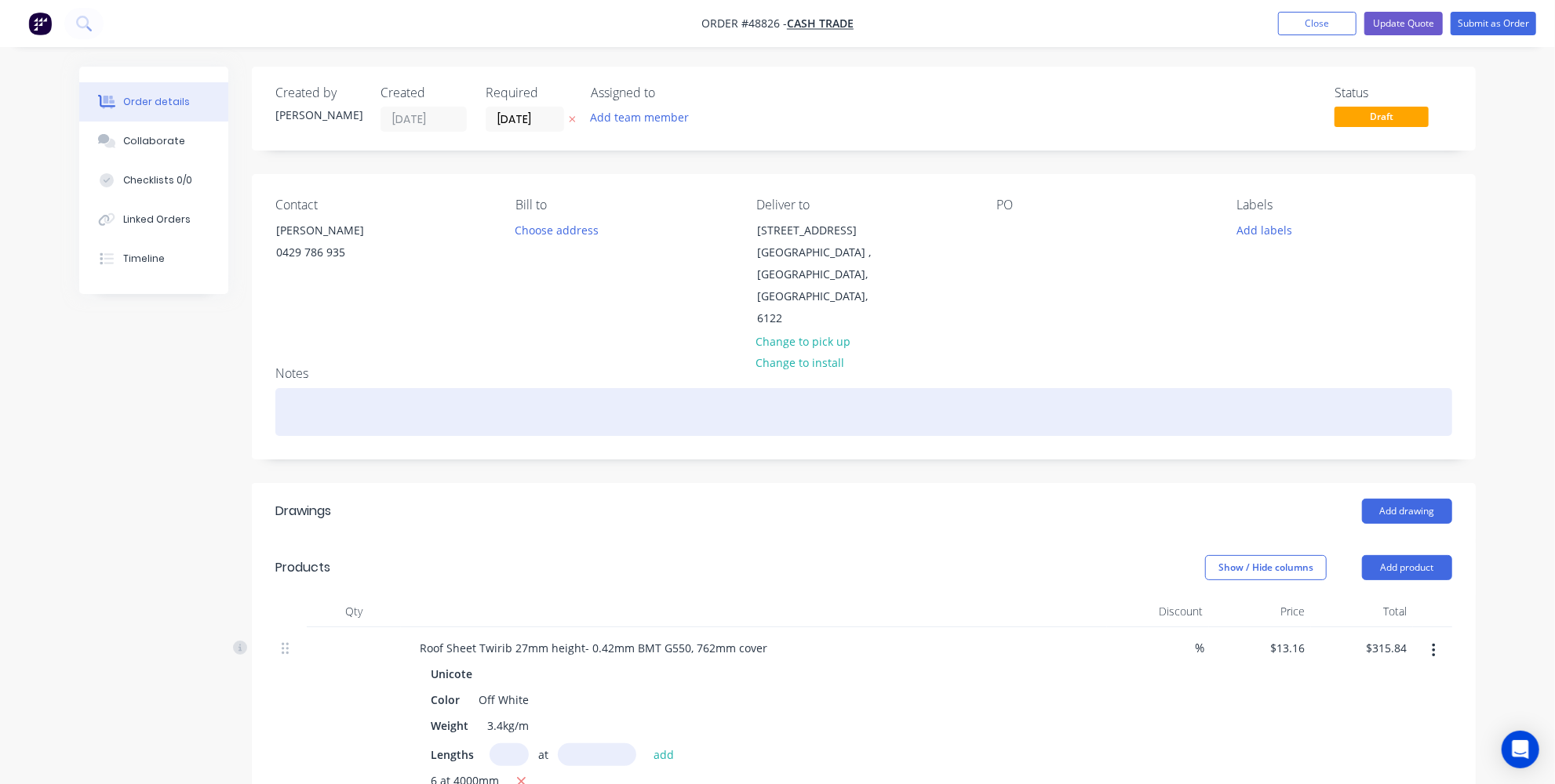
click at [873, 389] on div at bounding box center [864, 412] width 1177 height 48
click at [437, 389] on div at bounding box center [864, 412] width 1177 height 48
click at [524, 389] on div at bounding box center [864, 412] width 1177 height 48
click at [583, 389] on div at bounding box center [864, 412] width 1177 height 48
drag, startPoint x: 439, startPoint y: 369, endPoint x: 272, endPoint y: 381, distance: 167.4
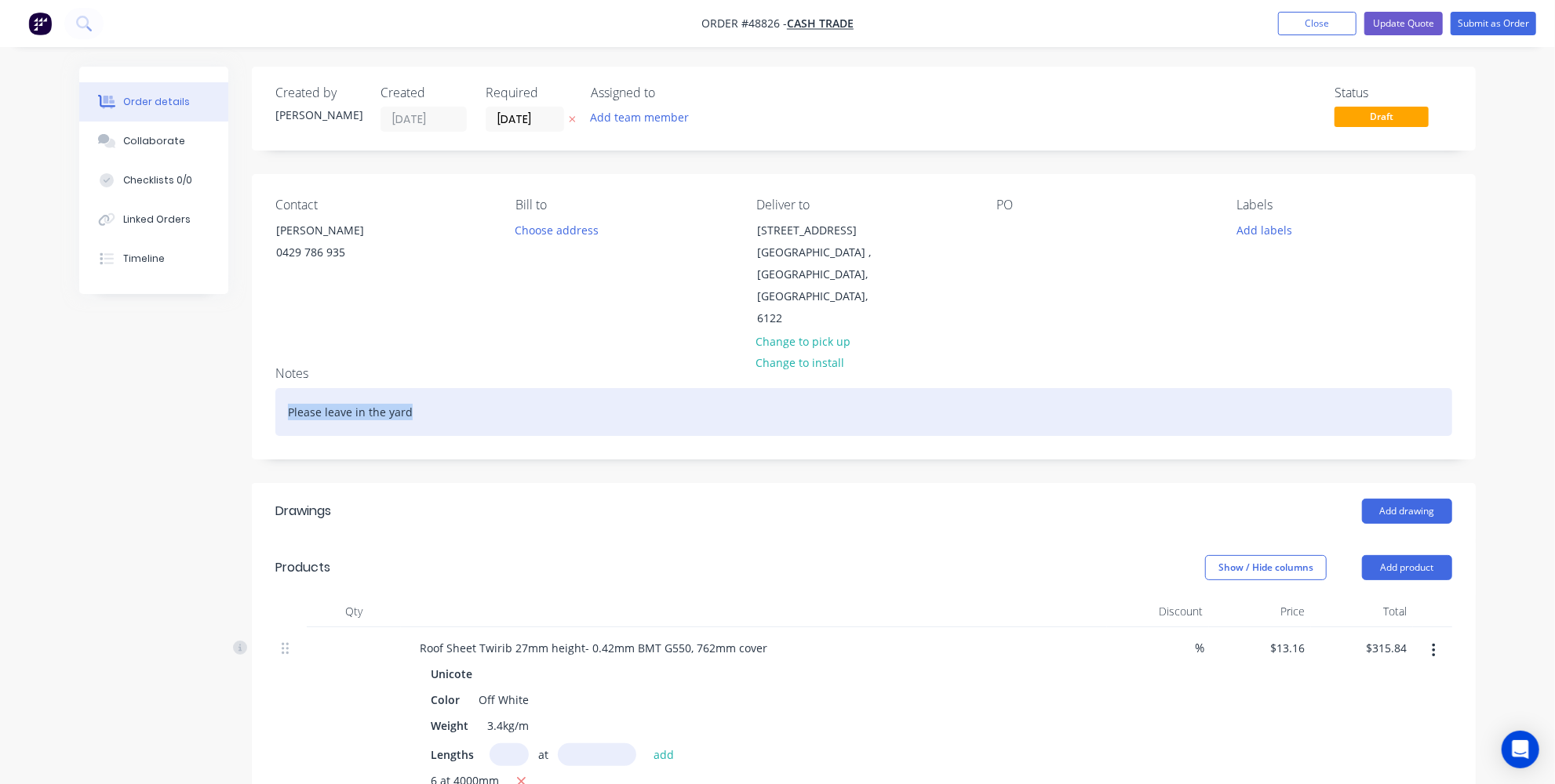
click at [272, 381] on div "Notes Please leave in the yard" at bounding box center [864, 405] width 1224 height 105
copy div "Please leave in the yard"
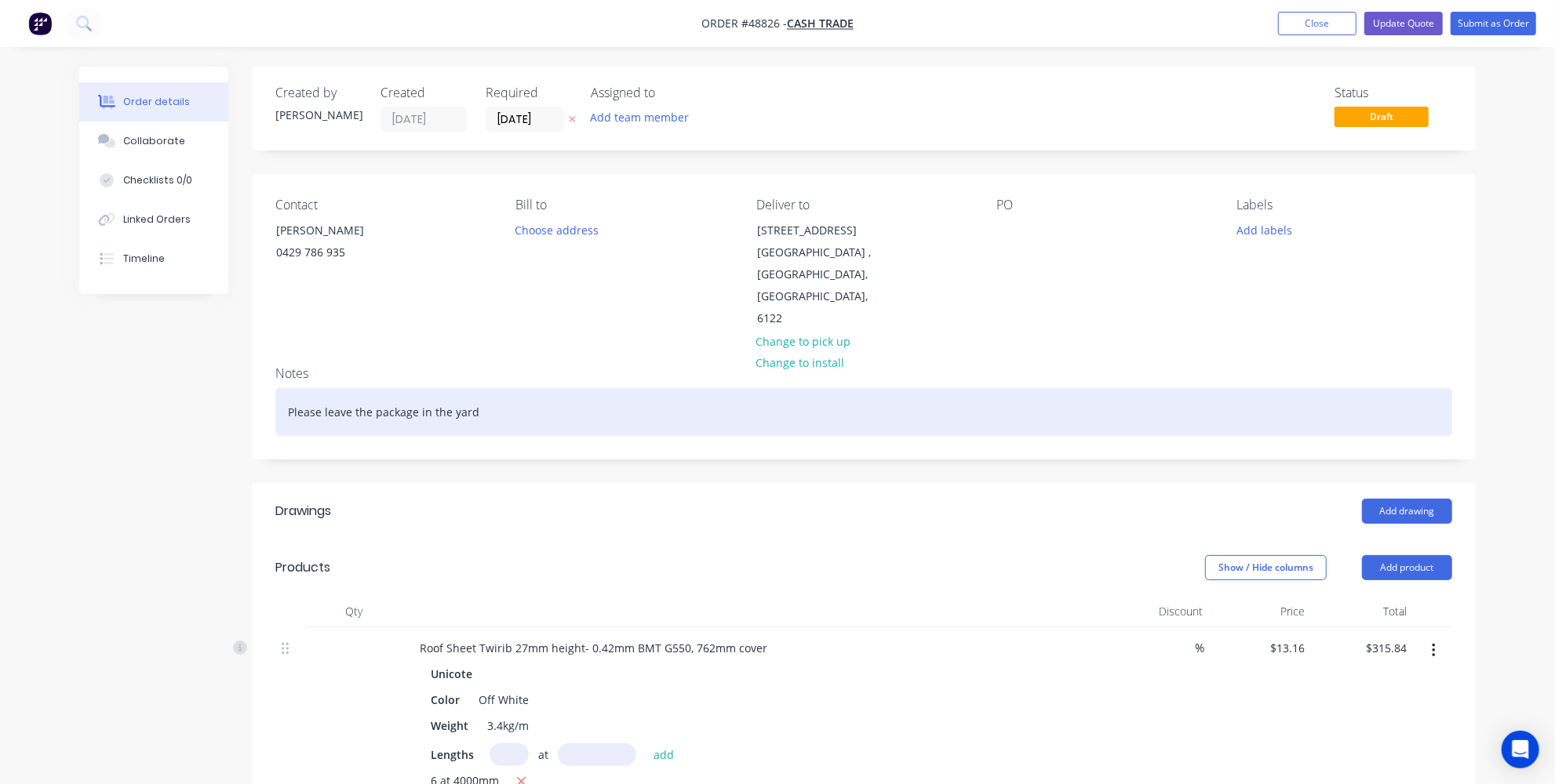
click at [416, 389] on div "Please leave the package in the yard" at bounding box center [864, 412] width 1177 height 48
drag, startPoint x: 426, startPoint y: 363, endPoint x: 401, endPoint y: 364, distance: 25.0
click at [401, 389] on div "Please leave the package in the yard" at bounding box center [864, 412] width 1177 height 48
drag, startPoint x: 670, startPoint y: 357, endPoint x: 84, endPoint y: 361, distance: 586.0
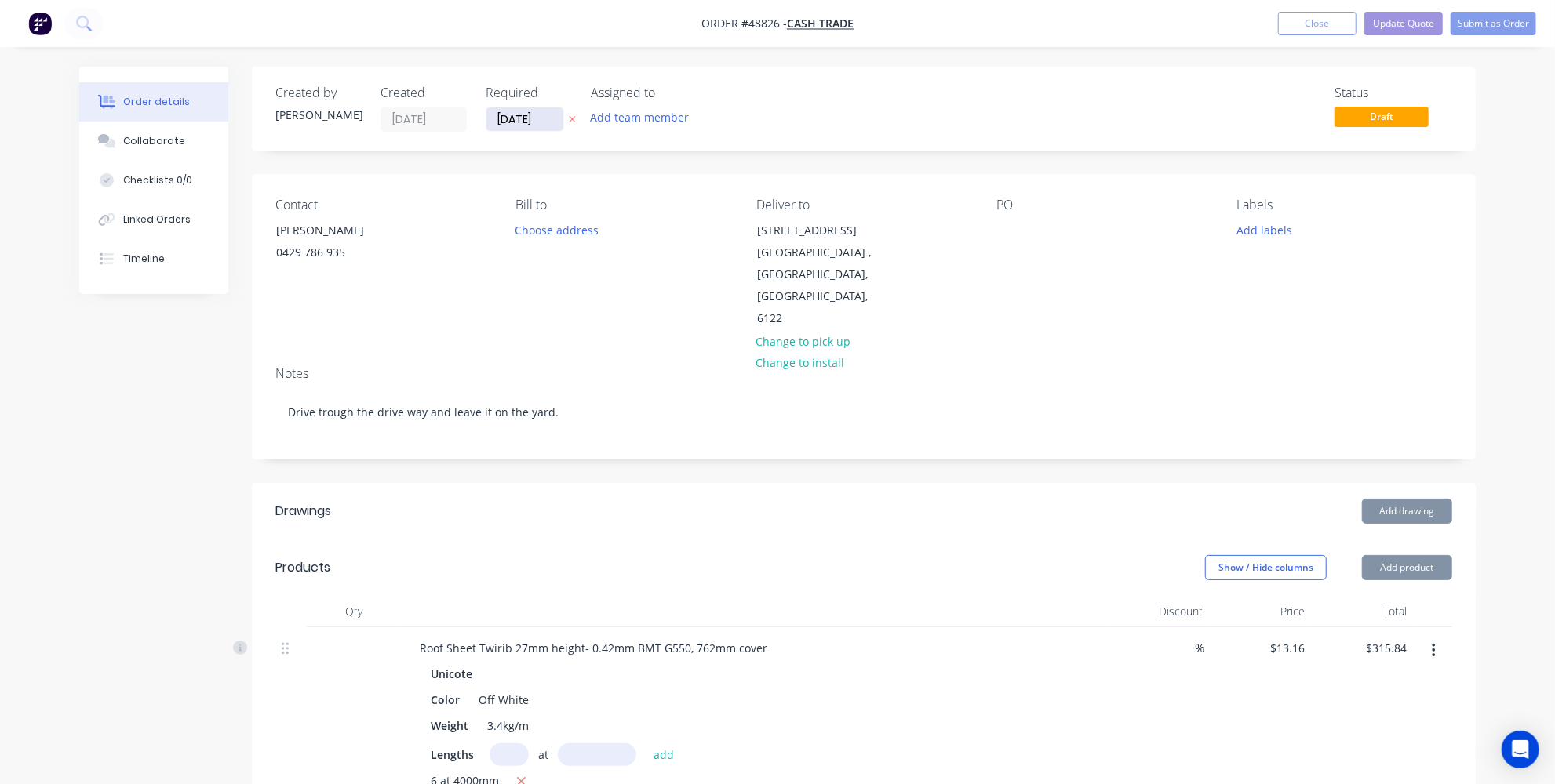
click at [519, 128] on input "[DATE]" at bounding box center [525, 119] width 77 height 24
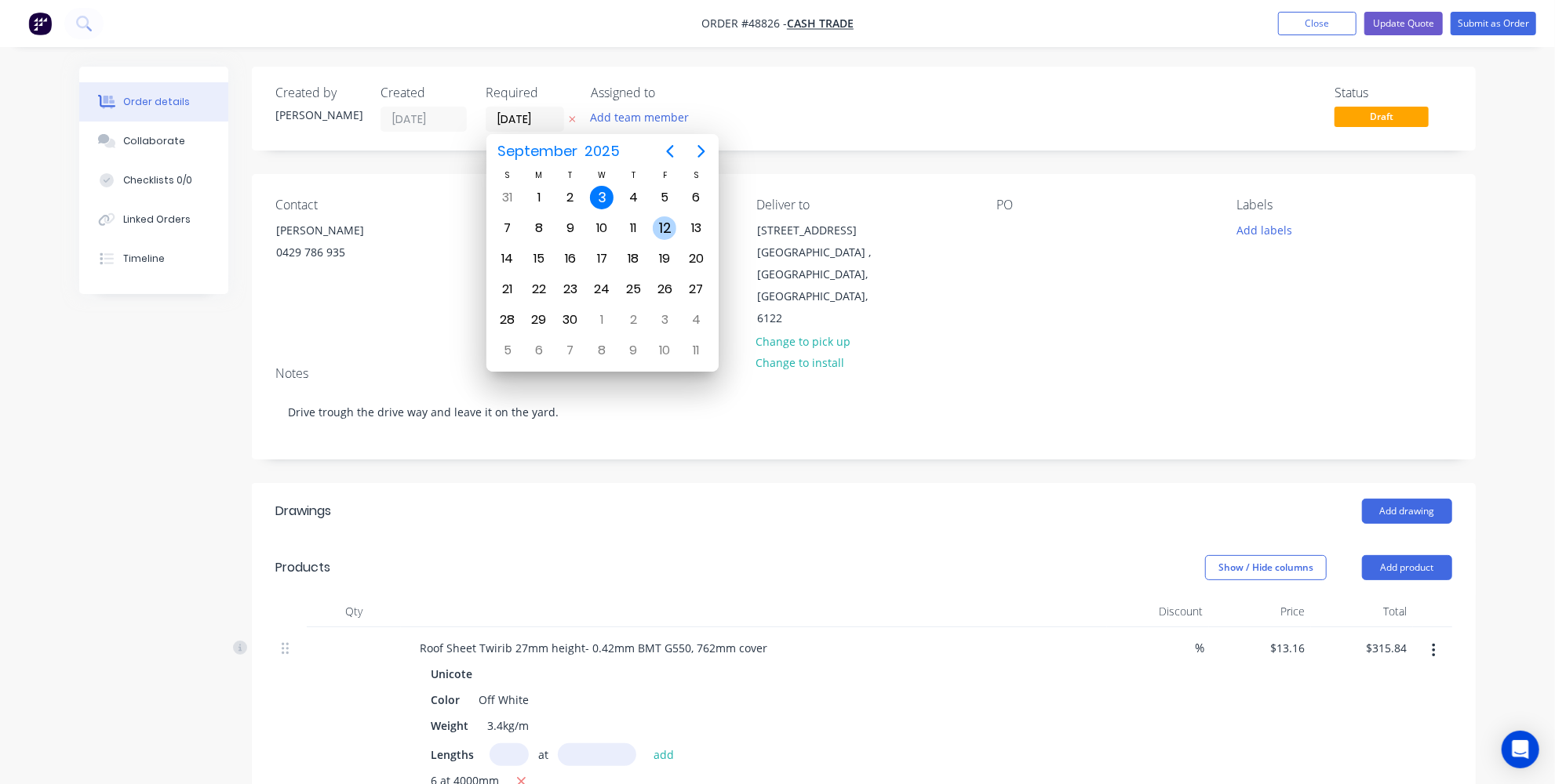
click at [657, 218] on div "12" at bounding box center [665, 229] width 24 height 24
type input "12/09/25"
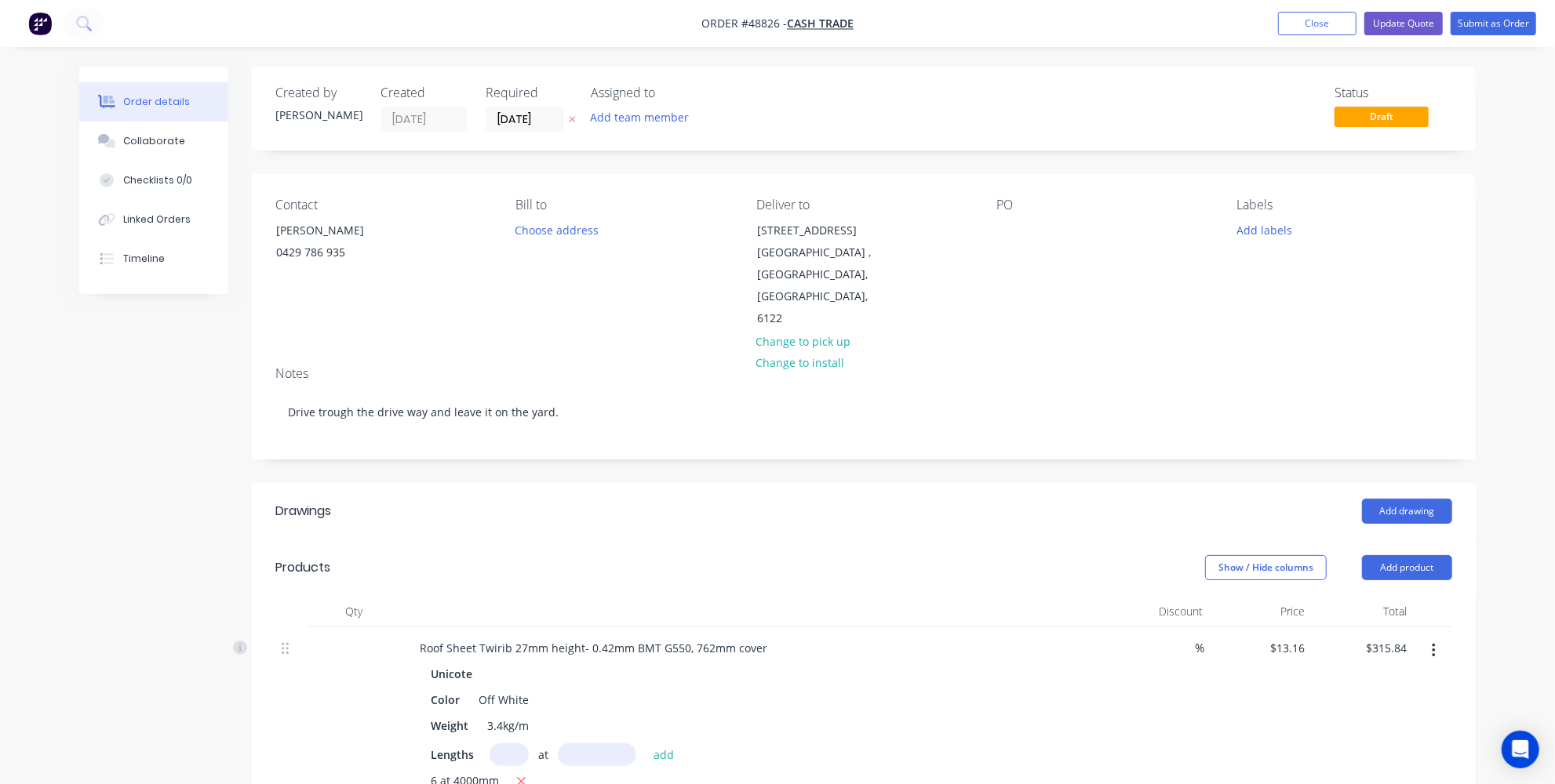
click at [637, 412] on div "Notes Drive trough the drive way and leave it on the yard." at bounding box center [864, 405] width 1224 height 105
click at [1424, 29] on button "Update Quote" at bounding box center [1404, 24] width 79 height 24
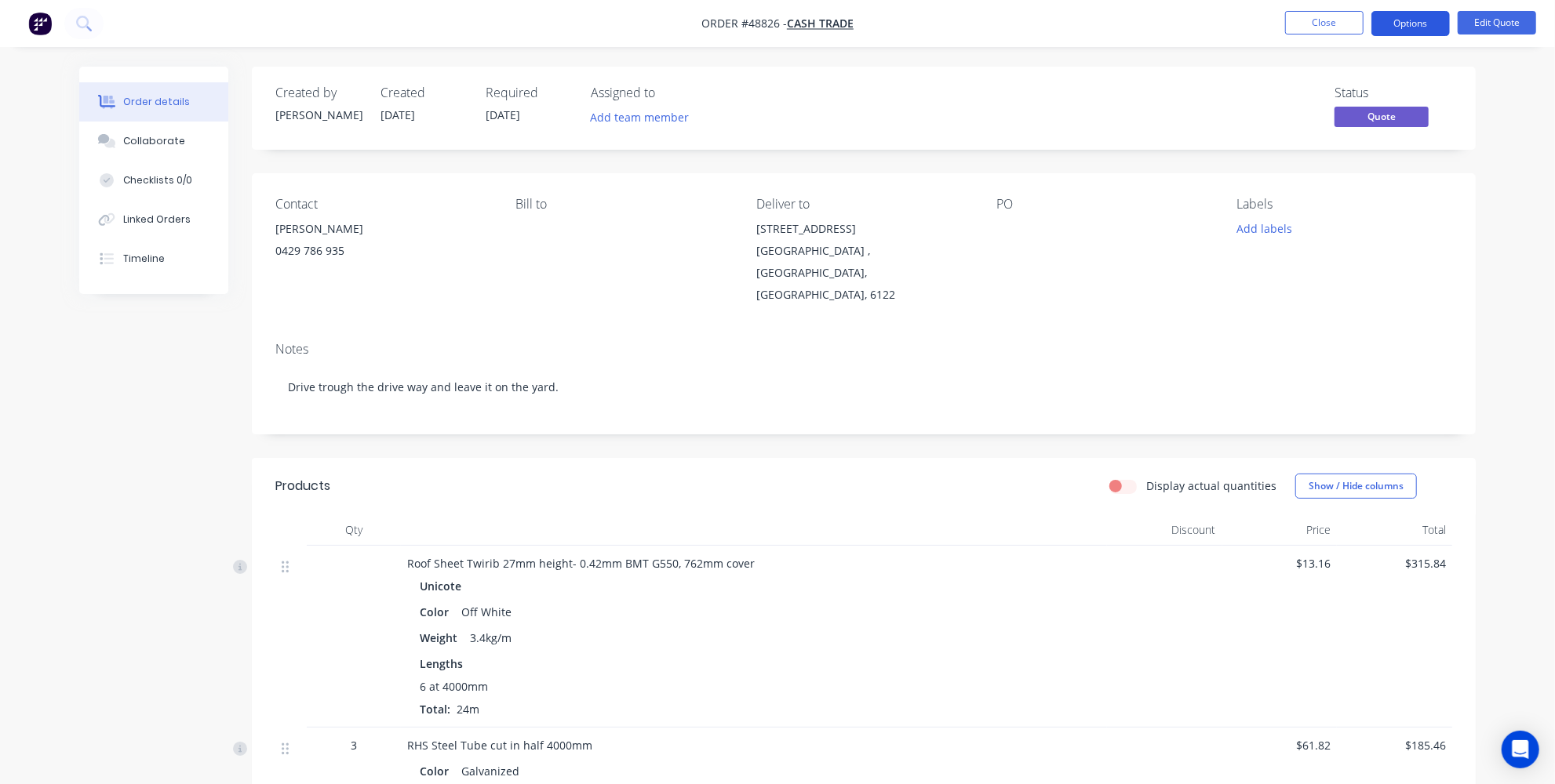
click at [1421, 29] on button "Options" at bounding box center [1411, 24] width 79 height 26
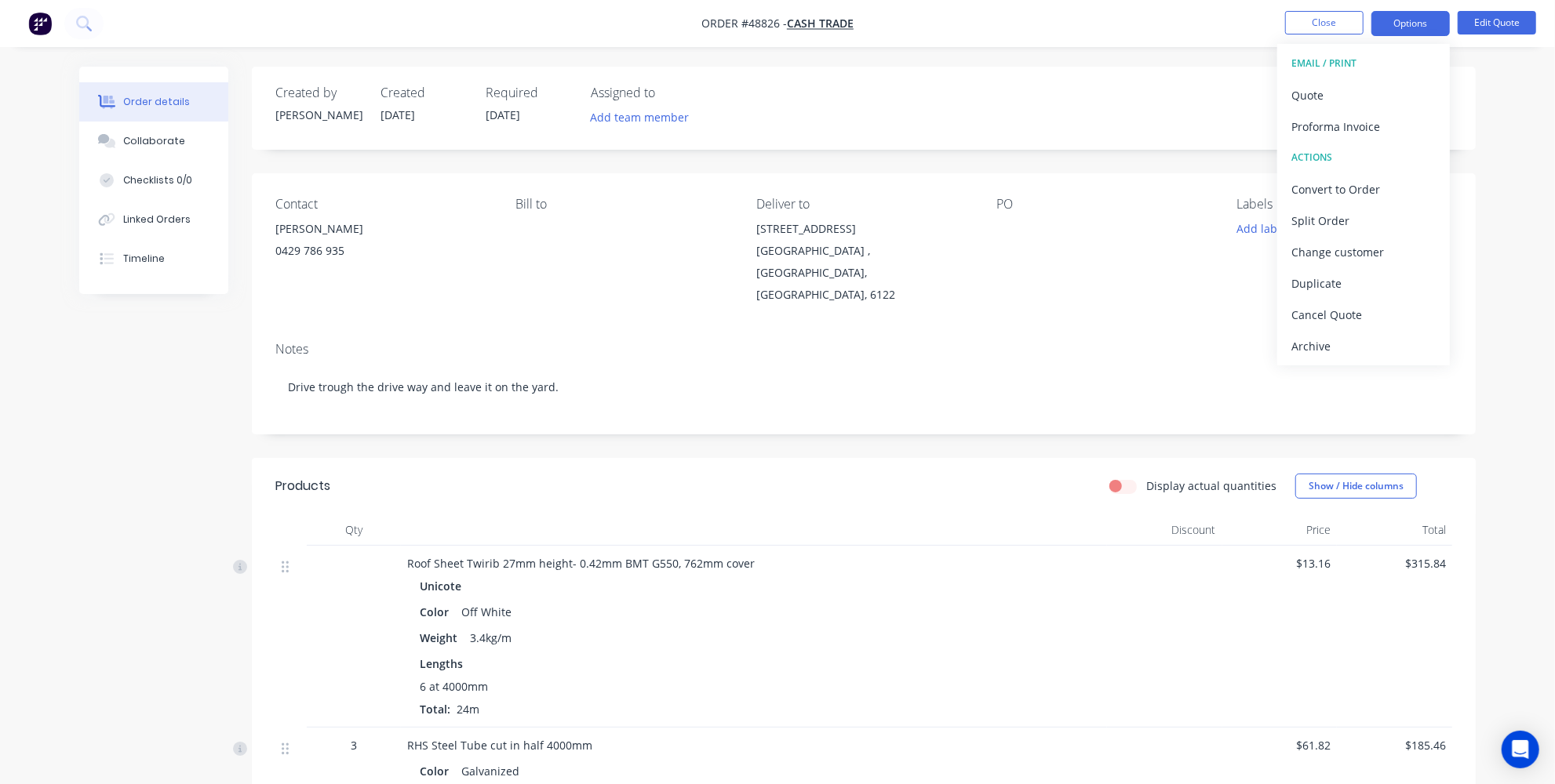
click at [1207, 127] on div "Status Quote" at bounding box center [1100, 108] width 705 height 45
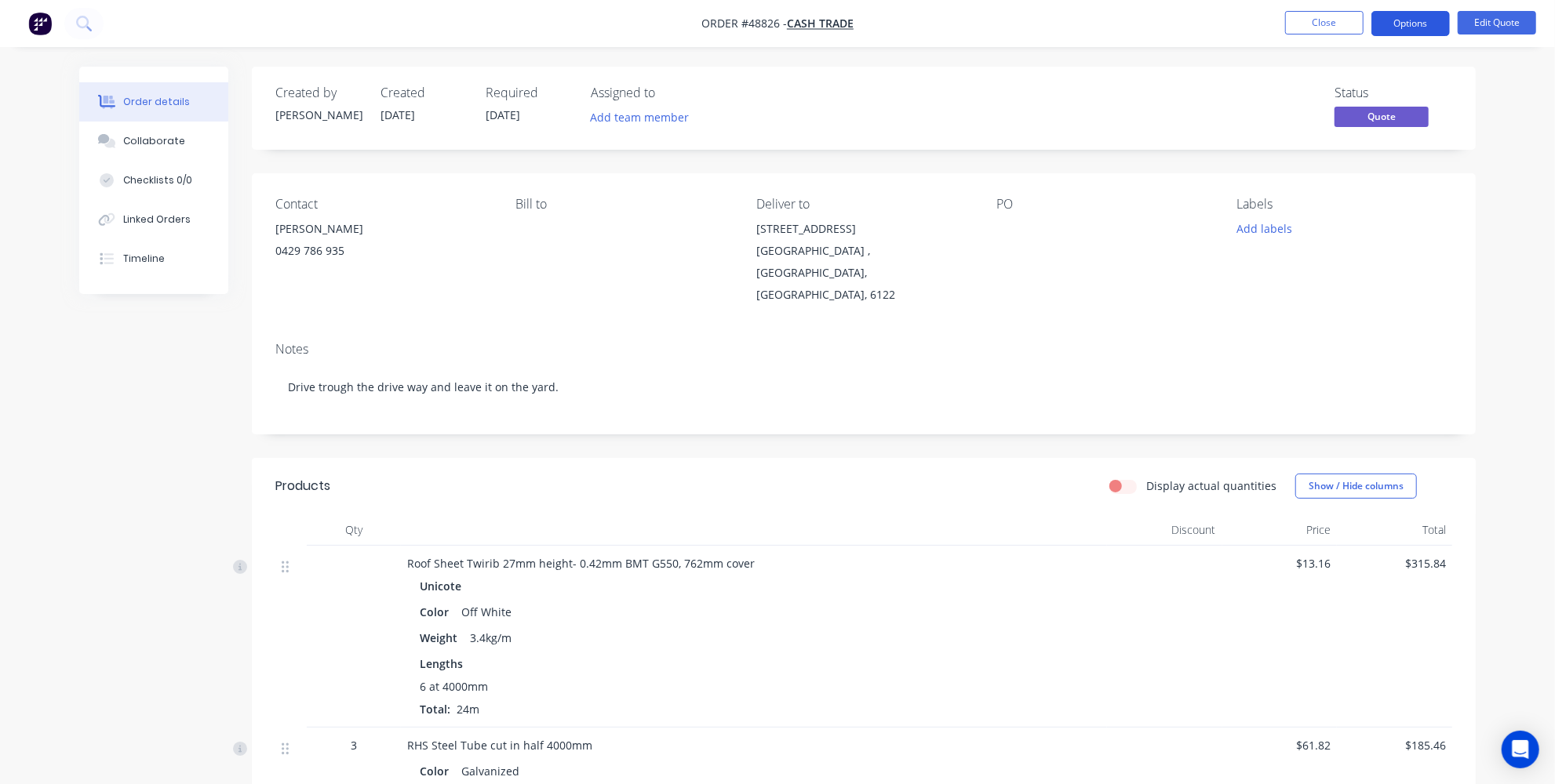
click at [1425, 24] on button "Options" at bounding box center [1411, 24] width 79 height 26
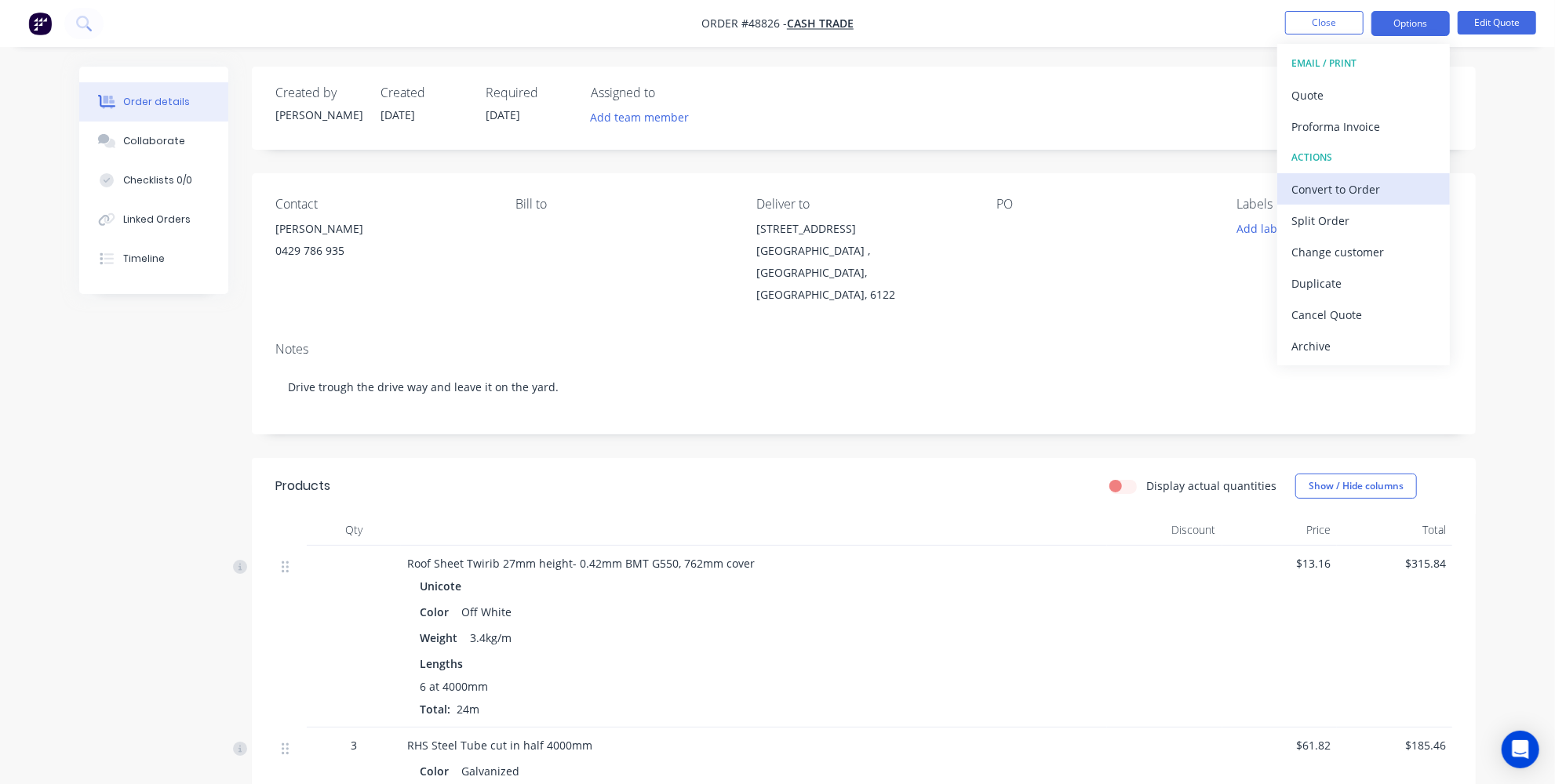
click at [1343, 188] on div "Convert to Order" at bounding box center [1364, 188] width 144 height 23
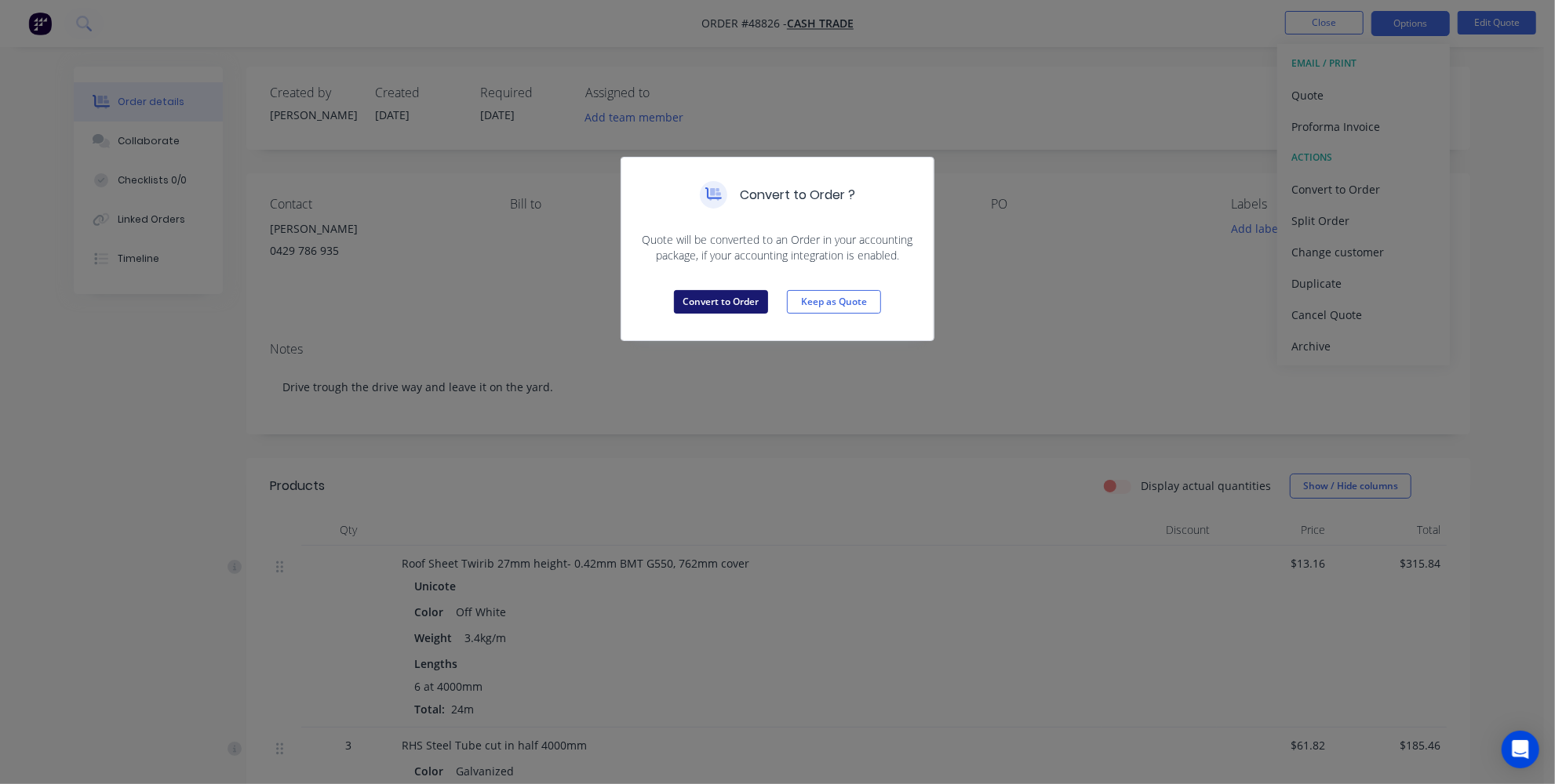
click at [734, 303] on button "Convert to Order" at bounding box center [722, 302] width 94 height 24
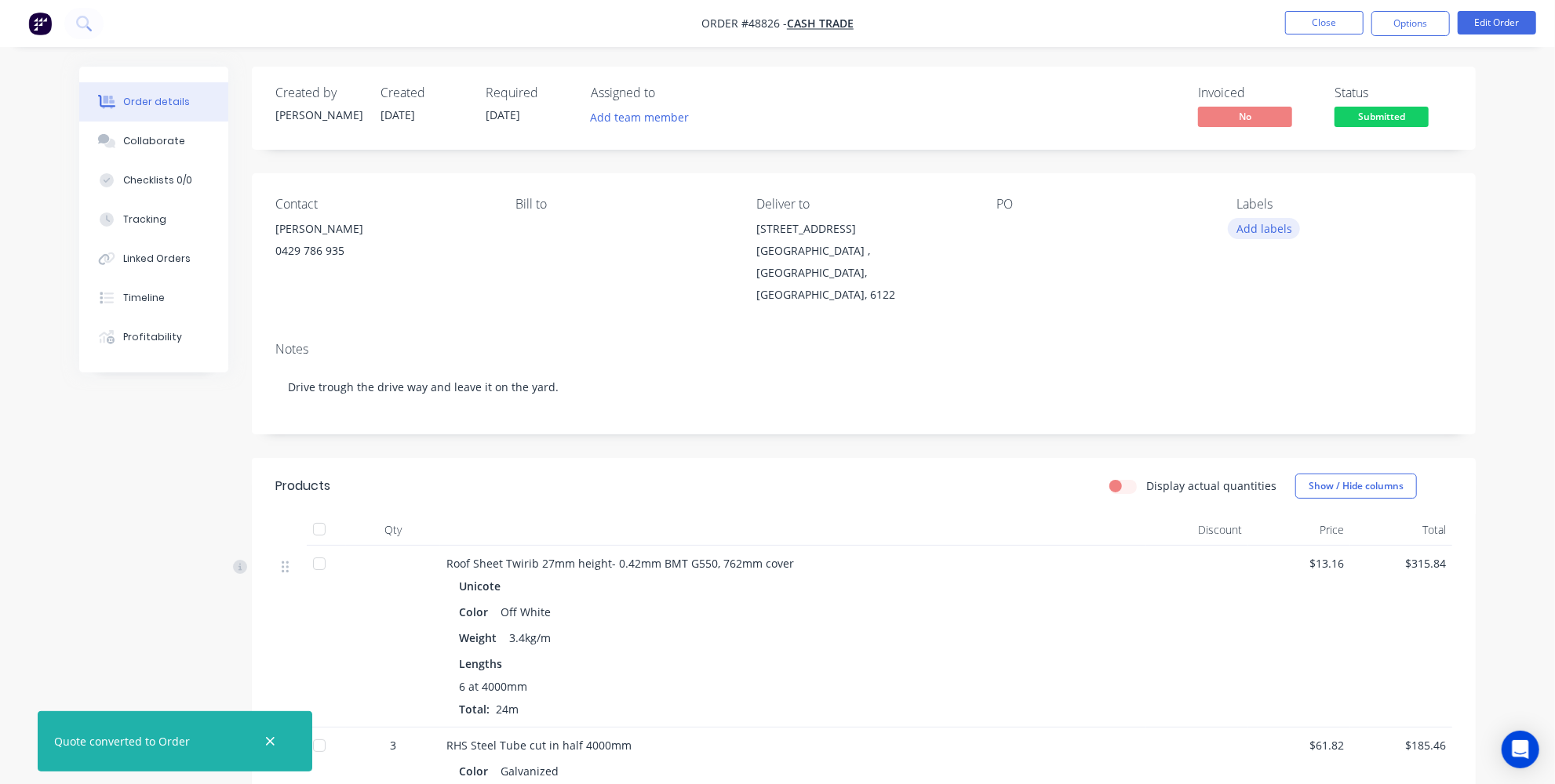
click at [1249, 230] on button "Add labels" at bounding box center [1264, 229] width 73 height 22
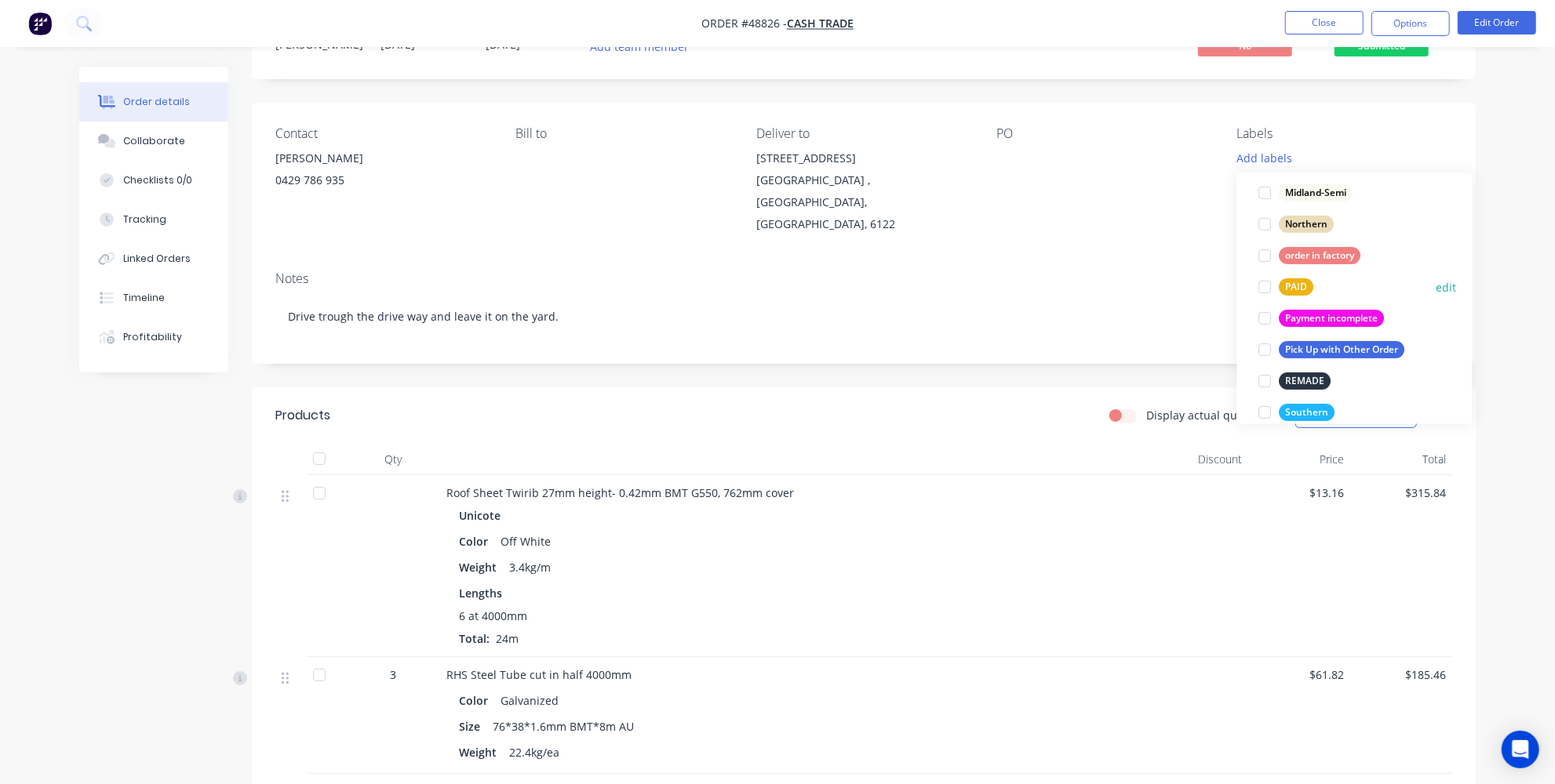
scroll to position [295, 0]
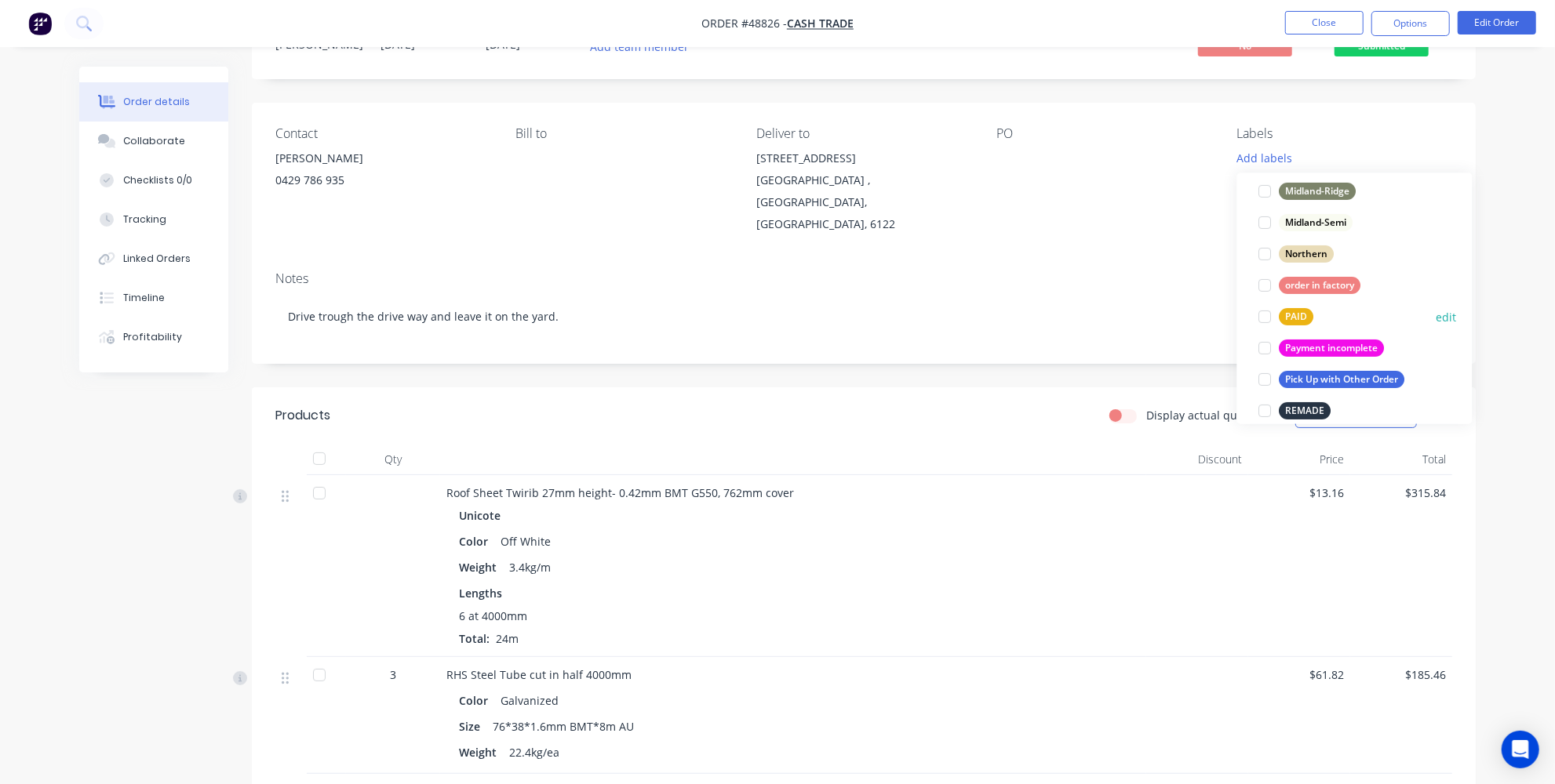
click at [1266, 315] on div at bounding box center [1265, 317] width 31 height 31
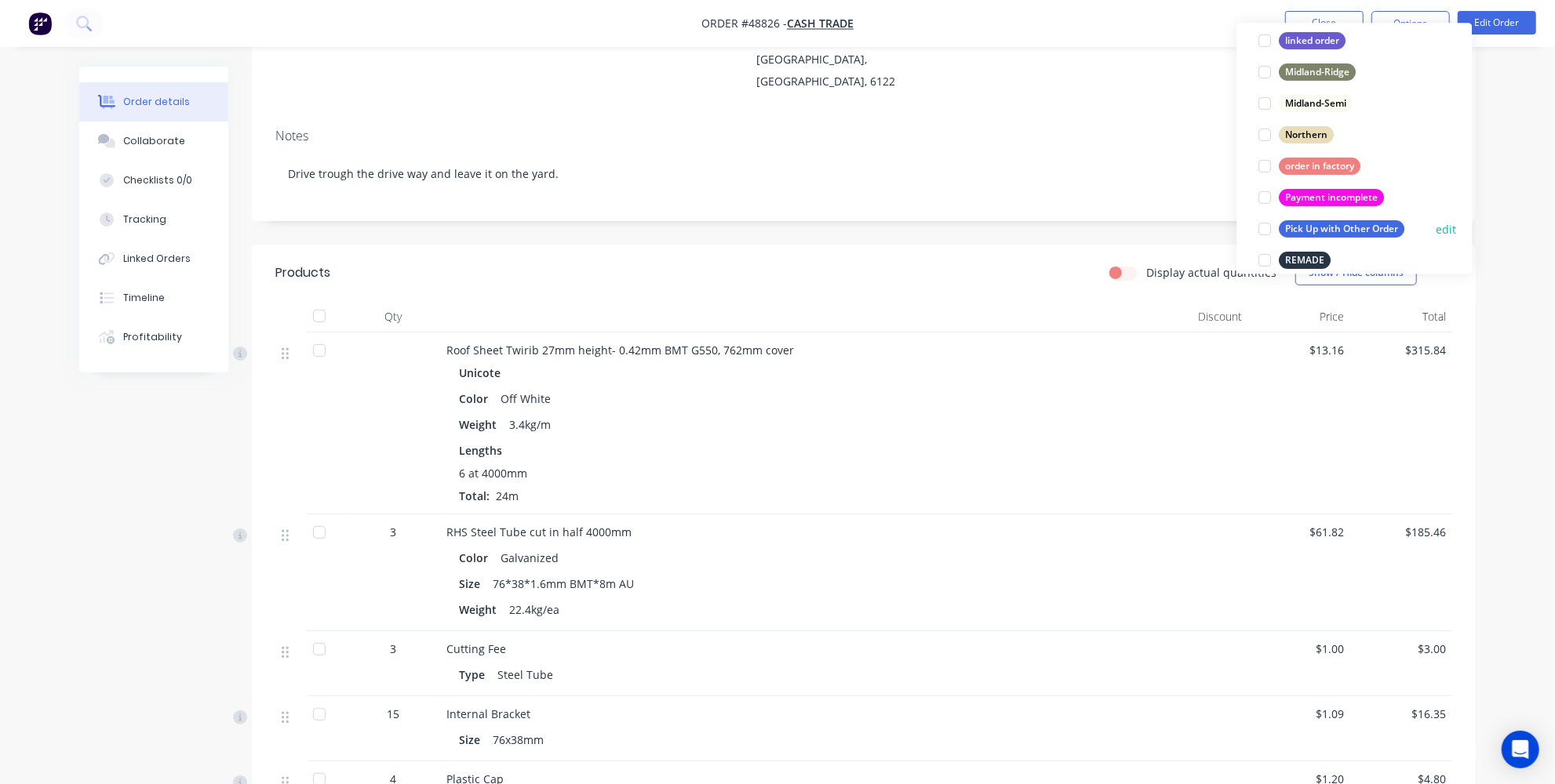
scroll to position [438, 0]
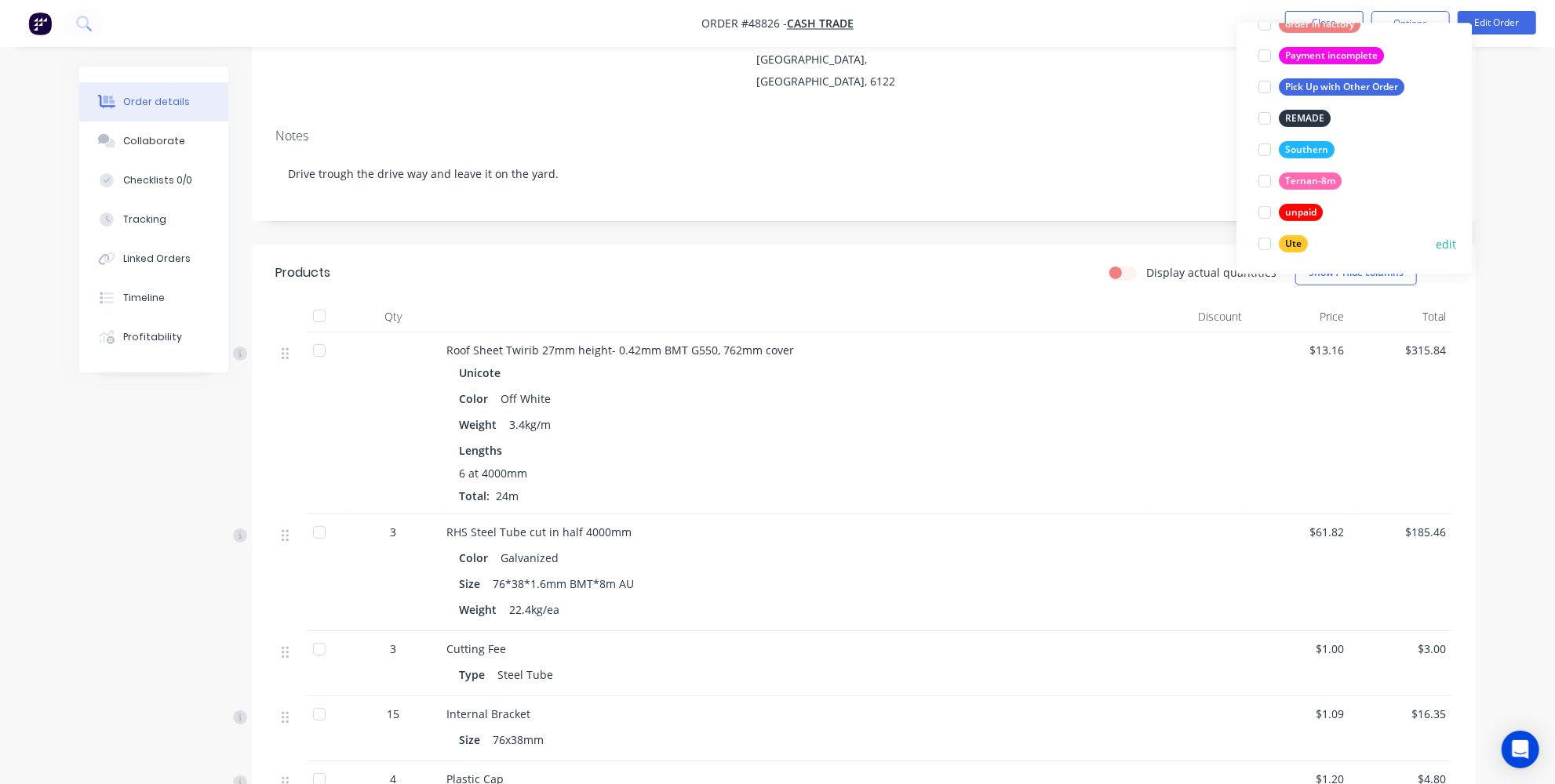
click at [1263, 243] on div at bounding box center [1265, 244] width 31 height 31
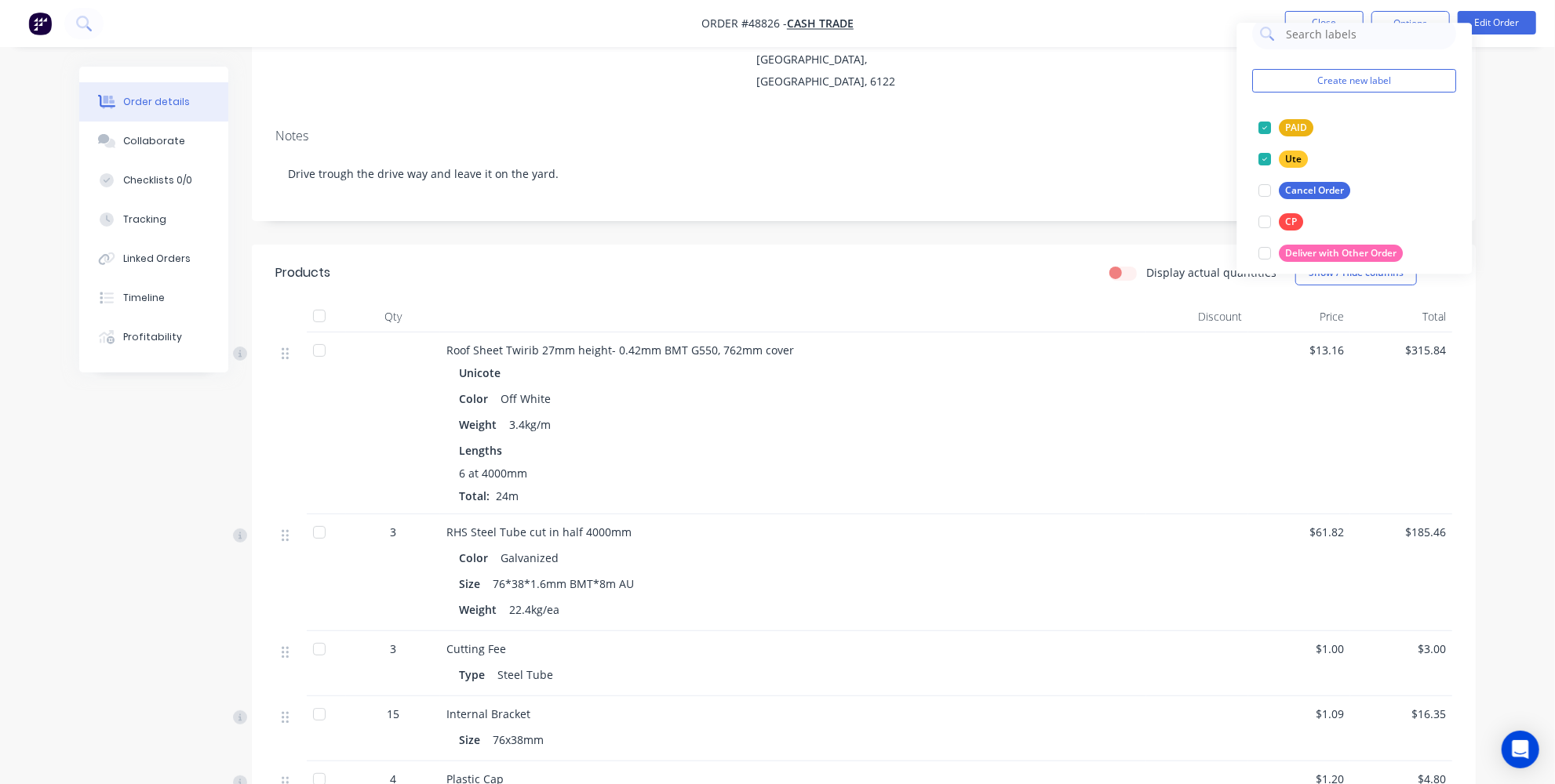
scroll to position [71, 0]
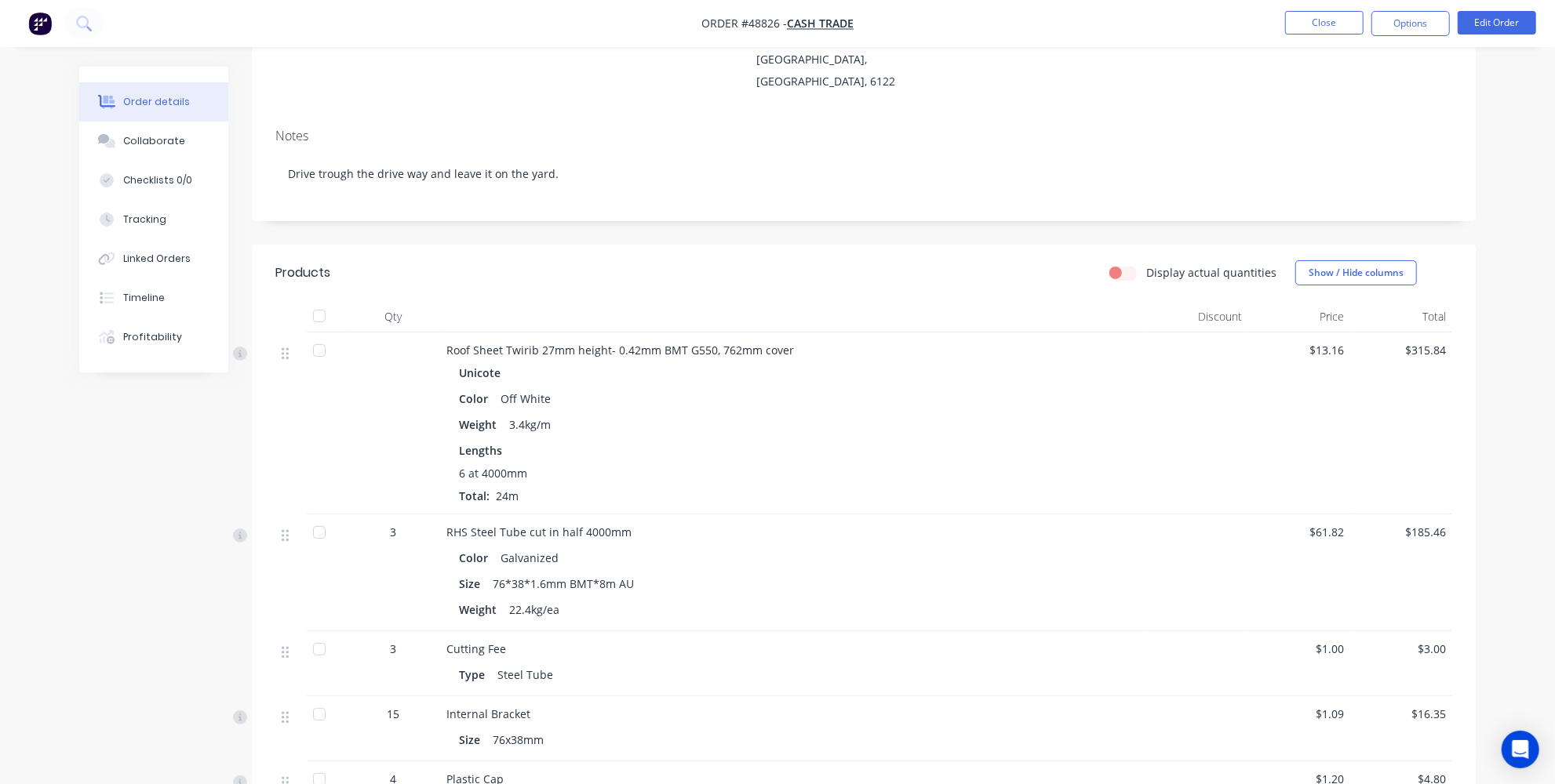
click at [1533, 142] on div "Order details Collaborate Checklists 0/0 Tracking Linked Orders Timeline Profit…" at bounding box center [778, 471] width 1555 height 1368
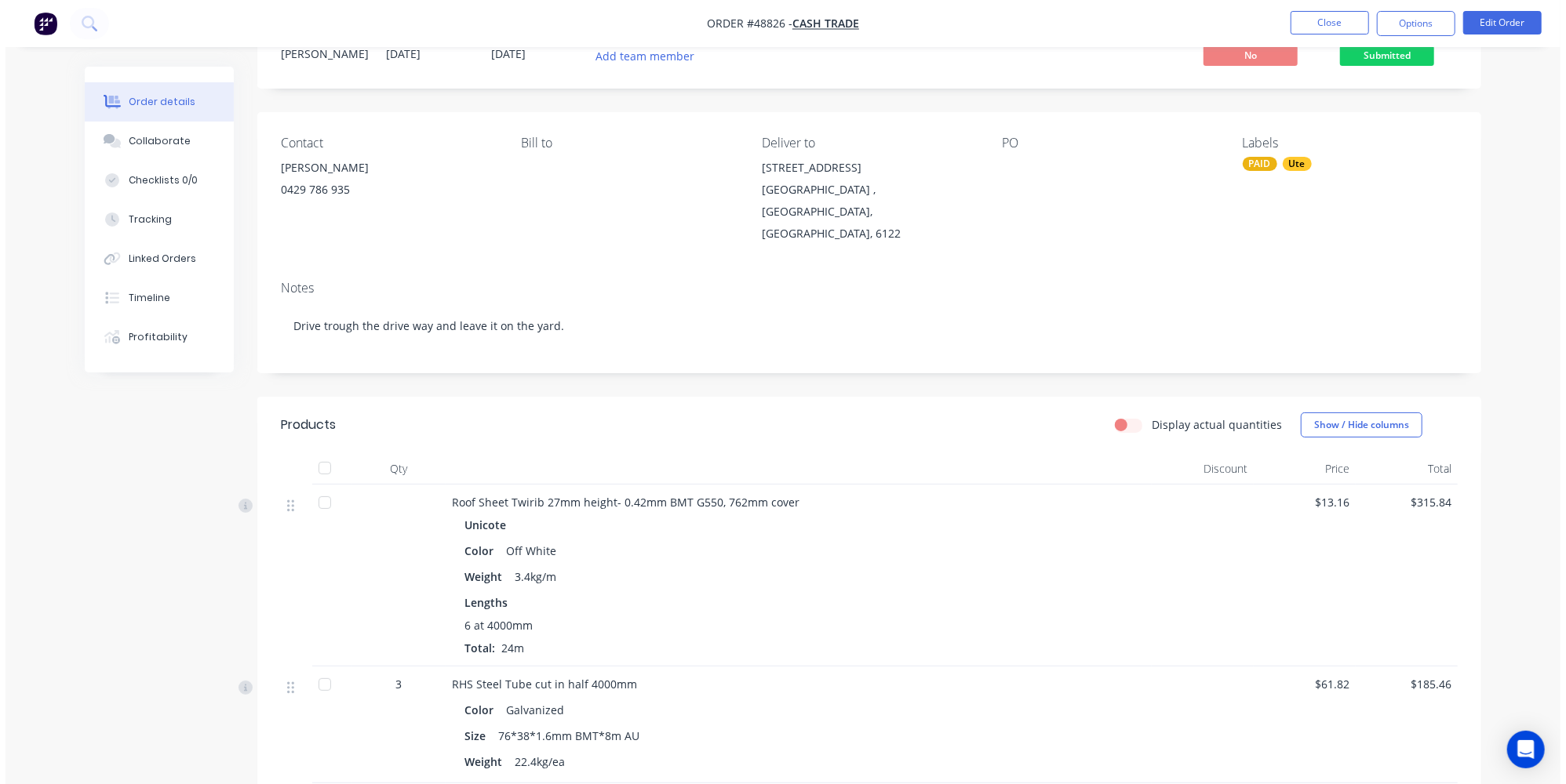
scroll to position [0, 0]
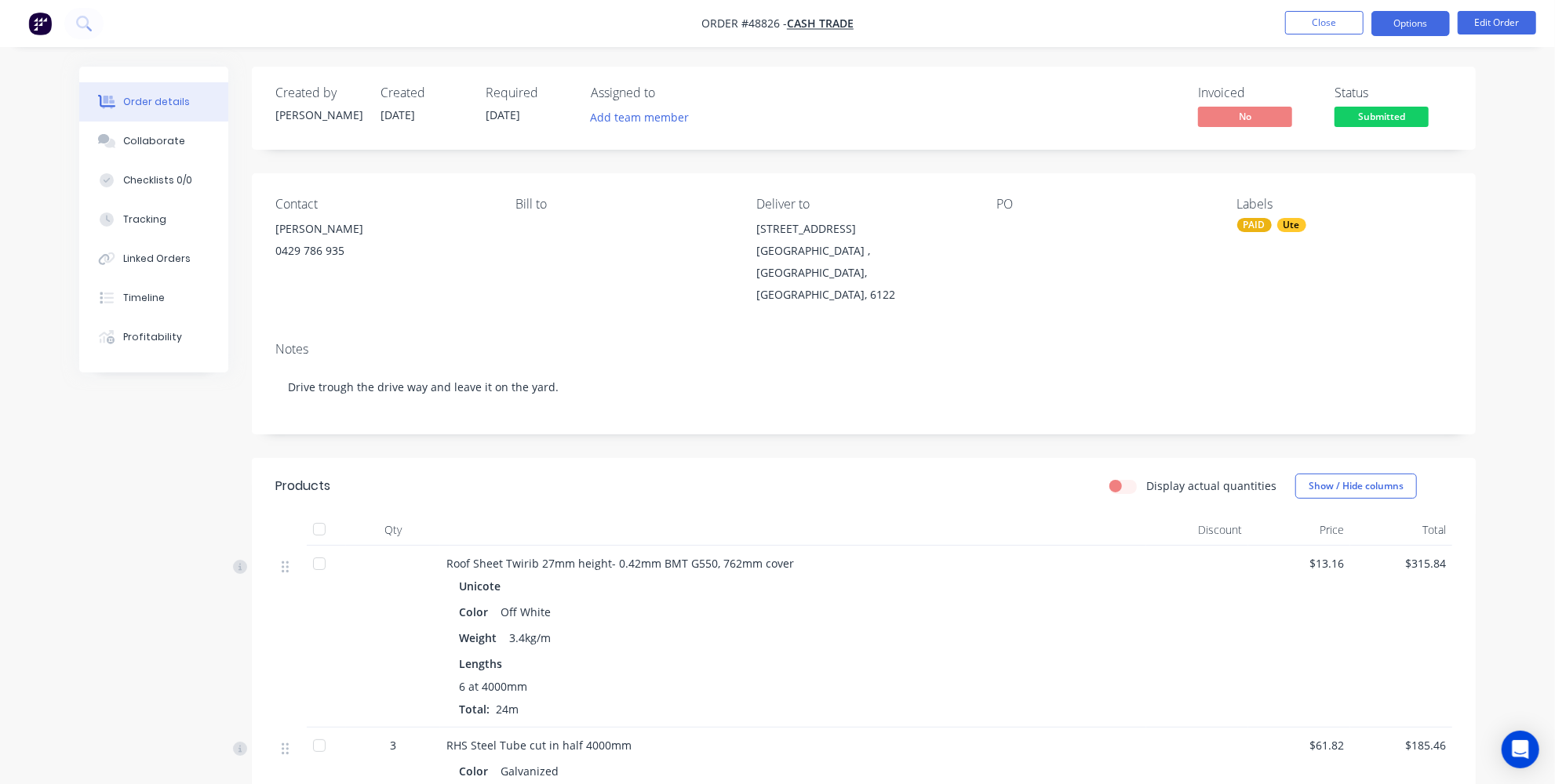
click at [1405, 28] on button "Options" at bounding box center [1411, 24] width 79 height 26
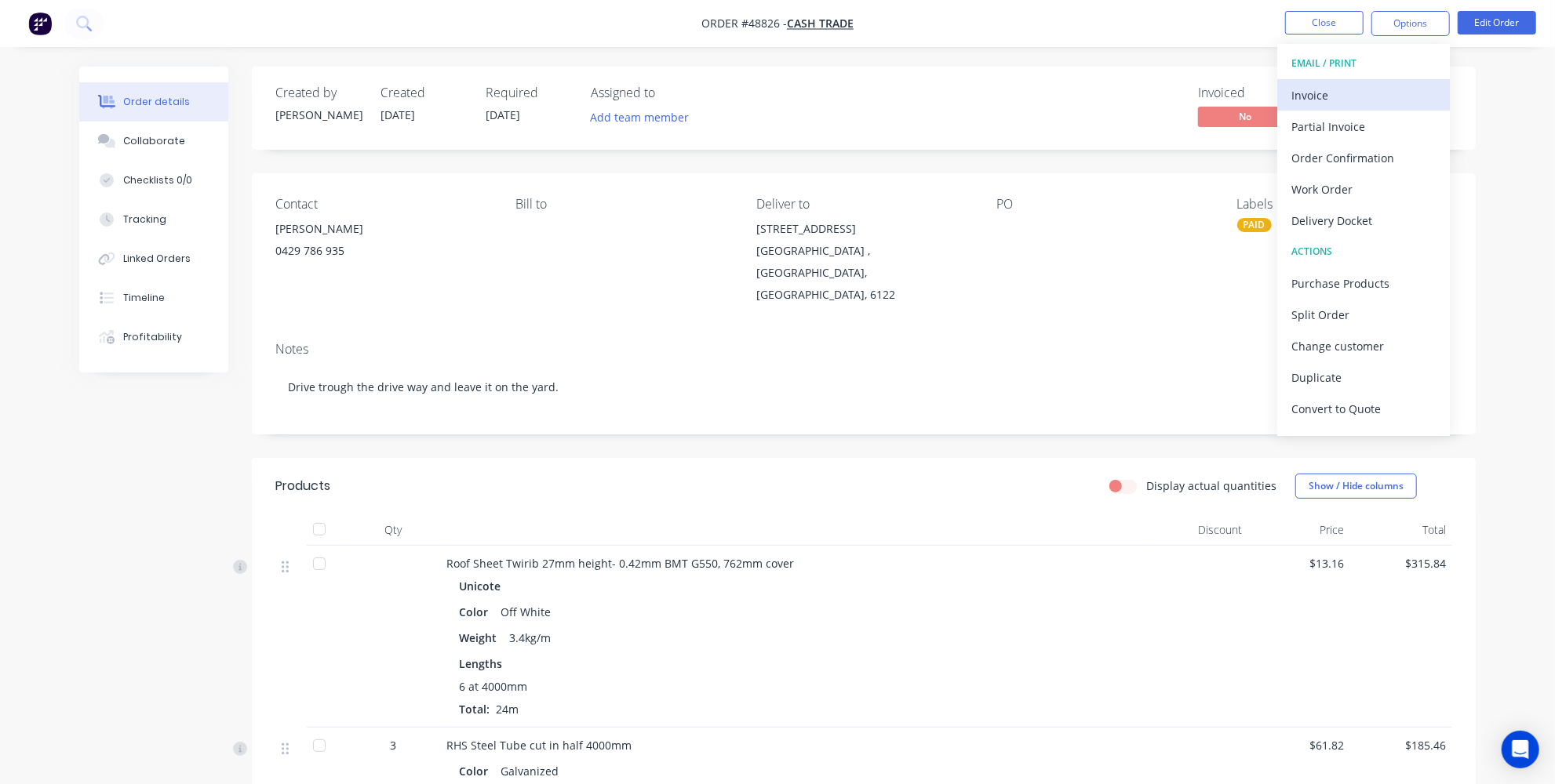
click at [1327, 94] on div "Invoice" at bounding box center [1364, 95] width 144 height 23
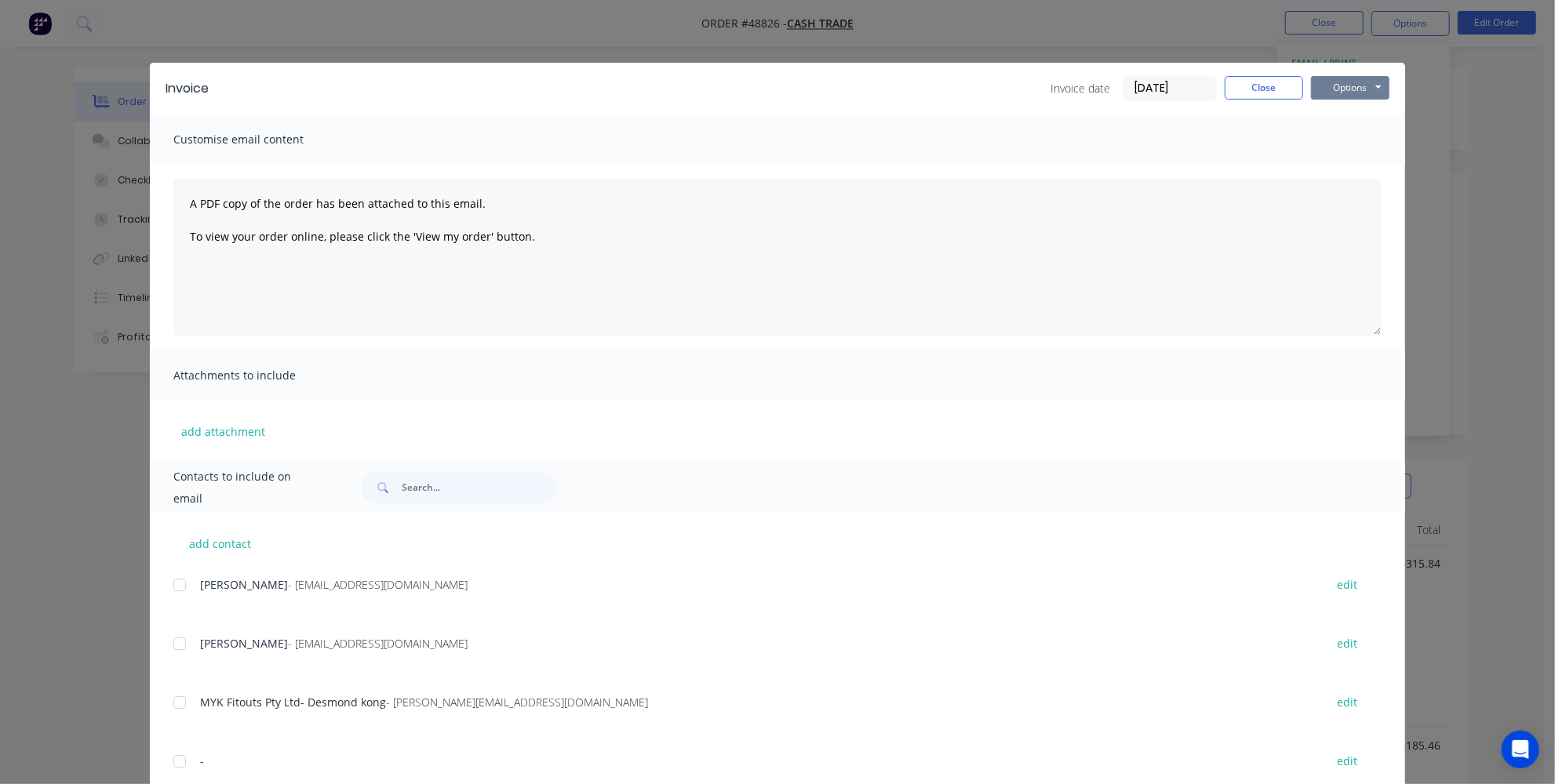
click at [1358, 84] on button "Options" at bounding box center [1351, 88] width 79 height 24
click at [1339, 143] on button "Print" at bounding box center [1362, 141] width 100 height 26
click at [1279, 88] on button "Close" at bounding box center [1264, 88] width 79 height 24
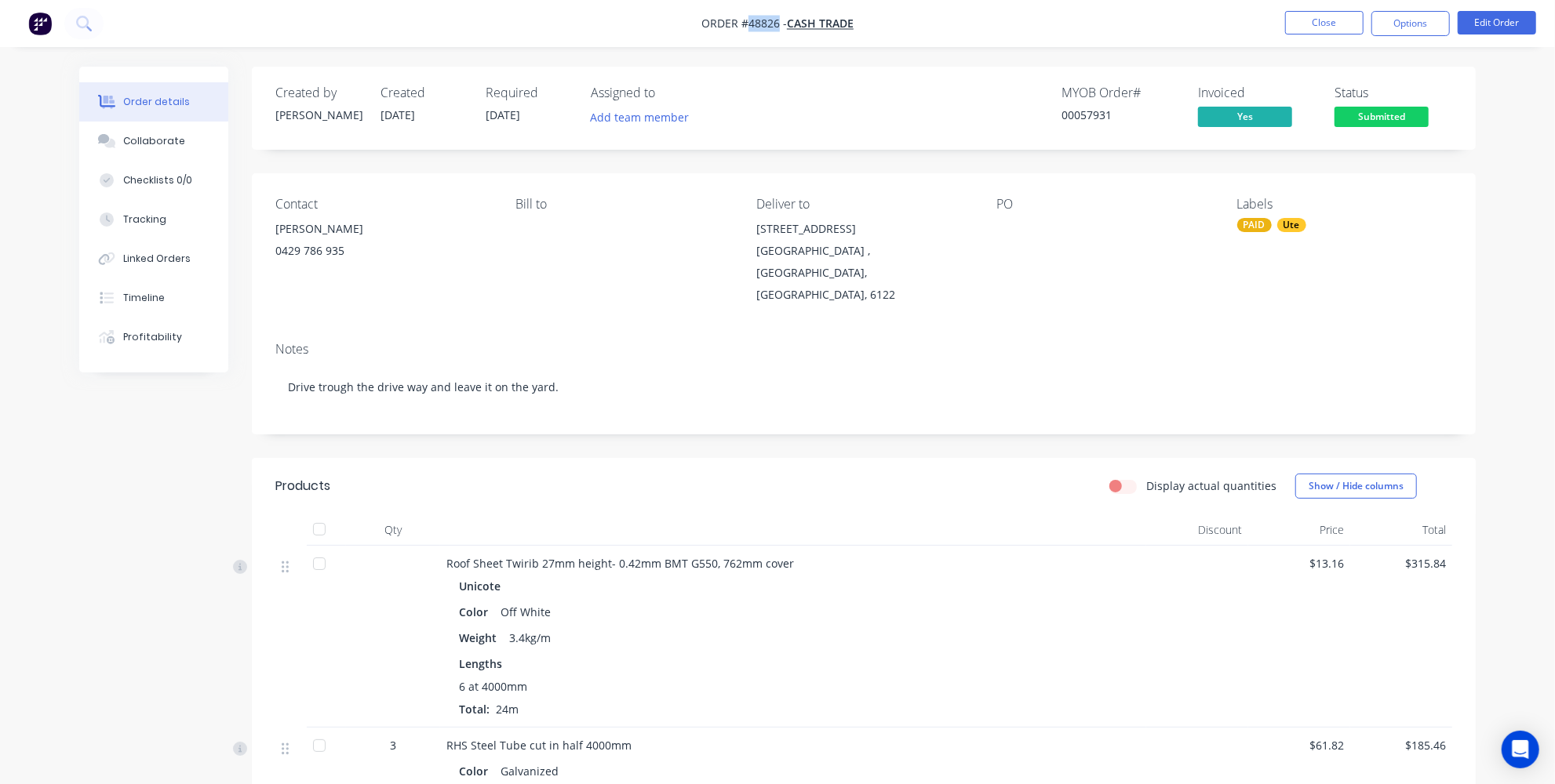
drag, startPoint x: 776, startPoint y: 21, endPoint x: 748, endPoint y: 22, distance: 28.0
click at [748, 22] on span "Order #48826 -" at bounding box center [744, 24] width 85 height 15
click at [1413, 22] on button "Options" at bounding box center [1411, 24] width 79 height 26
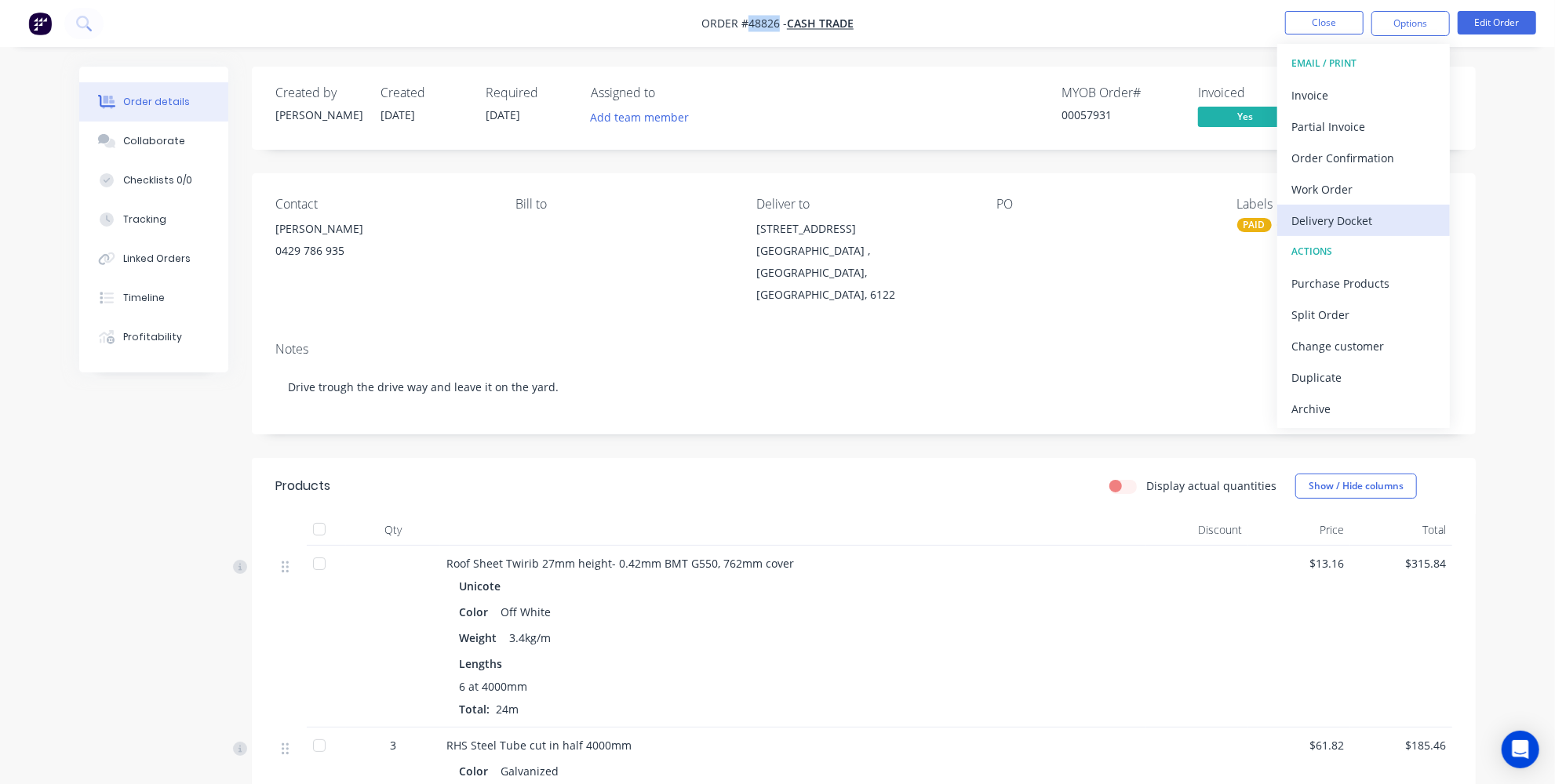
click at [1335, 224] on div "Delivery Docket" at bounding box center [1364, 220] width 144 height 23
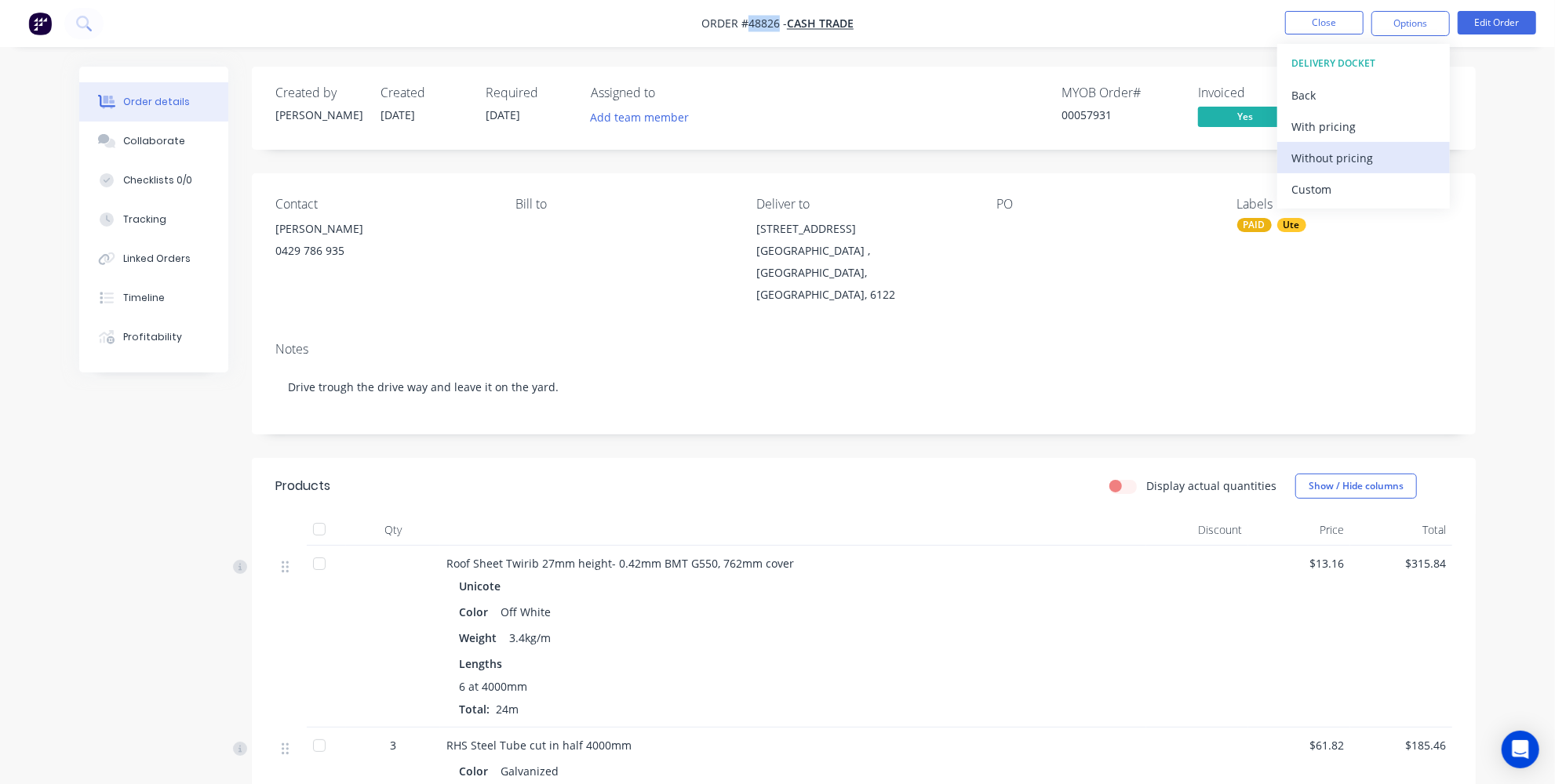
click at [1351, 157] on div "Without pricing" at bounding box center [1364, 157] width 144 height 23
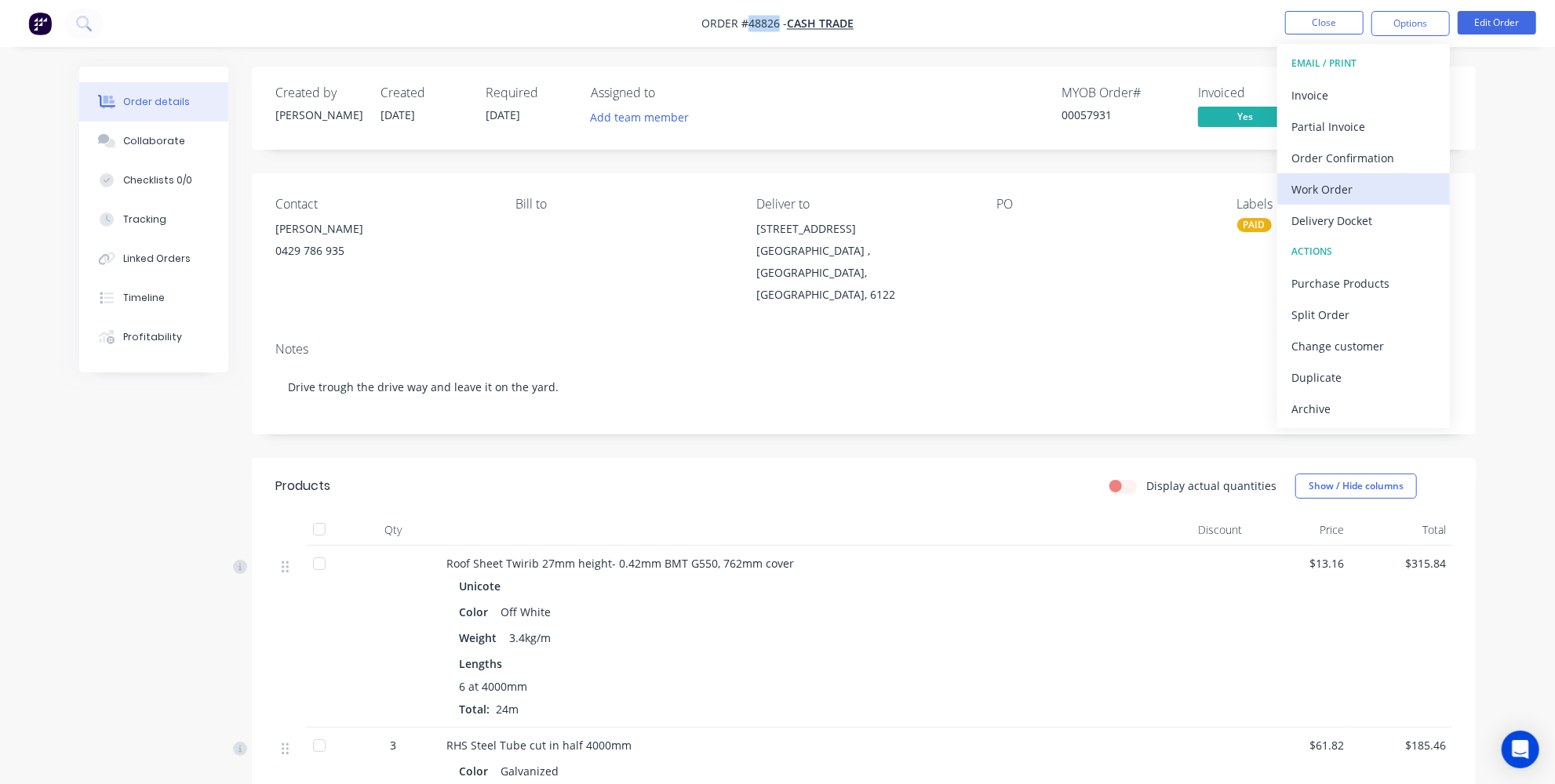
click at [1327, 193] on div "Work Order" at bounding box center [1364, 188] width 144 height 23
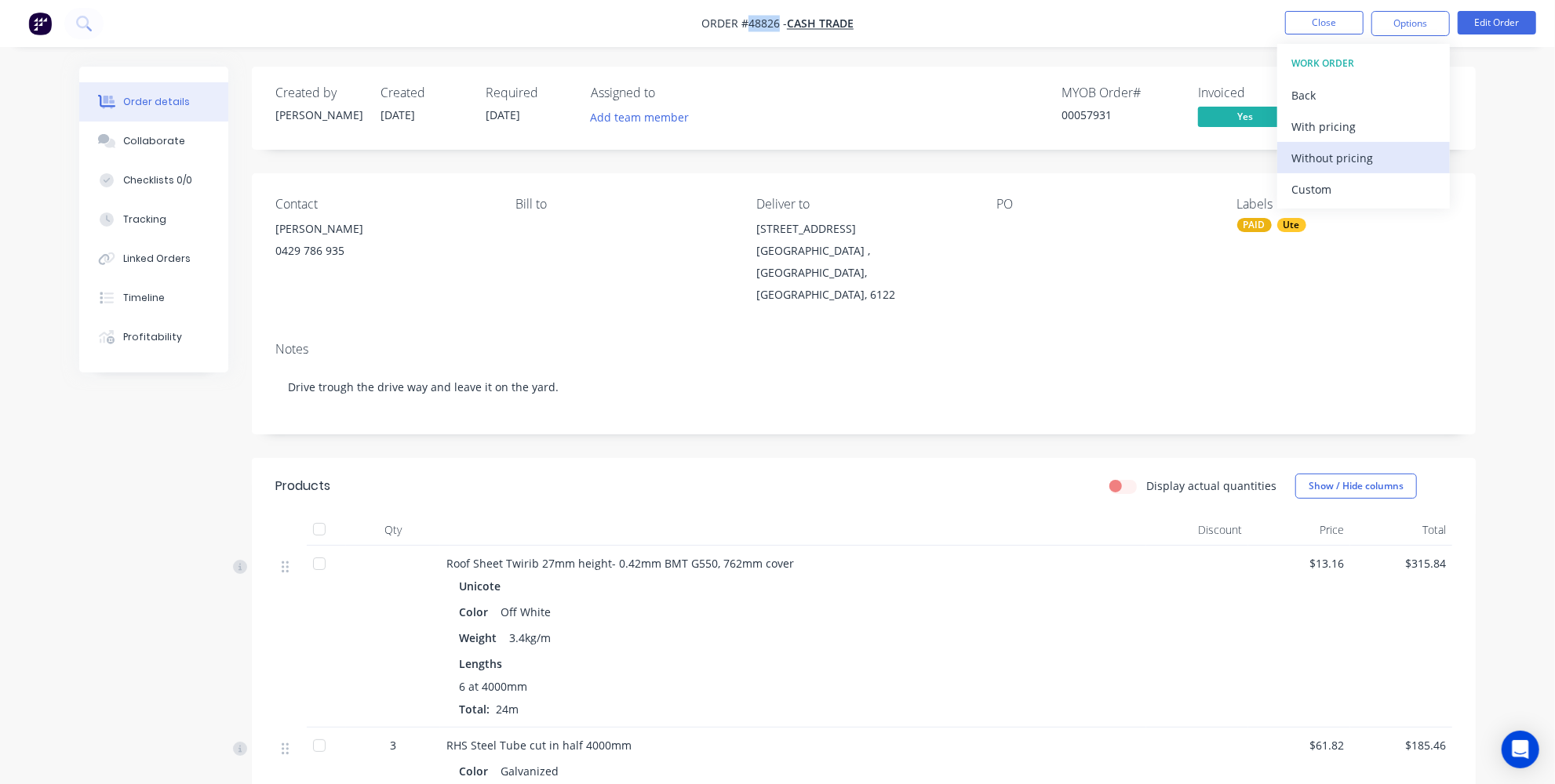
click at [1325, 152] on div "Without pricing" at bounding box center [1364, 157] width 144 height 23
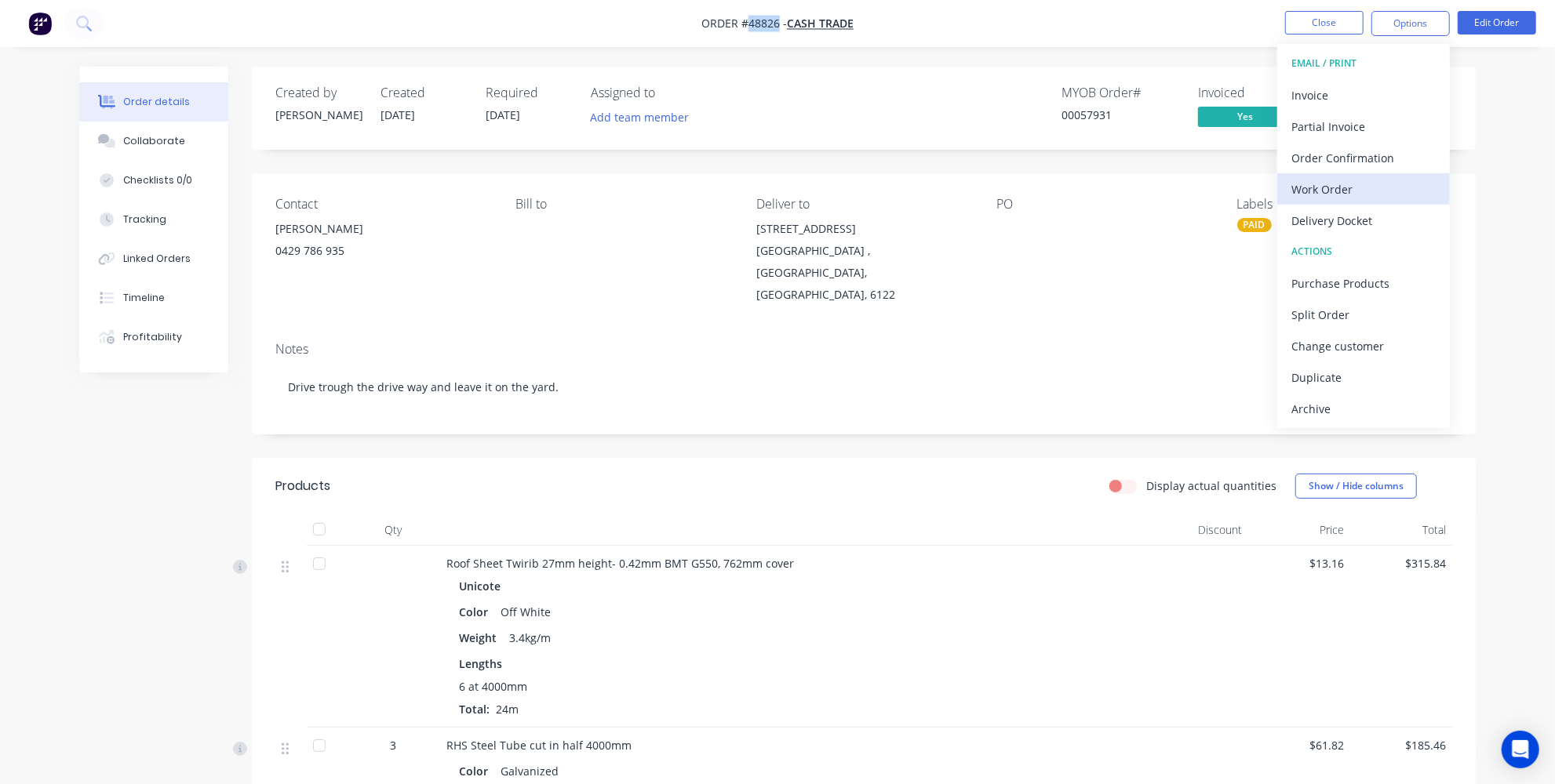
click at [1350, 182] on div "Work Order" at bounding box center [1364, 188] width 144 height 23
click at [1299, 178] on div "Custom" at bounding box center [1364, 188] width 144 height 23
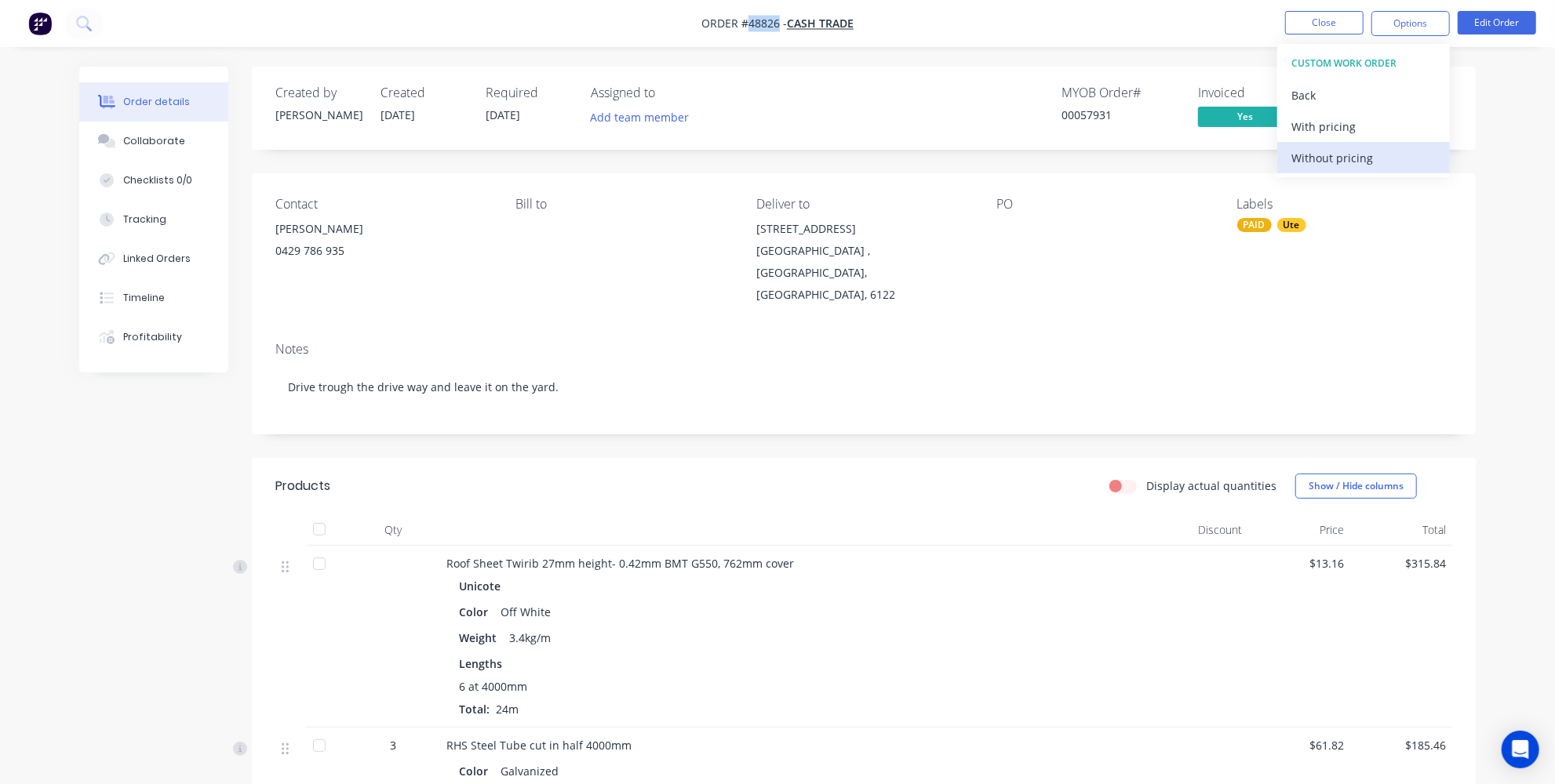
click at [1323, 153] on div "Without pricing" at bounding box center [1364, 157] width 144 height 23
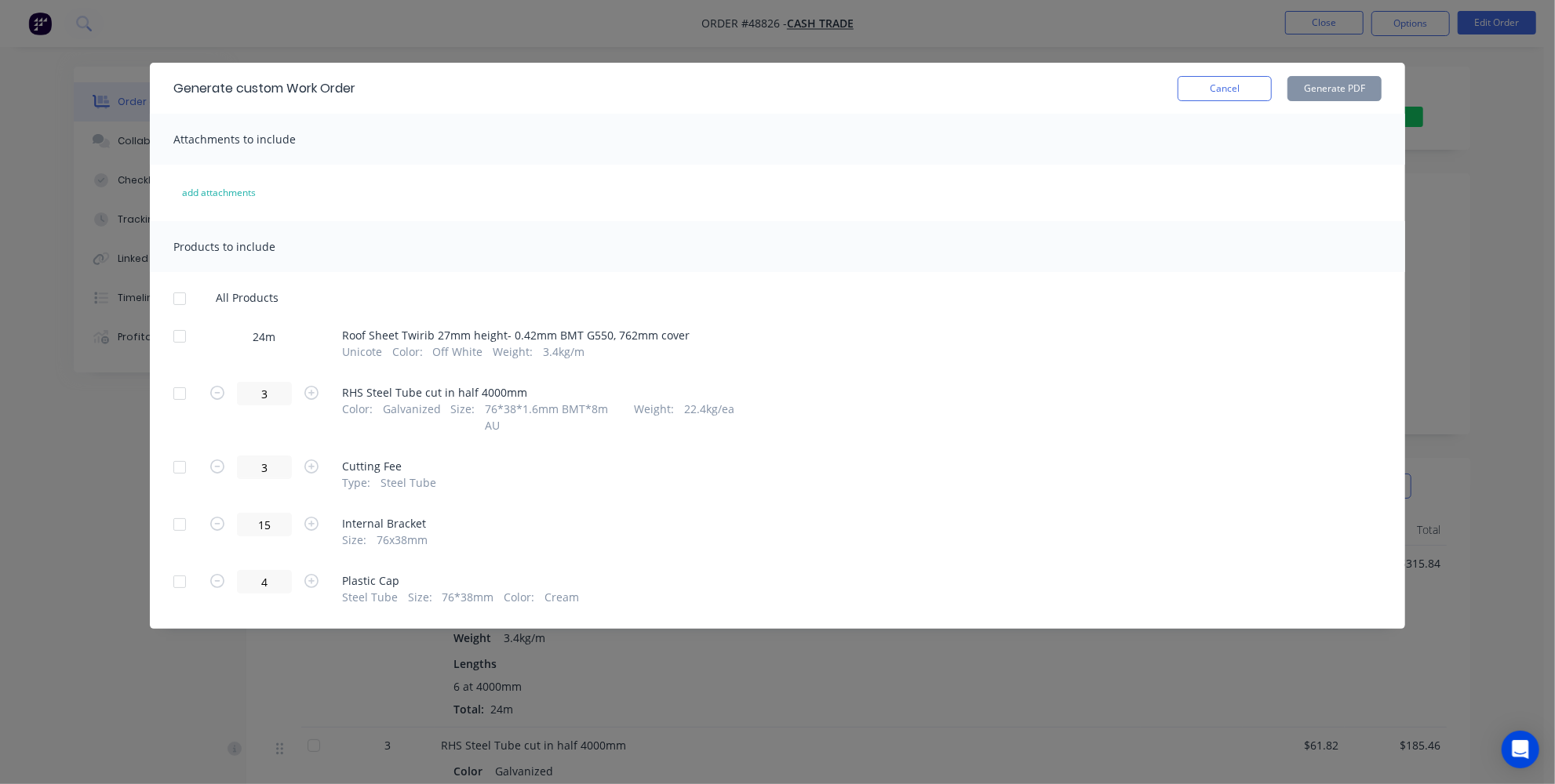
click at [173, 342] on div at bounding box center [180, 337] width 31 height 31
click at [1365, 86] on button "Generate PDF" at bounding box center [1335, 89] width 94 height 26
click at [186, 387] on div at bounding box center [180, 393] width 31 height 31
click at [1355, 80] on button "Generate PDF" at bounding box center [1335, 89] width 94 height 26
click at [1231, 86] on button "Cancel" at bounding box center [1225, 89] width 94 height 26
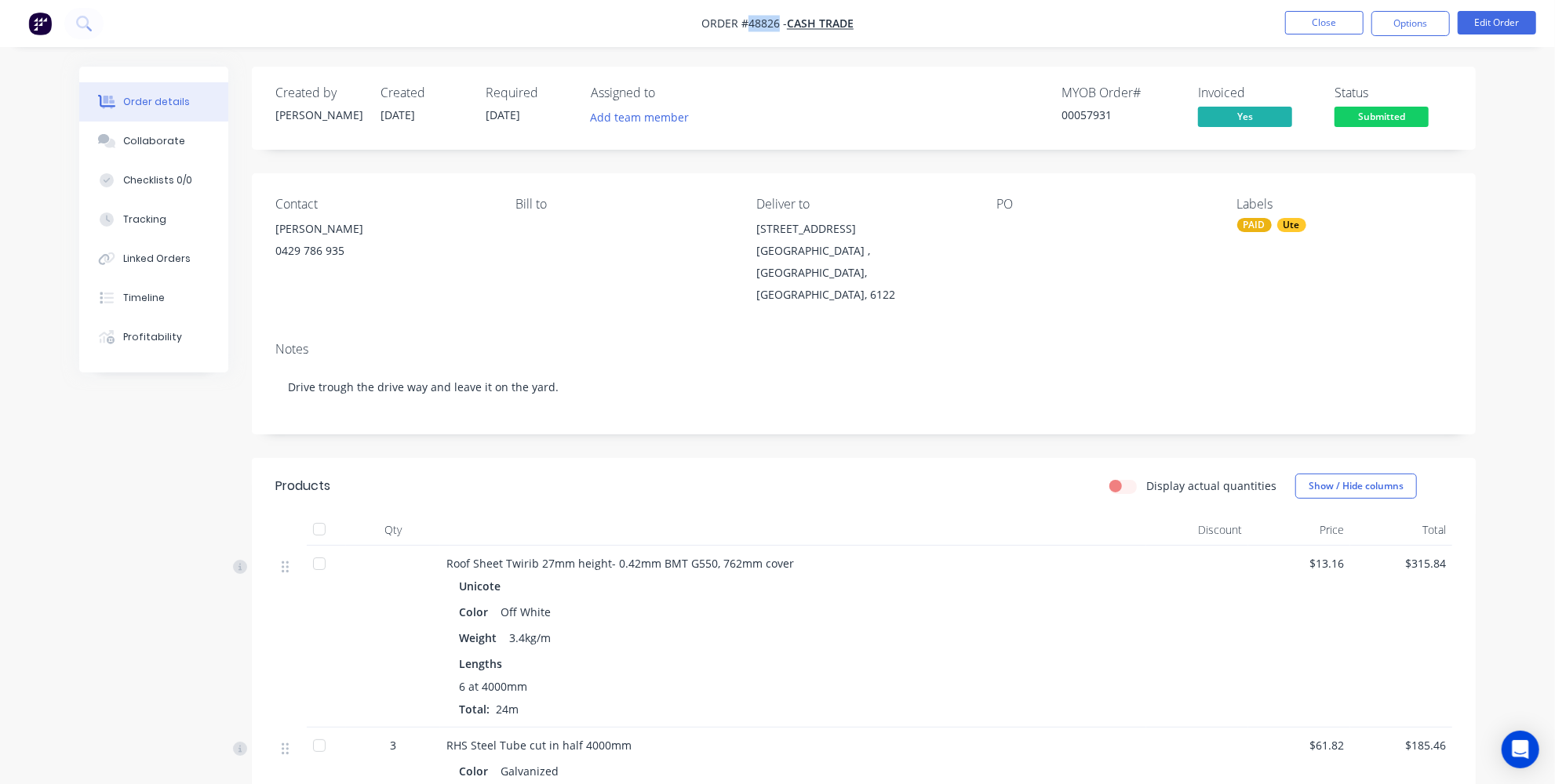
drag, startPoint x: 778, startPoint y: 26, endPoint x: 748, endPoint y: 26, distance: 30.0
click at [748, 26] on span "Order #48826 -" at bounding box center [744, 24] width 85 height 15
copy span "48826"
click at [47, 22] on img "button" at bounding box center [40, 24] width 24 height 24
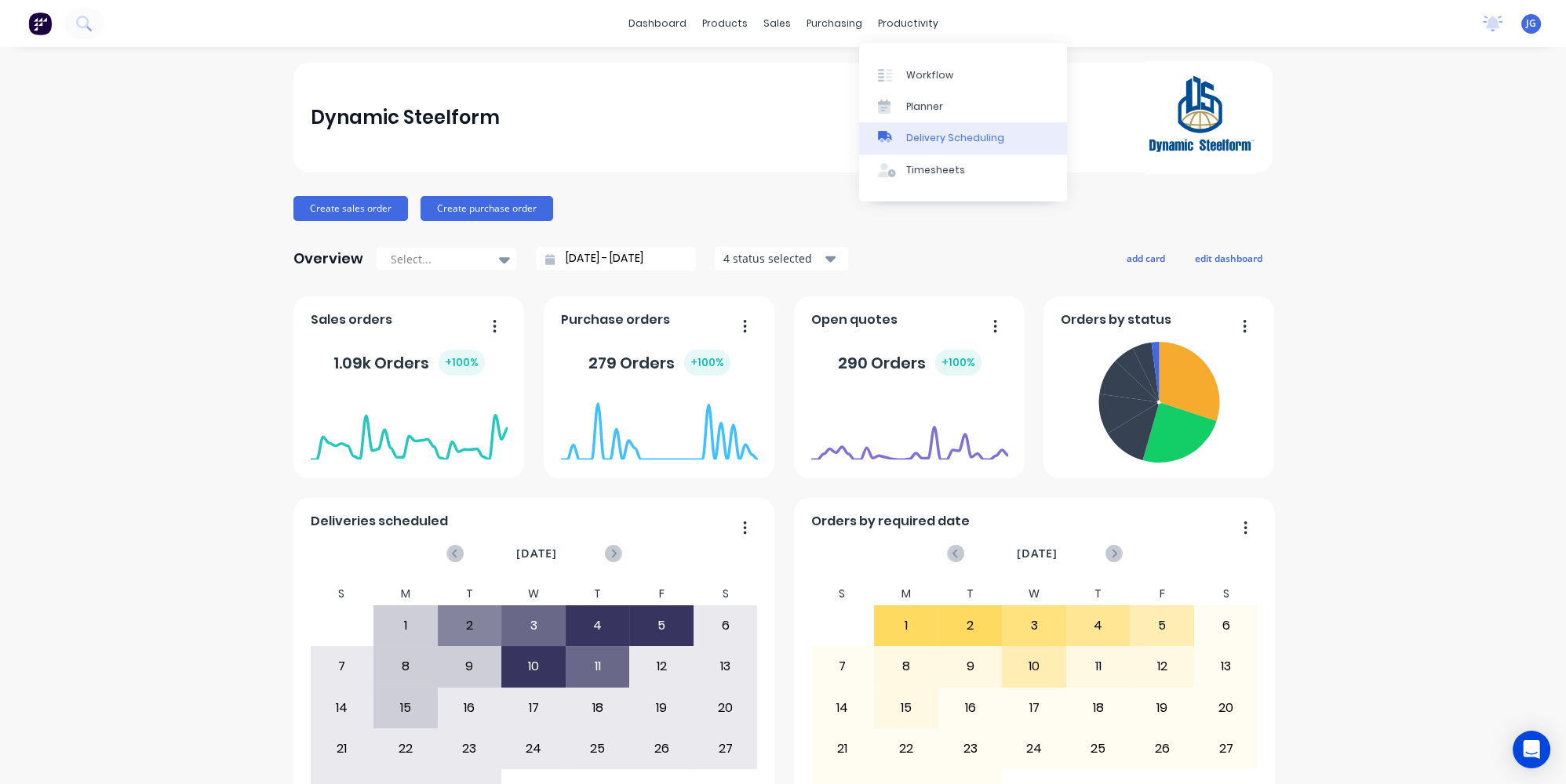
click at [916, 135] on div "Delivery Scheduling" at bounding box center [955, 137] width 98 height 14
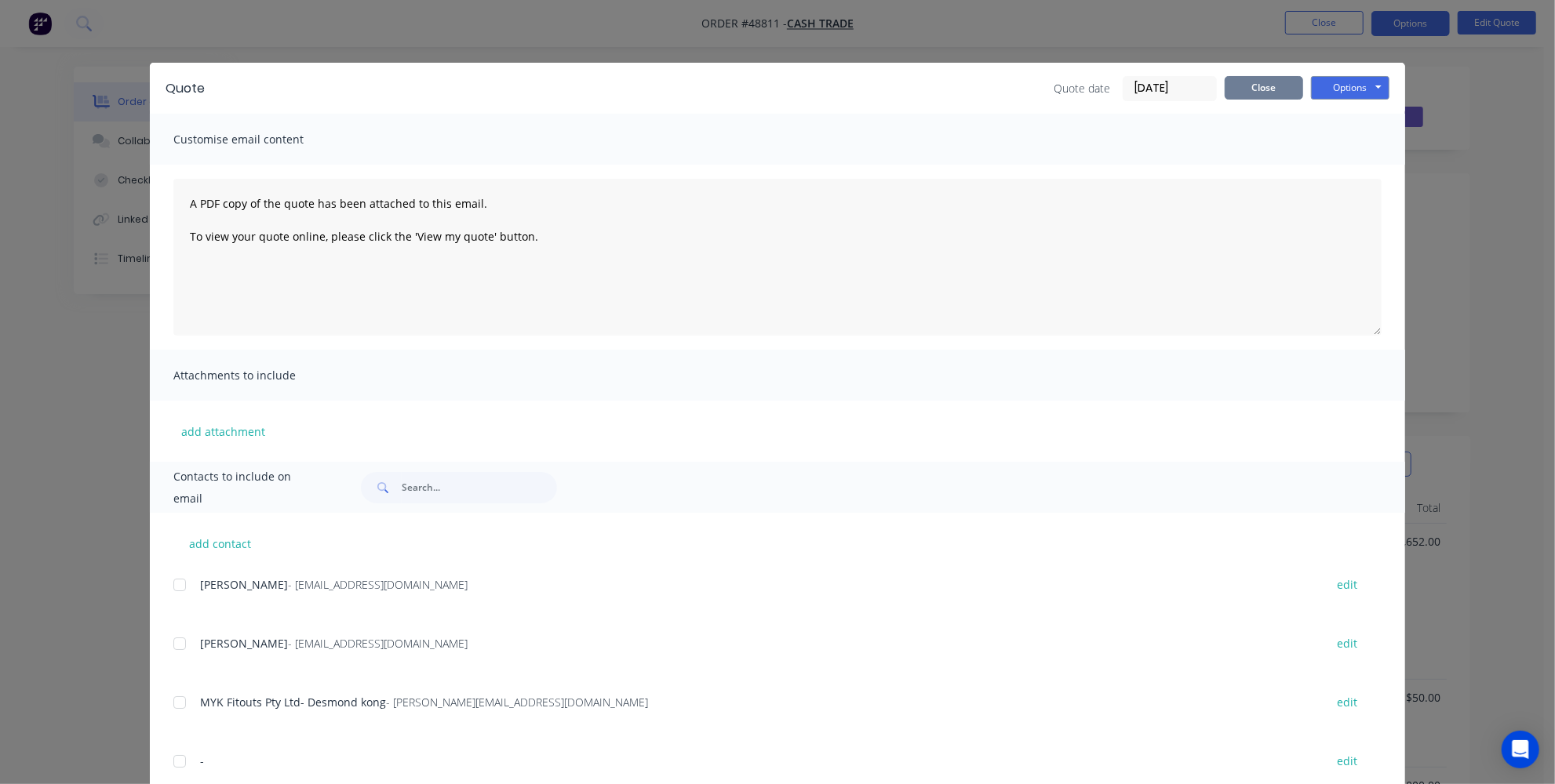
click at [1259, 88] on button "Close" at bounding box center [1264, 88] width 79 height 24
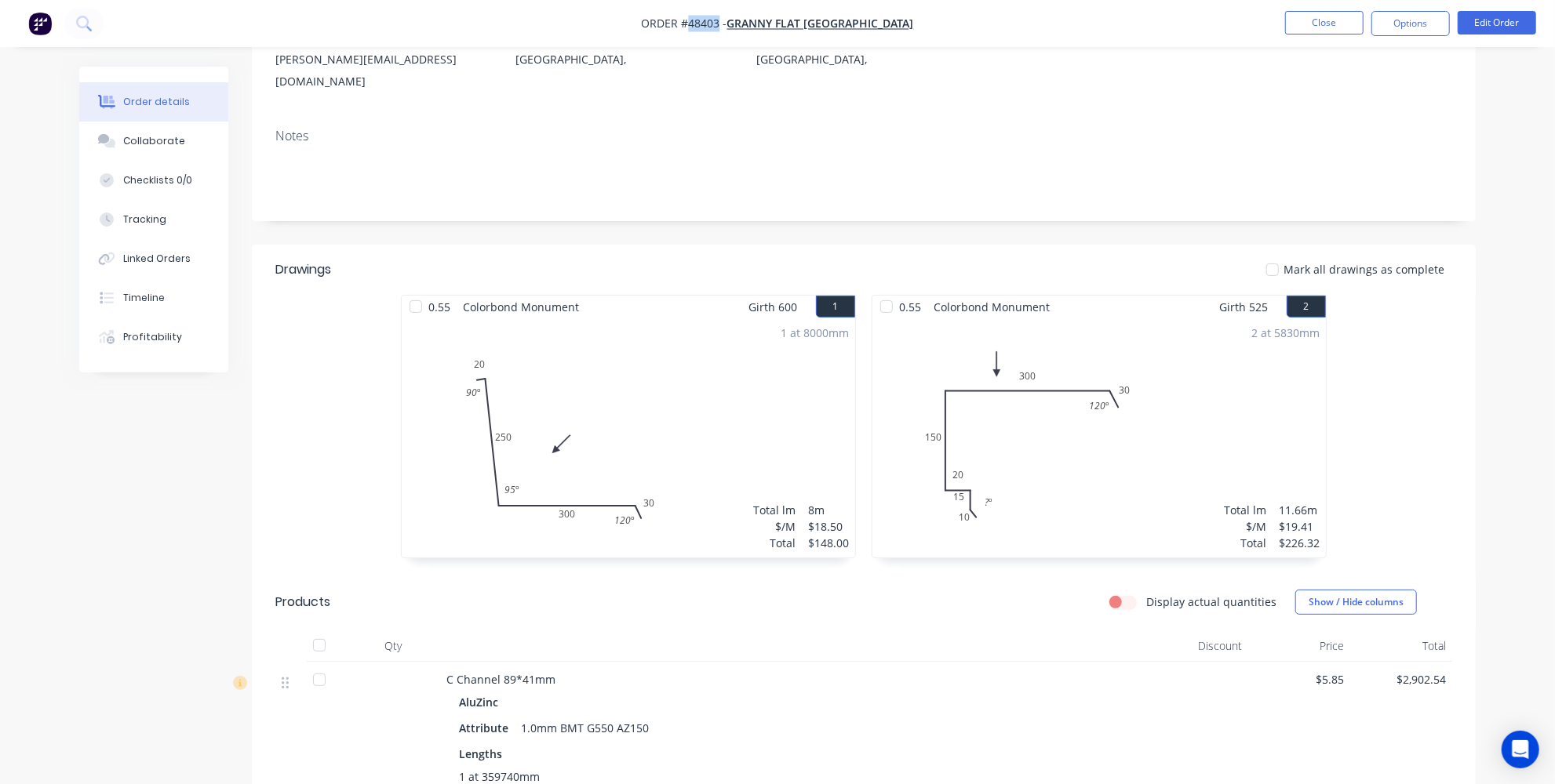
scroll to position [213, 0]
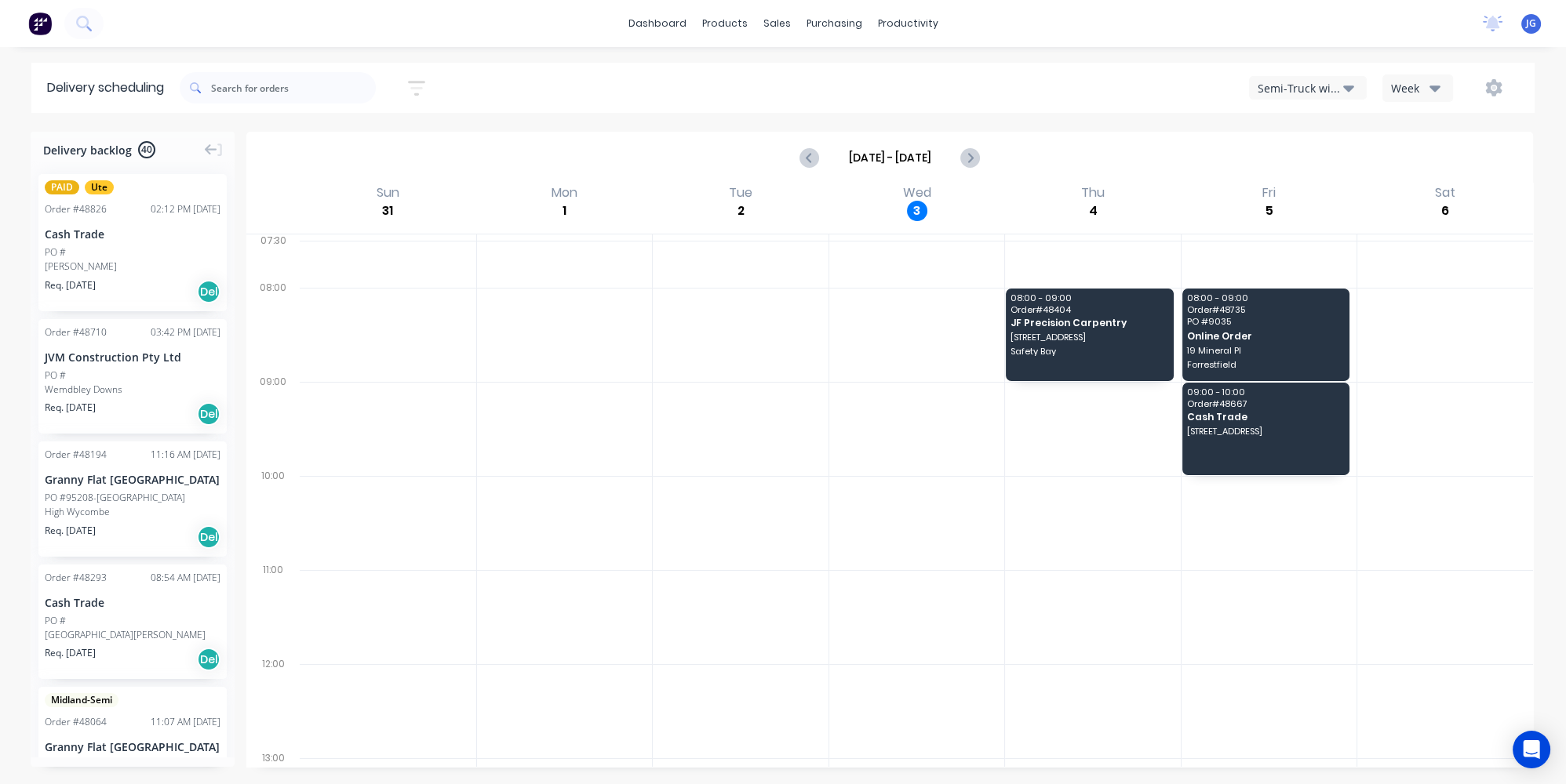
click at [1342, 90] on div "Semi-Truck with Hiab" at bounding box center [1300, 88] width 85 height 17
click at [1299, 187] on div "Utes Delivery" at bounding box center [1327, 190] width 155 height 31
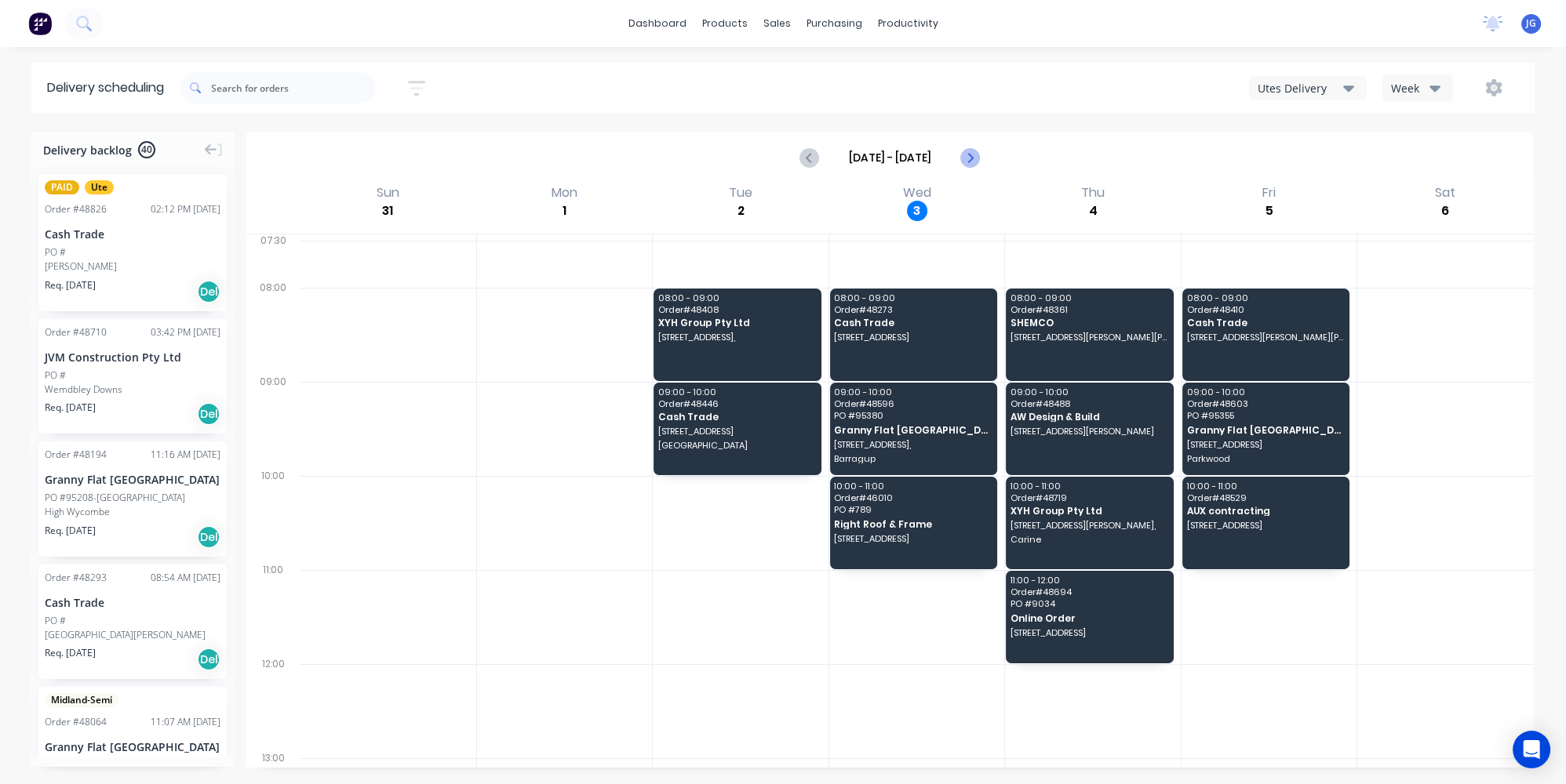
click at [973, 150] on icon "Next page" at bounding box center [969, 157] width 19 height 19
type input "Sep 7 - Sep 13"
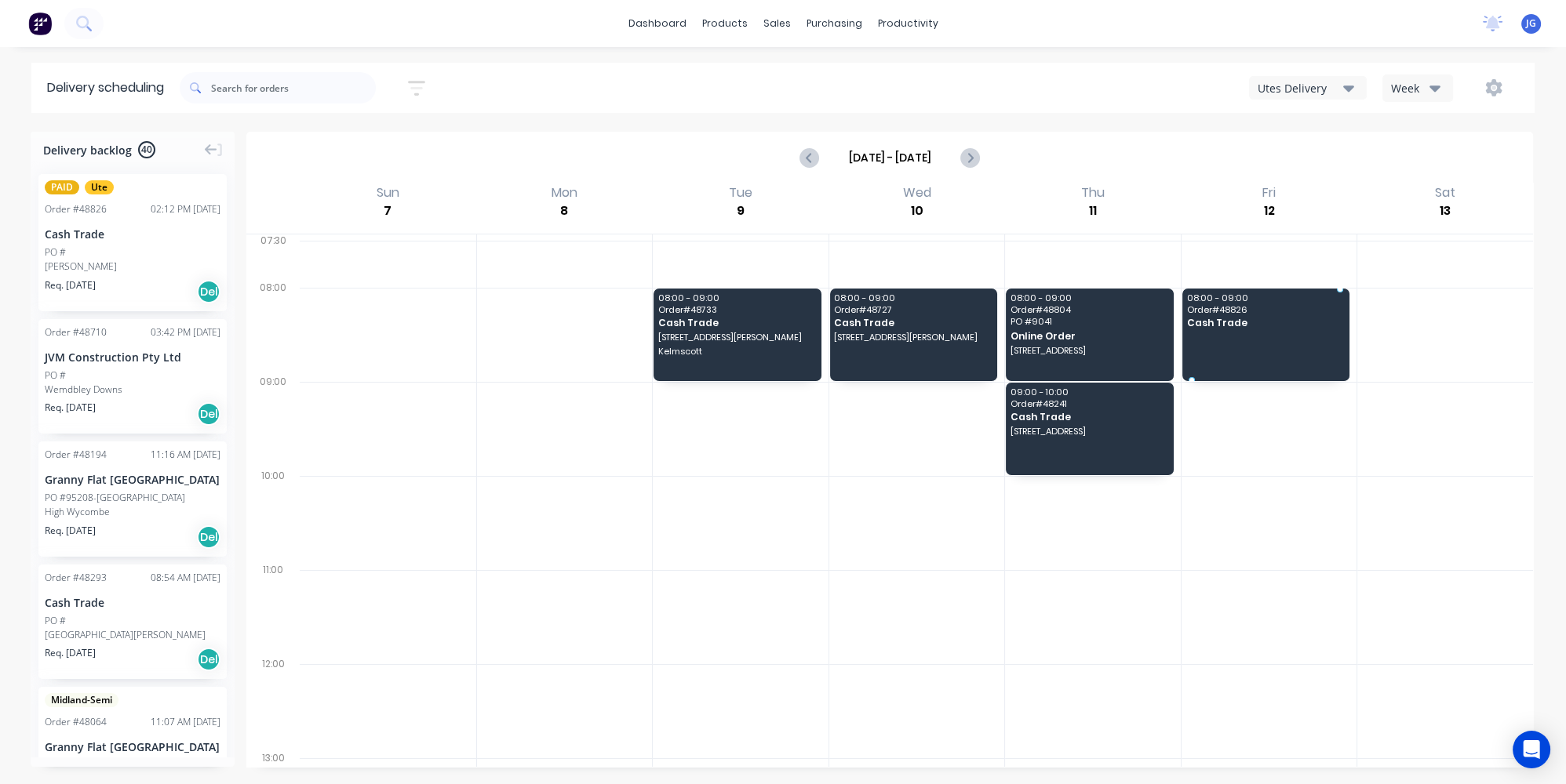
drag, startPoint x: 103, startPoint y: 260, endPoint x: 1262, endPoint y: 306, distance: 1159.9
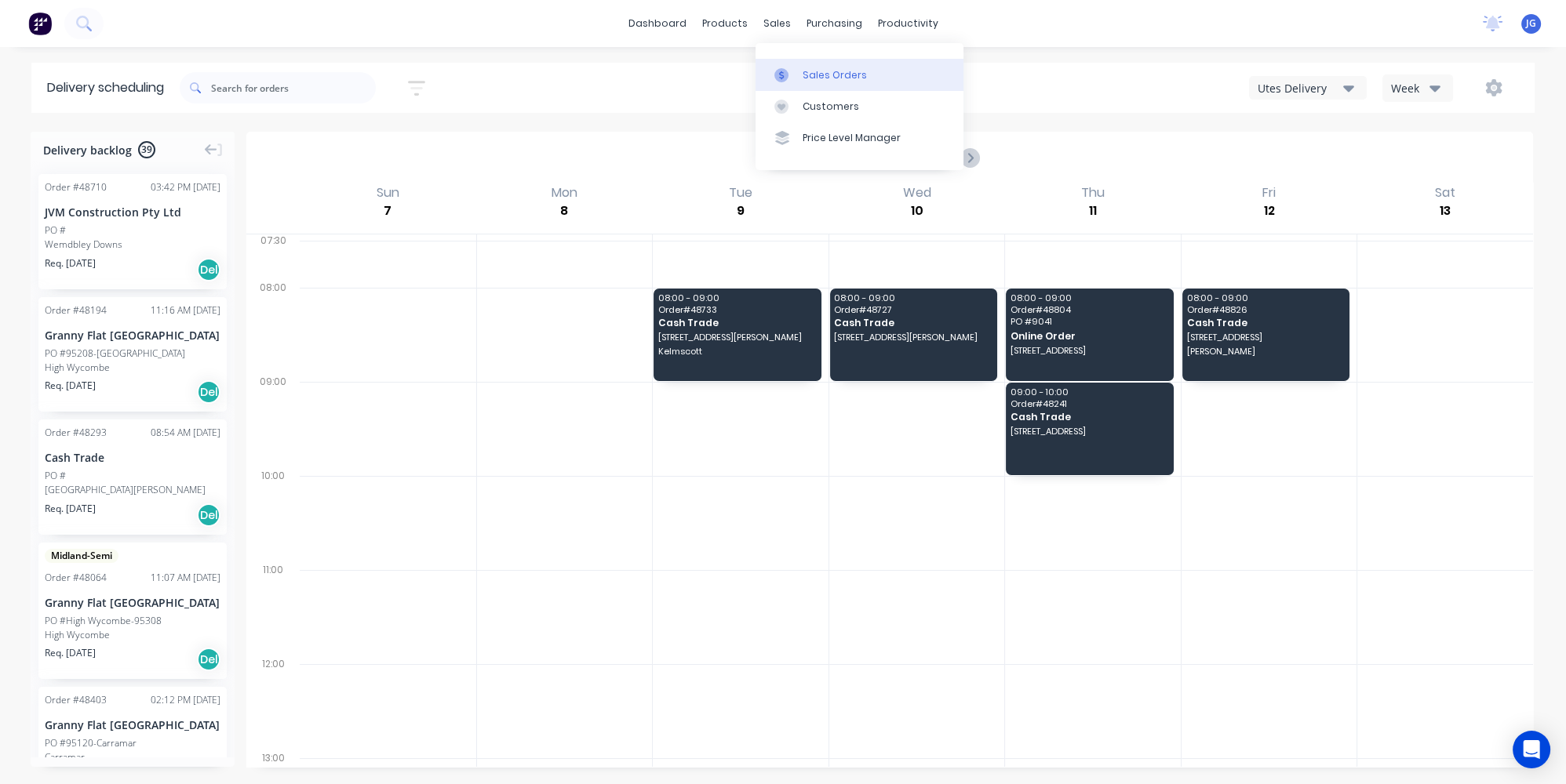
click at [796, 70] on div at bounding box center [786, 76] width 24 height 14
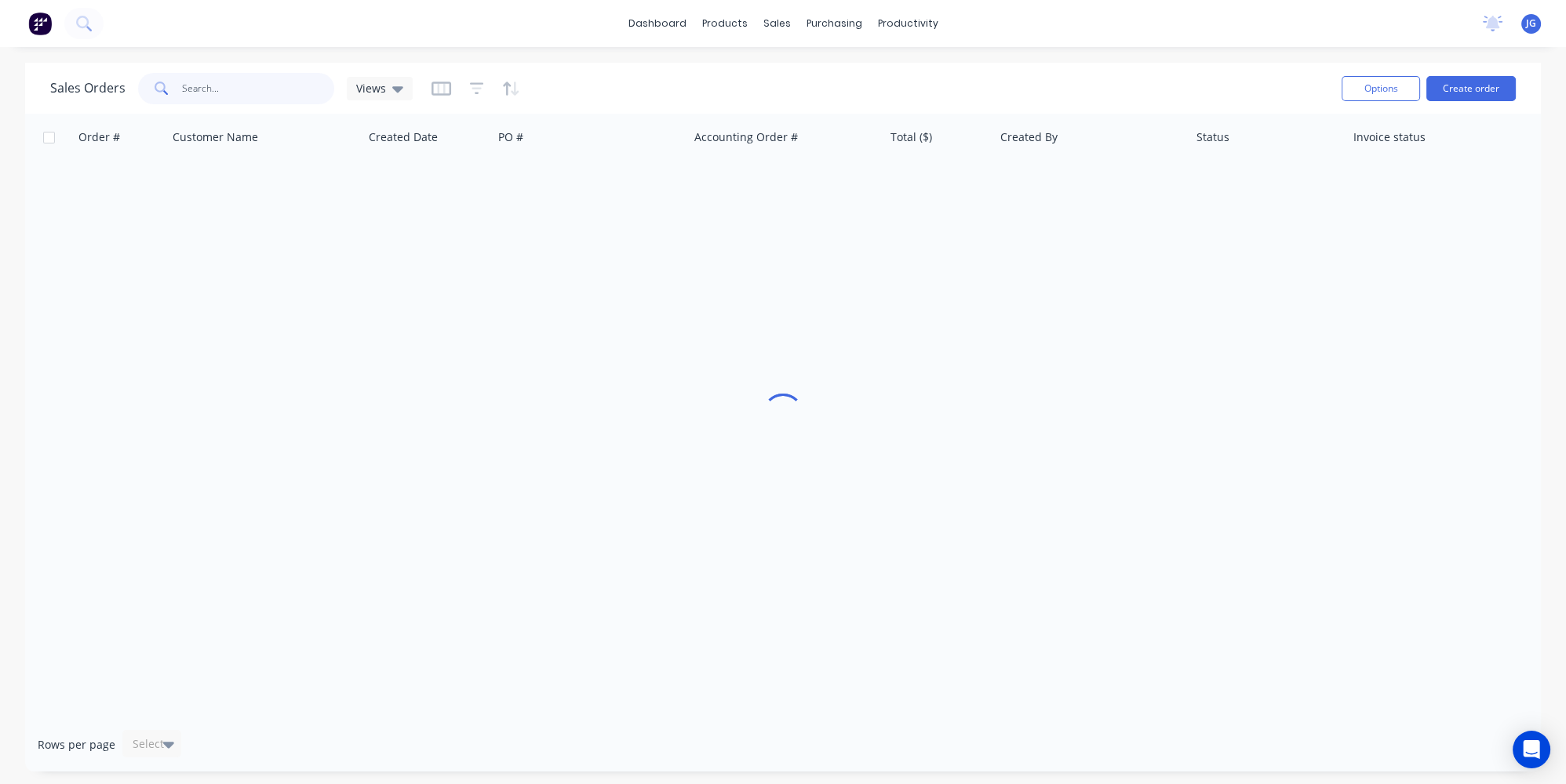
click at [237, 84] on input "text" at bounding box center [258, 88] width 153 height 31
paste input "48826"
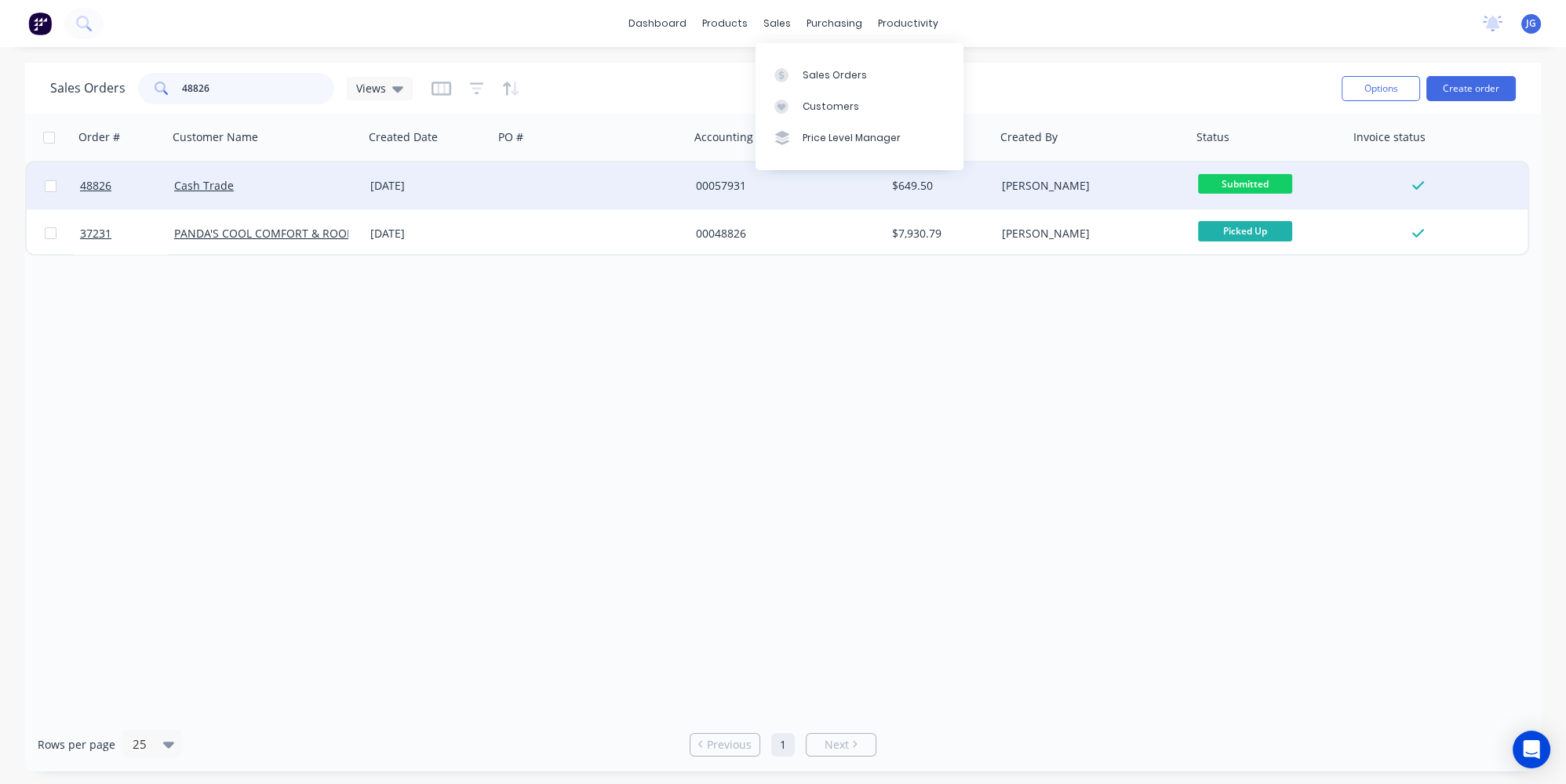
type input "48826"
click at [604, 182] on div at bounding box center [592, 185] width 196 height 47
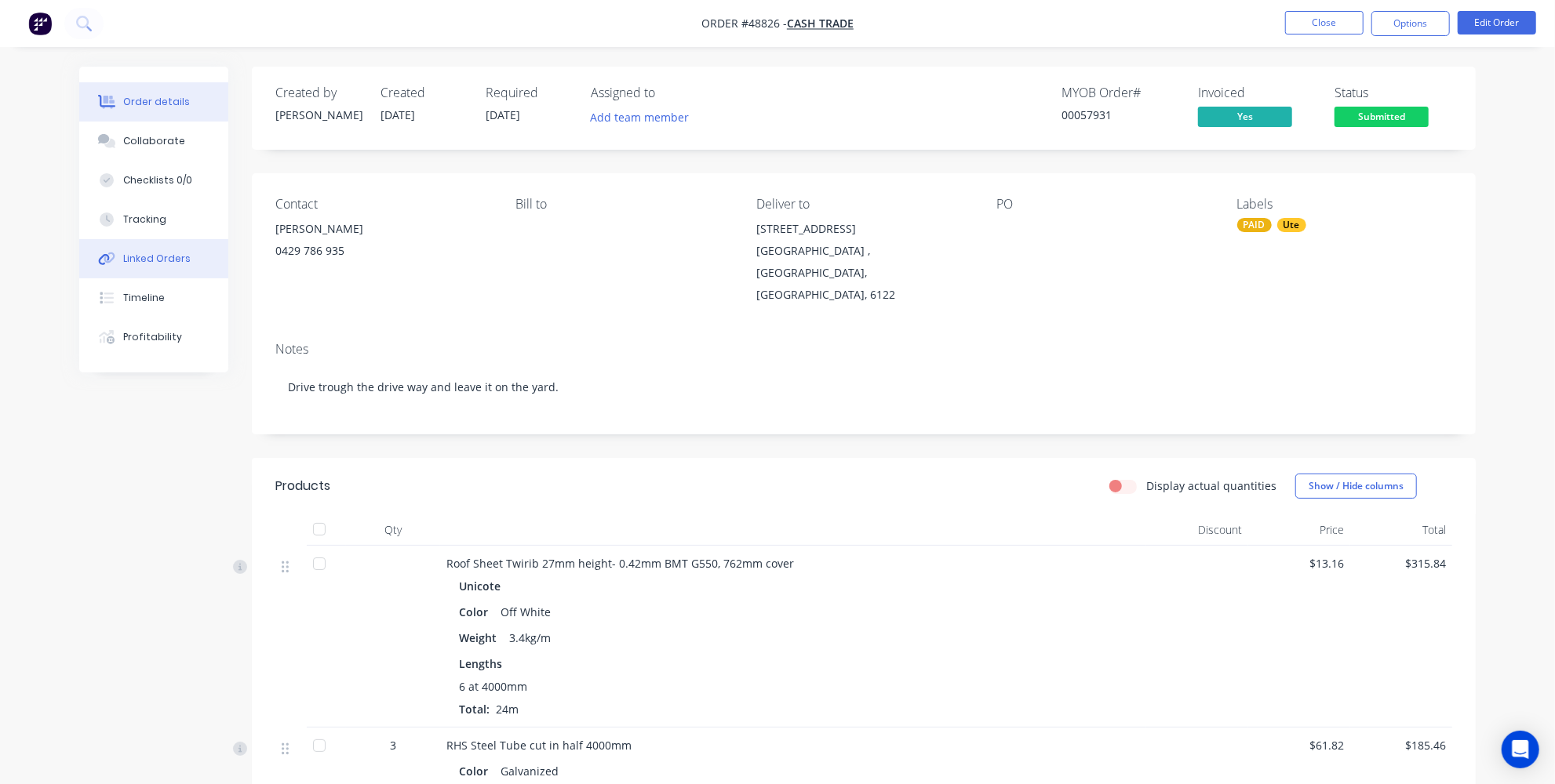
click at [159, 268] on button "Linked Orders" at bounding box center [154, 259] width 149 height 39
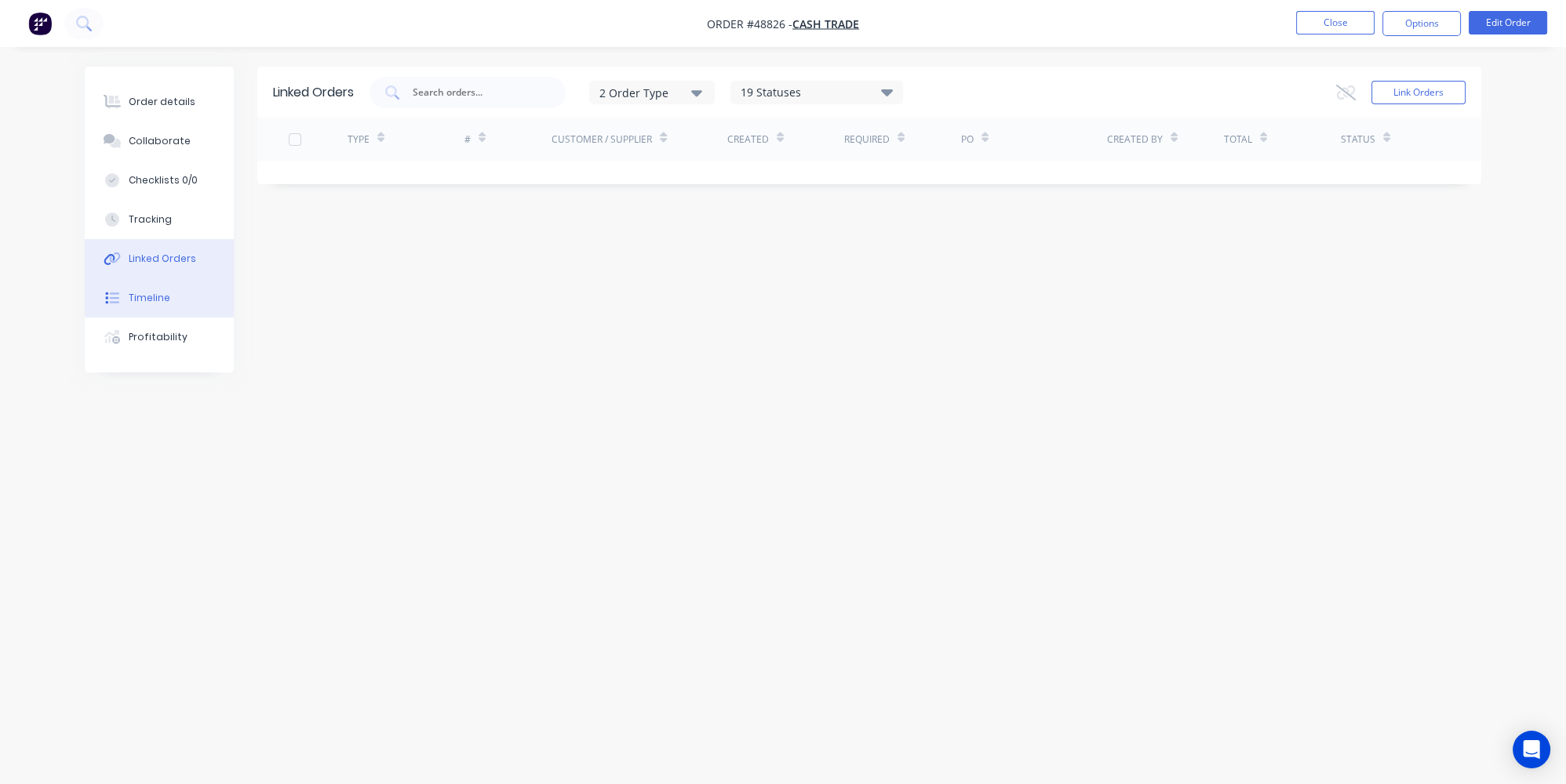
click at [126, 310] on button "Timeline" at bounding box center [159, 298] width 149 height 39
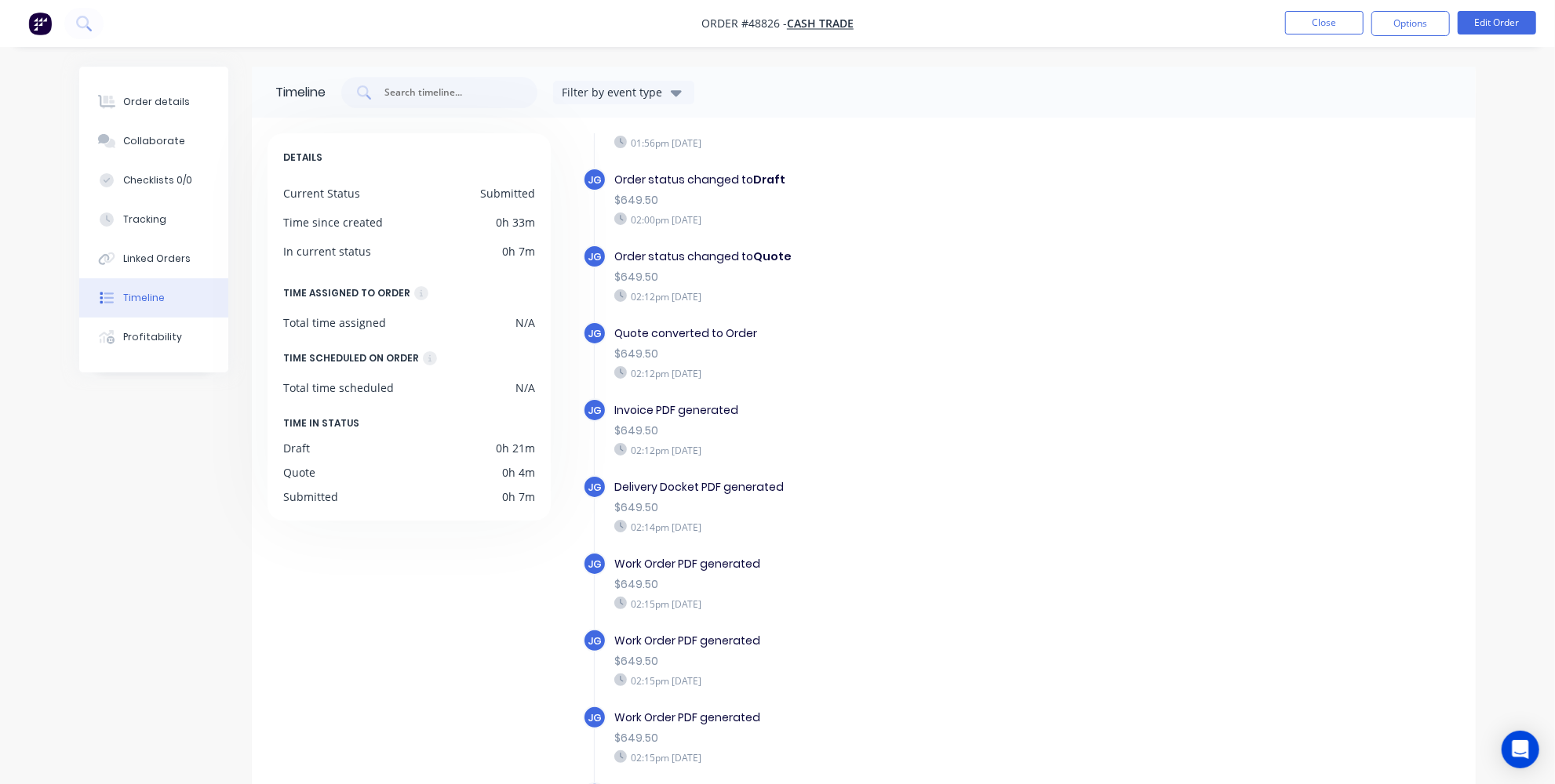
scroll to position [205, 0]
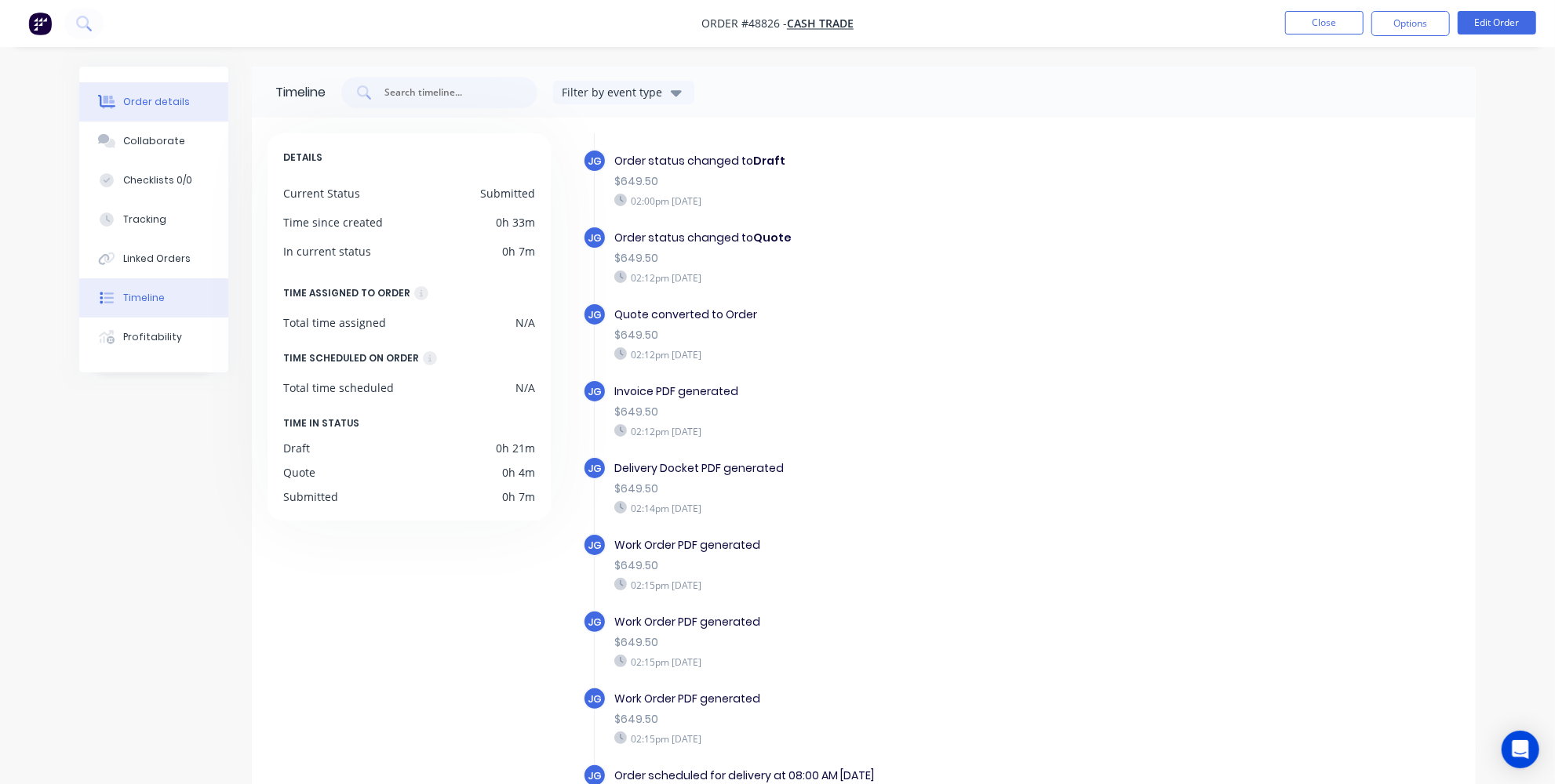
click at [137, 107] on div "Order details" at bounding box center [156, 102] width 67 height 14
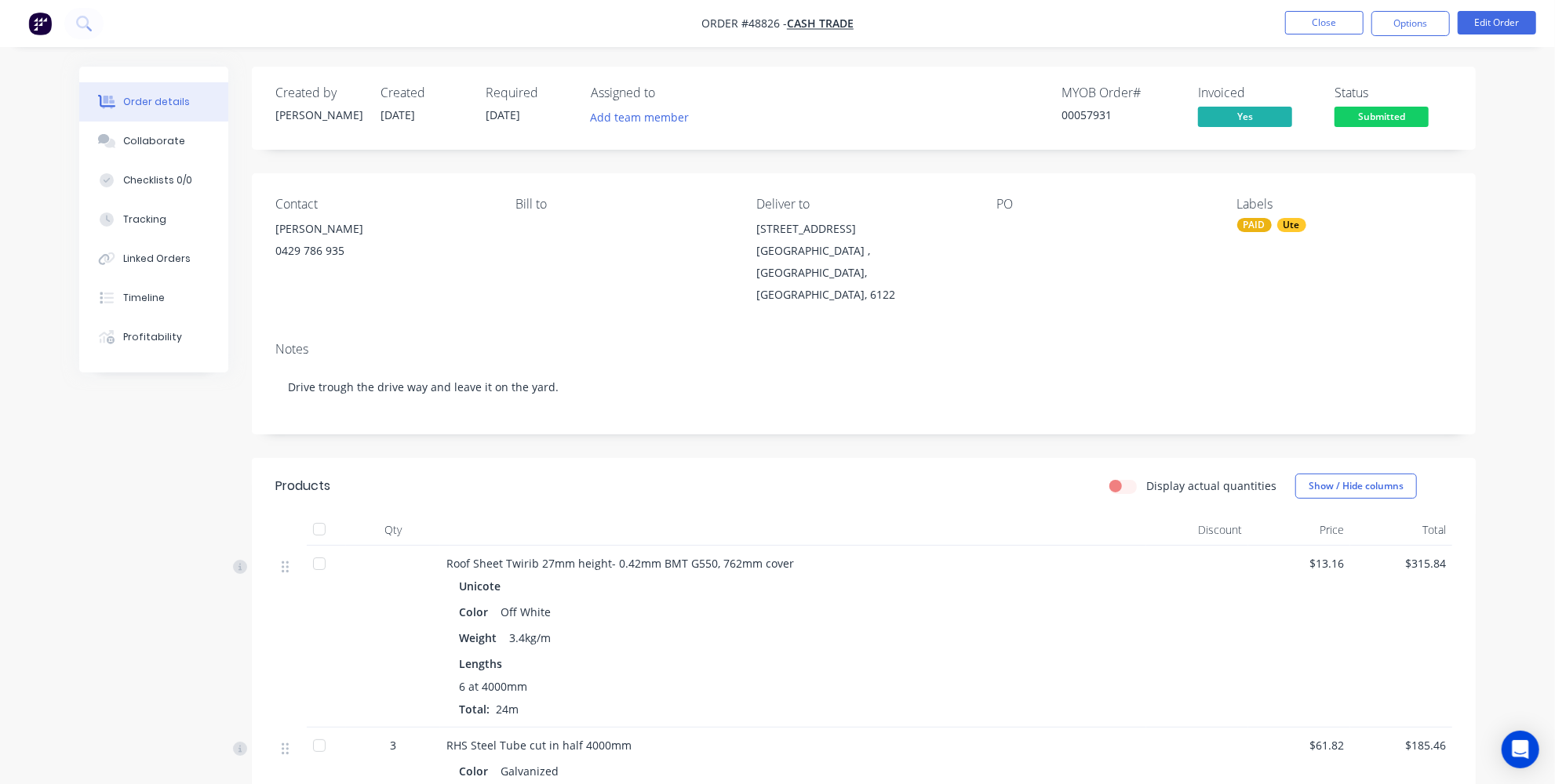
click at [1544, 444] on div "Order details Collaborate Checklists 0/0 Tracking Linked Orders Timeline Profit…" at bounding box center [778, 684] width 1555 height 1368
